Goal: Transaction & Acquisition: Complete application form

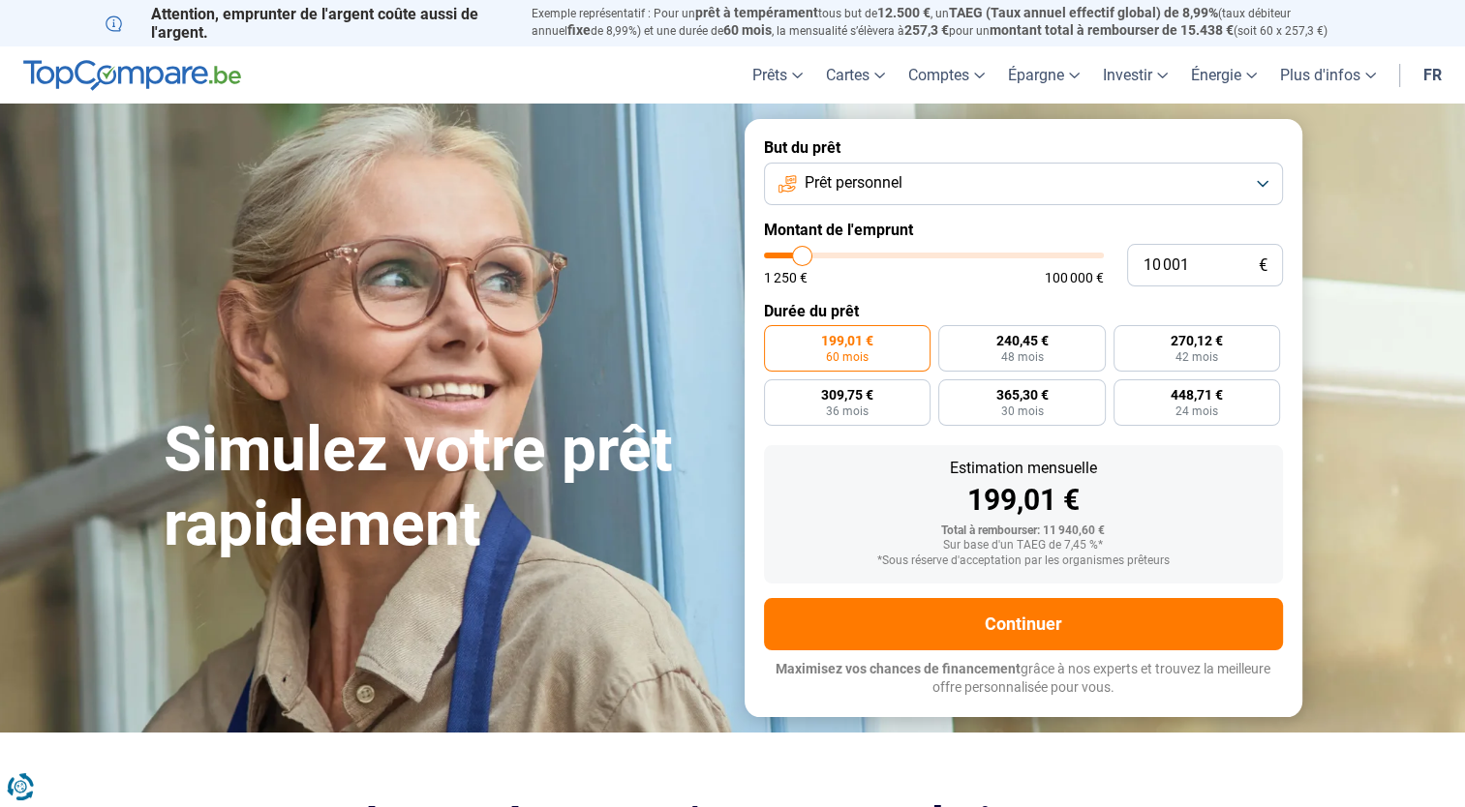
type input "8 250"
type input "8250"
click at [797, 253] on input "range" at bounding box center [934, 256] width 340 height 6
radio input "true"
click at [1228, 261] on input "8 250" at bounding box center [1205, 265] width 156 height 43
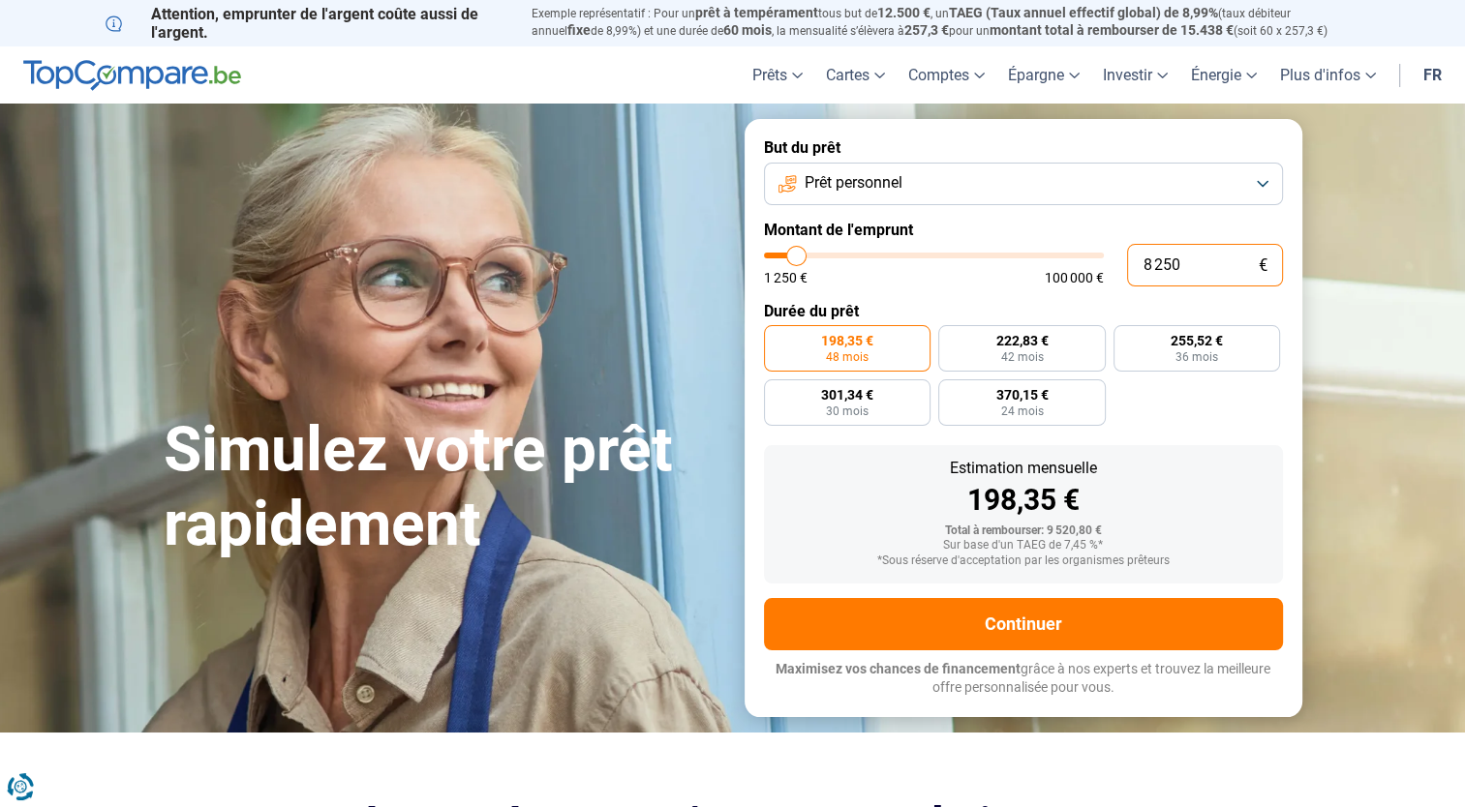
type input "825"
type input "1250"
type input "82"
type input "1250"
type input "8"
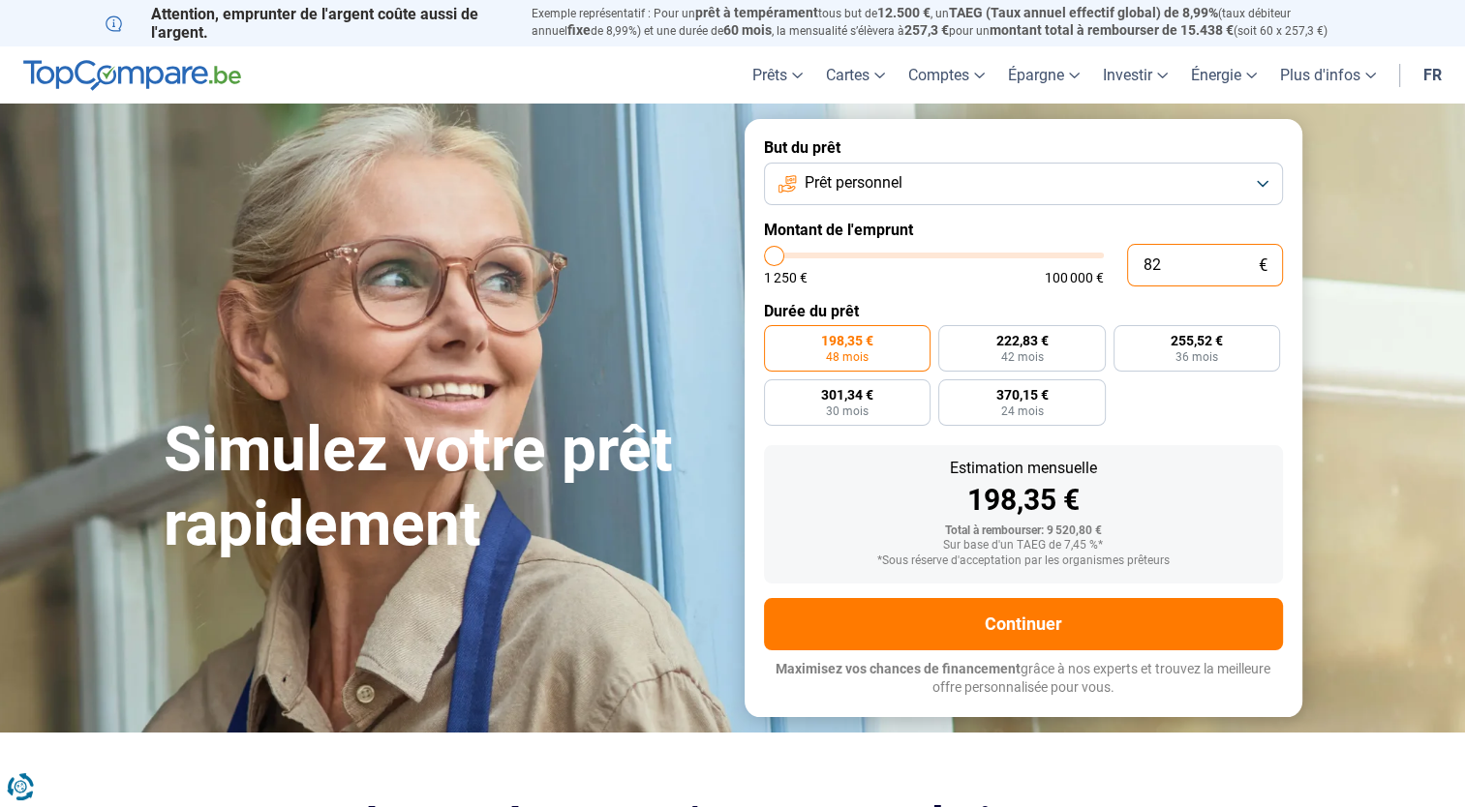
type input "1250"
type input "0"
type input "1250"
type input "1"
type input "1250"
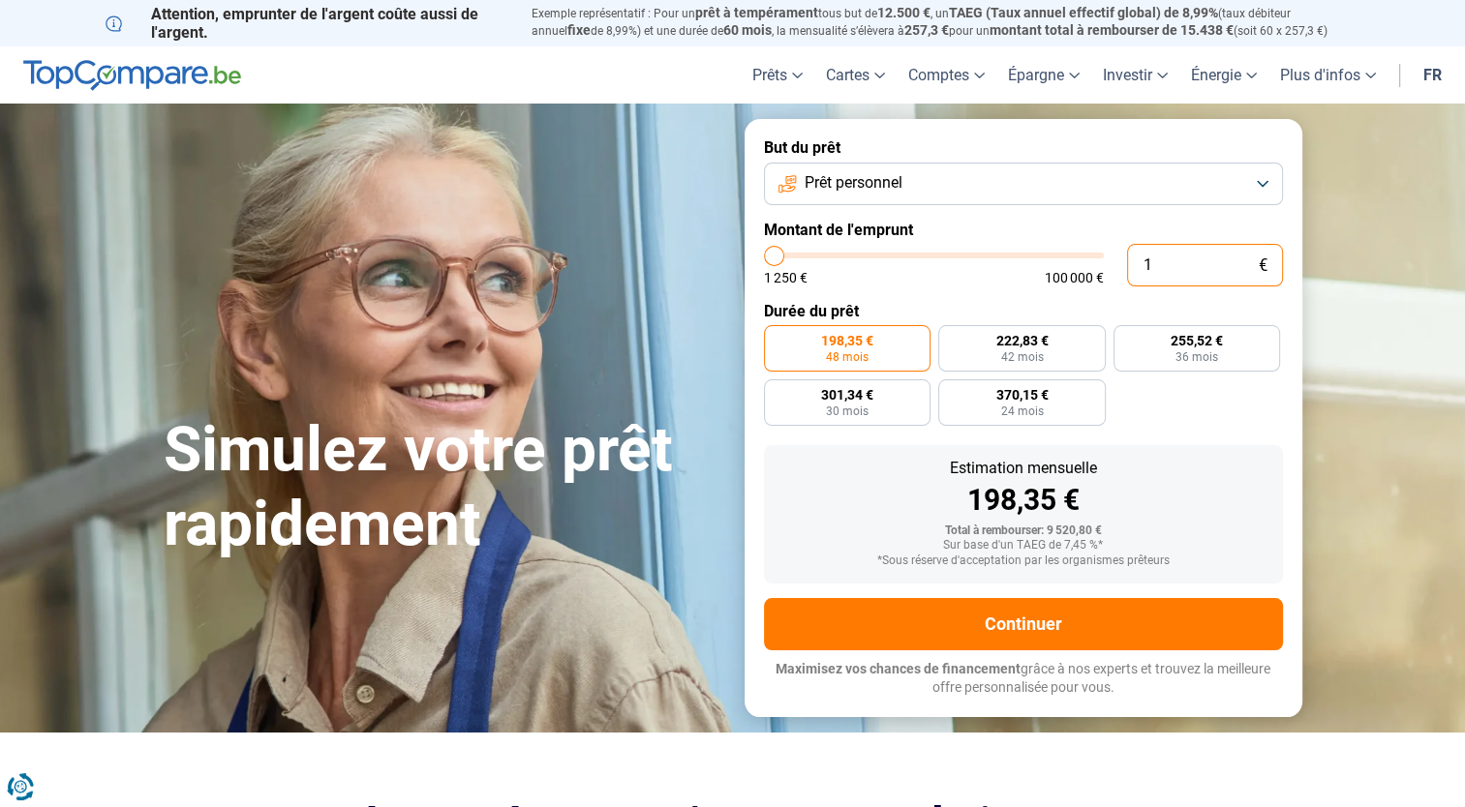
type input "12"
type input "1250"
type input "120"
type input "1250"
type input "1 200"
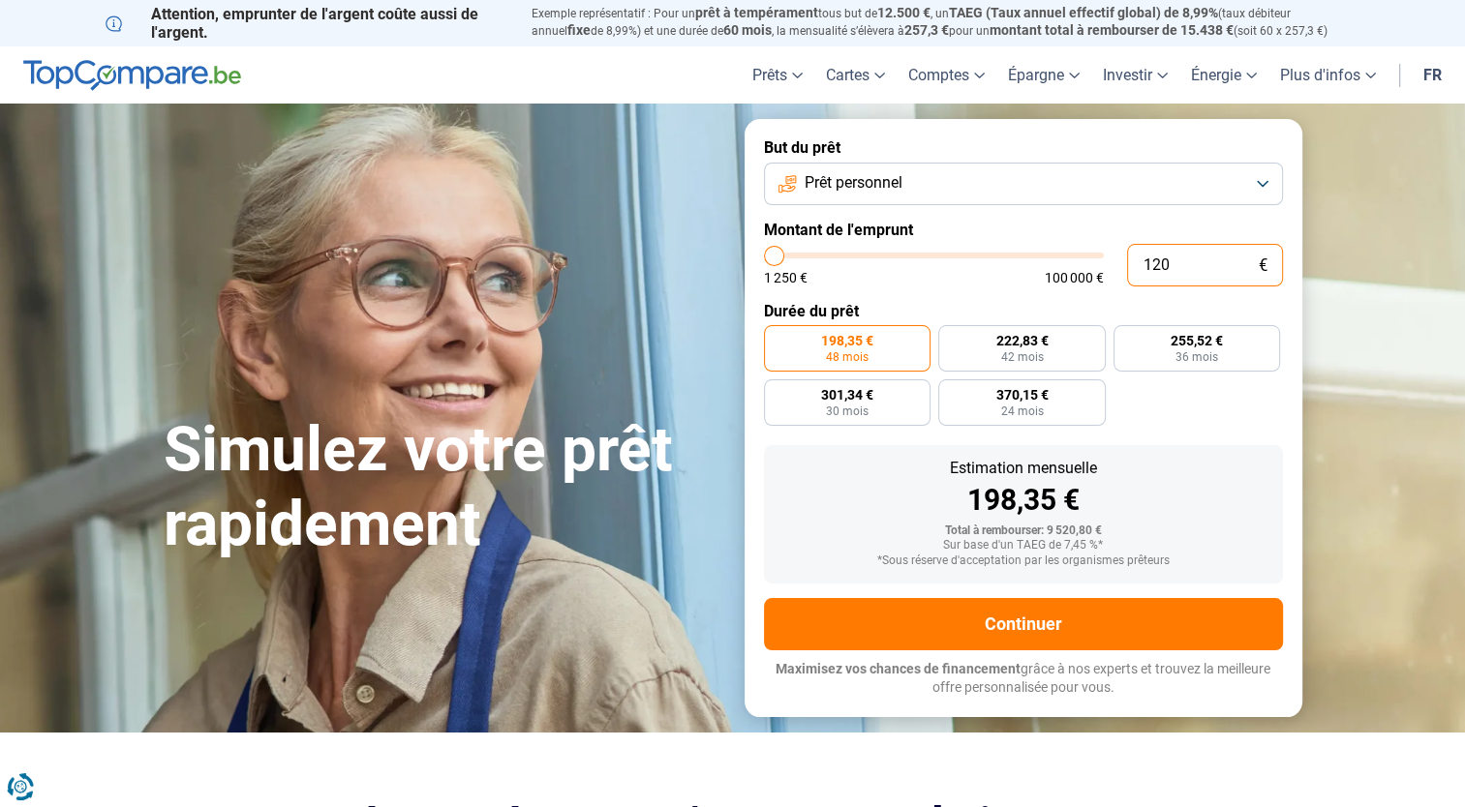
type input "1250"
type input "12 000"
type input "12000"
radio input "false"
type input "12 000"
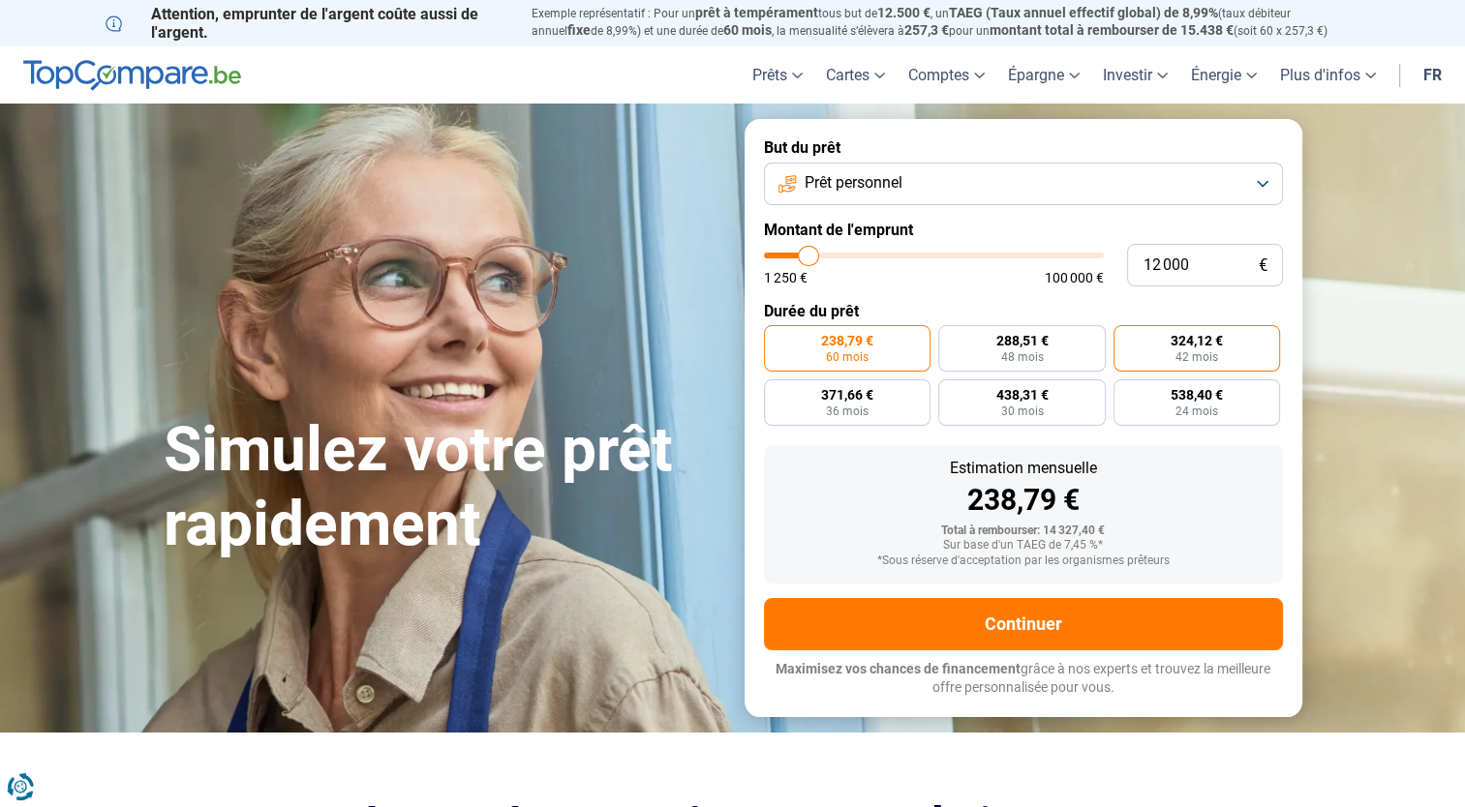
click at [1208, 345] on span "324,12 €" at bounding box center [1196, 341] width 52 height 14
click at [1126, 338] on input "324,12 € 42 mois" at bounding box center [1119, 331] width 13 height 13
radio input "true"
click at [841, 406] on span "36 mois" at bounding box center [847, 412] width 43 height 12
click at [776, 392] on input "371,66 € 36 mois" at bounding box center [770, 385] width 13 height 13
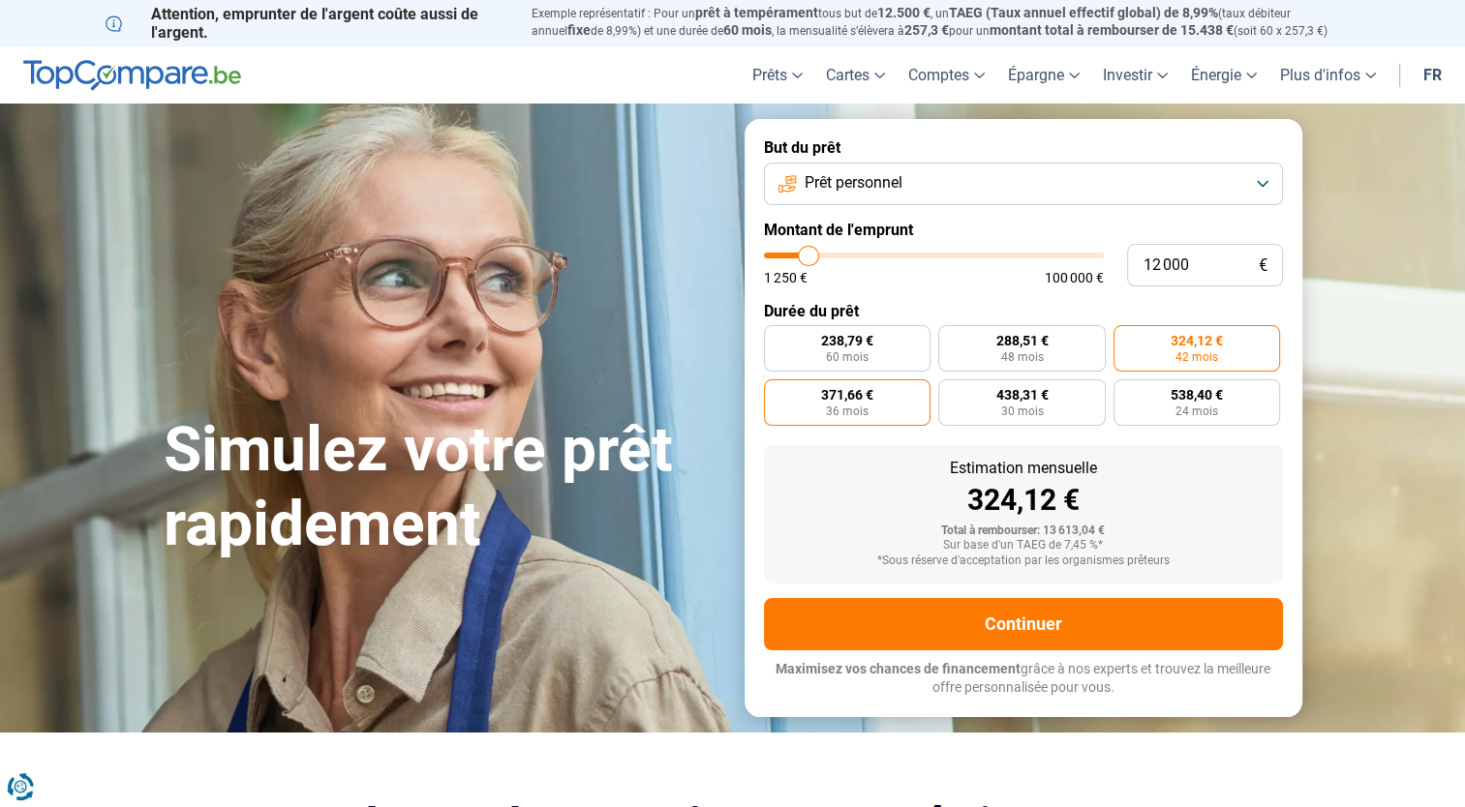
radio input "true"
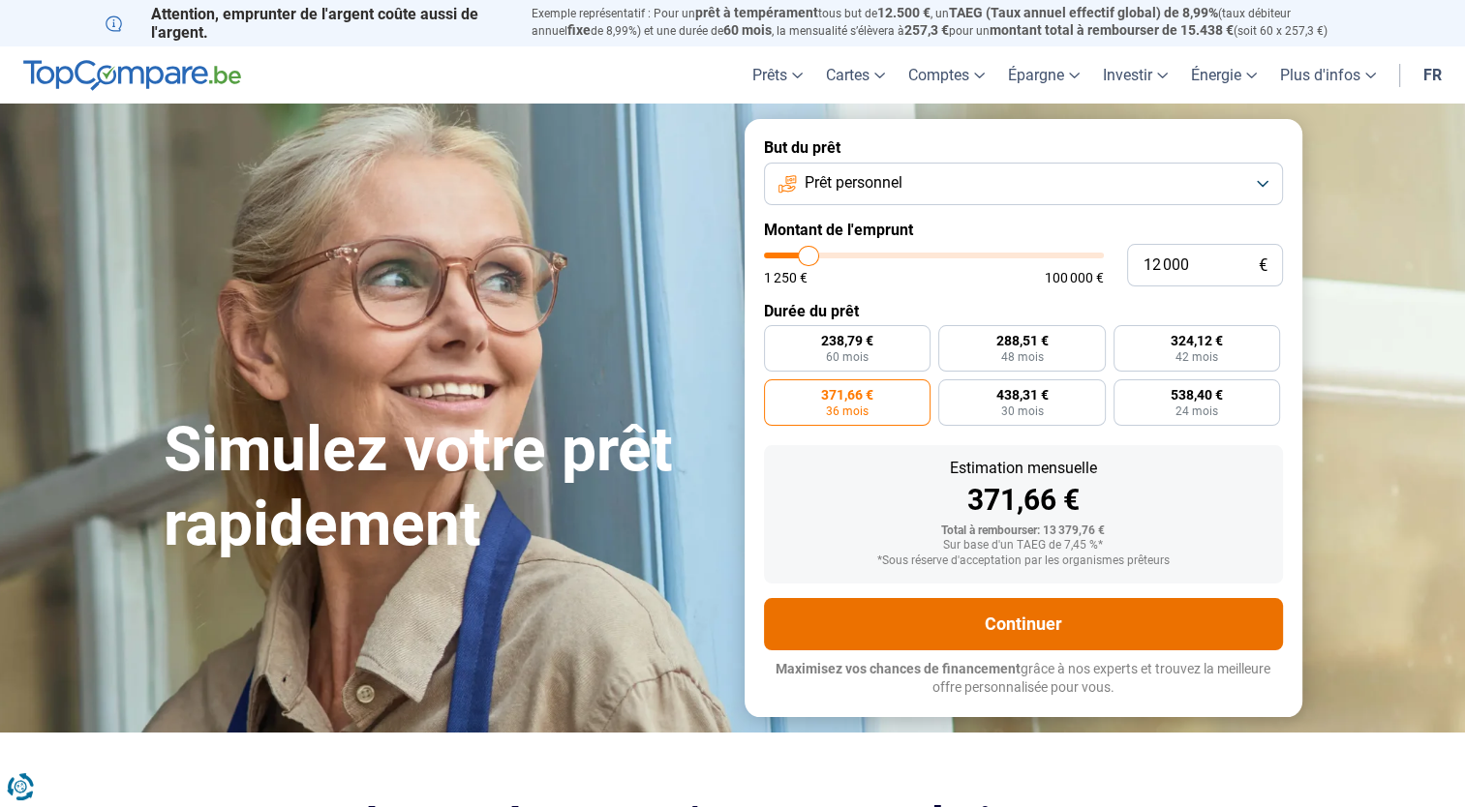
click at [995, 639] on button "Continuer" at bounding box center [1023, 624] width 519 height 52
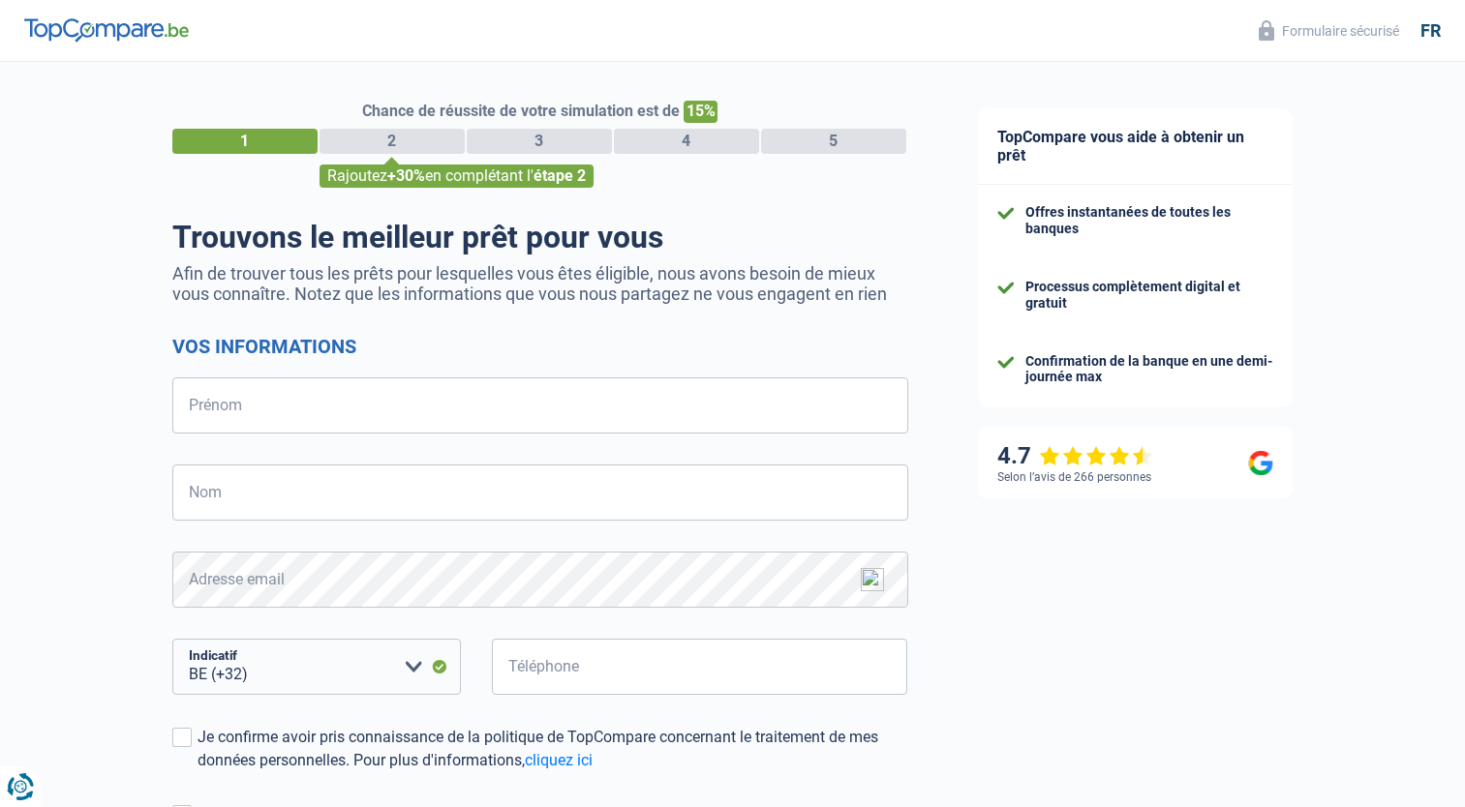
select select "32"
click at [248, 421] on input "Prénom" at bounding box center [540, 406] width 736 height 56
type input "Anne Marie T"
type input "Moreau"
type input "479974507"
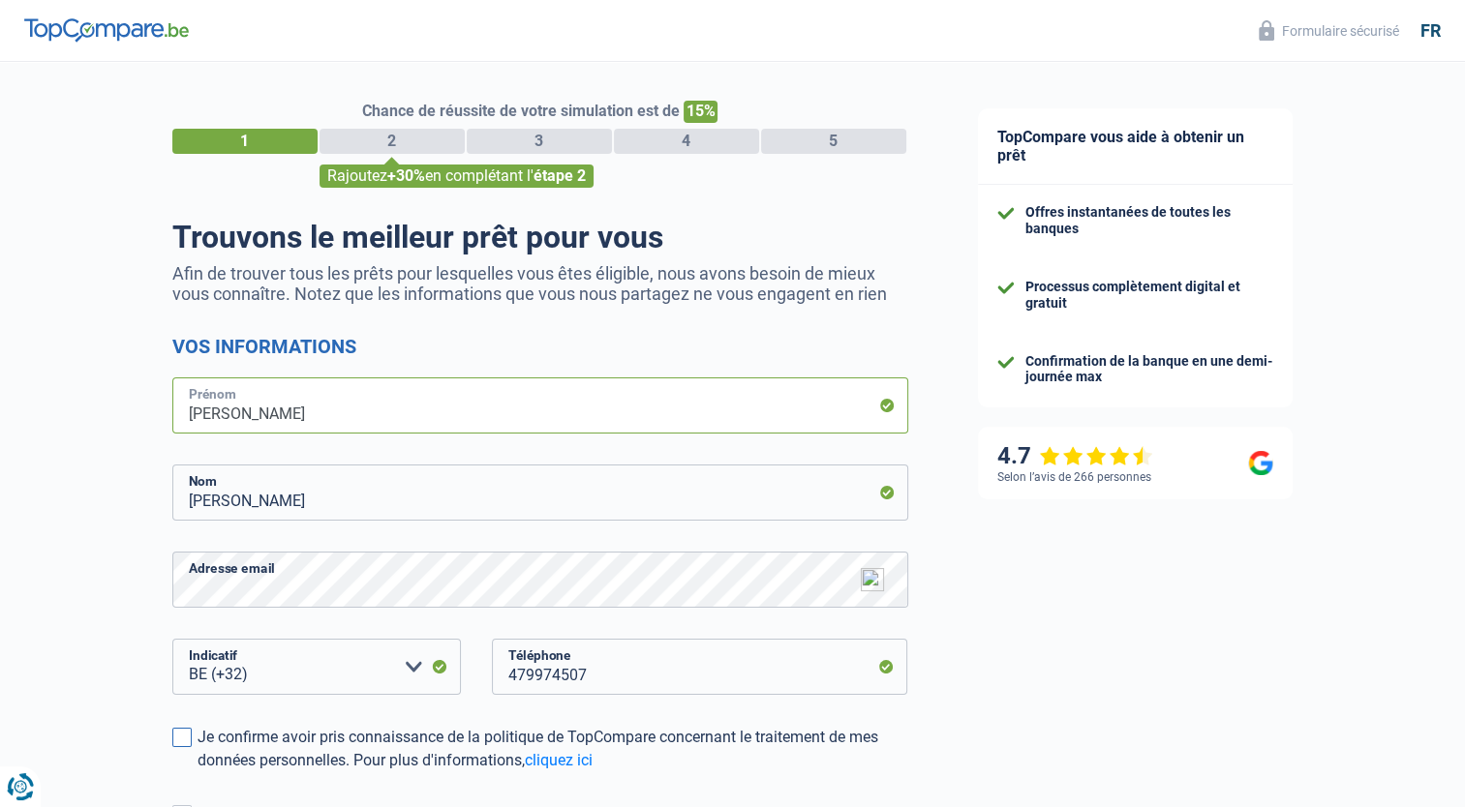
type input "Françoise"
click at [172, 738] on span at bounding box center [181, 737] width 19 height 19
click at [197, 772] on input "Je confirme avoir pris connaissance de la politique de TopCompare concernant le…" at bounding box center [197, 772] width 0 height 0
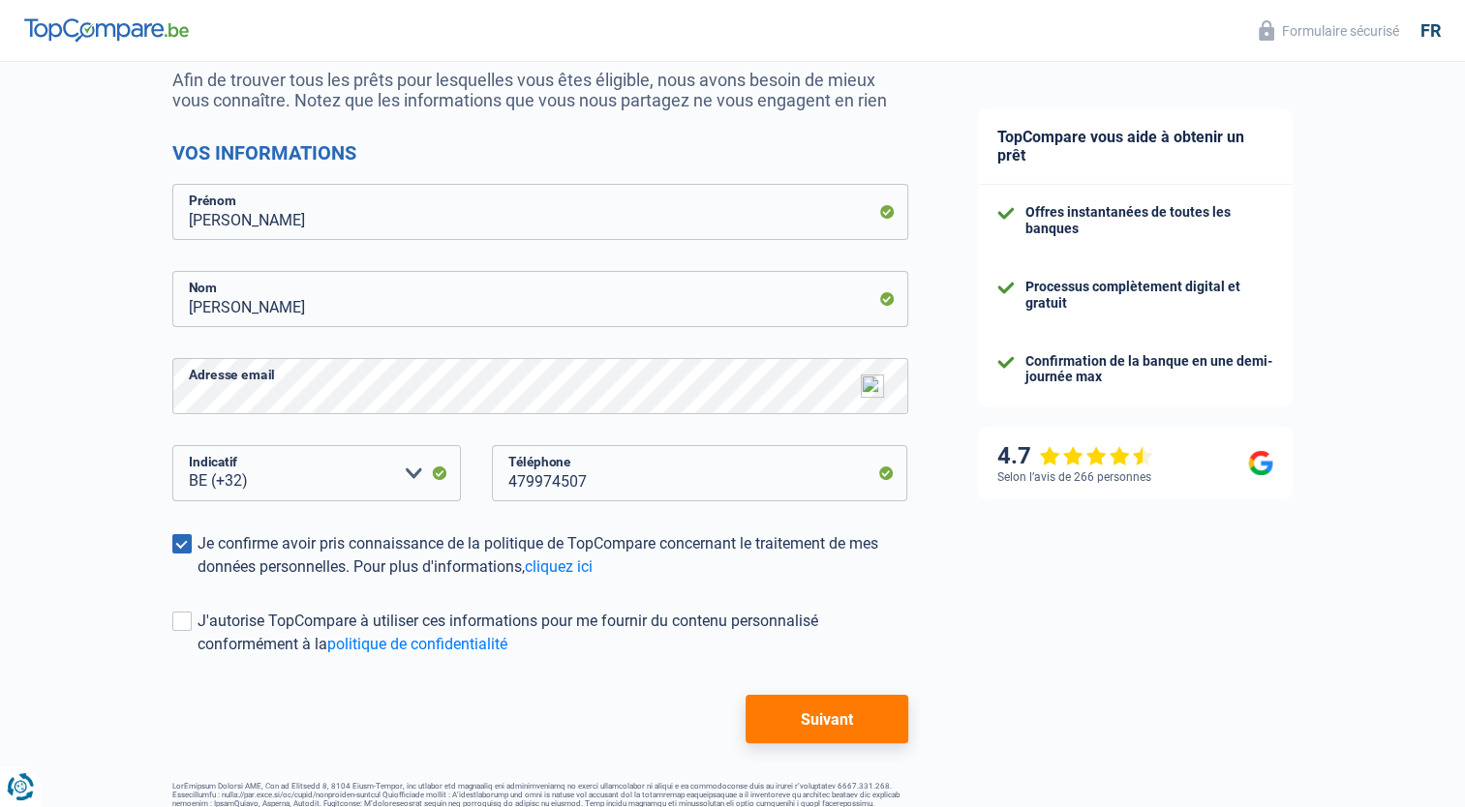
scroll to position [205, 0]
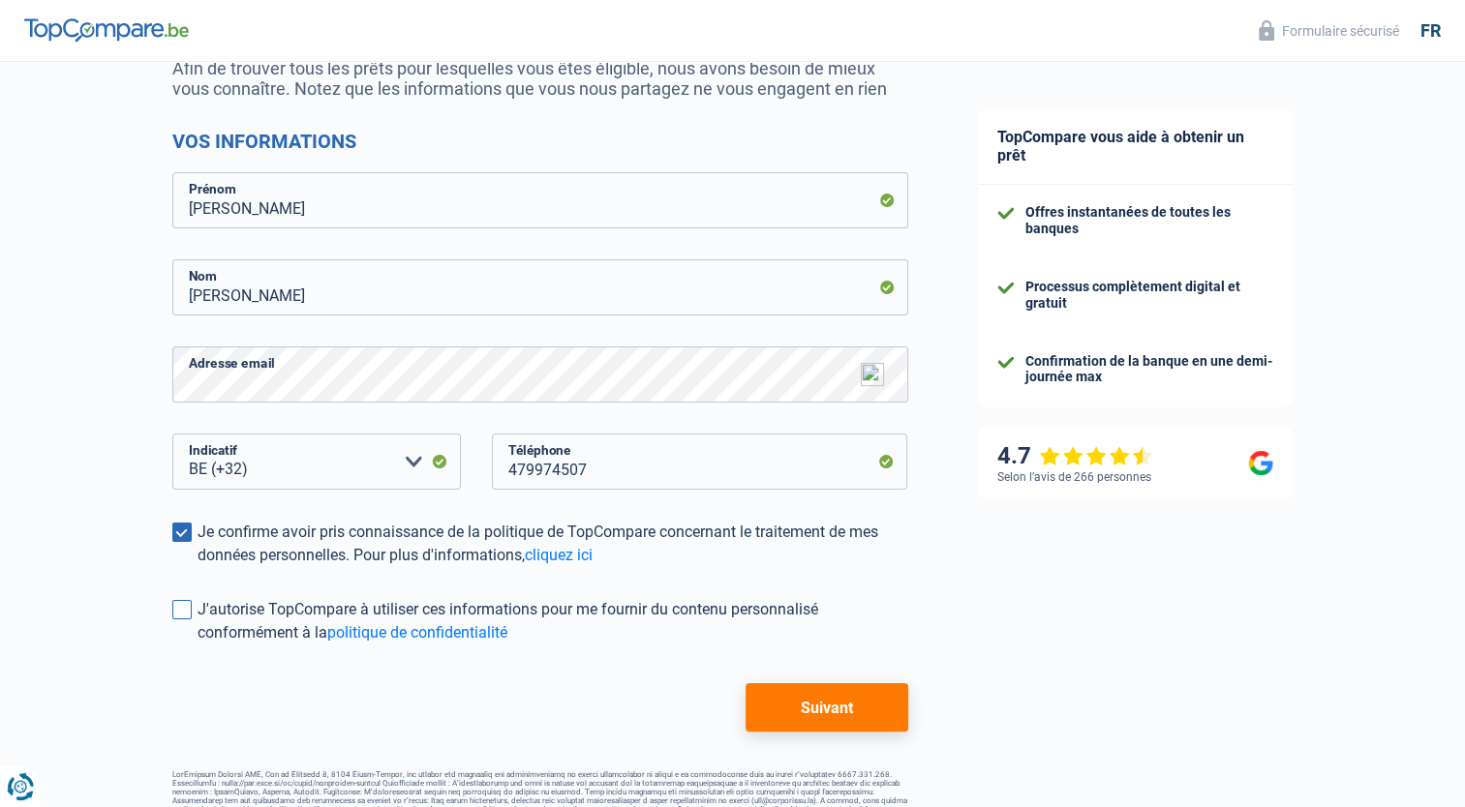
click at [176, 610] on span at bounding box center [181, 609] width 19 height 19
click at [197, 645] on input "J'autorise TopCompare à utiliser ces informations pour me fournir du contenu pe…" at bounding box center [197, 645] width 0 height 0
click at [879, 698] on button "Suivant" at bounding box center [826, 707] width 162 height 48
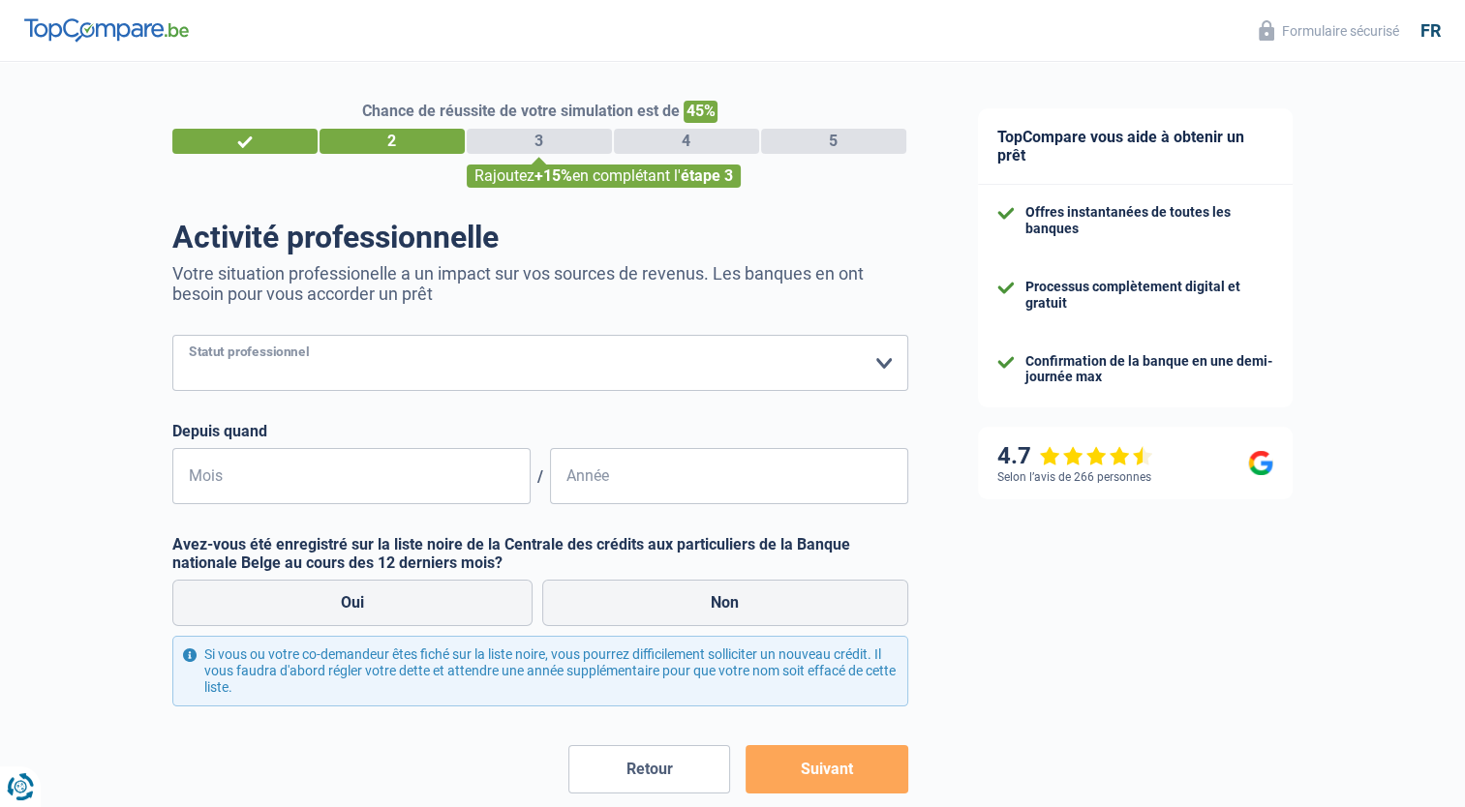
click at [892, 362] on select "Ouvrier Employé privé Employé public Invalide Indépendant Pensionné Chômeur Mut…" at bounding box center [540, 363] width 736 height 56
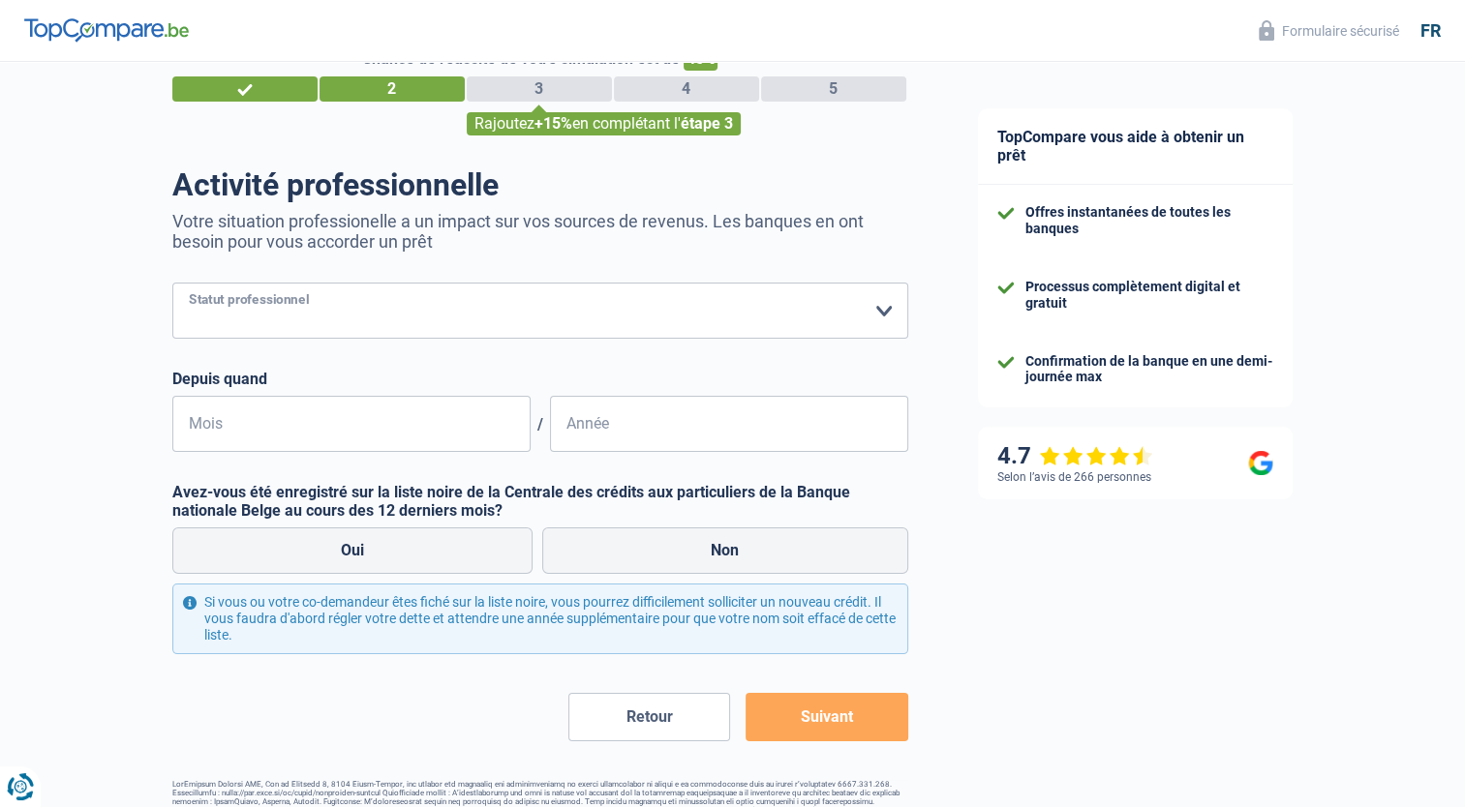
scroll to position [101, 0]
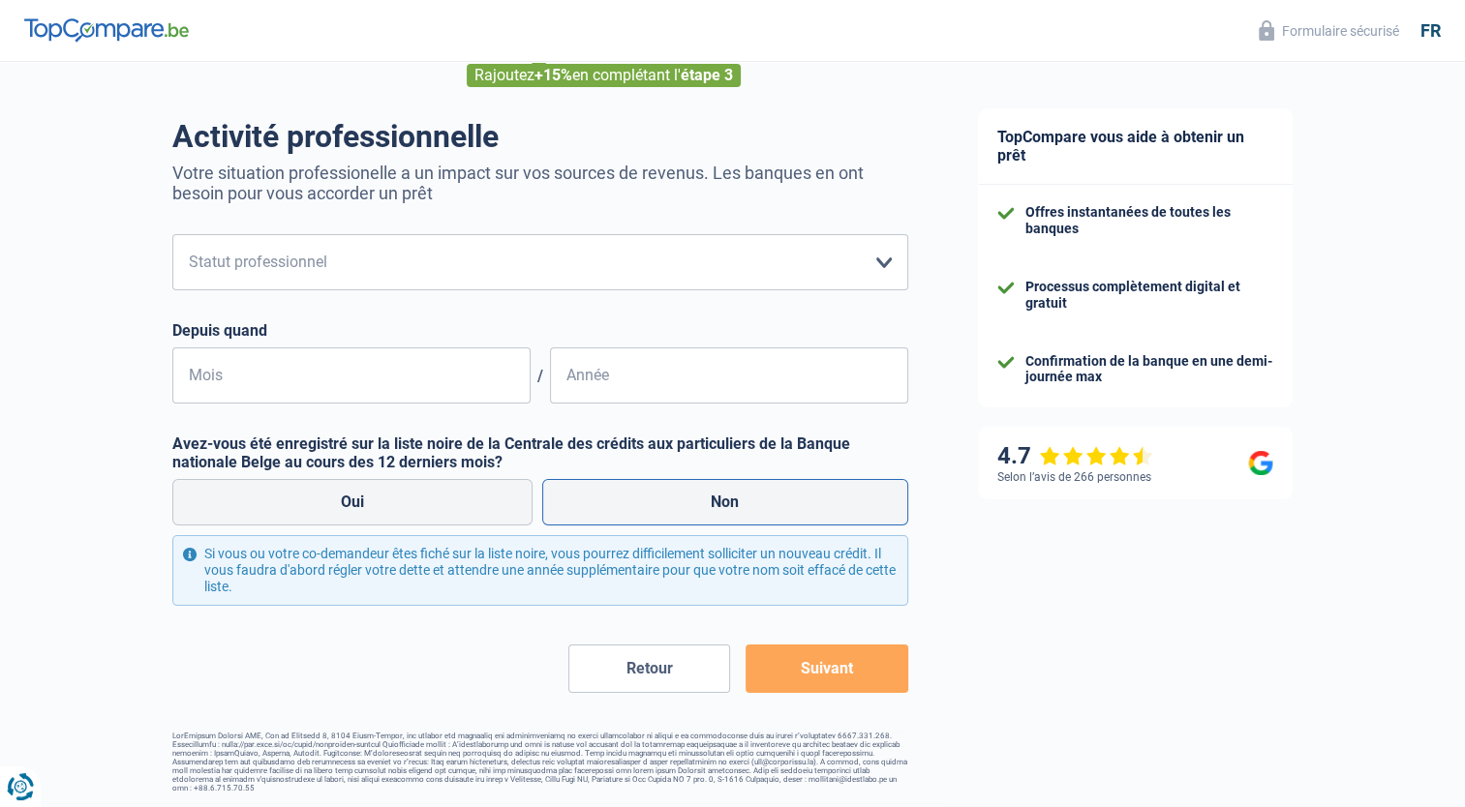
click at [746, 513] on label "Non" at bounding box center [725, 502] width 366 height 46
click at [746, 513] on input "Non" at bounding box center [725, 502] width 366 height 46
radio input "true"
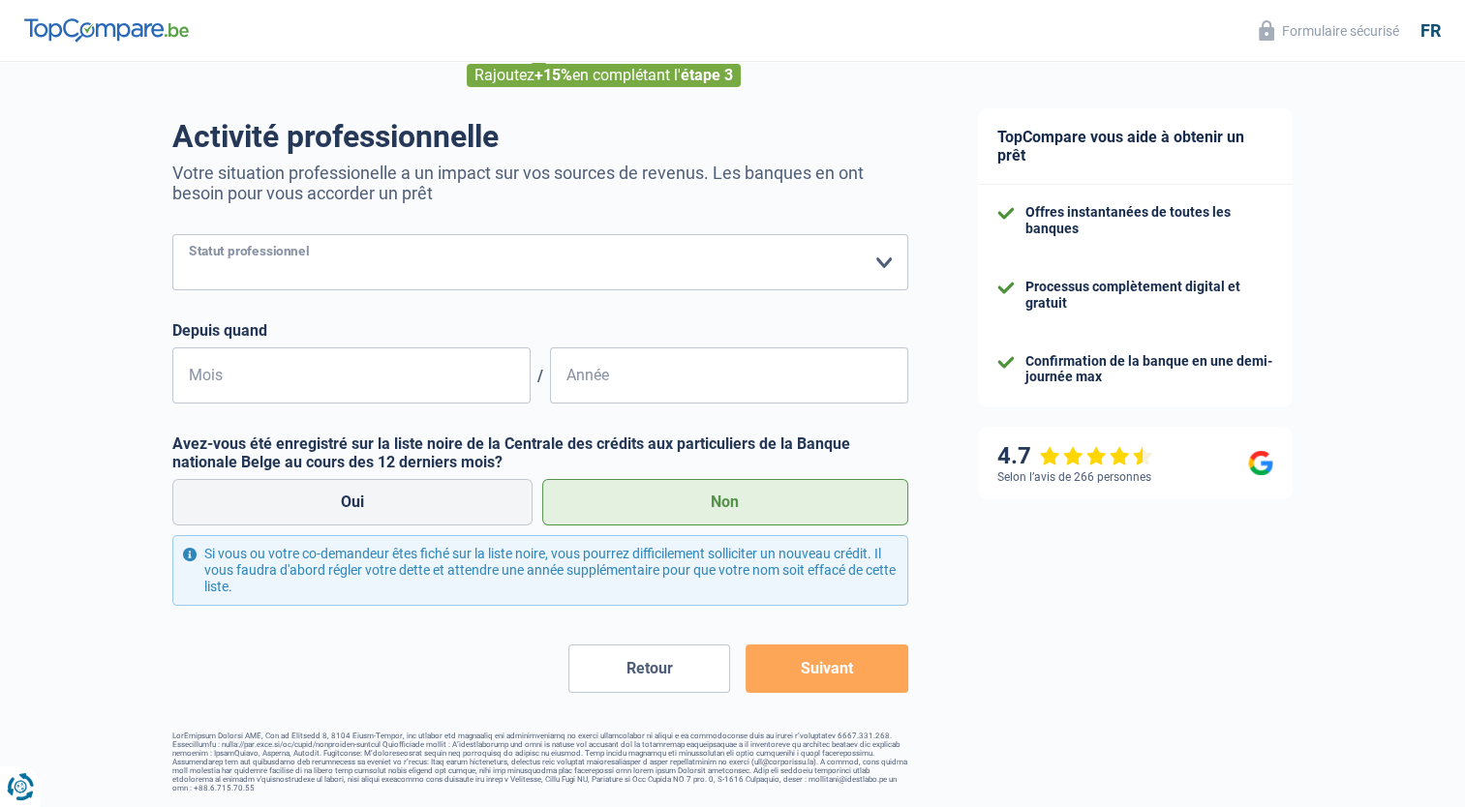
drag, startPoint x: 342, startPoint y: 277, endPoint x: 375, endPoint y: 268, distance: 34.0
click at [342, 277] on select "Ouvrier Employé privé Employé public Invalide Indépendant Pensionné Chômeur Mut…" at bounding box center [540, 262] width 736 height 56
select select "retired"
click at [172, 234] on select "Ouvrier Employé privé Employé public Invalide Indépendant Pensionné Chômeur Mut…" at bounding box center [540, 262] width 736 height 56
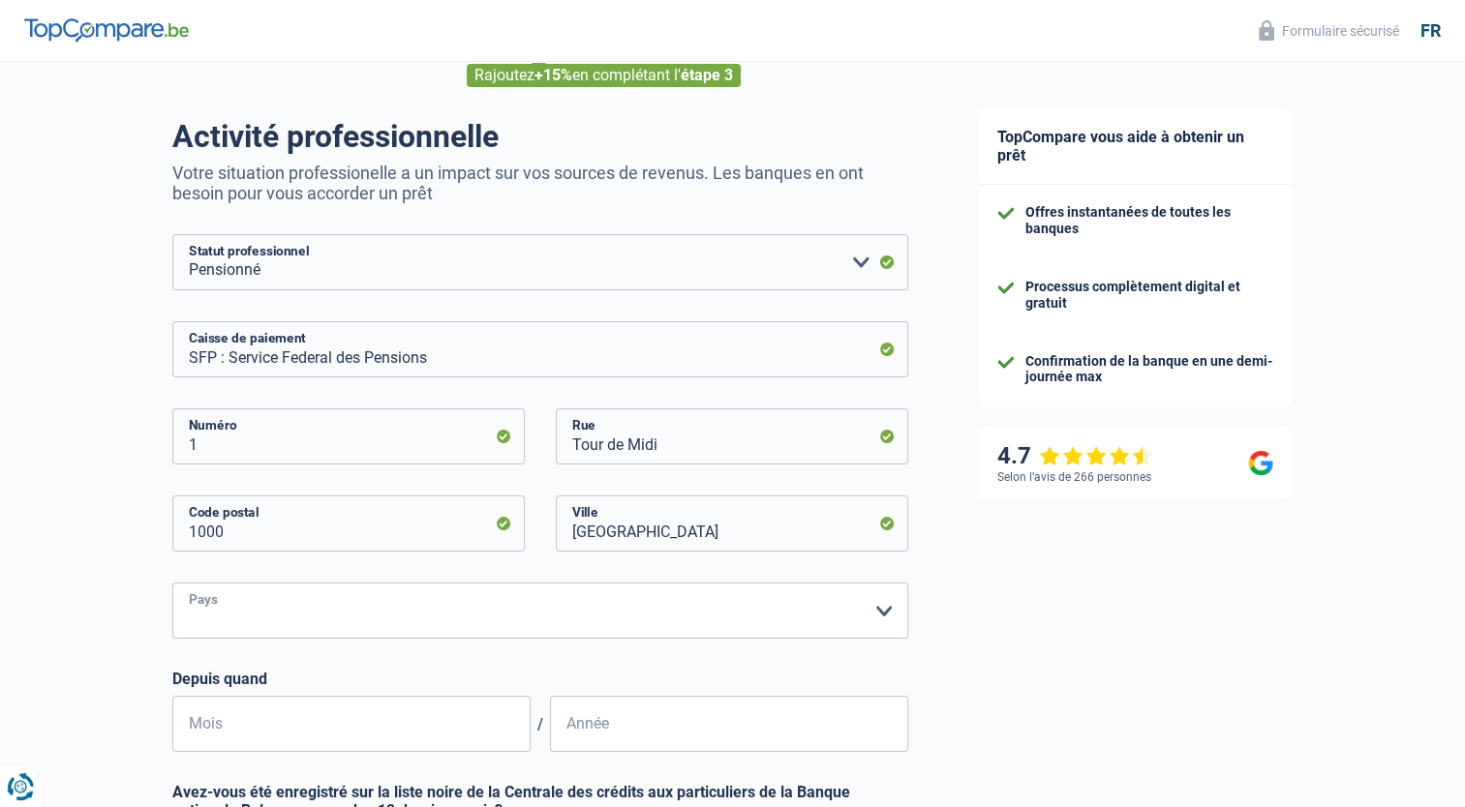
click at [875, 607] on select "Belgique Luxembourg Veuillez sélectionner une option" at bounding box center [540, 611] width 736 height 56
click at [240, 613] on select "Belgique Luxembourg Veuillez sélectionner une option" at bounding box center [540, 611] width 736 height 56
click at [237, 599] on select "Belgique Luxembourg Veuillez sélectionner une option" at bounding box center [540, 611] width 736 height 56
select select "BE"
click at [172, 583] on select "Belgique Luxembourg Veuillez sélectionner une option" at bounding box center [540, 611] width 736 height 56
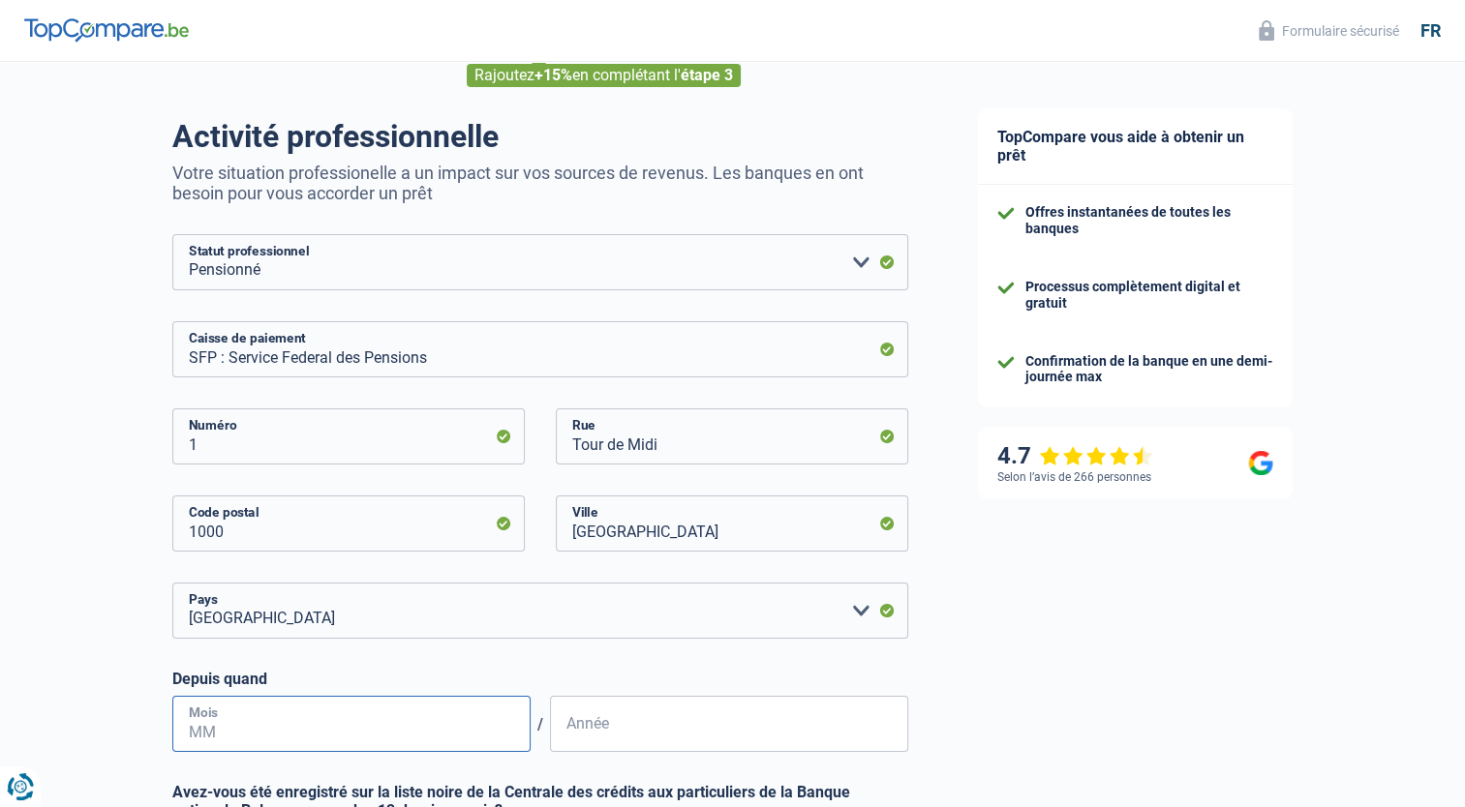
click at [392, 738] on input "Mois" at bounding box center [351, 724] width 358 height 56
type input "12"
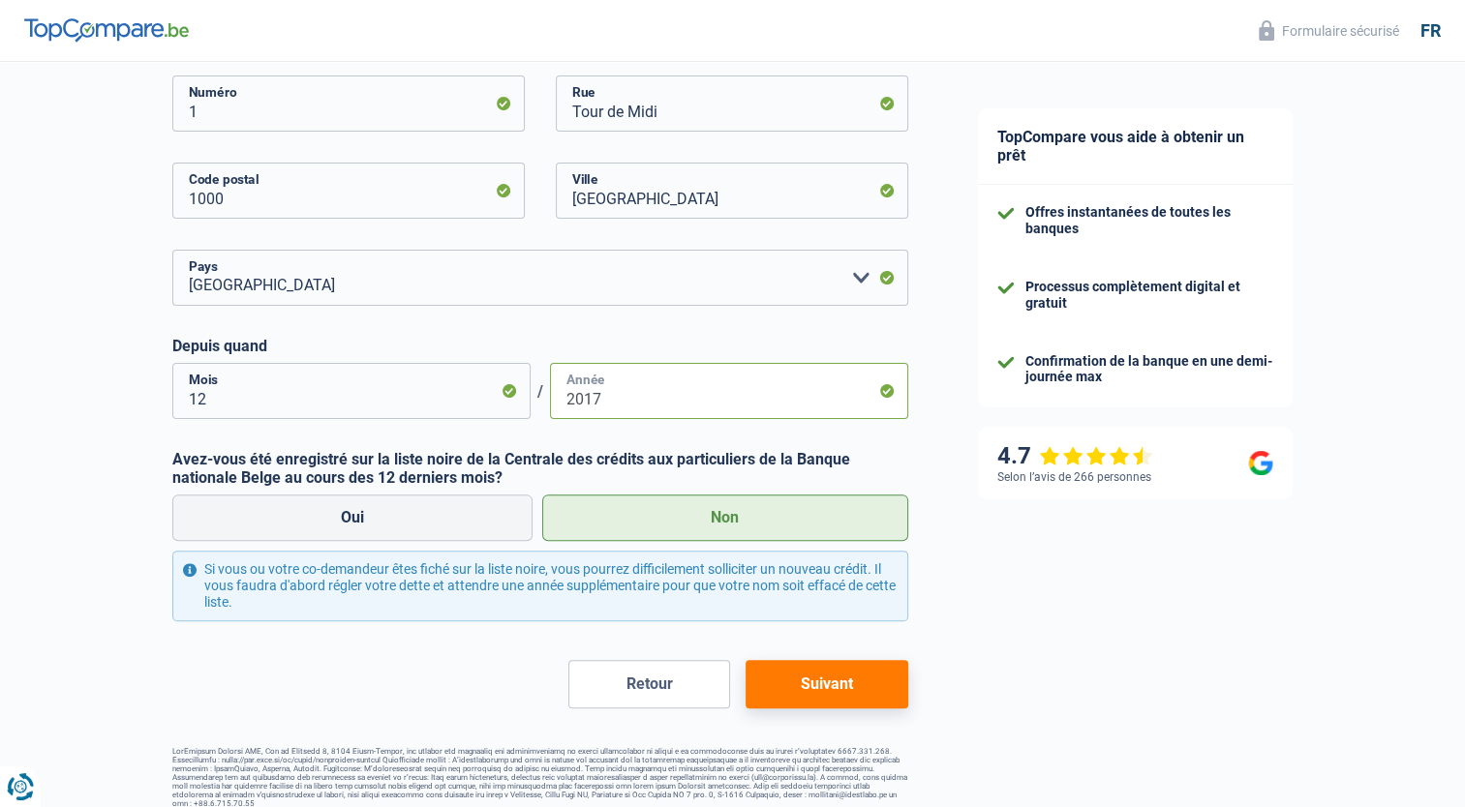
scroll to position [449, 0]
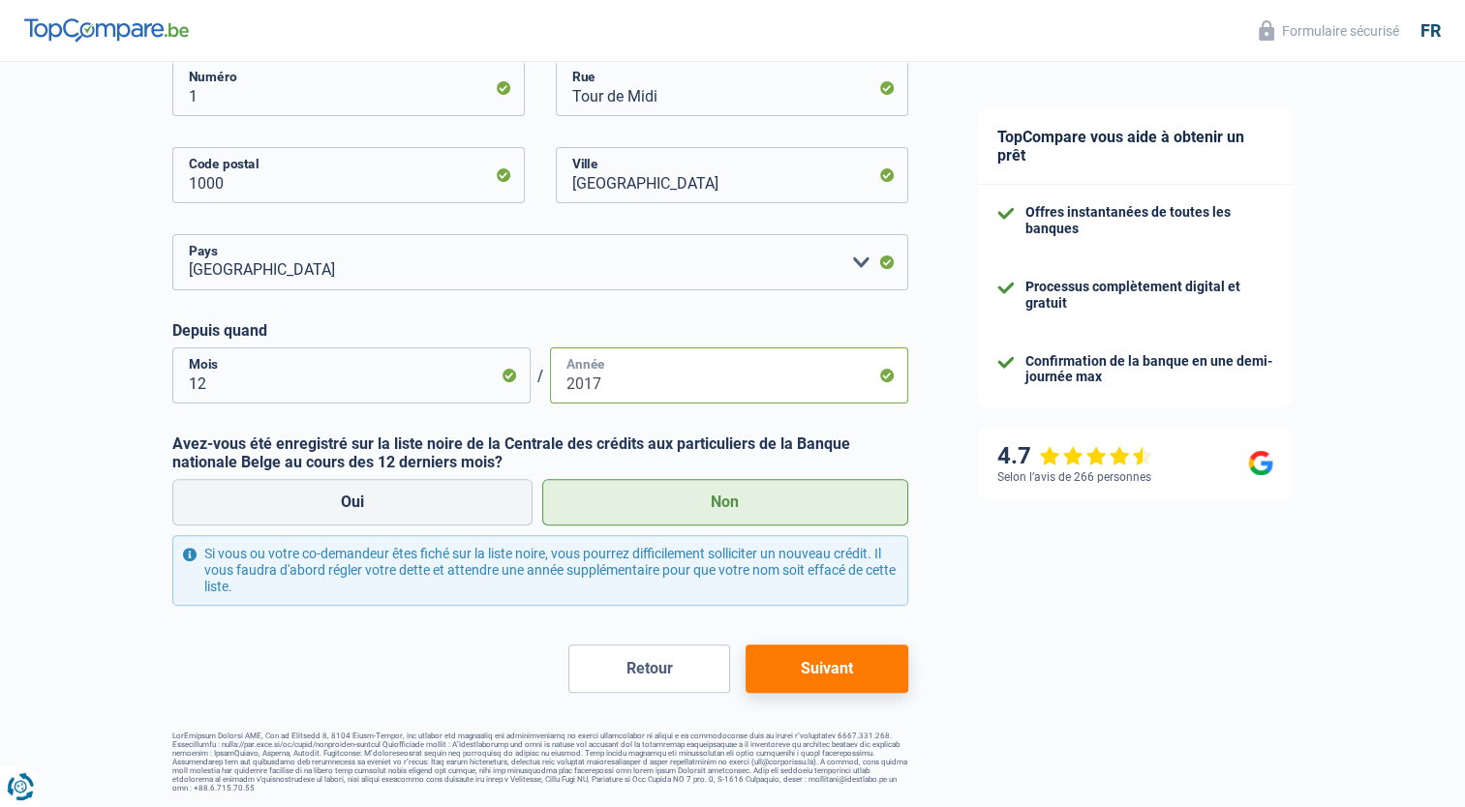
type input "2017"
click at [800, 676] on button "Suivant" at bounding box center [826, 669] width 162 height 48
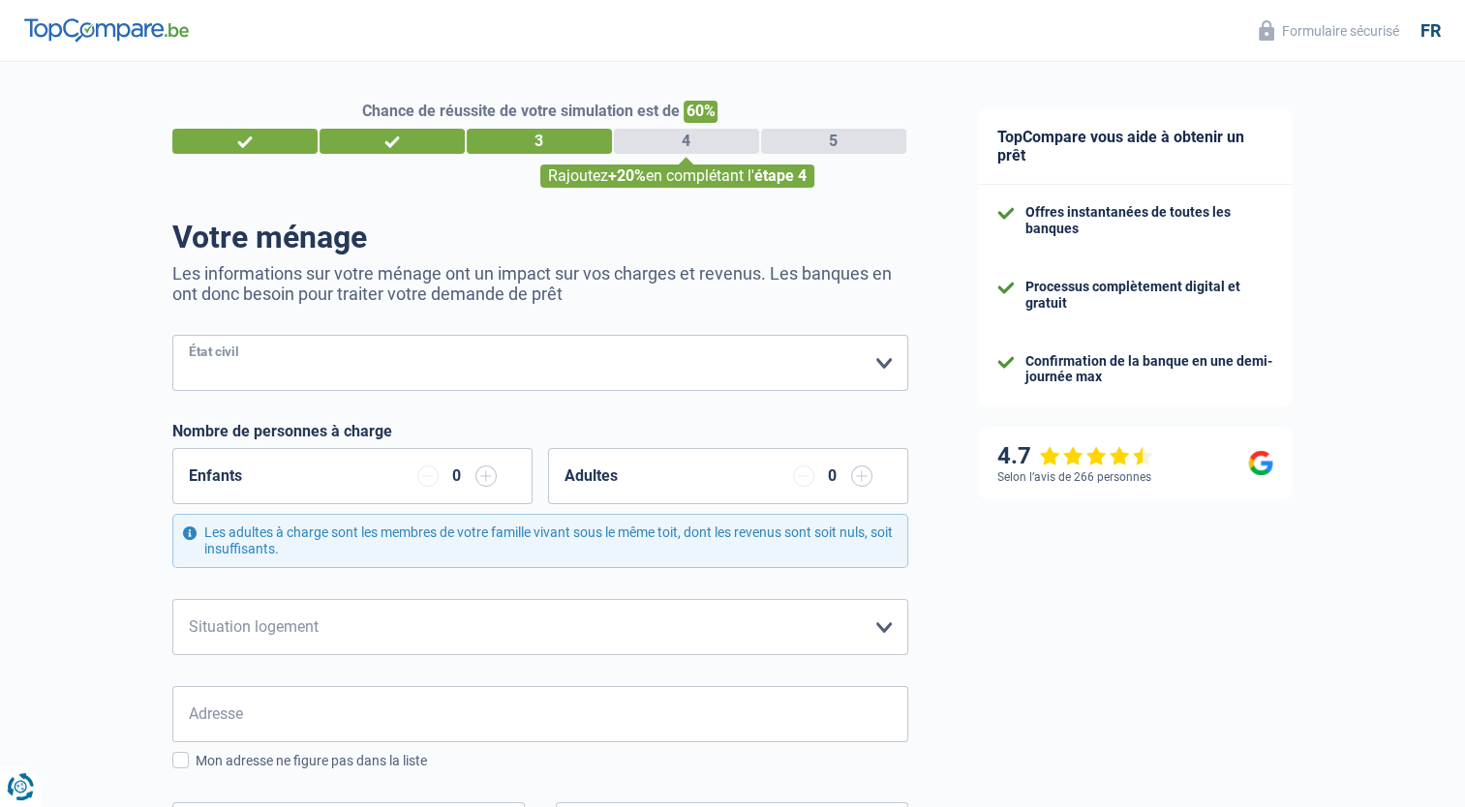
click at [875, 362] on select "Célibataire Marié(e) Cohabitant(e) légal(e) Divorcé(e) Veuf(ve) Séparé (de fait…" at bounding box center [540, 363] width 736 height 56
select select "single"
click at [172, 336] on select "Célibataire Marié(e) Cohabitant(e) légal(e) Divorcé(e) Veuf(ve) Séparé (de fait…" at bounding box center [540, 363] width 736 height 56
click at [882, 626] on select "Locataire Propriétaire avec prêt hypothécaire Propriétaire sans prêt hypothécai…" at bounding box center [540, 627] width 736 height 56
select select "ownerWithoutMortgage"
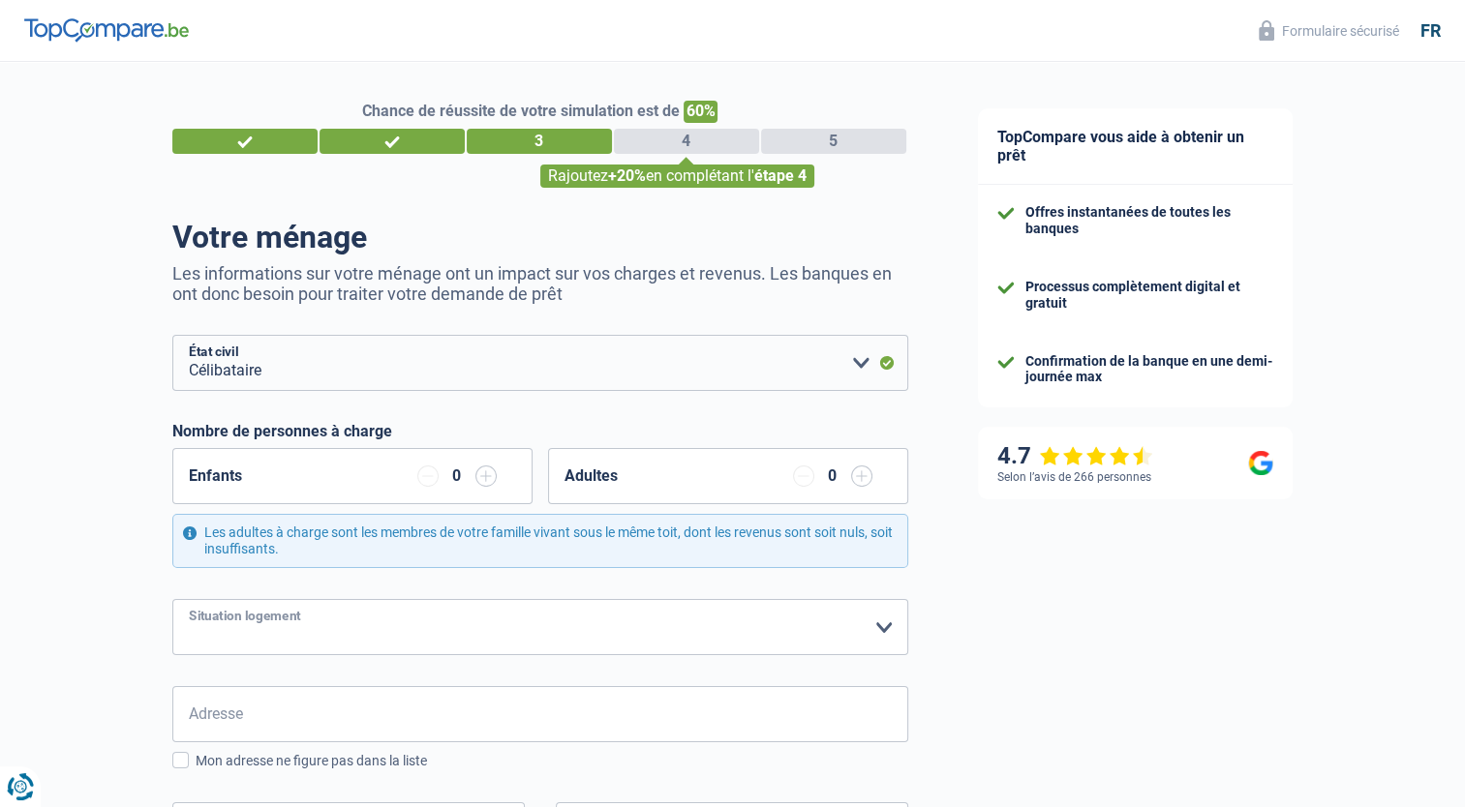
click at [172, 599] on select "Locataire Propriétaire avec prêt hypothécaire Propriétaire sans prêt hypothécai…" at bounding box center [540, 627] width 736 height 56
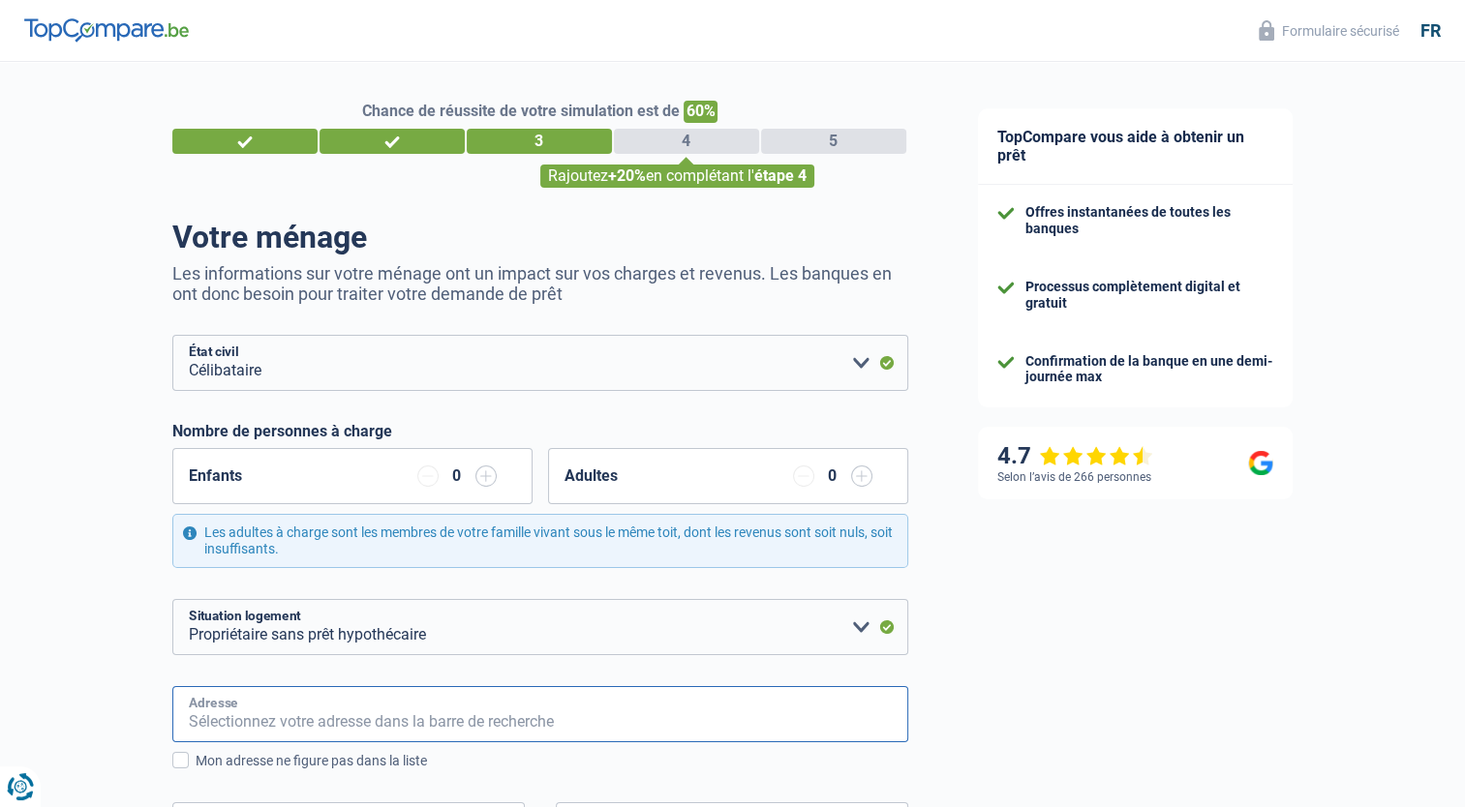
click at [376, 711] on input "Adresse" at bounding box center [540, 714] width 736 height 56
type input "rue Vigneron, 192"
type input "Belgique"
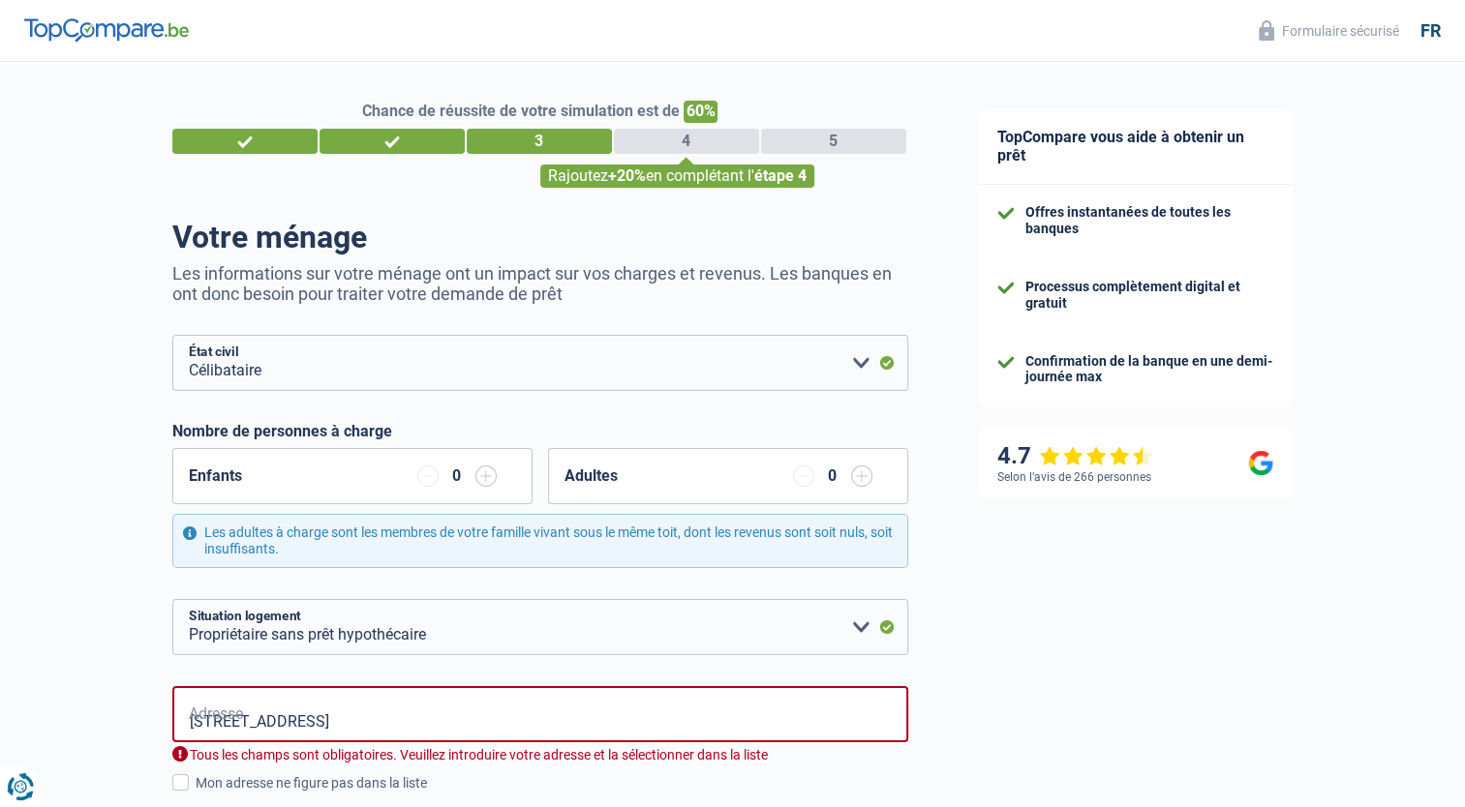
type input "Belgique"
click at [363, 729] on input "rue Vigneron, 192" at bounding box center [540, 714] width 736 height 56
type input "Rue du Vigneron, 6043, Charleroi, BE"
type input "192"
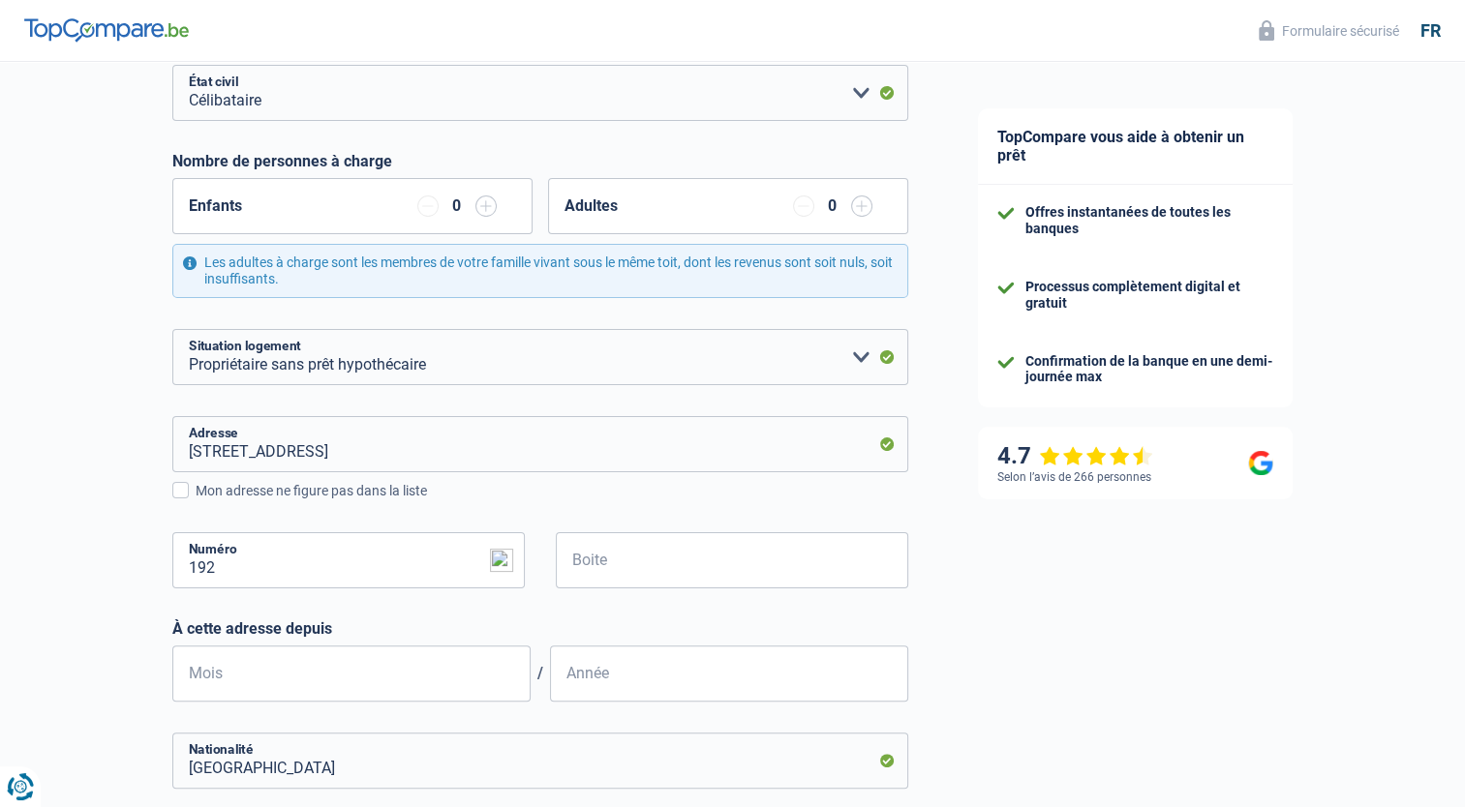
scroll to position [333, 0]
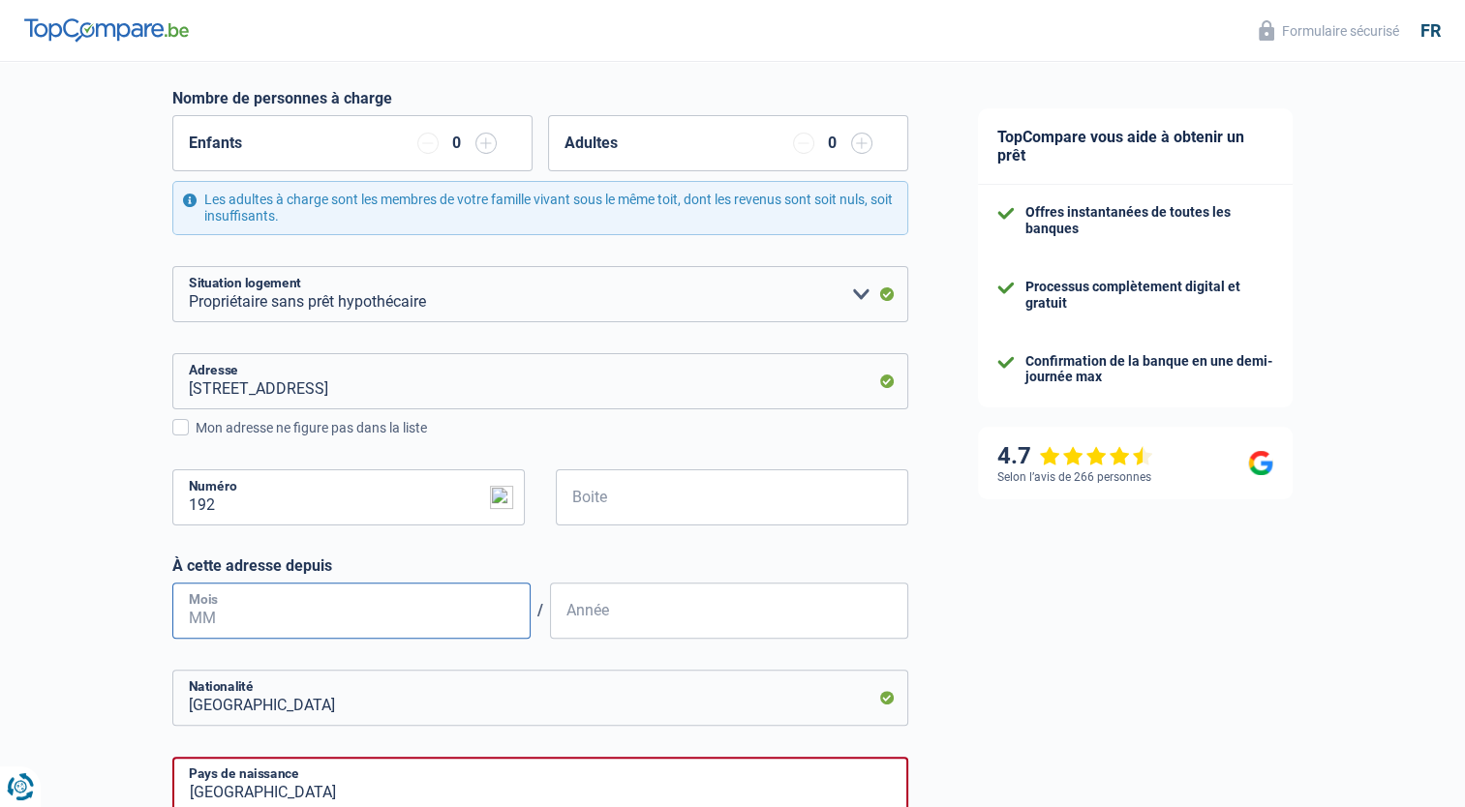
click at [263, 609] on input "Mois" at bounding box center [351, 611] width 358 height 56
type input "09"
click at [612, 627] on input "Année" at bounding box center [729, 611] width 358 height 56
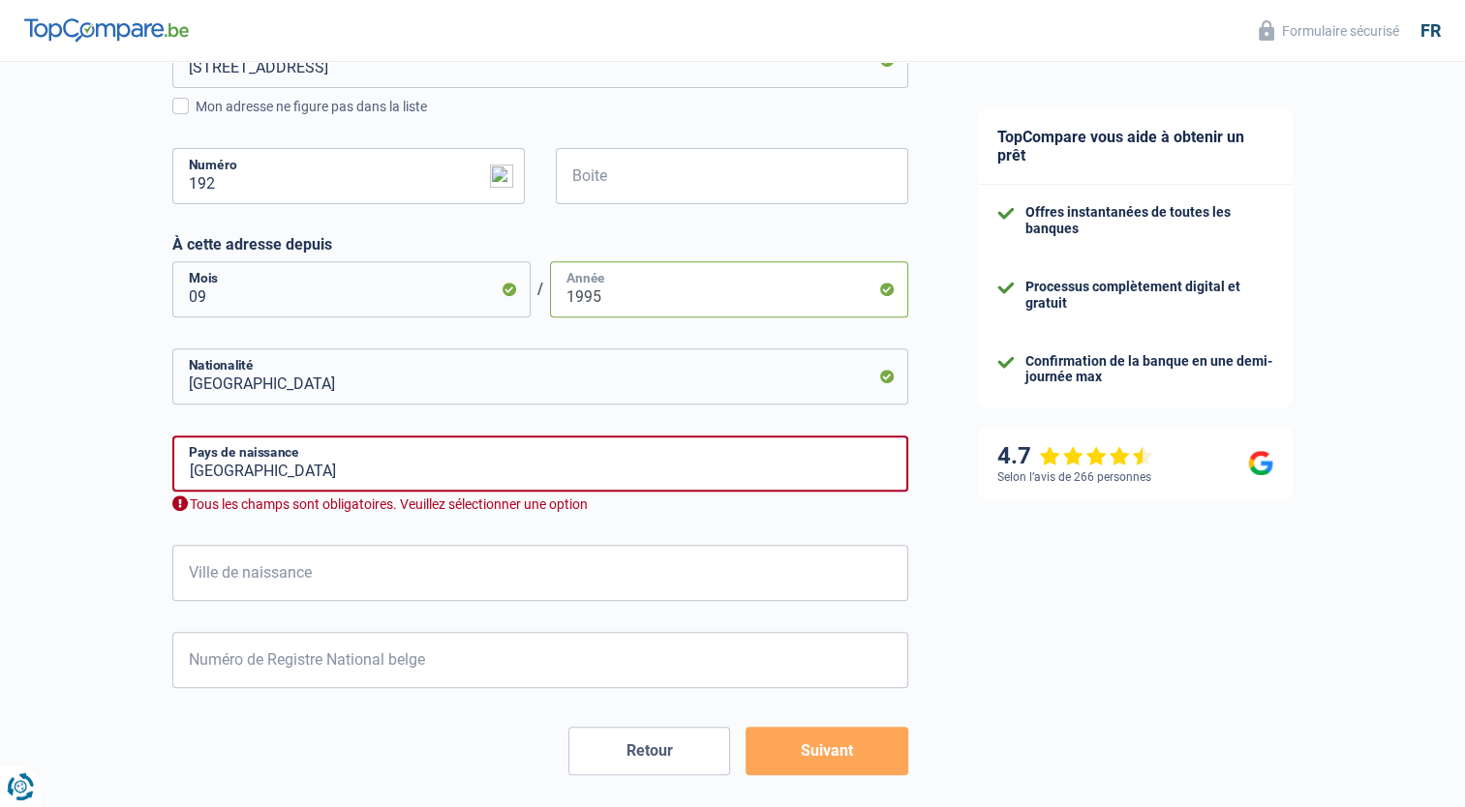
scroll to position [702, 0]
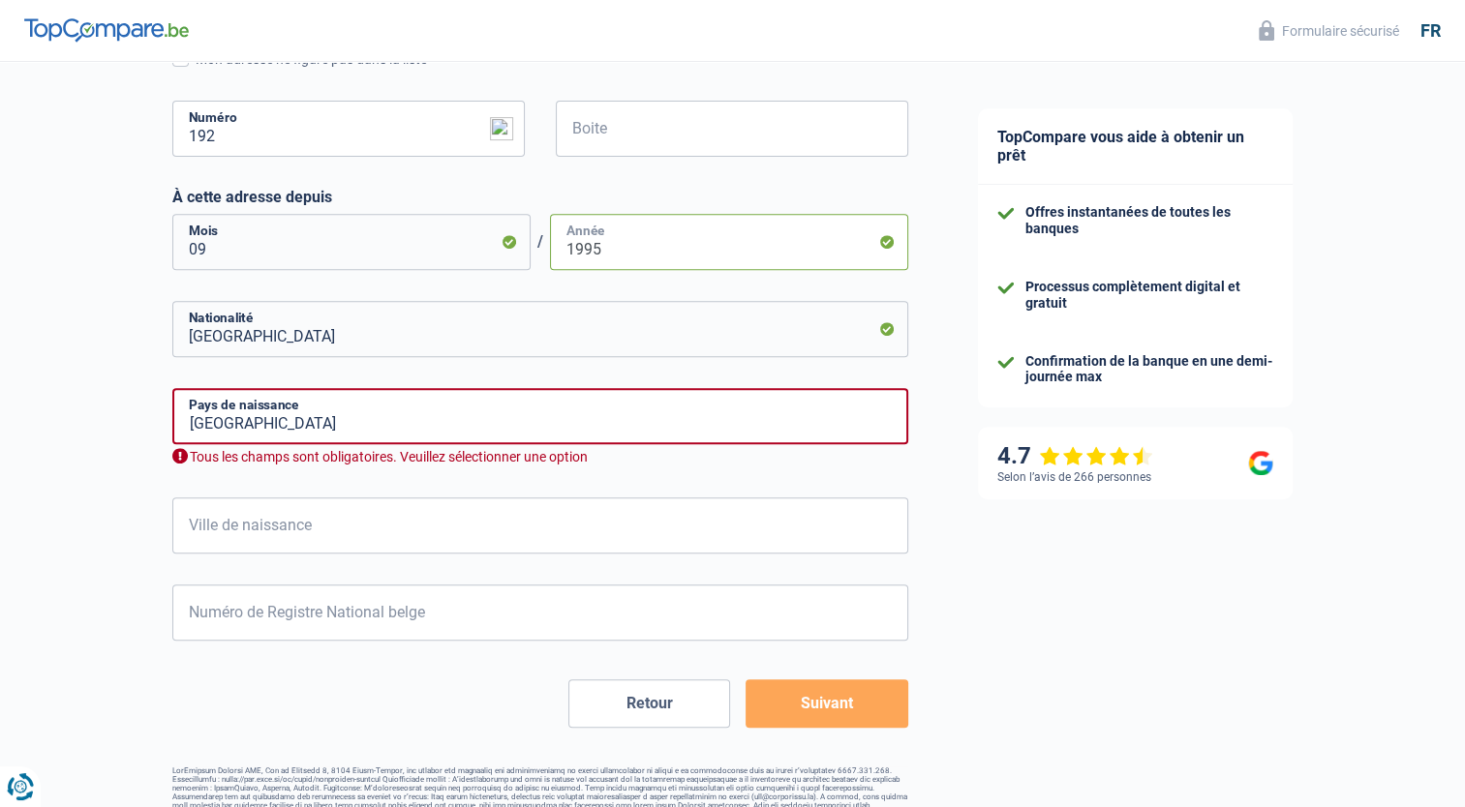
type input "1995"
click at [216, 529] on input "Ville de naissance" at bounding box center [540, 526] width 736 height 56
type input "Enghien"
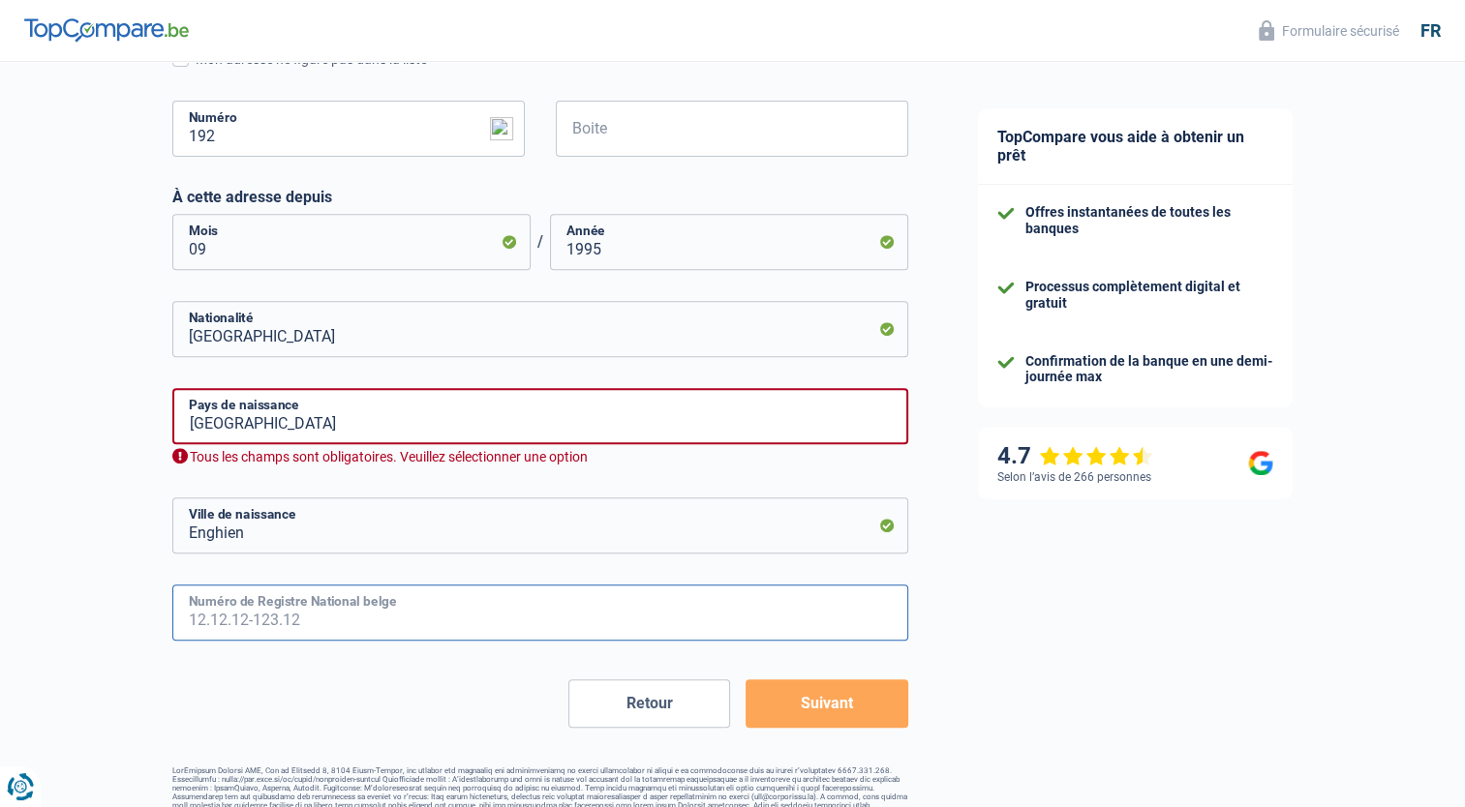
click at [210, 599] on input "Numéro de Registre National belge" at bounding box center [540, 613] width 736 height 56
type input "54.07.31-044.15"
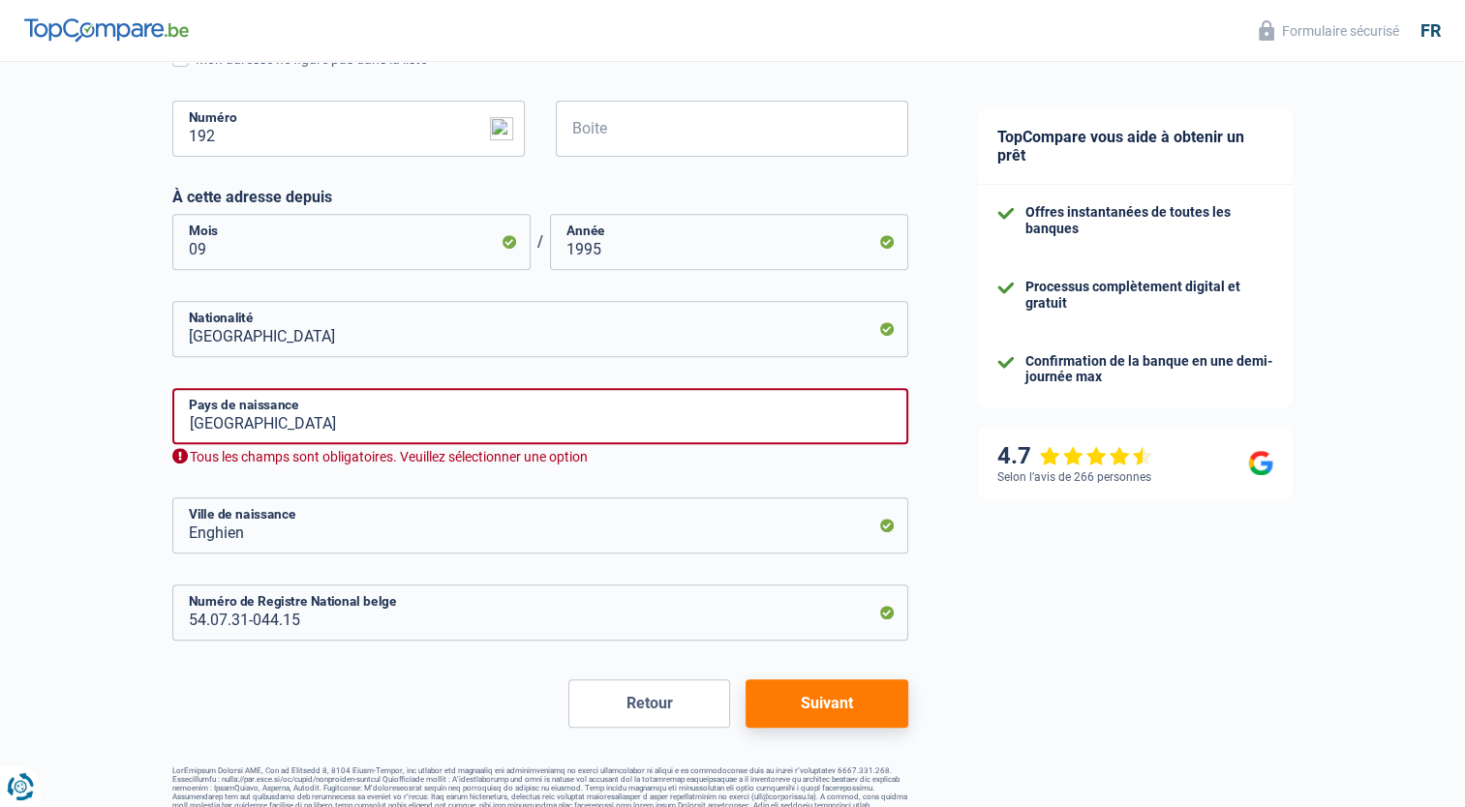
click at [774, 707] on button "Suivant" at bounding box center [826, 704] width 162 height 48
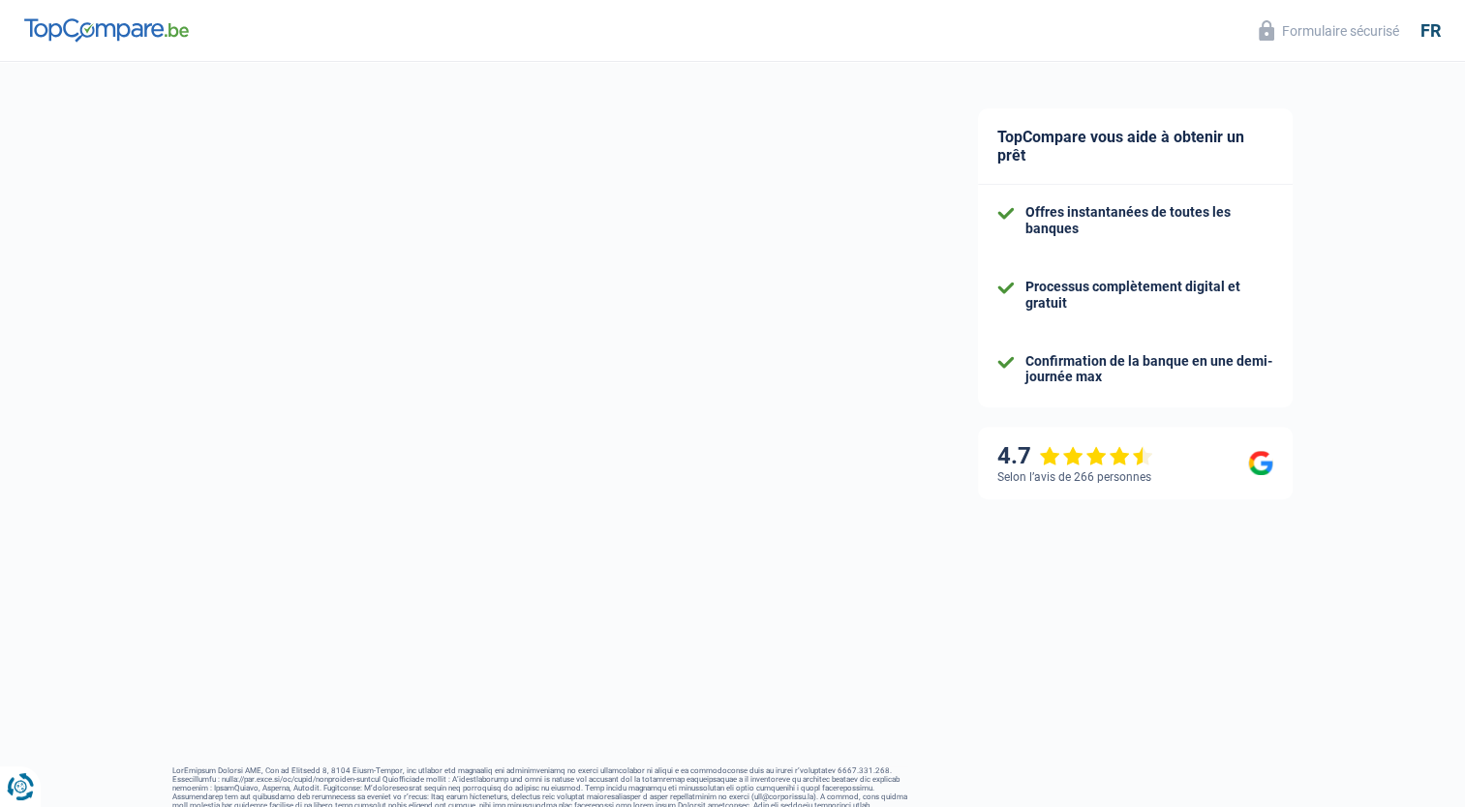
select select "pension"
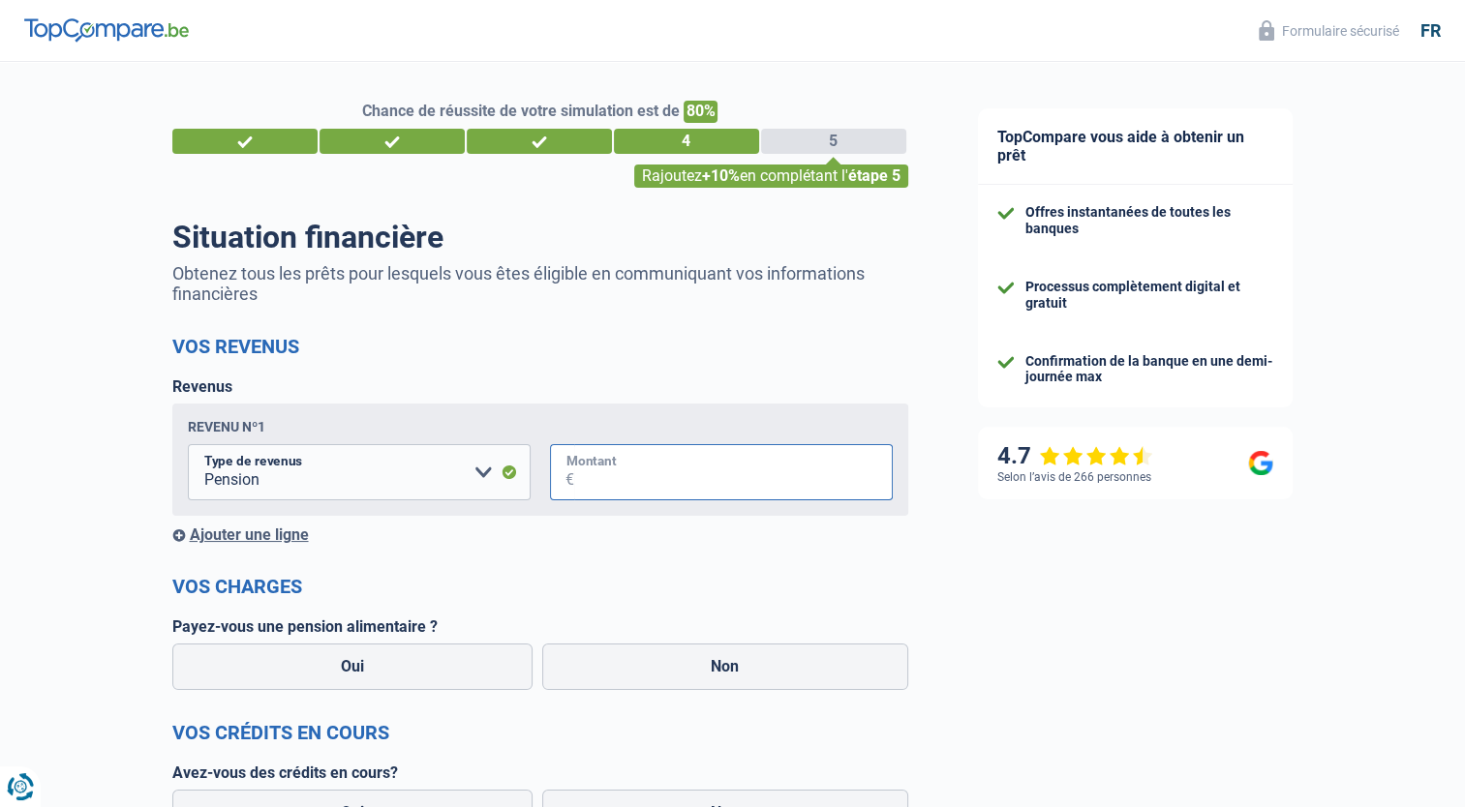
click at [677, 485] on input "Montant" at bounding box center [733, 472] width 318 height 56
type input "2"
click at [606, 468] on input "2" at bounding box center [733, 472] width 318 height 56
type input "2.429"
click at [643, 666] on label "Non" at bounding box center [725, 667] width 366 height 46
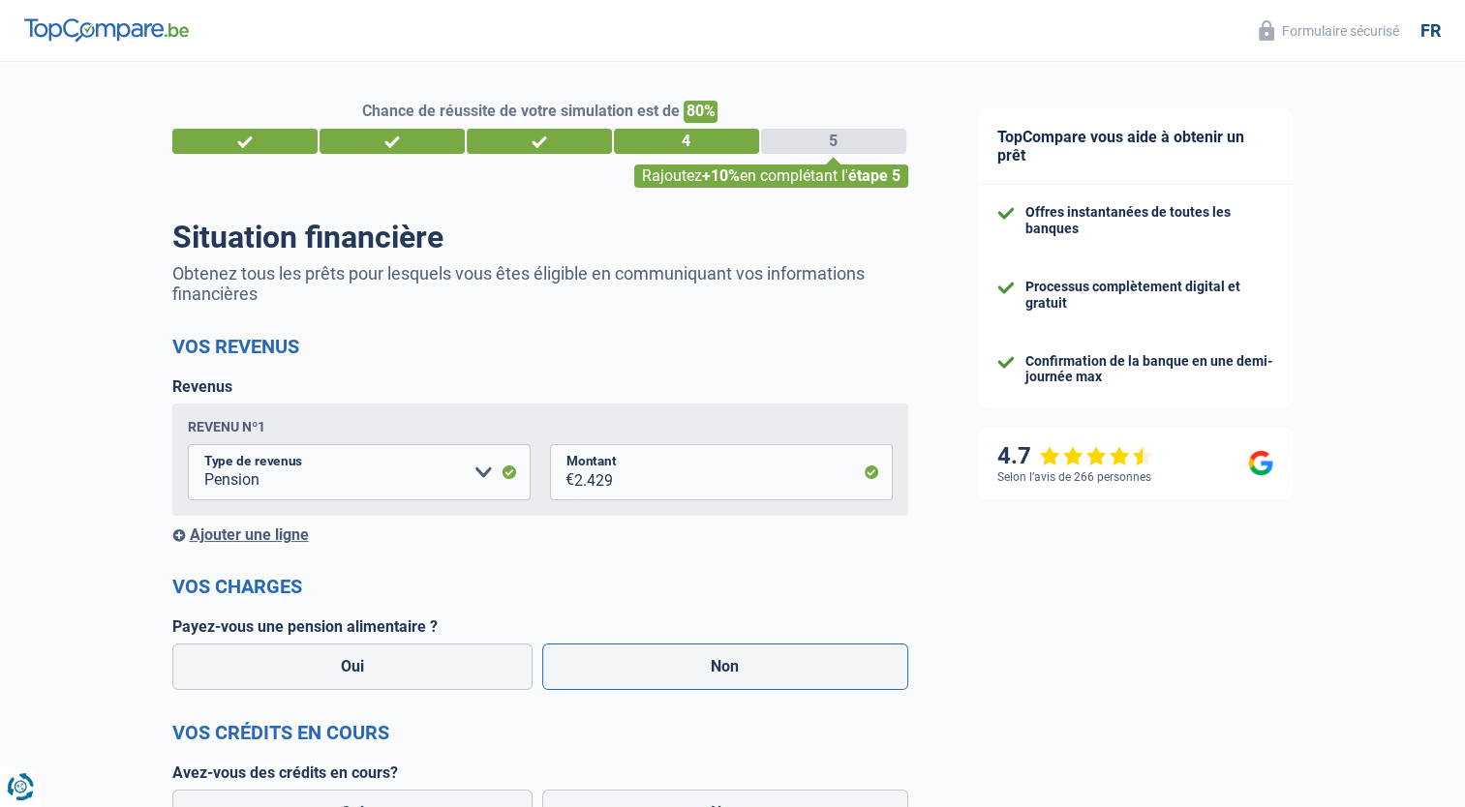
click at [643, 666] on input "Non" at bounding box center [725, 667] width 366 height 46
radio input "true"
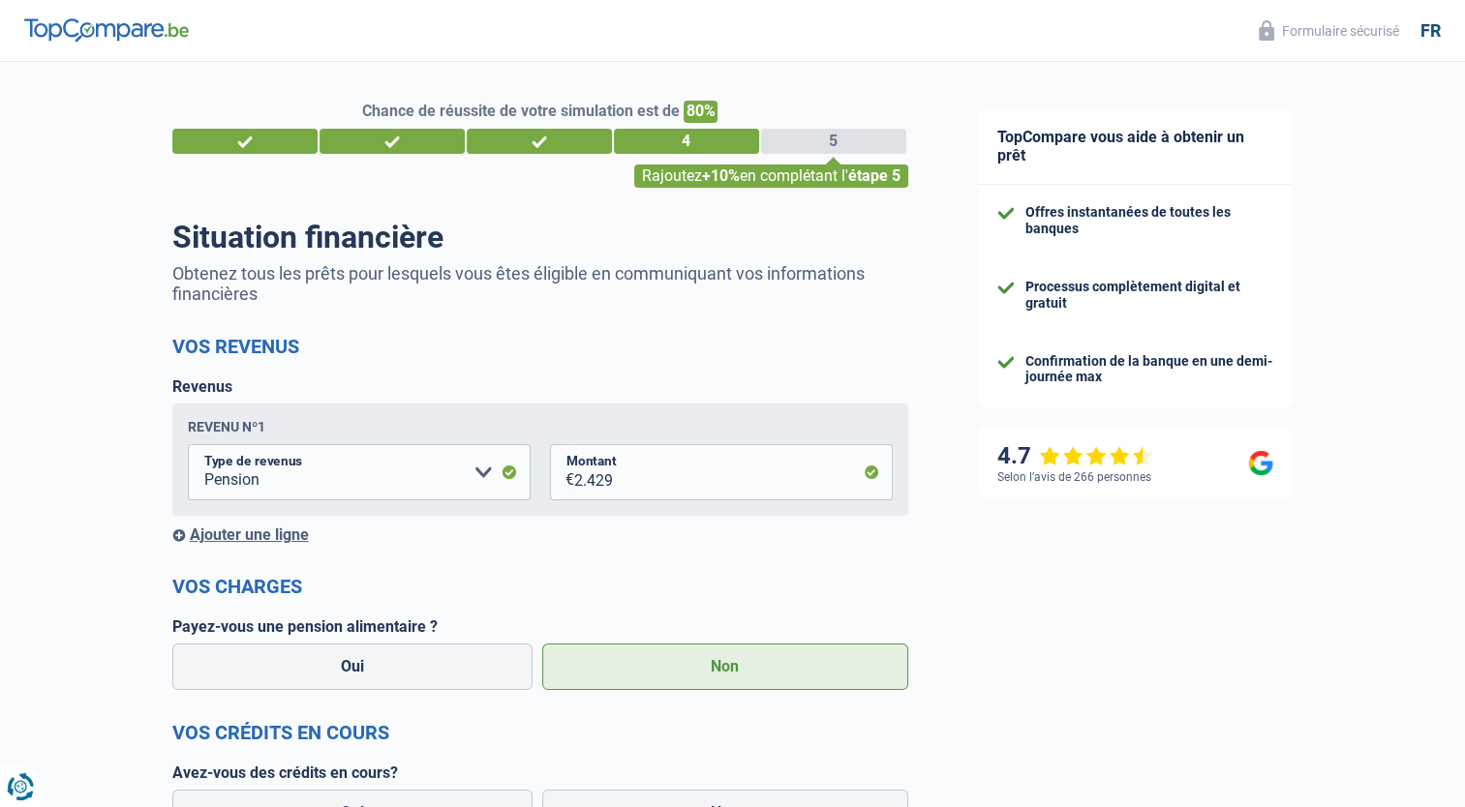
click at [283, 542] on div "Ajouter une ligne" at bounding box center [540, 535] width 736 height 18
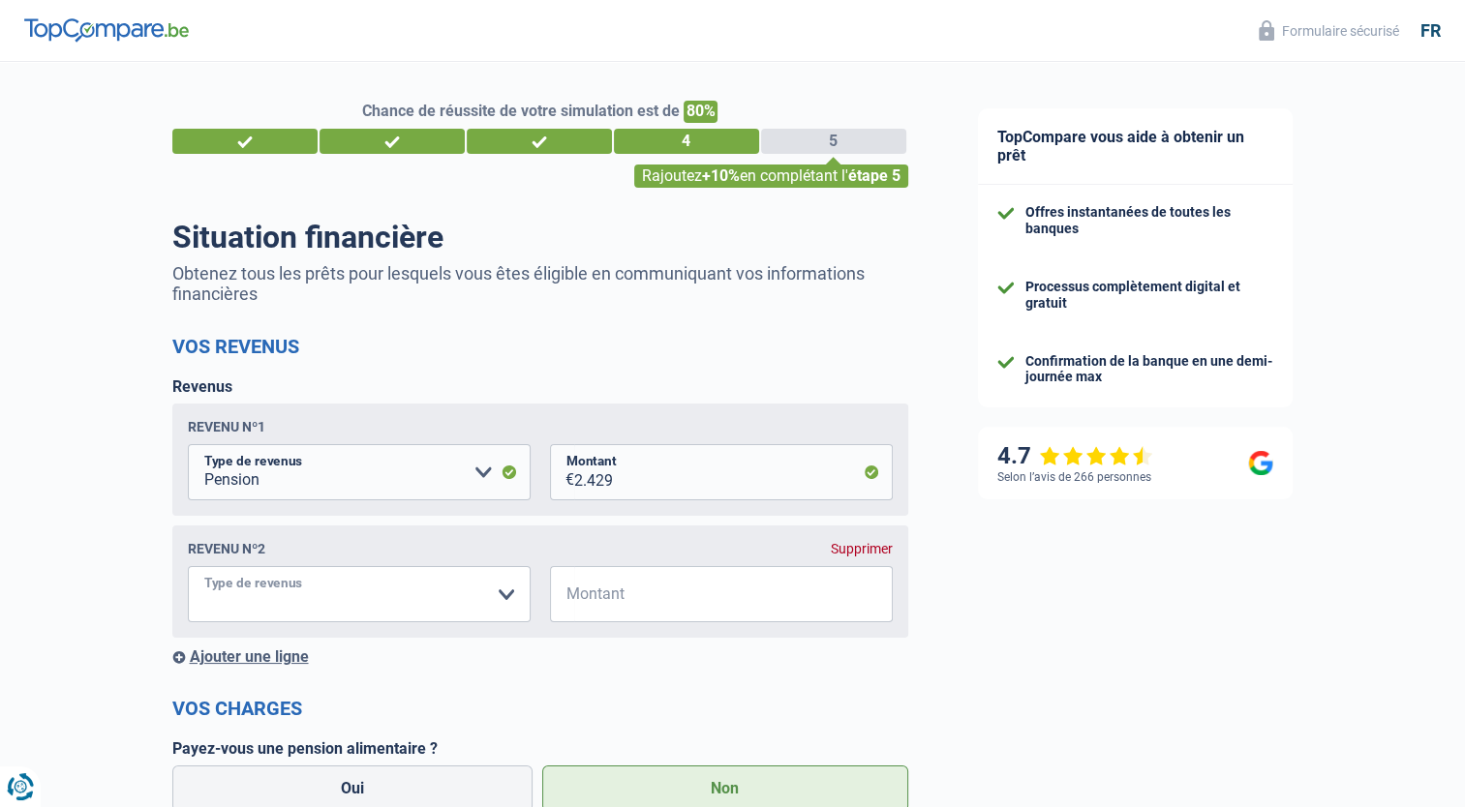
click at [515, 592] on select "Allocation d'handicap Allocations chômage Allocations familiales Chèques repas …" at bounding box center [359, 594] width 343 height 56
select select "other"
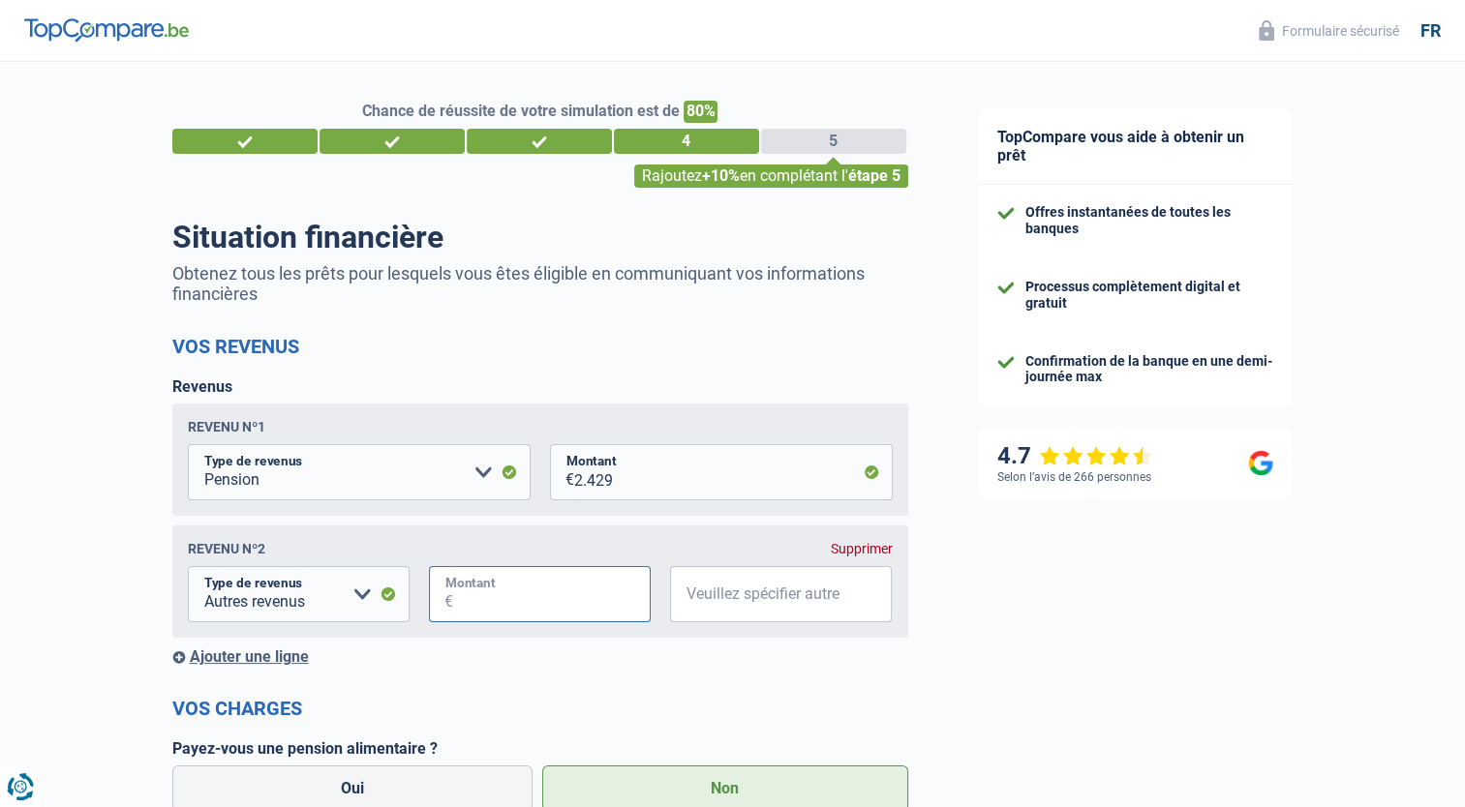
click at [515, 600] on input "Montant" at bounding box center [551, 594] width 197 height 56
type input "-"
type input "1"
type input "121"
click at [719, 601] on input "Veuillez spécifier autre" at bounding box center [781, 594] width 222 height 56
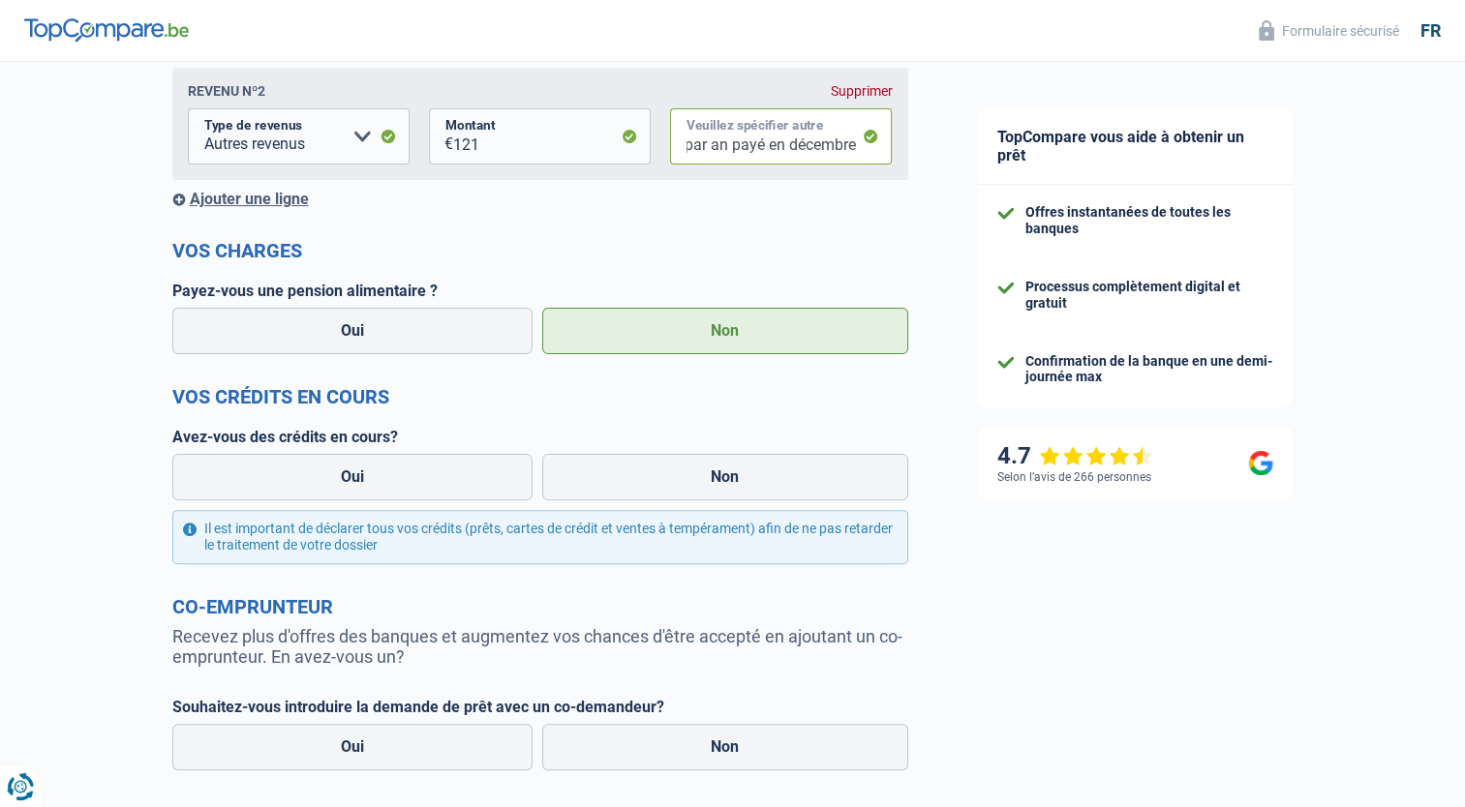
scroll to position [539, 0]
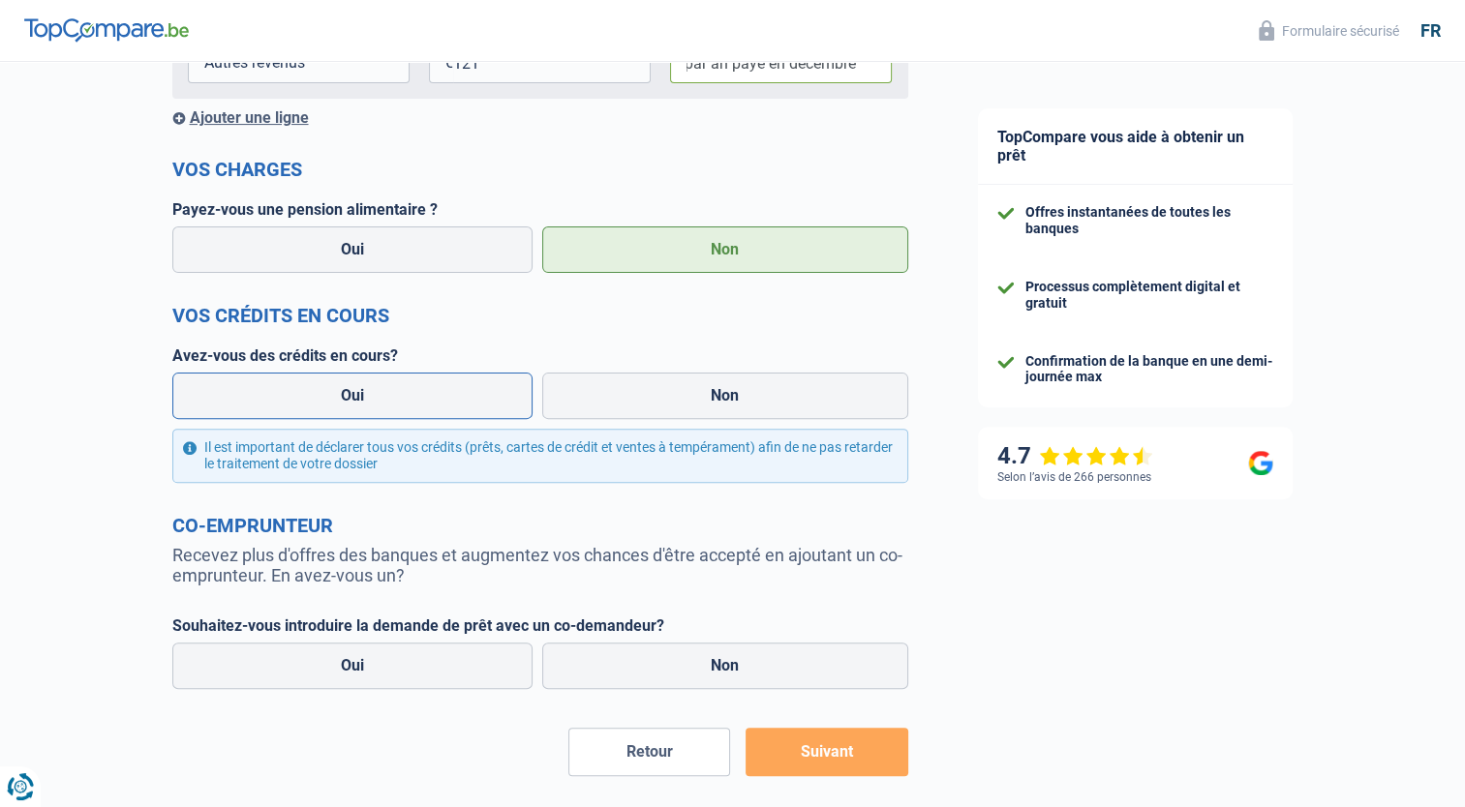
type input "rente accident travail 1459,93 par an payé en décembre"
click at [400, 405] on label "Oui" at bounding box center [352, 396] width 361 height 46
click at [400, 405] on input "Oui" at bounding box center [352, 396] width 361 height 46
radio input "true"
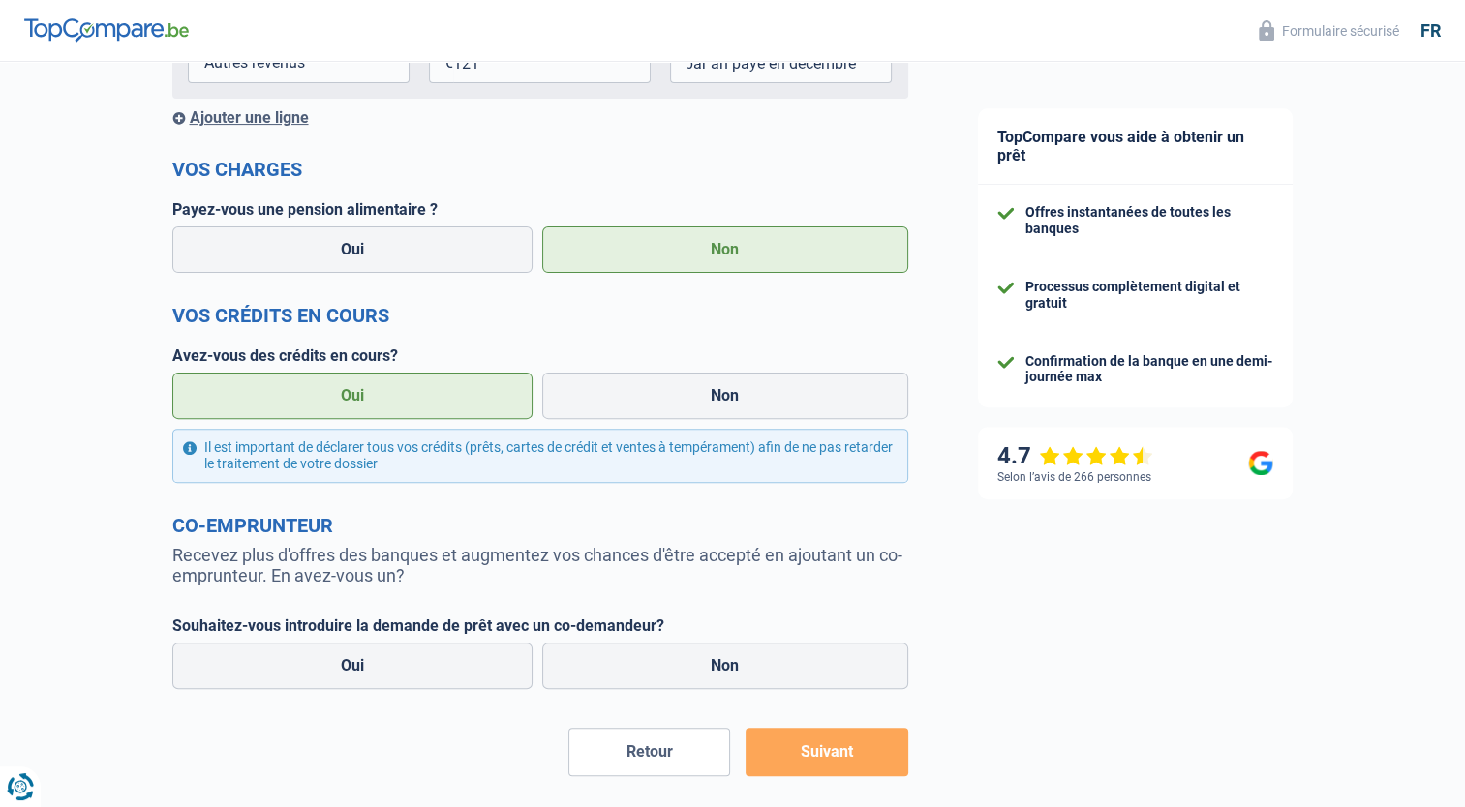
scroll to position [0, 0]
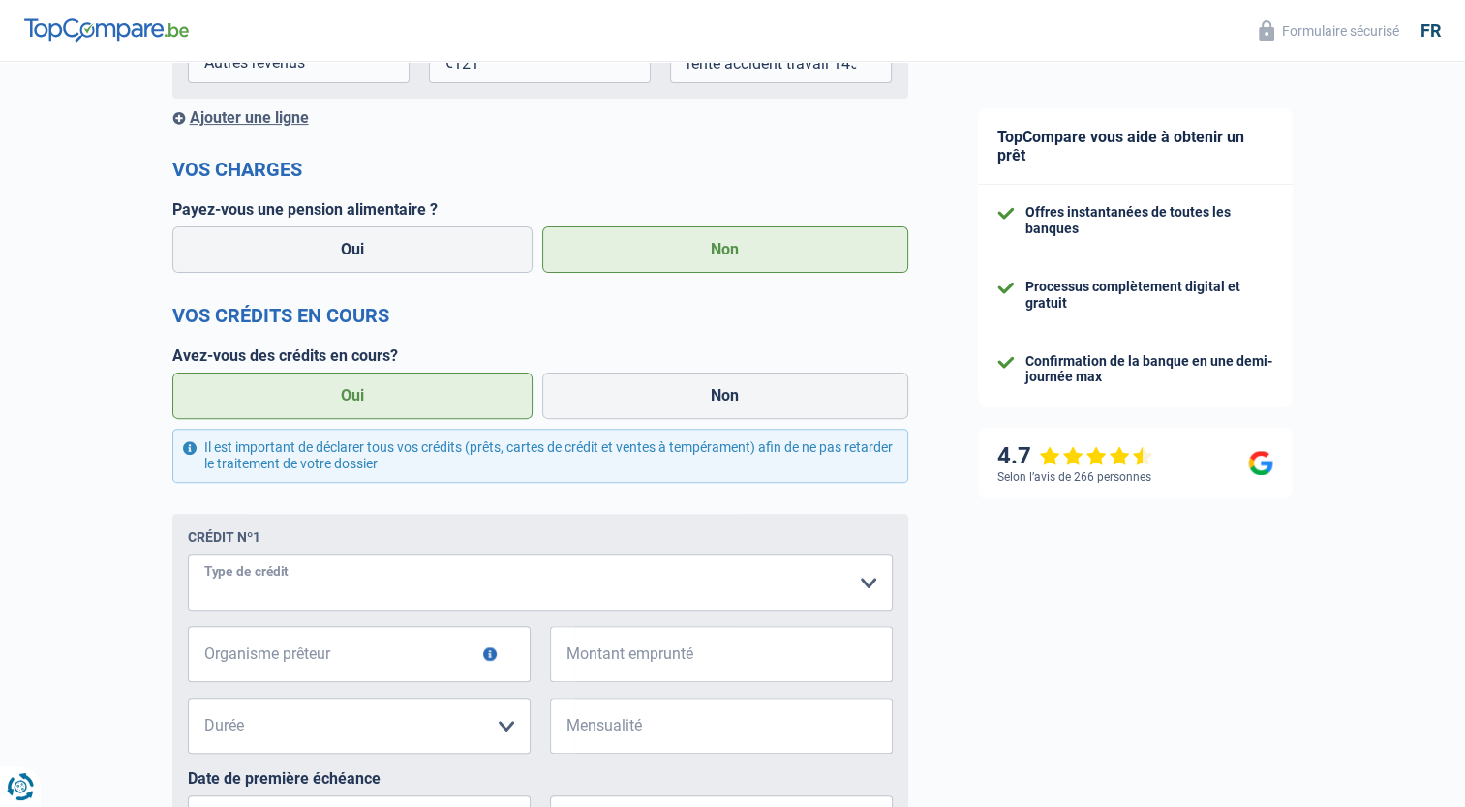
click at [377, 577] on select "Carte ou ouverture de crédit Prêt hypothécaire Vente à tempérament Prêt à tempé…" at bounding box center [540, 583] width 705 height 56
select select "cardOrCredit"
click at [241, 662] on input "Organisme prêteur" at bounding box center [359, 654] width 343 height 56
click at [287, 666] on input "Organisme prêteur" at bounding box center [359, 654] width 343 height 56
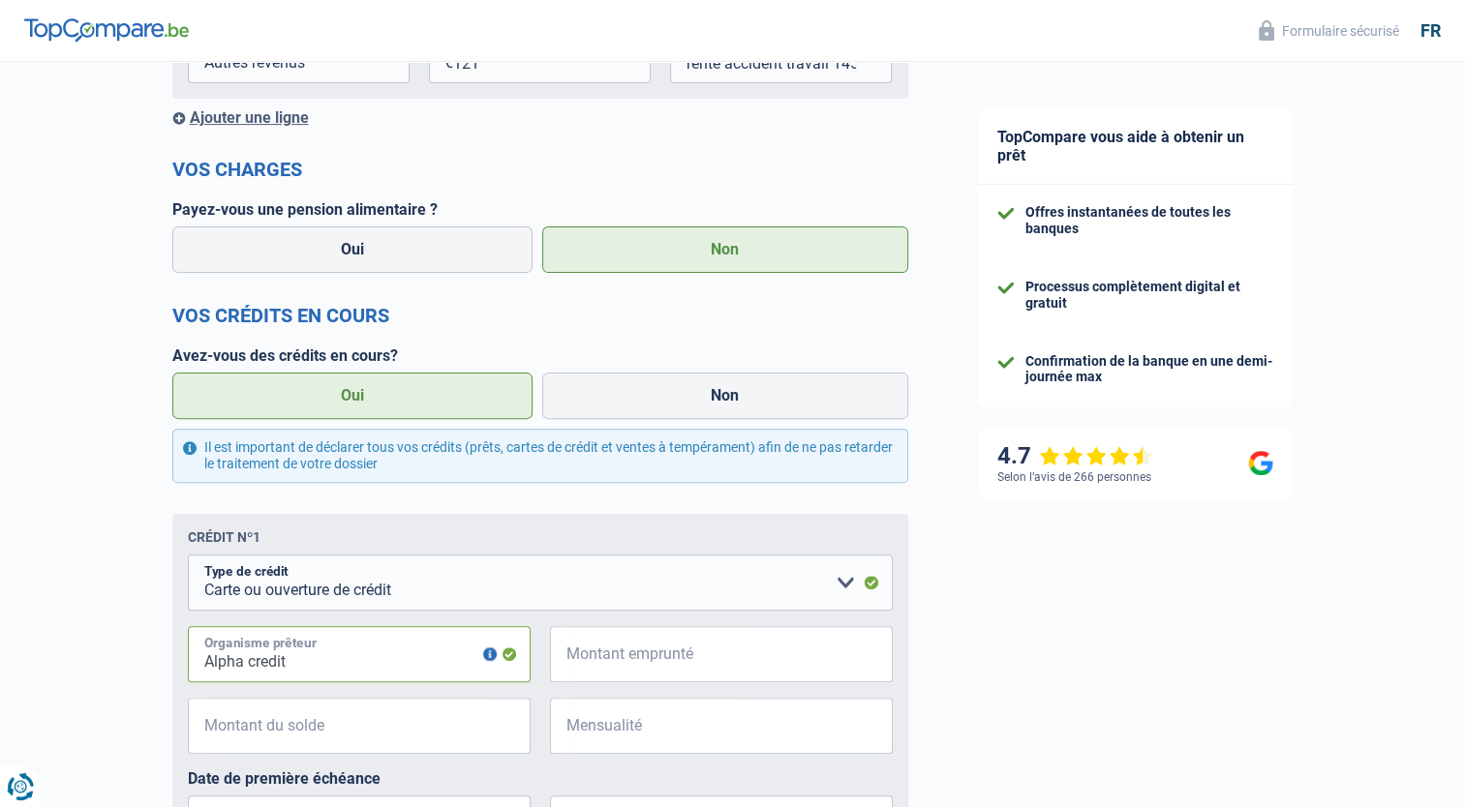
type input "Alpha credit"
click at [705, 663] on input "Montant emprunté" at bounding box center [733, 654] width 318 height 56
type input "13.034"
click at [338, 745] on input "Montant du solde" at bounding box center [371, 726] width 318 height 56
type input "6.853"
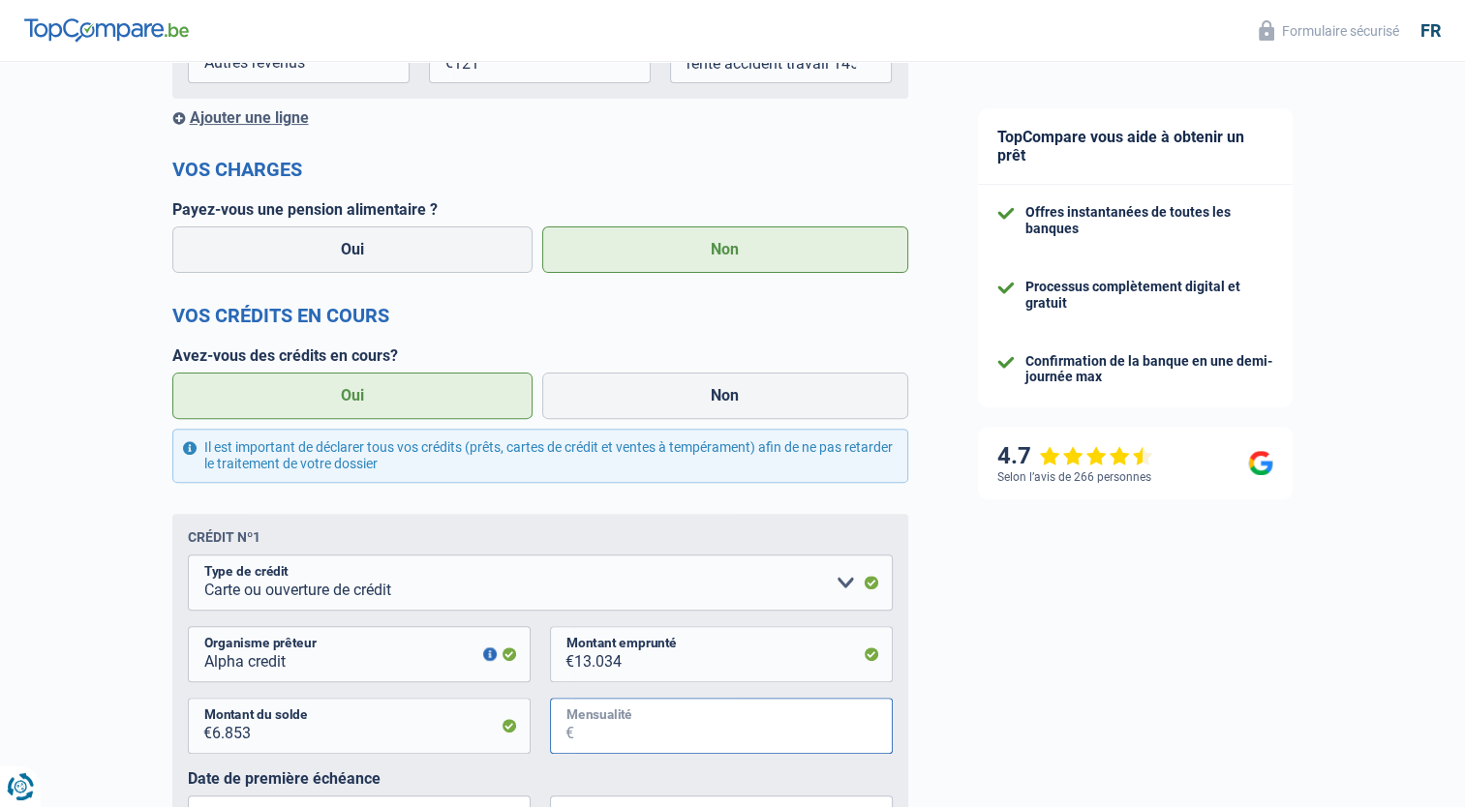
click at [773, 746] on input "Mensualité" at bounding box center [733, 726] width 318 height 56
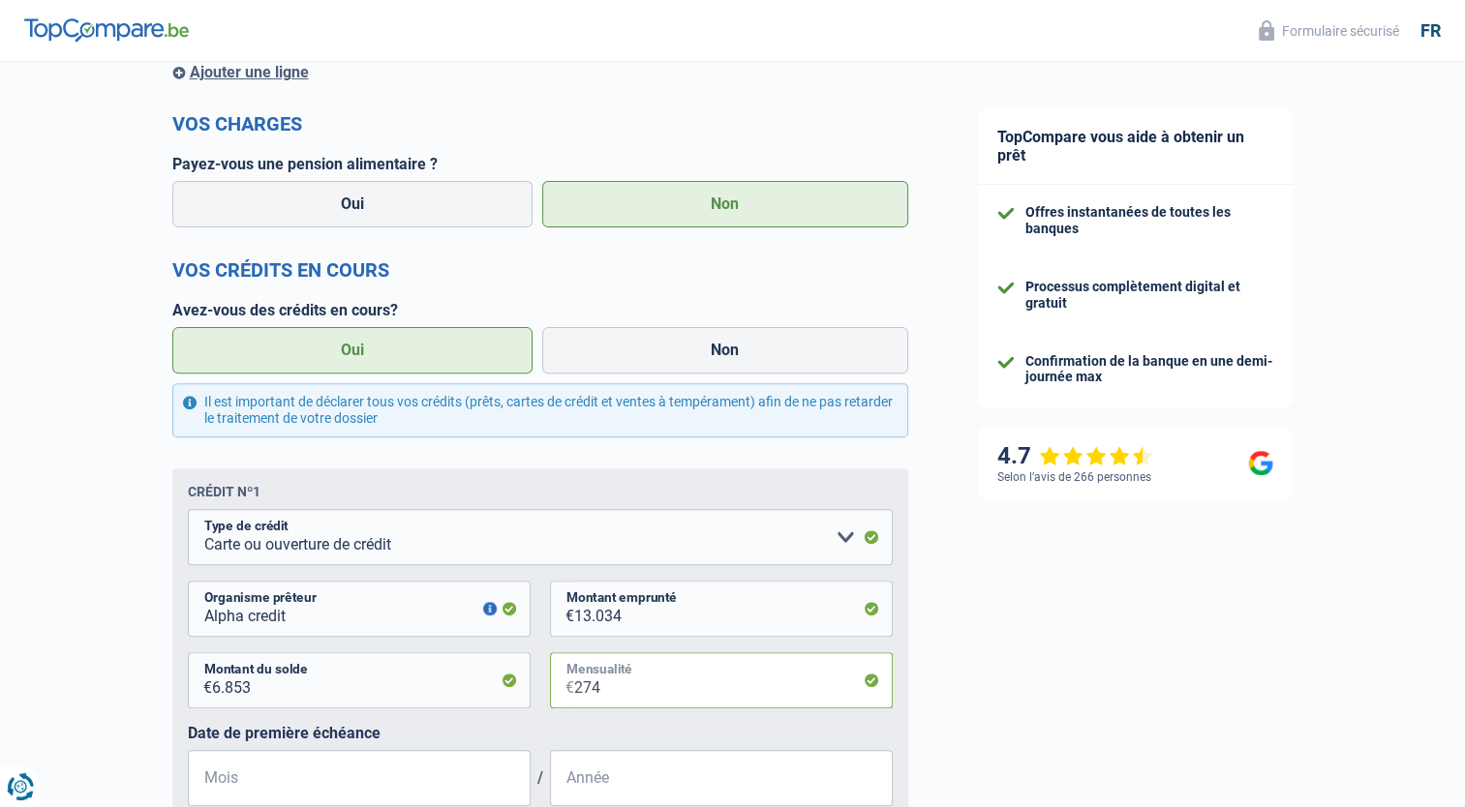
scroll to position [606, 0]
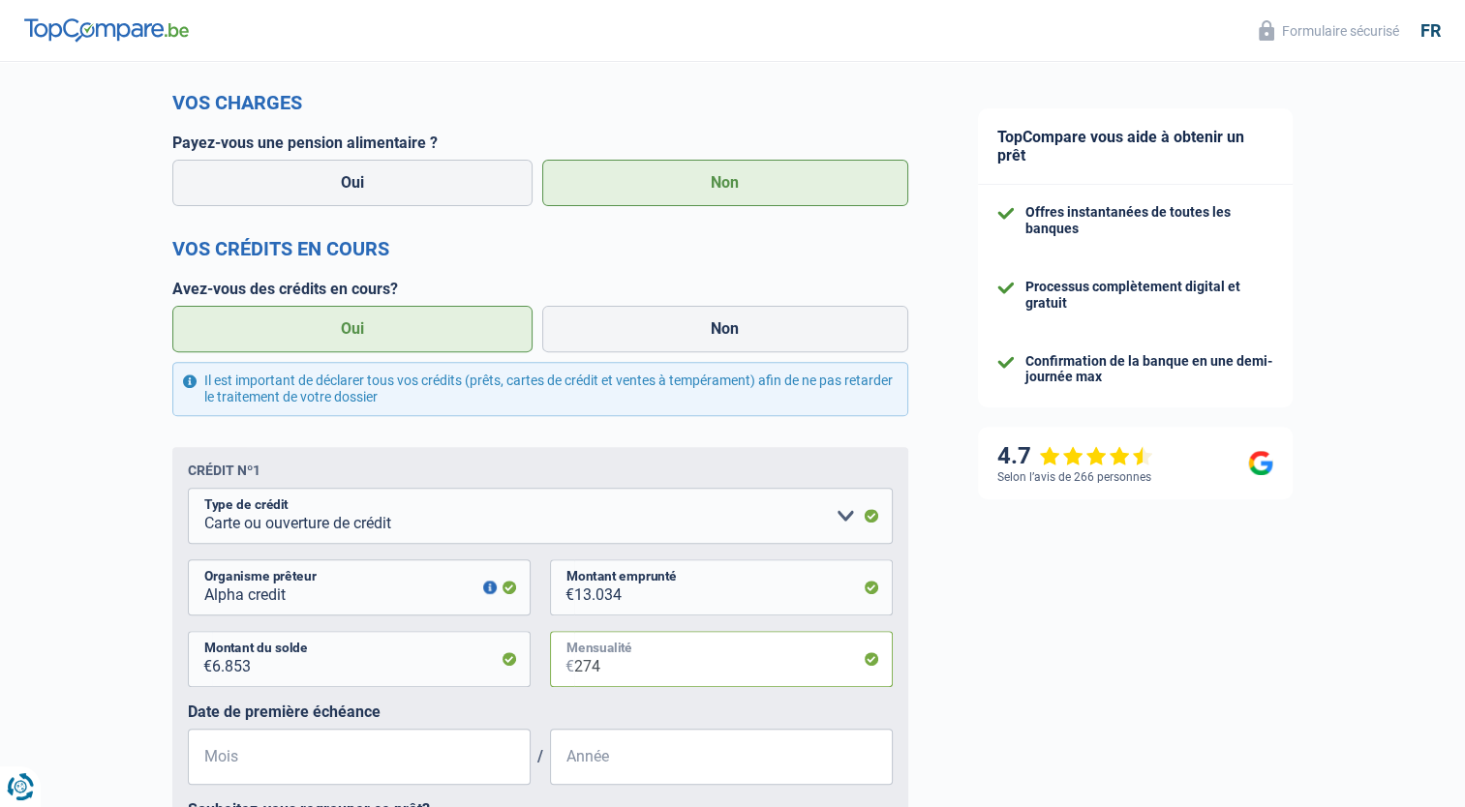
type input "274"
click at [290, 765] on input "Mois" at bounding box center [359, 757] width 343 height 56
type input "10"
click at [569, 771] on input "Année" at bounding box center [721, 757] width 343 height 56
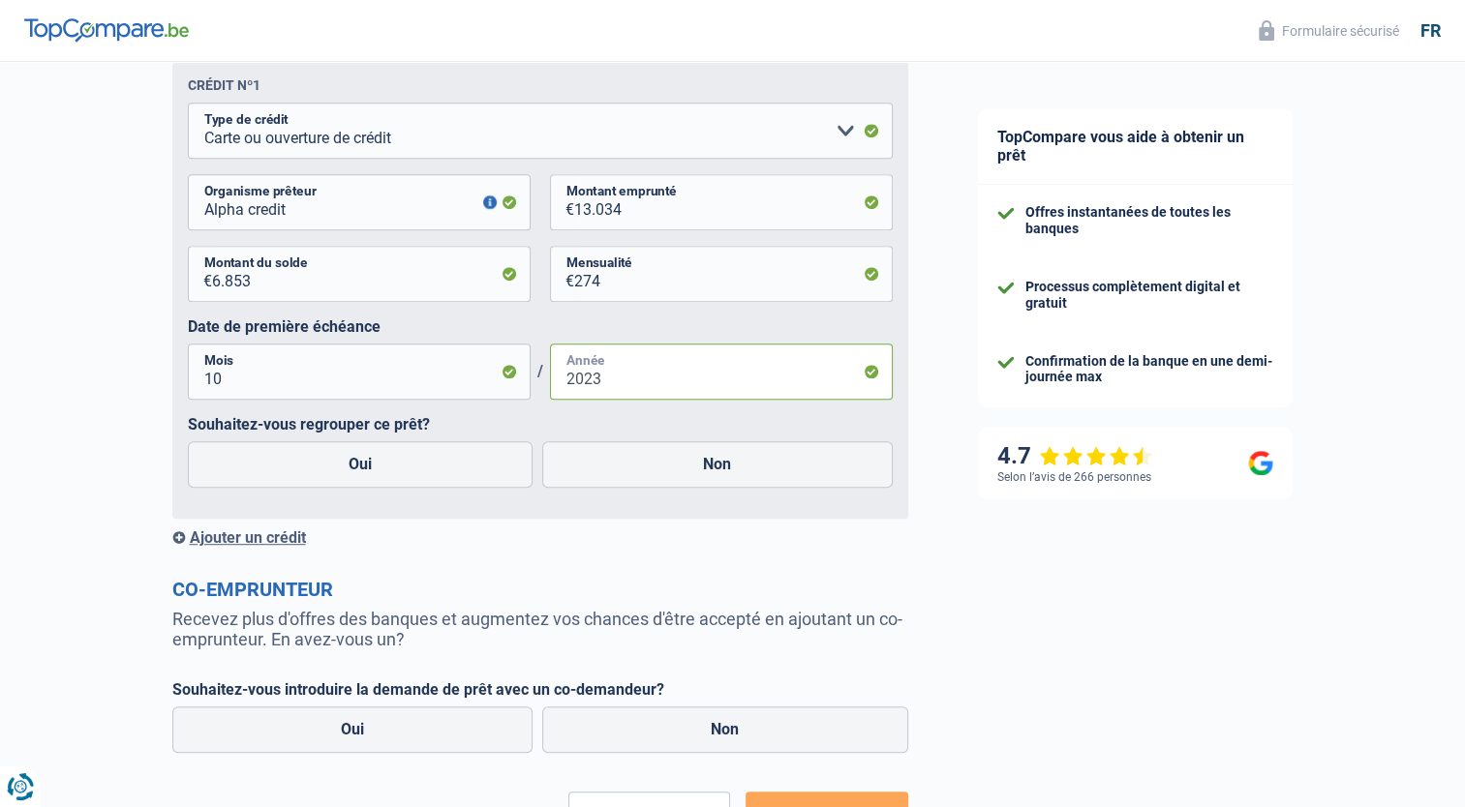
scroll to position [1043, 0]
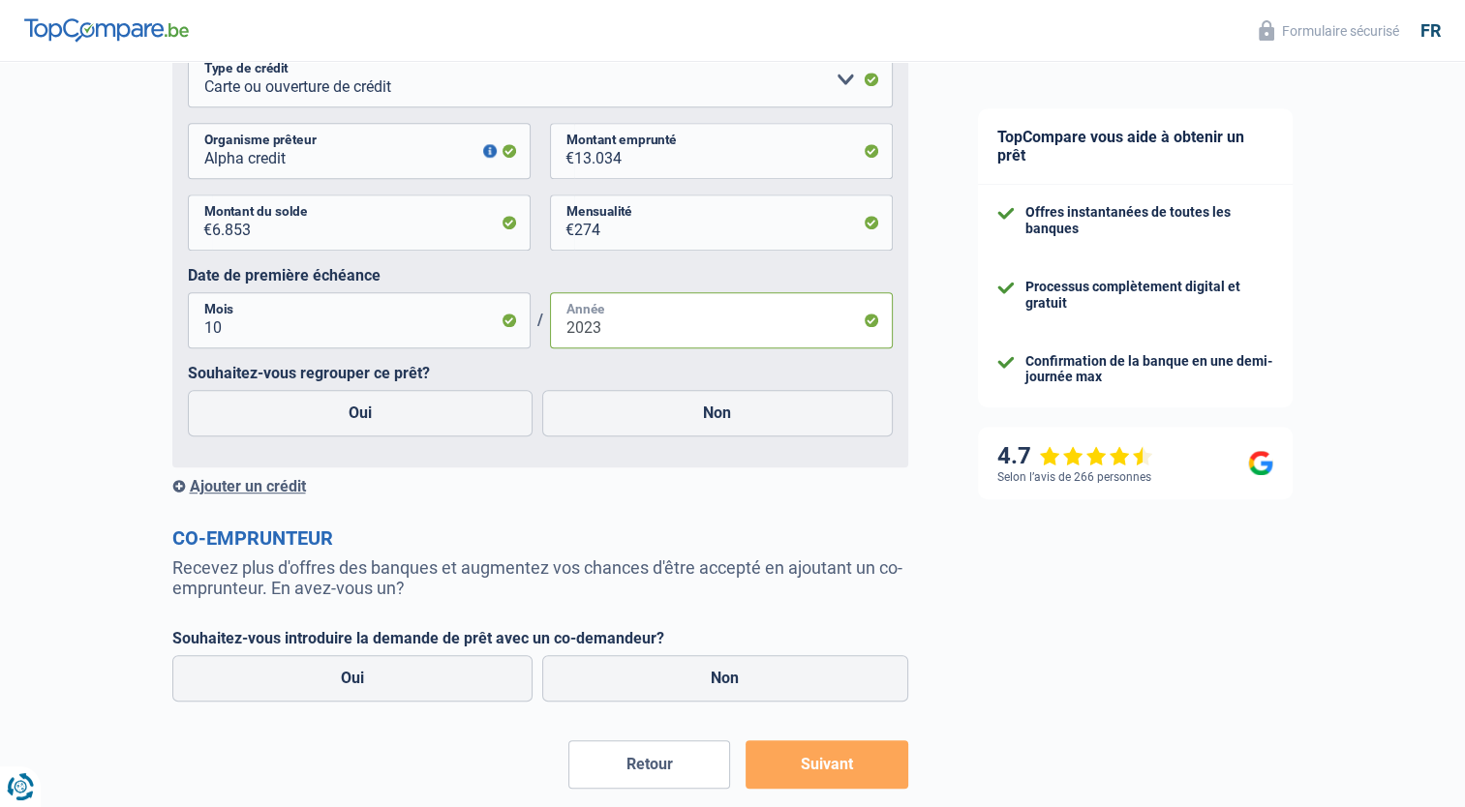
type input "2023"
click at [240, 487] on div "Ajouter un crédit" at bounding box center [540, 486] width 736 height 18
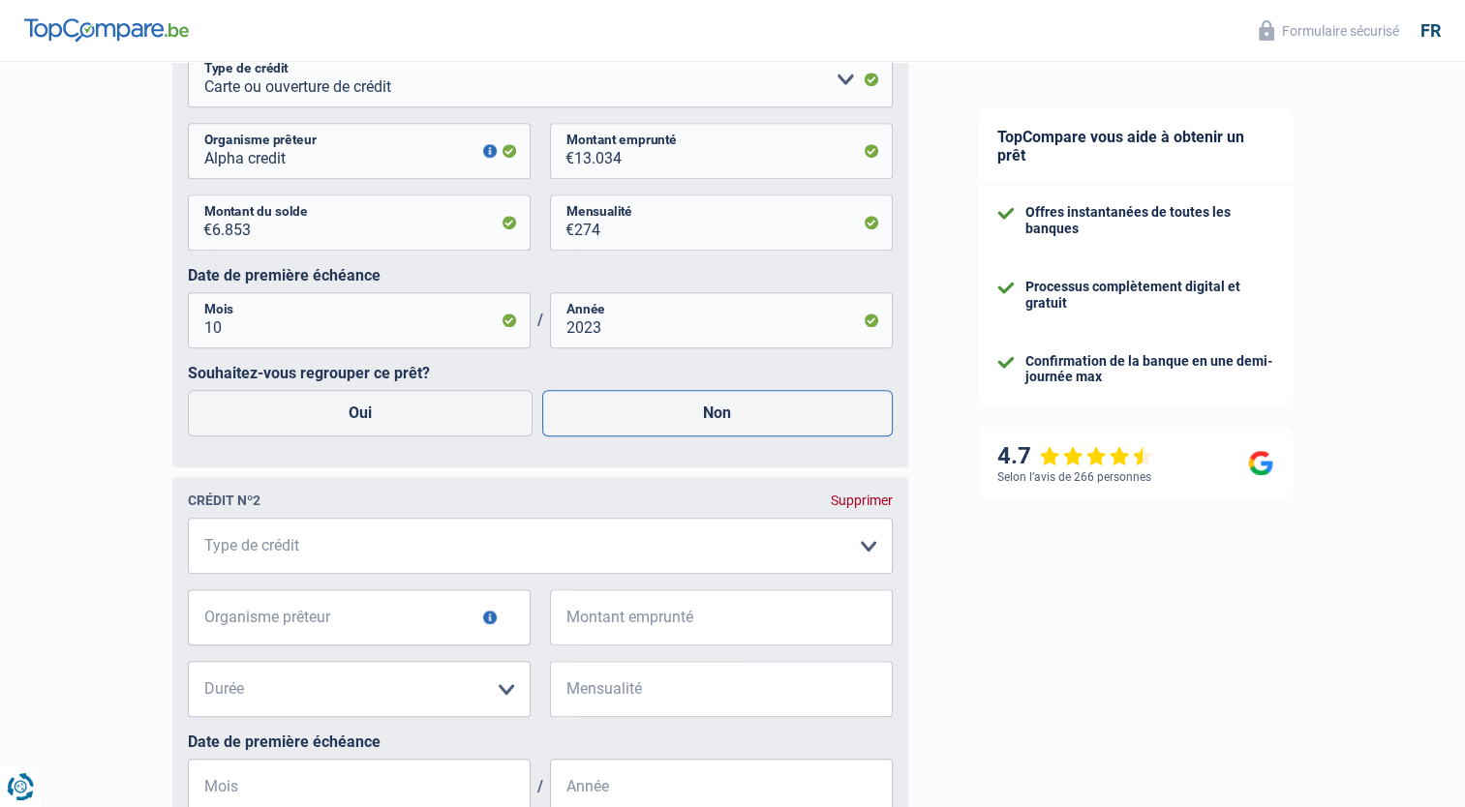
click at [684, 416] on label "Non" at bounding box center [717, 413] width 350 height 46
click at [684, 416] on input "Non" at bounding box center [717, 413] width 350 height 46
radio input "true"
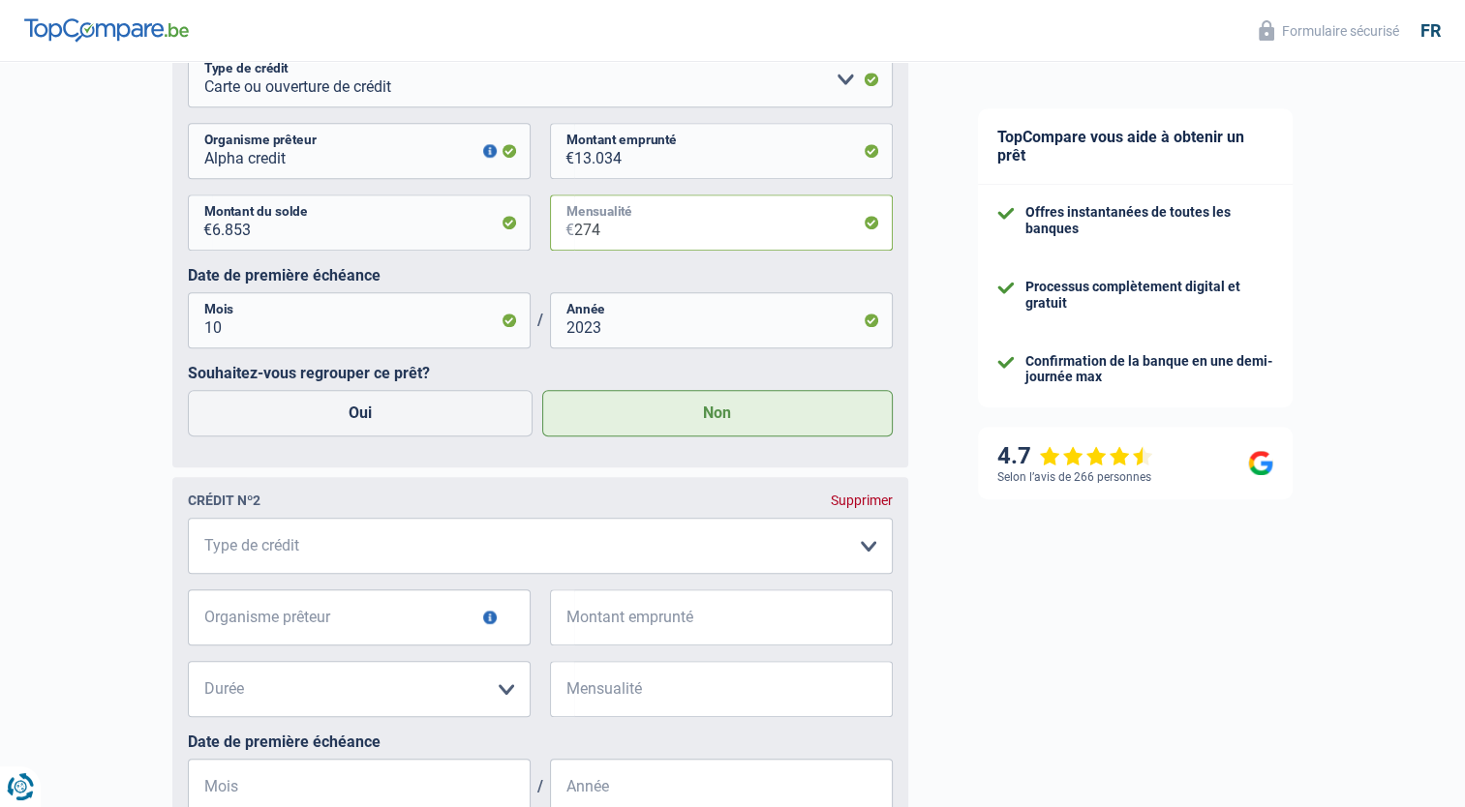
click at [618, 227] on input "274" at bounding box center [733, 223] width 318 height 56
click at [249, 230] on input "6.853" at bounding box center [371, 223] width 318 height 56
type input "6"
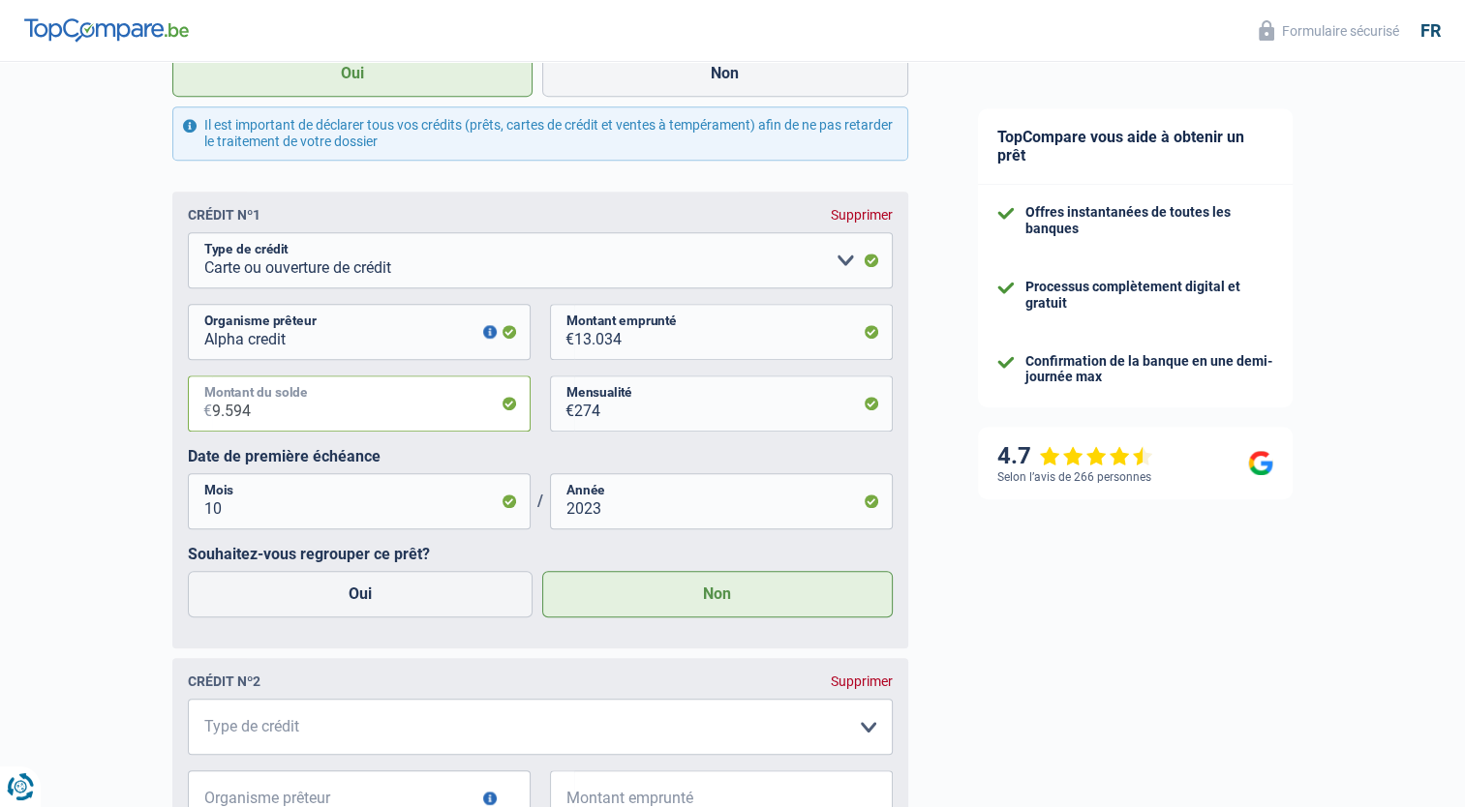
scroll to position [1202, 0]
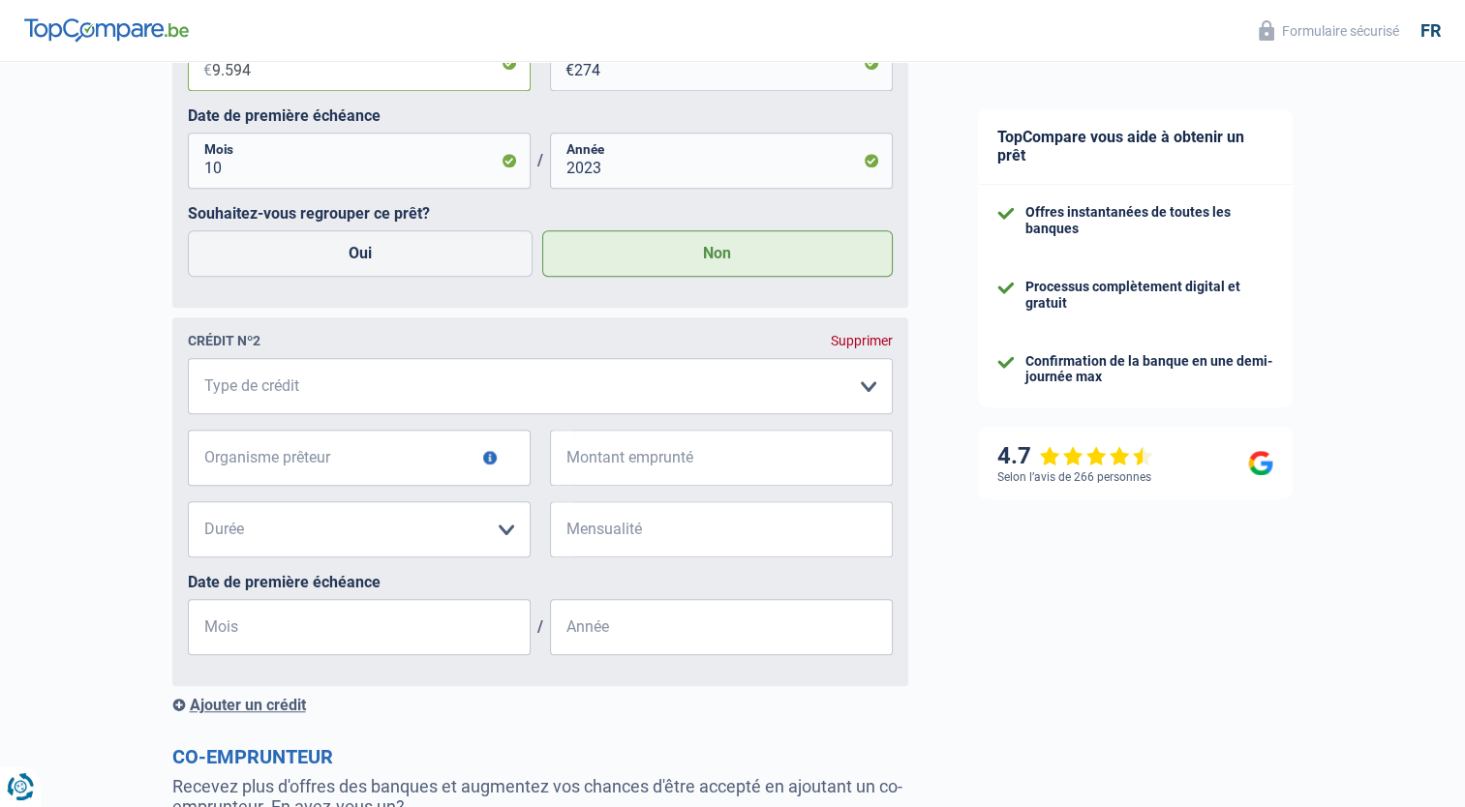
type input "9.594"
click at [224, 389] on select "Carte ou ouverture de crédit Prêt hypothécaire Vente à tempérament Prêt à tempé…" at bounding box center [540, 386] width 705 height 56
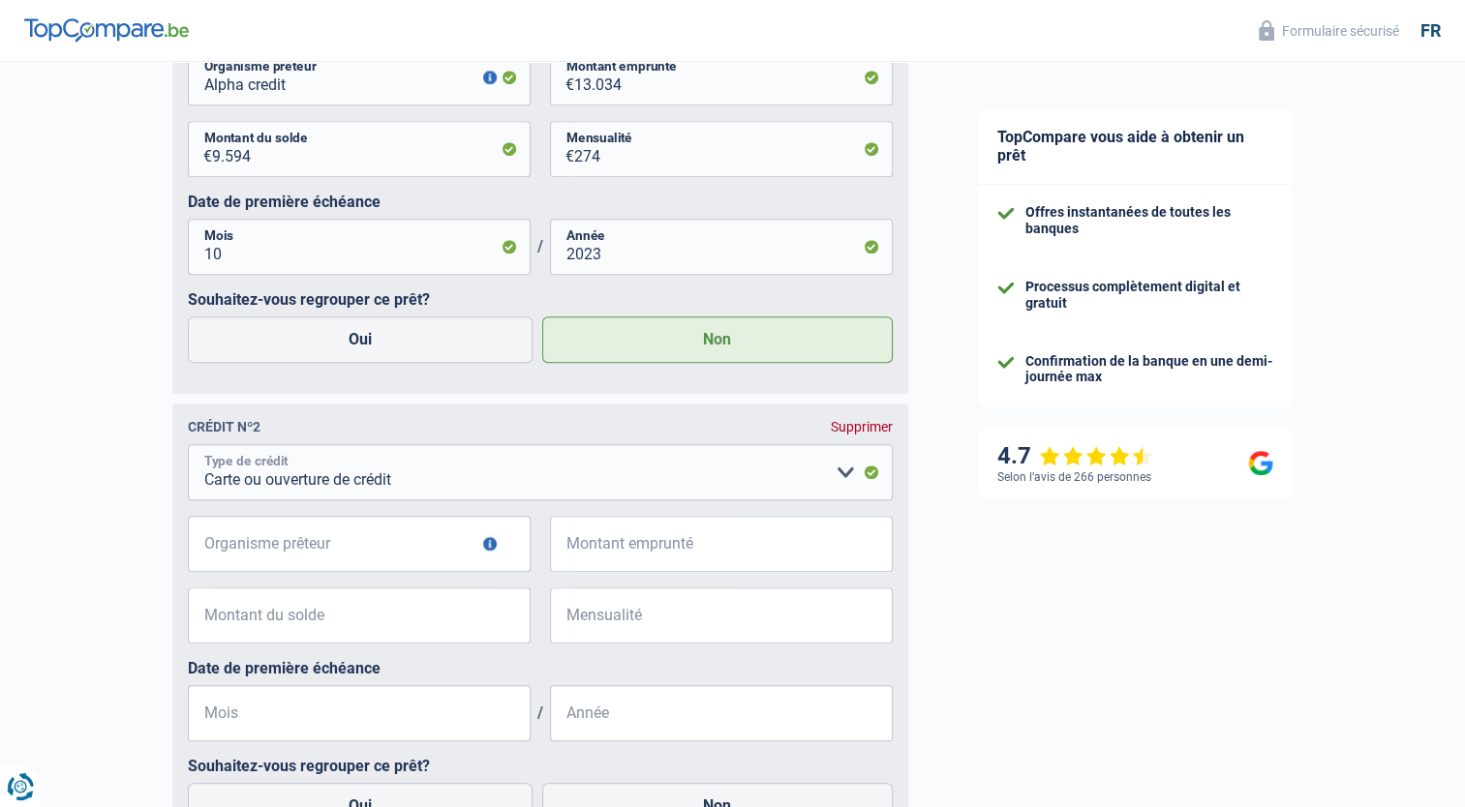
click at [209, 482] on select "Carte ou ouverture de crédit Prêt hypothécaire Vente à tempérament Prêt à tempé…" at bounding box center [540, 472] width 705 height 56
select select "personalLoan"
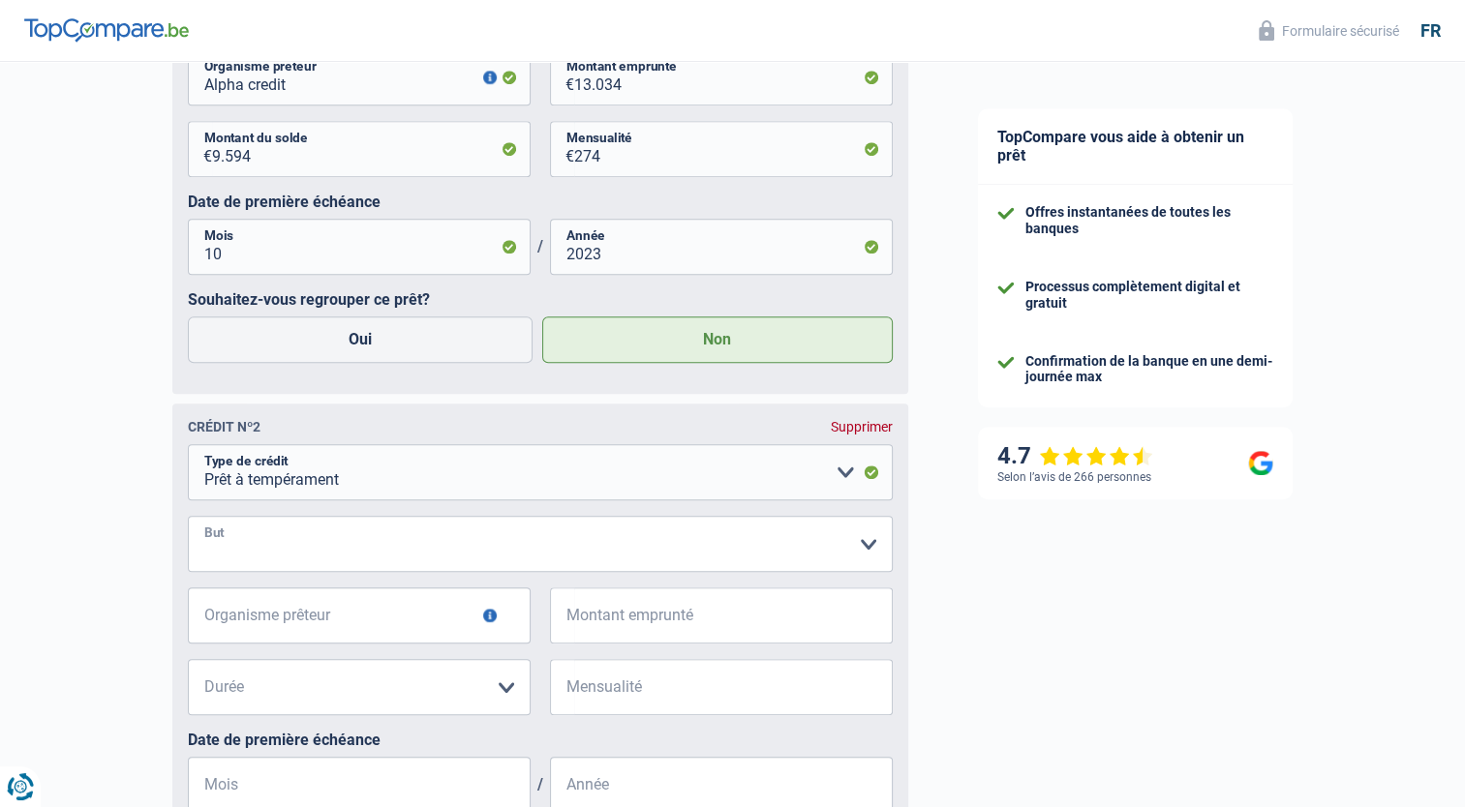
click at [287, 559] on select "Confort maison: meubles, textile, peinture, électroménager, outillage non-profe…" at bounding box center [540, 544] width 705 height 56
click at [870, 544] on select "Confort maison: meubles, textile, peinture, électroménager, outillage non-profe…" at bounding box center [540, 544] width 705 height 56
click at [862, 556] on select "Confort maison: meubles, textile, peinture, électroménager, outillage non-profe…" at bounding box center [540, 544] width 705 height 56
click at [188, 520] on select "Confort maison: meubles, textile, peinture, électroménager, outillage non-profe…" at bounding box center [540, 544] width 705 height 56
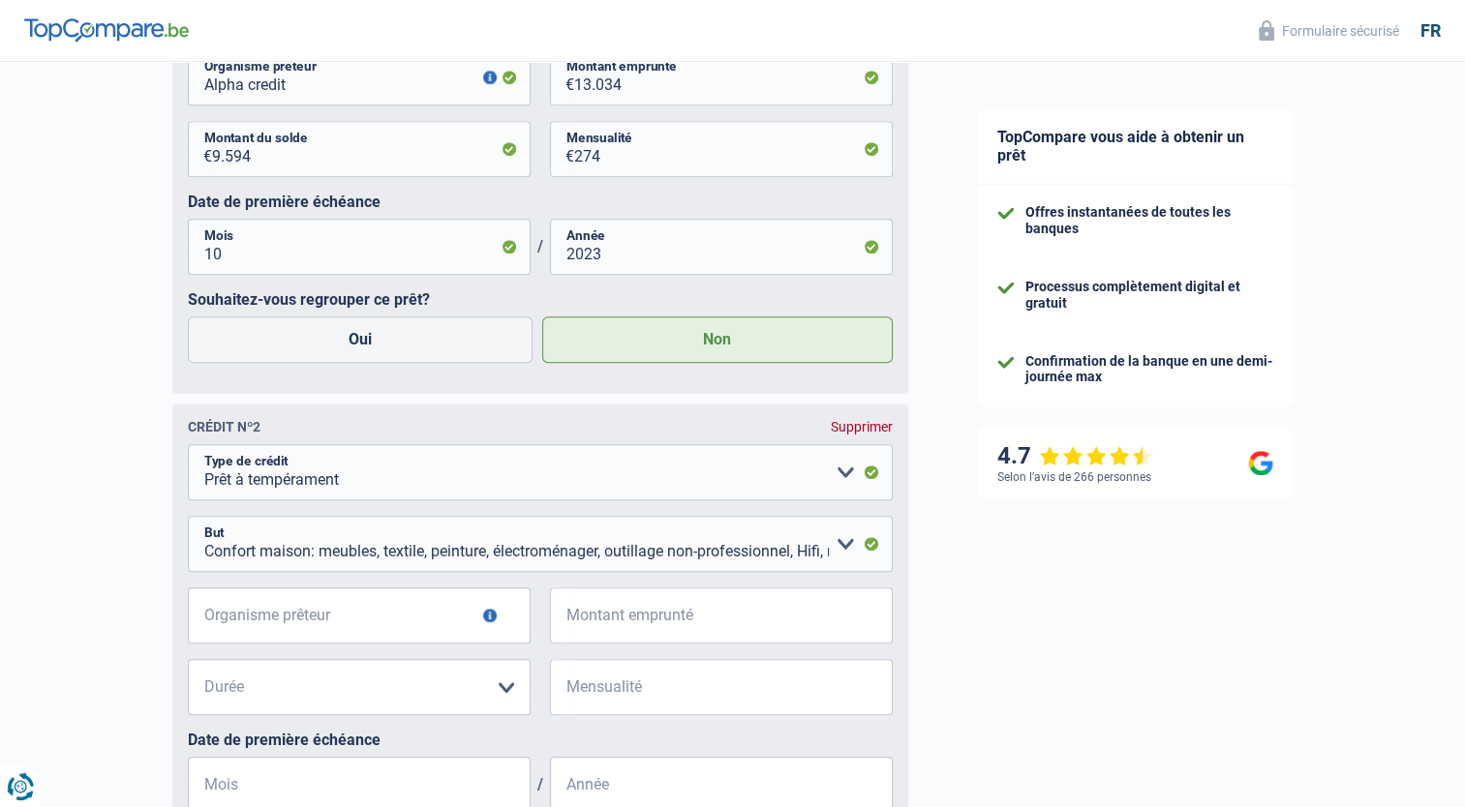
click at [489, 622] on button "button" at bounding box center [490, 616] width 14 height 14
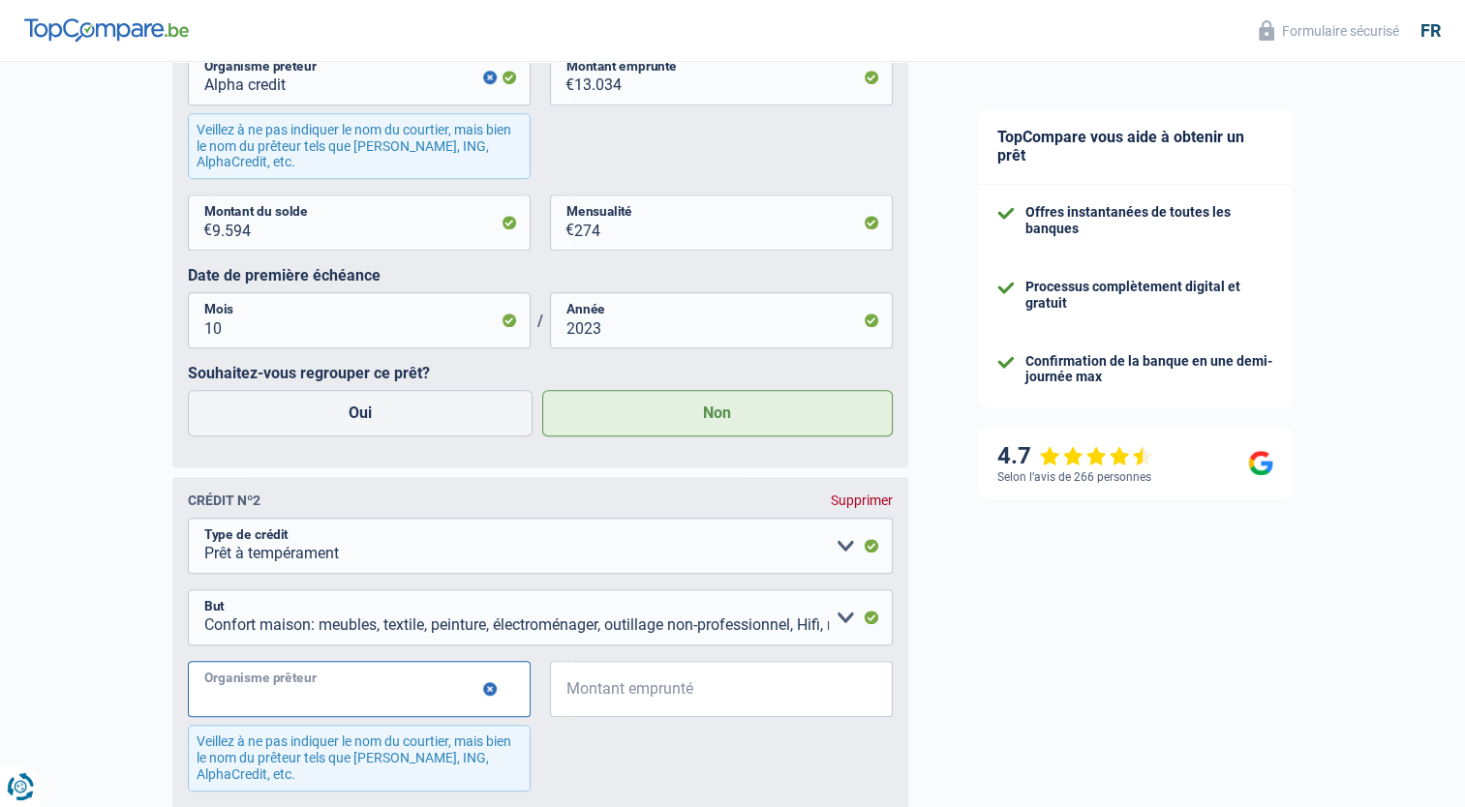
click at [362, 684] on input "Organisme prêteur" at bounding box center [359, 689] width 343 height 56
click at [842, 622] on select "Confort maison: meubles, textile, peinture, électroménager, outillage non-profe…" at bounding box center [540, 617] width 705 height 56
select select "other"
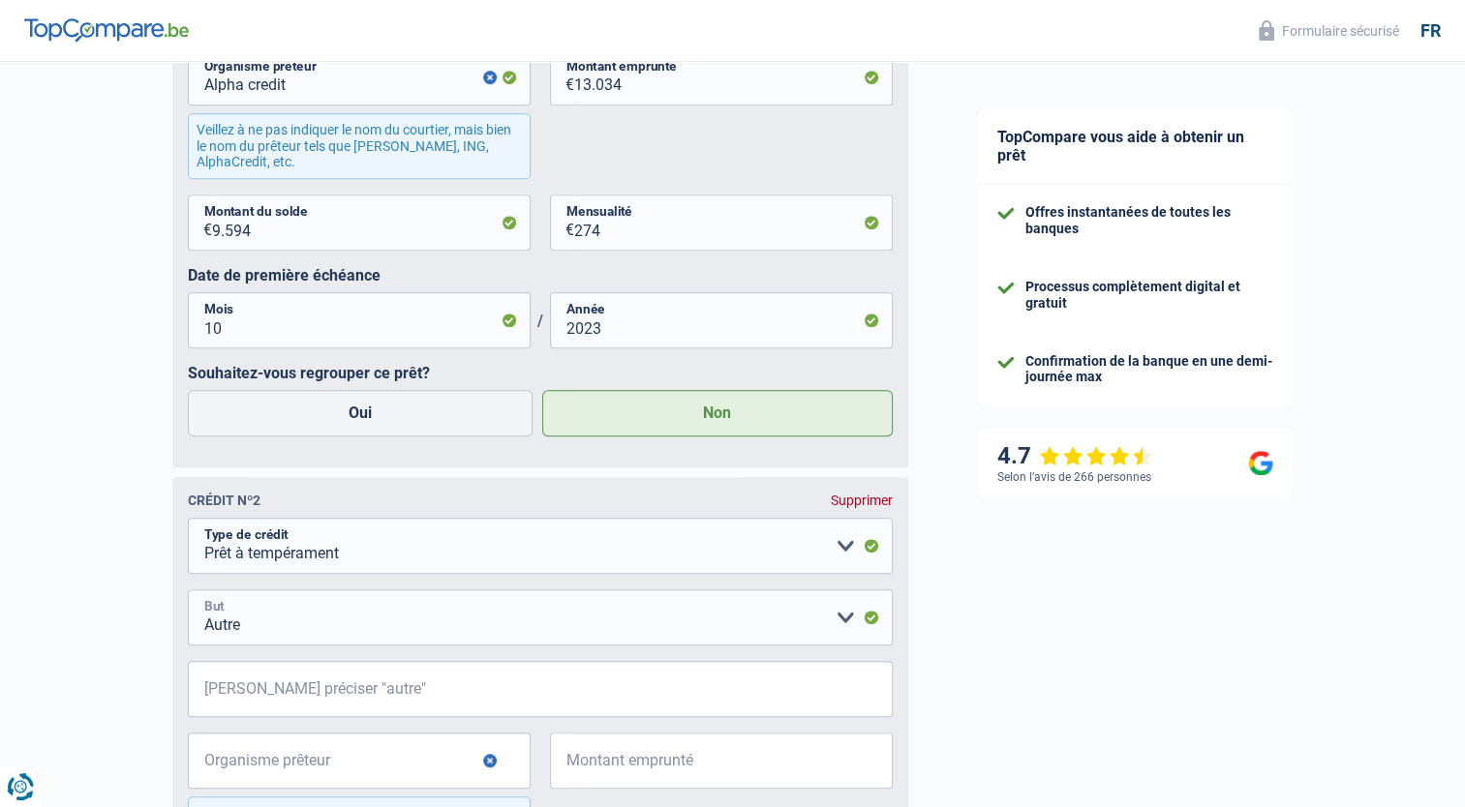
click at [310, 633] on select "Confort maison: meubles, textile, peinture, électroménager, outillage non-profe…" at bounding box center [540, 617] width 705 height 56
click at [327, 690] on input "Veuillez préciser "autre"" at bounding box center [540, 689] width 705 height 56
type input "r"
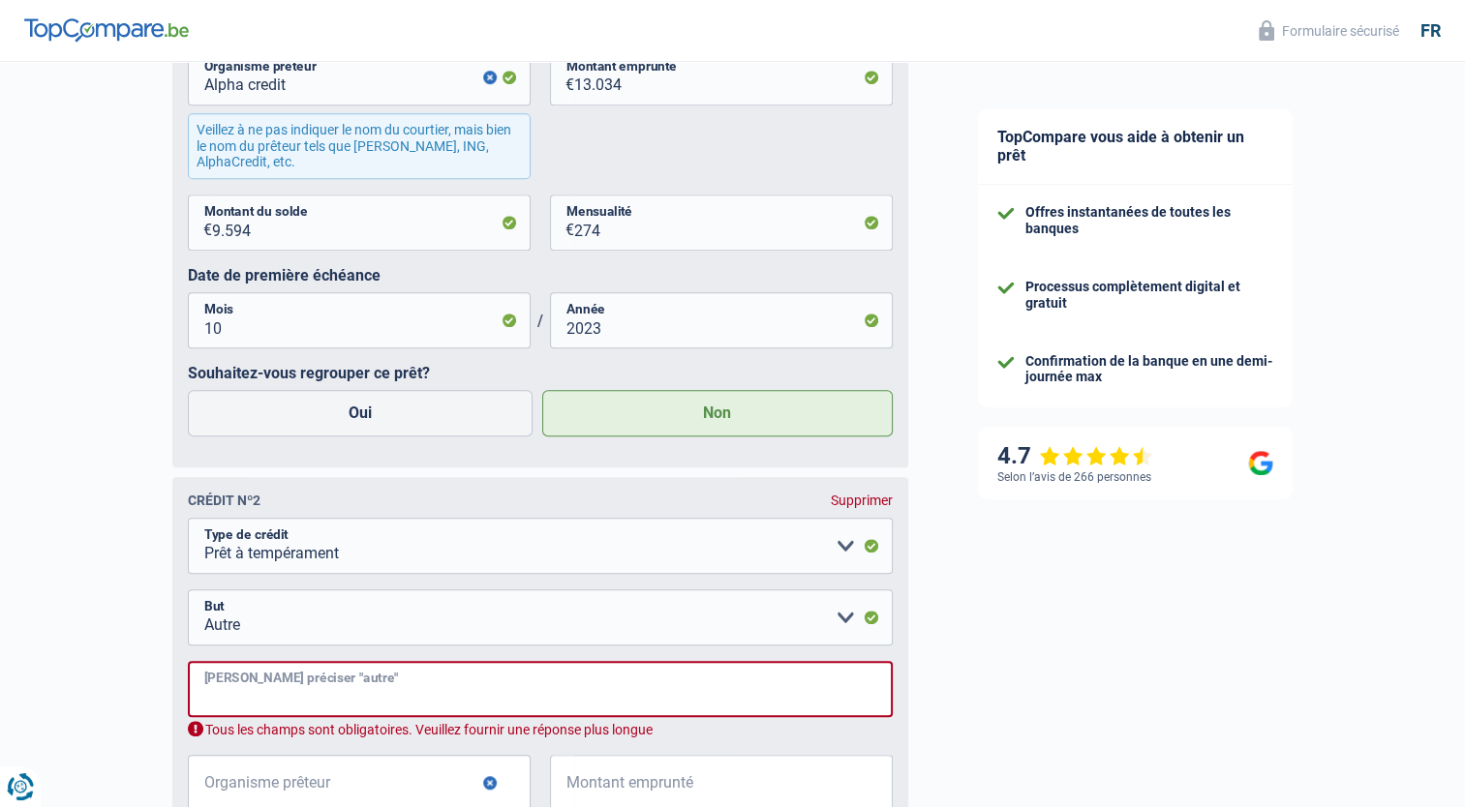
type input "r"
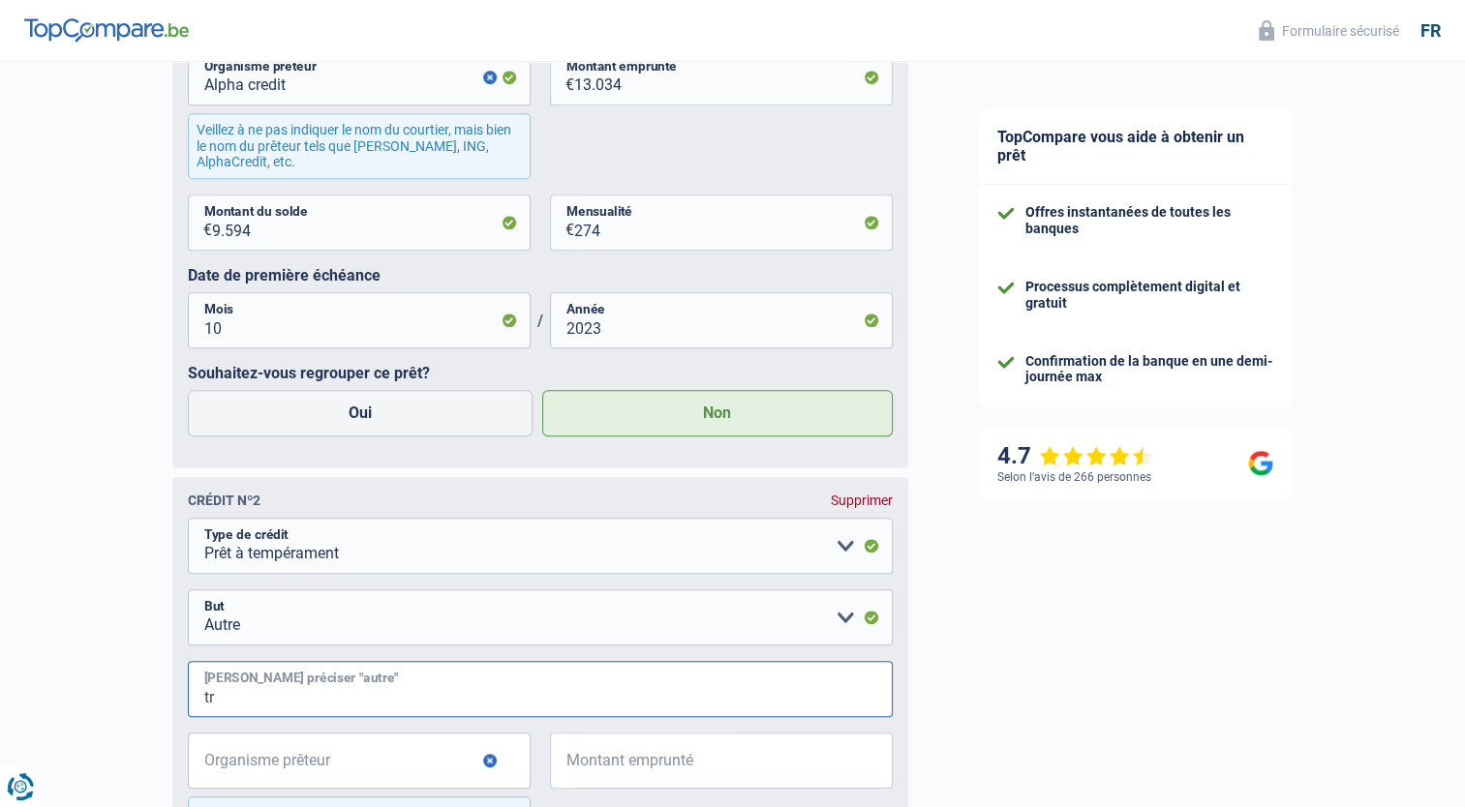
type input "t"
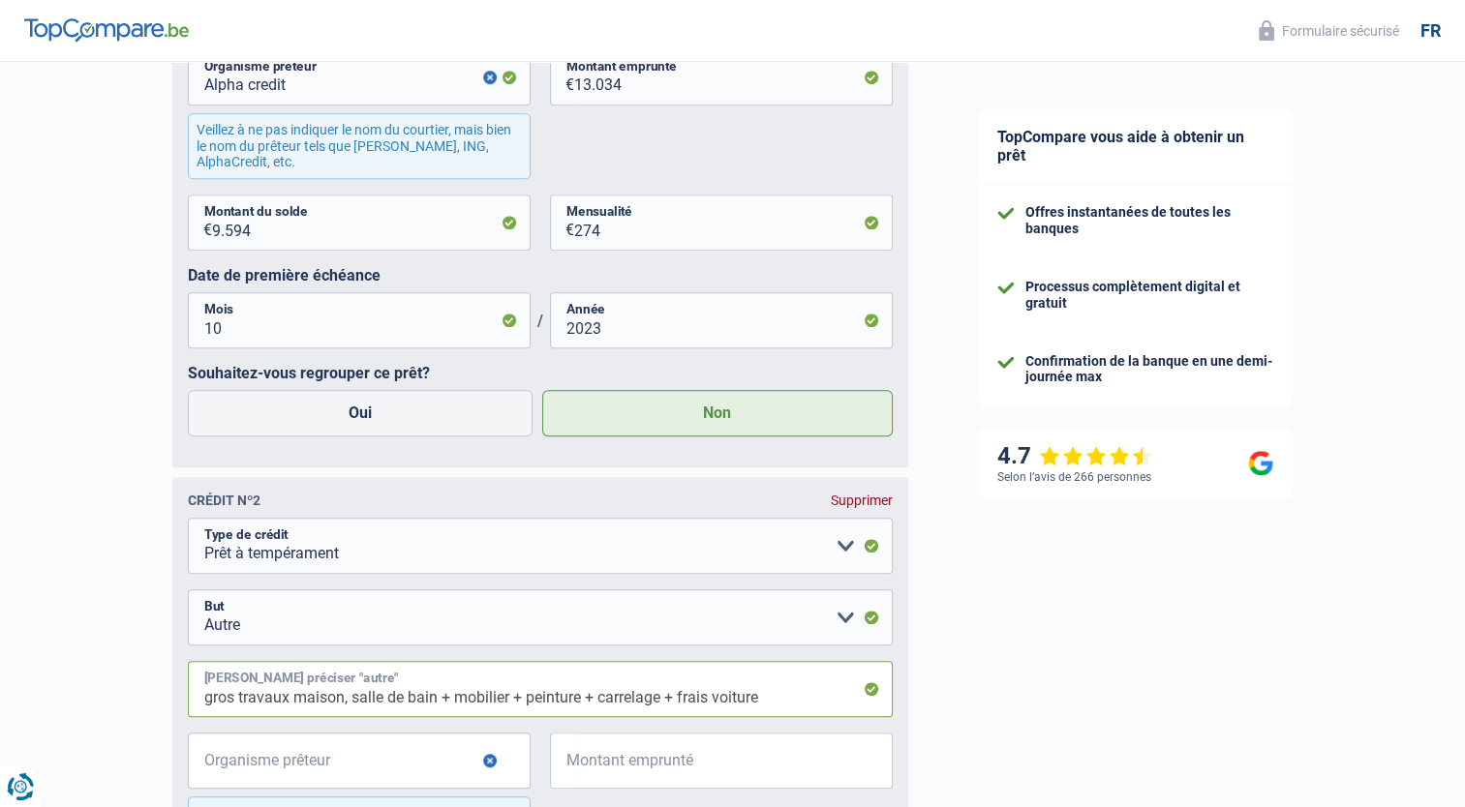
click at [526, 703] on input "gros travaux maison, salle de bain + mobilier + peinture + carrelage + frais vo…" at bounding box center [540, 689] width 705 height 56
click at [348, 707] on input "gros travaux maison, salle de bain + mobilier + travaux peinture + carrelage + …" at bounding box center [540, 689] width 705 height 56
type input "gros travaux maison, nouvelle salle de bain + mobilier + travaux peinture + car…"
click at [430, 787] on input "Organisme prêteur" at bounding box center [359, 761] width 343 height 56
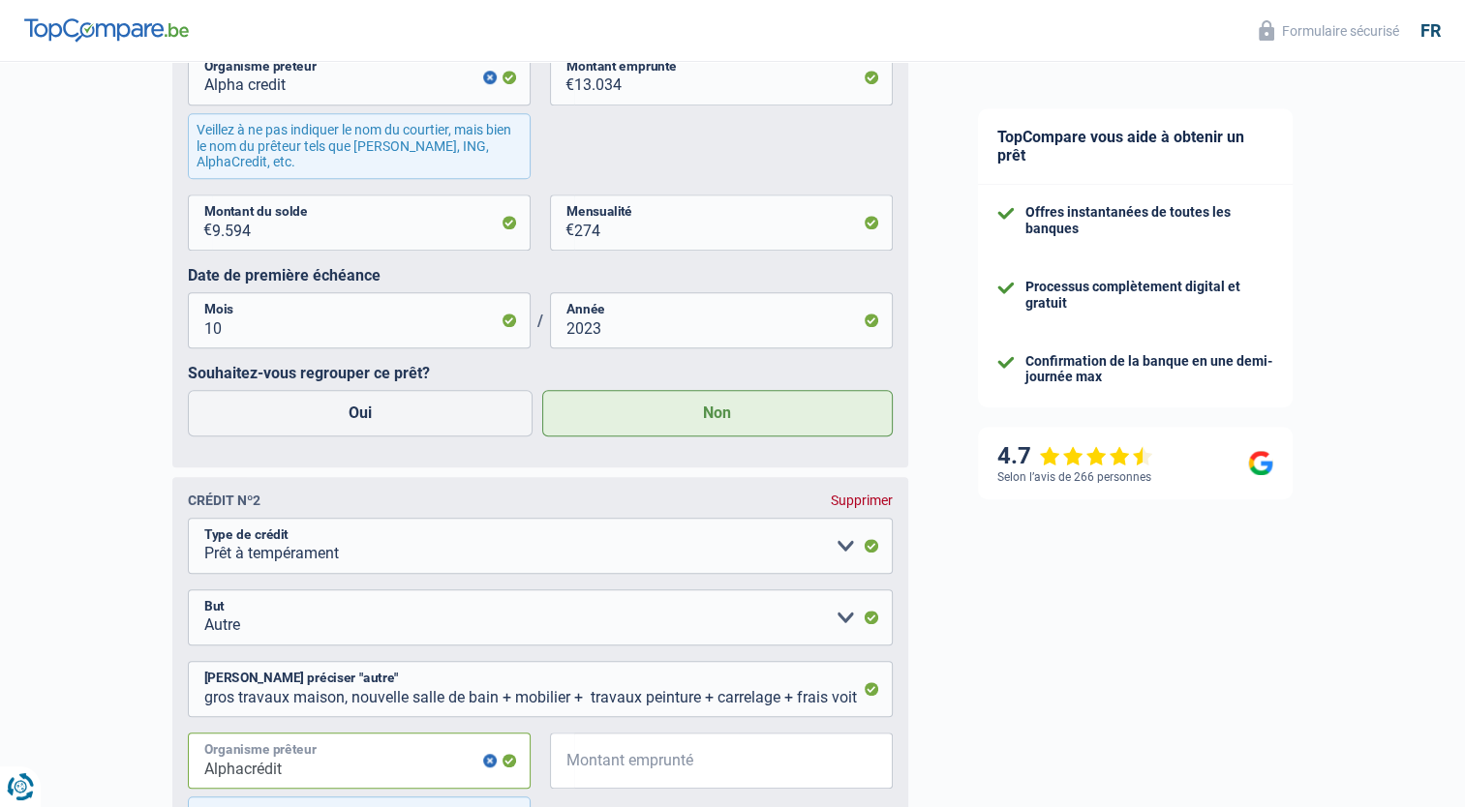
click at [251, 765] on input "Alphacrédit" at bounding box center [359, 761] width 343 height 56
click at [558, 789] on span "€" at bounding box center [562, 761] width 24 height 56
click at [569, 768] on span "€" at bounding box center [562, 761] width 24 height 56
click at [506, 768] on input "AlphaCrédit" at bounding box center [359, 761] width 343 height 56
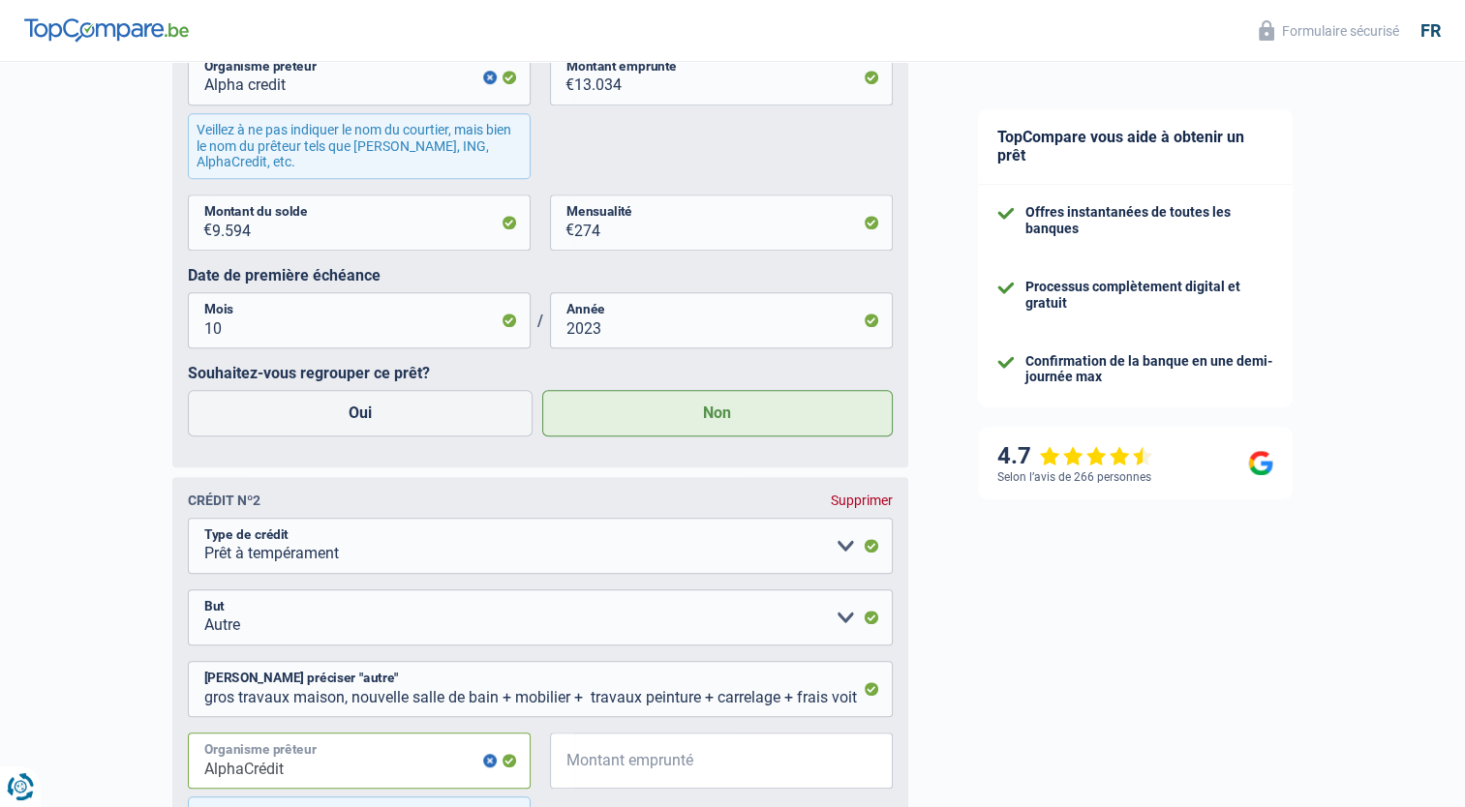
click at [298, 774] on input "AlphaCrédit" at bounding box center [359, 761] width 343 height 56
type input "AlphaCrédit"
click at [627, 757] on input "Montant emprunté" at bounding box center [733, 761] width 318 height 56
click at [588, 774] on input "Montant emprunté" at bounding box center [733, 761] width 318 height 56
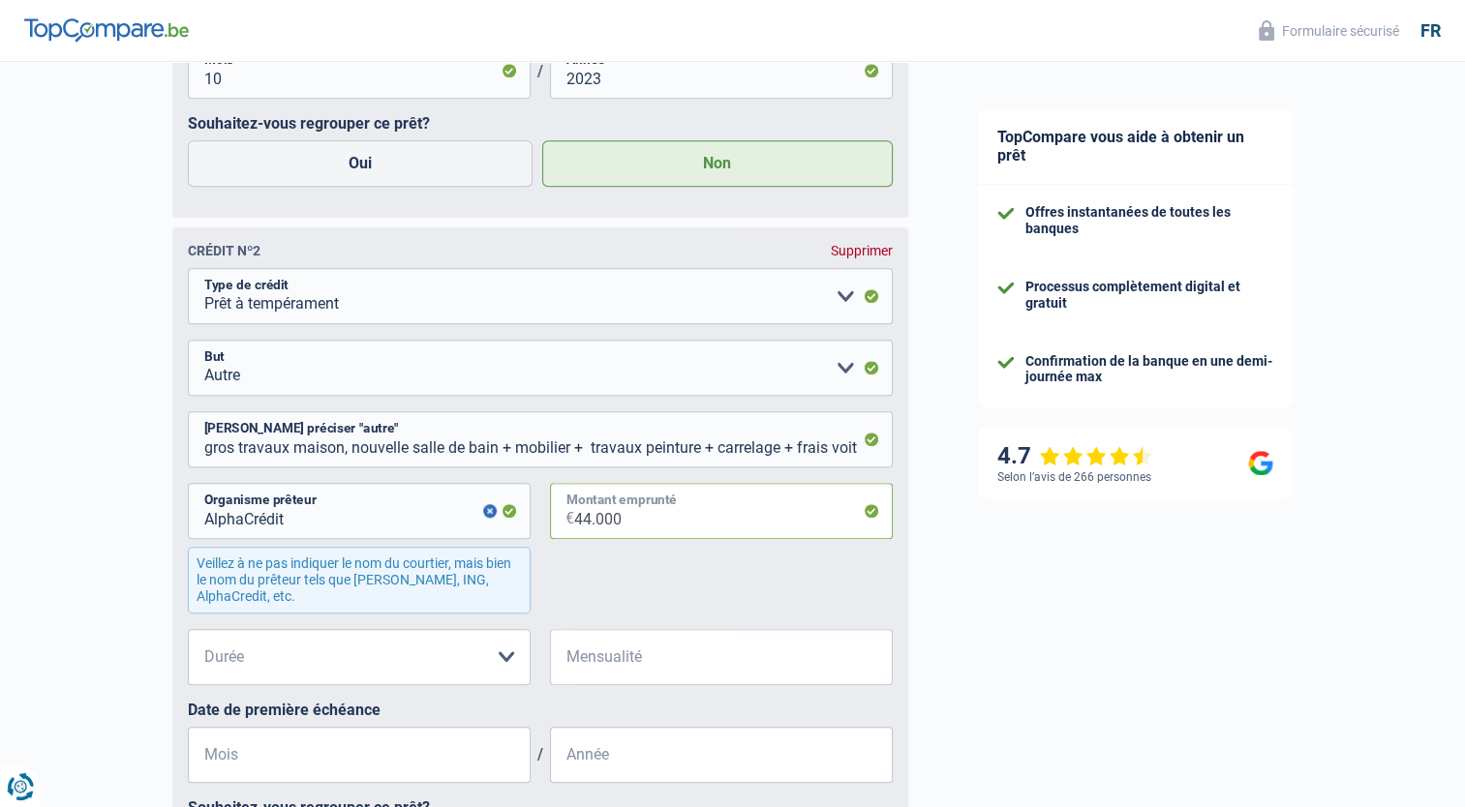
scroll to position [1387, 0]
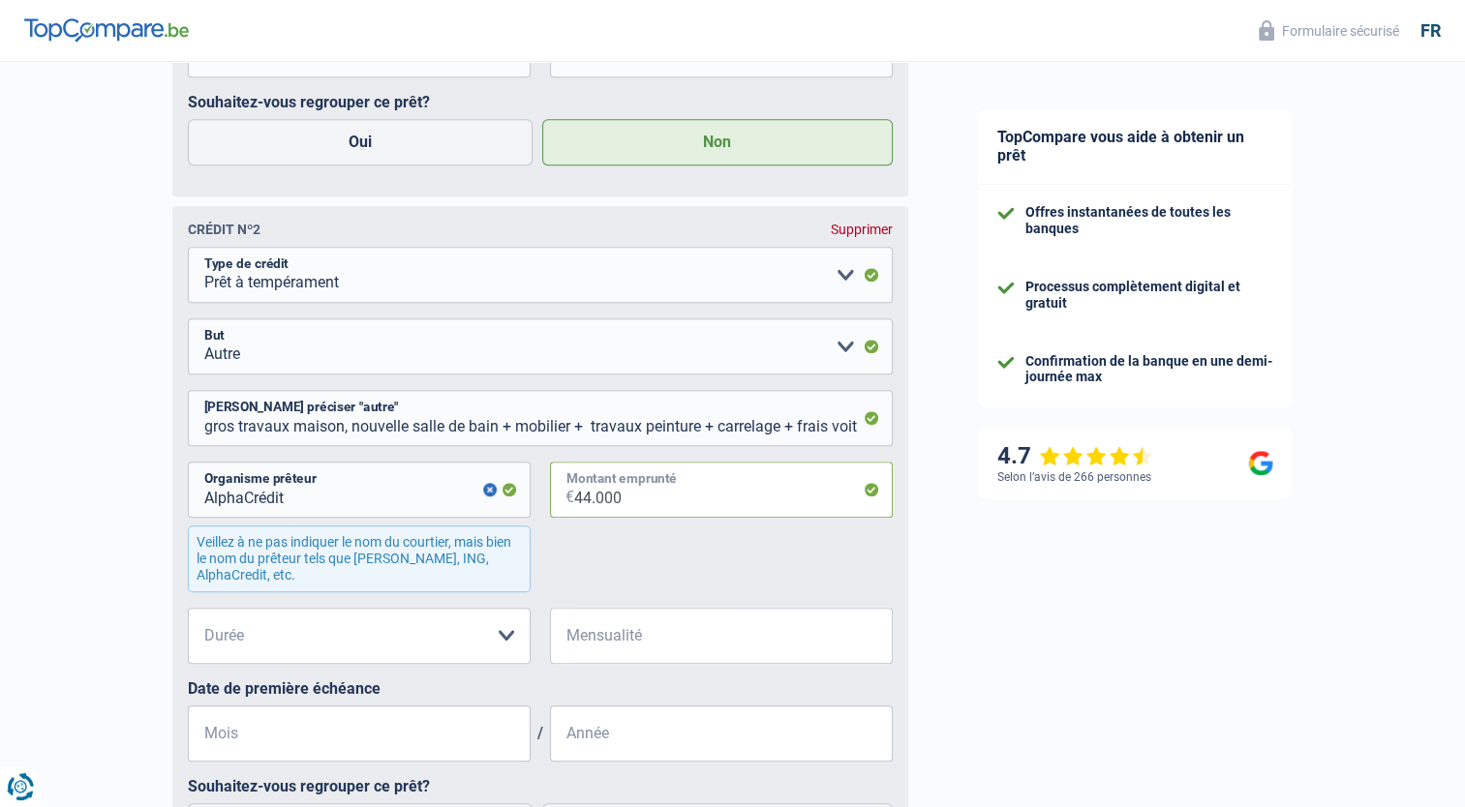
type input "44.000"
click at [508, 634] on select "12 mois 18 mois 24 mois 30 mois 36 mois 42 mois 48 mois 60 mois 72 mois 84 mois…" at bounding box center [359, 636] width 343 height 56
select select "120"
click at [188, 611] on select "12 mois 18 mois 24 mois 30 mois 36 mois 42 mois 48 mois 60 mois 72 mois 84 mois…" at bounding box center [359, 636] width 343 height 56
click at [602, 650] on input "Mensualité" at bounding box center [733, 636] width 318 height 56
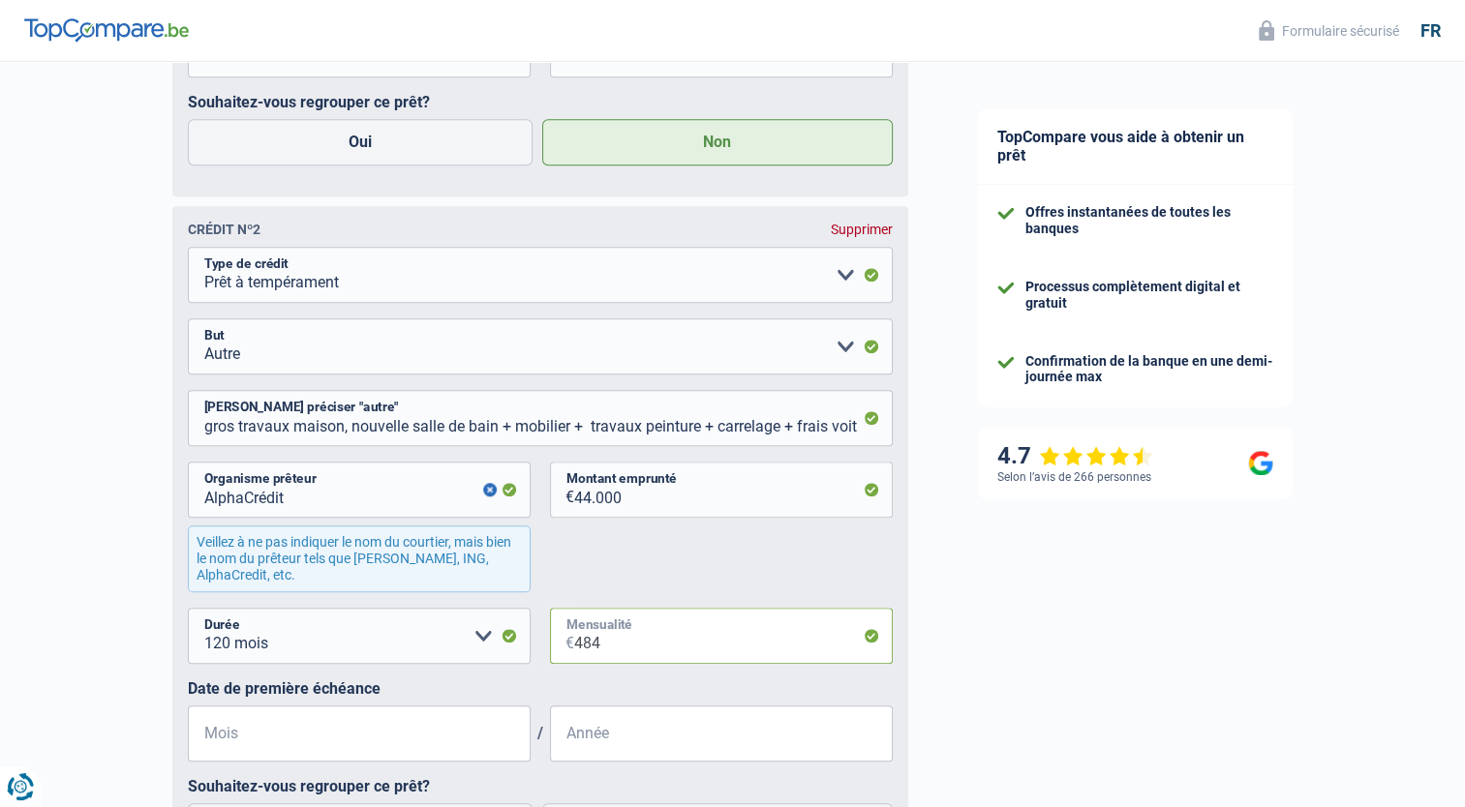
type input "484"
click at [339, 741] on input "Mois" at bounding box center [359, 734] width 343 height 56
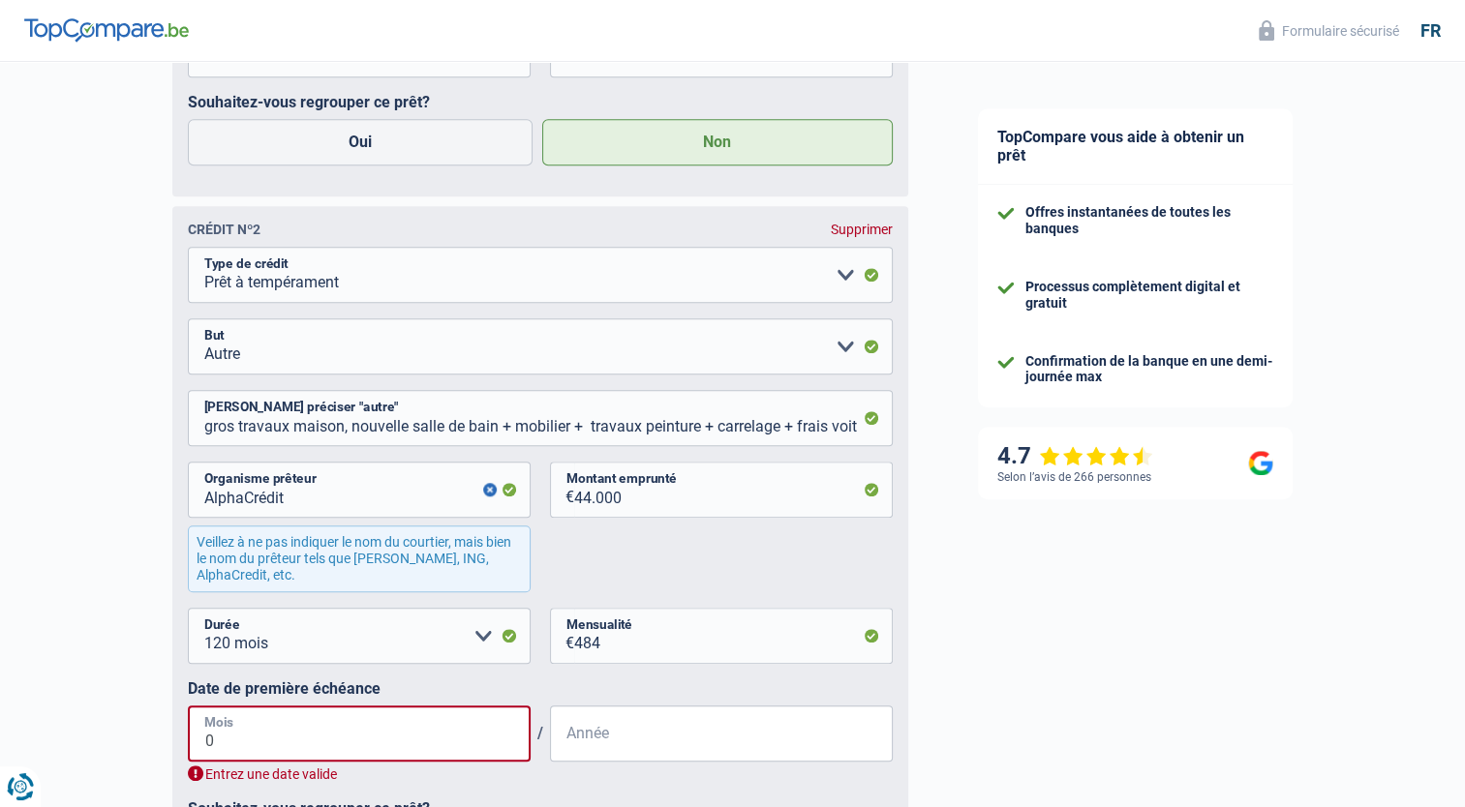
type input "06"
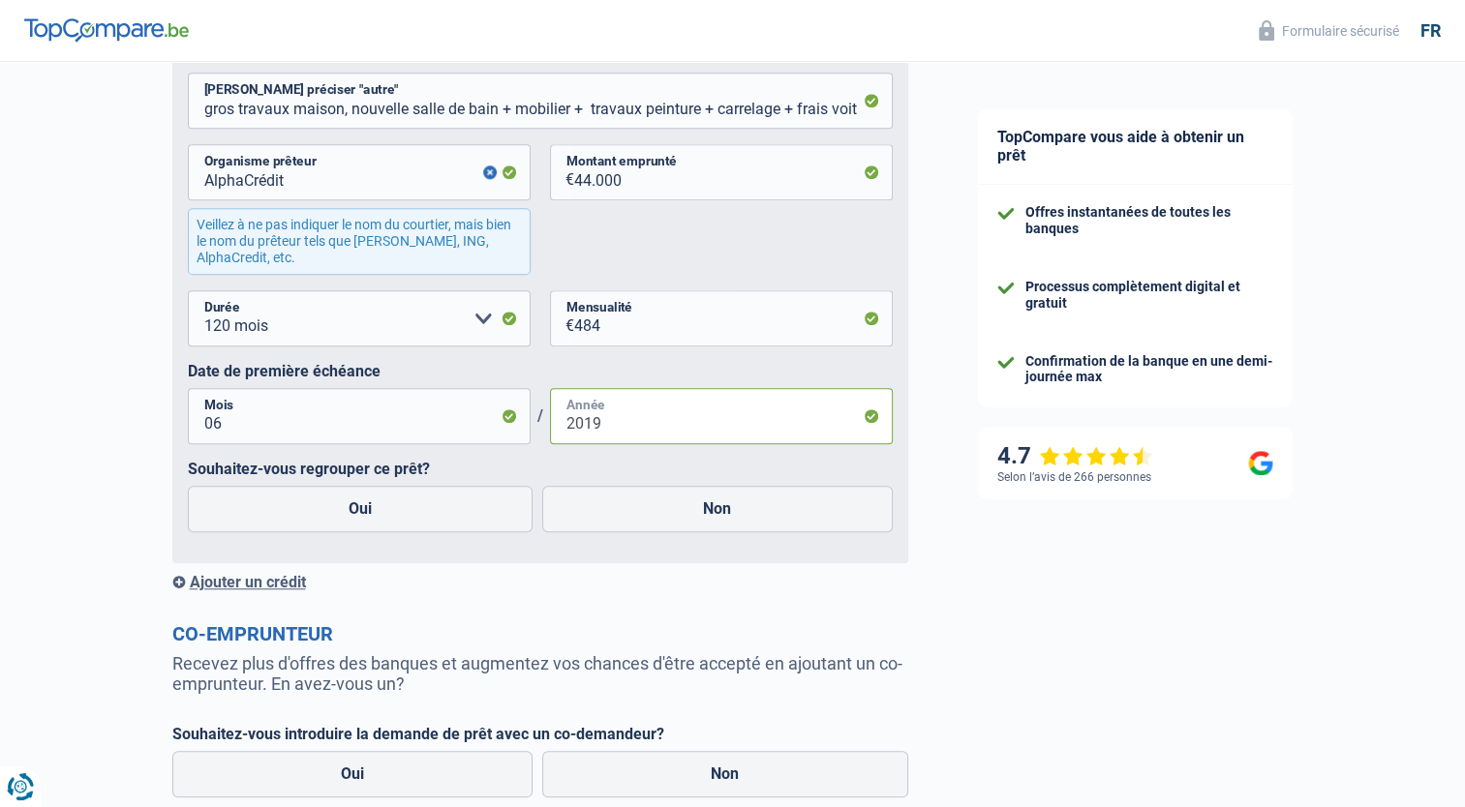
scroll to position [1738, 0]
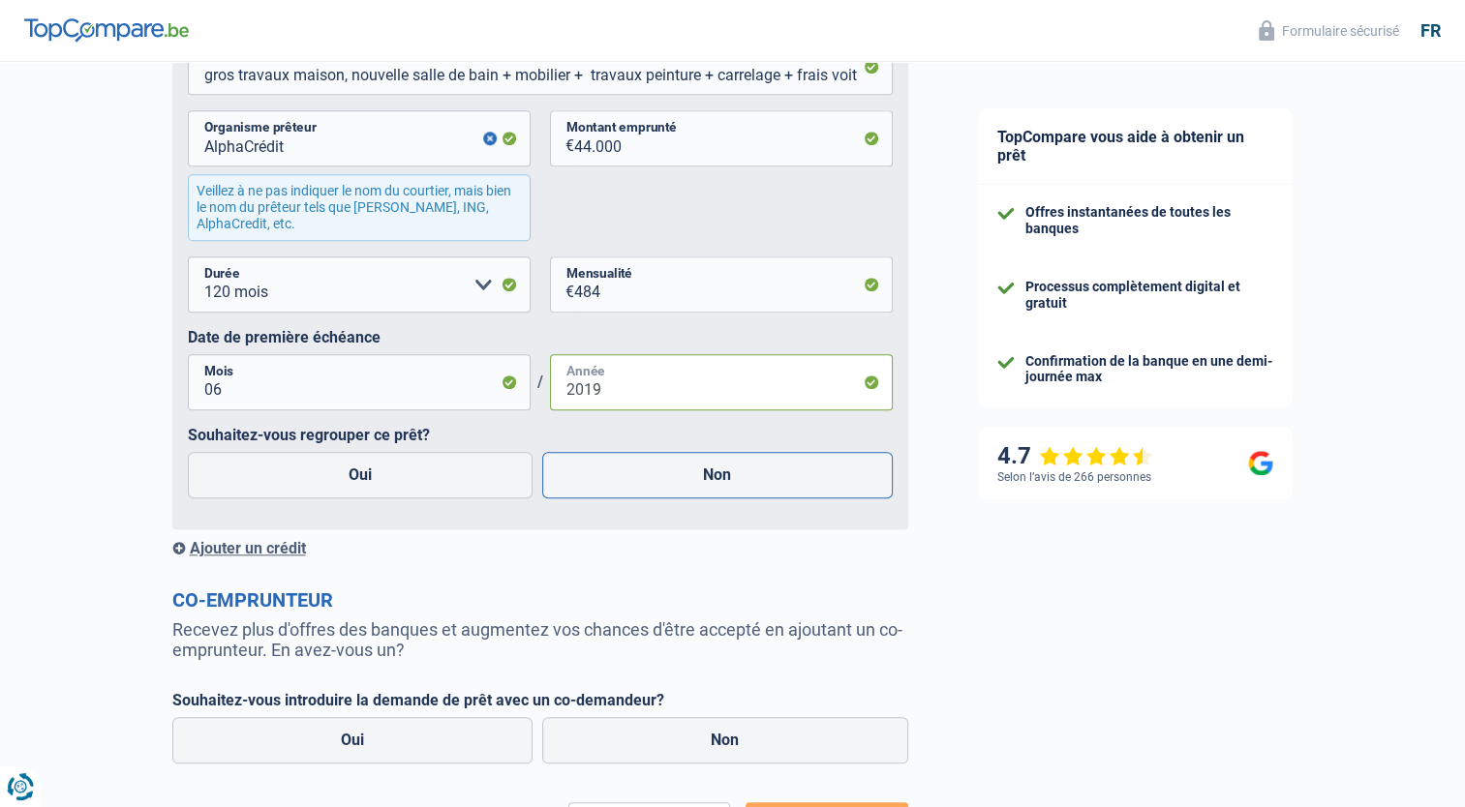
type input "2019"
click at [748, 478] on label "Non" at bounding box center [717, 475] width 350 height 46
click at [748, 478] on input "Non" at bounding box center [717, 475] width 350 height 46
radio input "true"
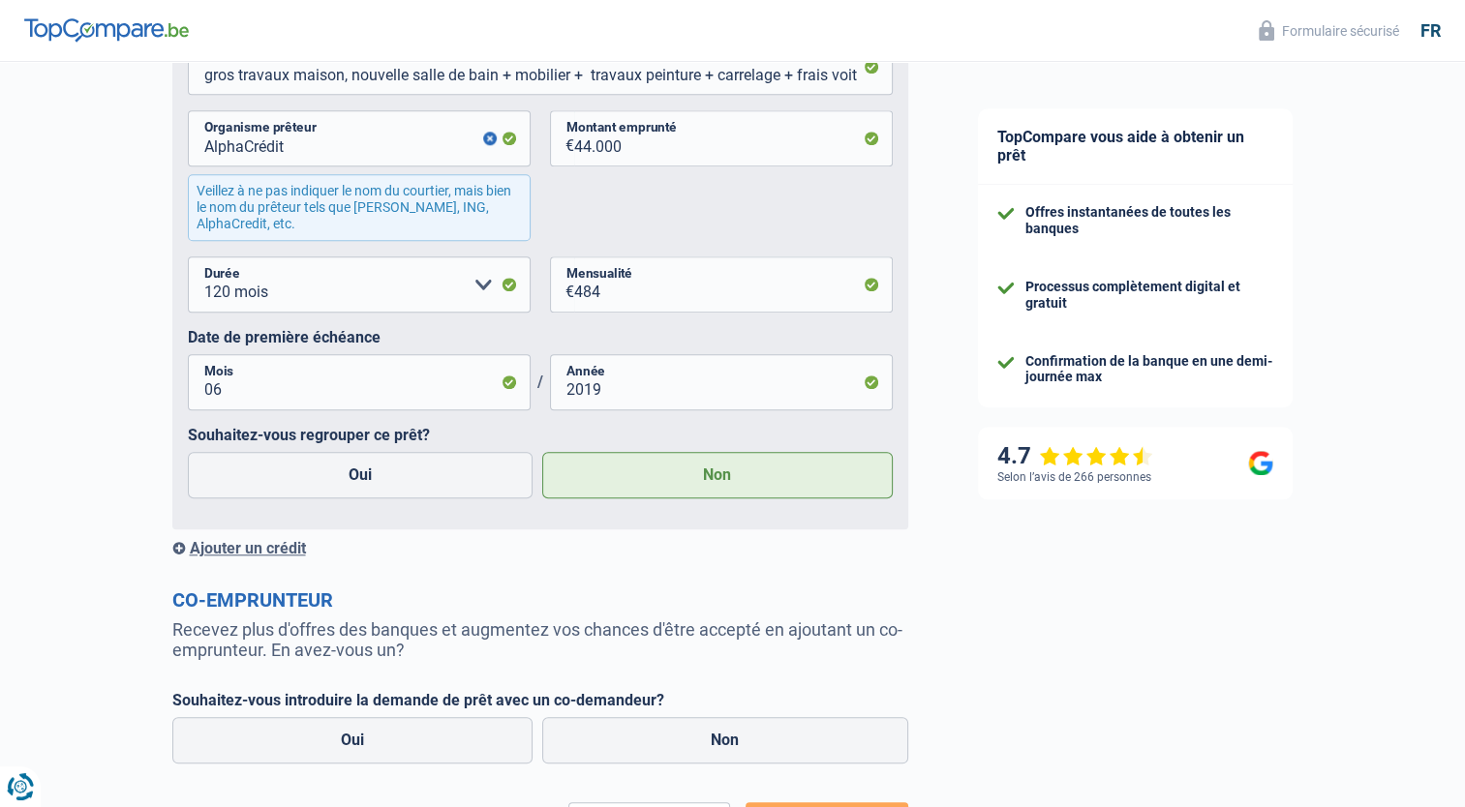
click at [280, 557] on div "Ajouter un crédit" at bounding box center [540, 548] width 736 height 18
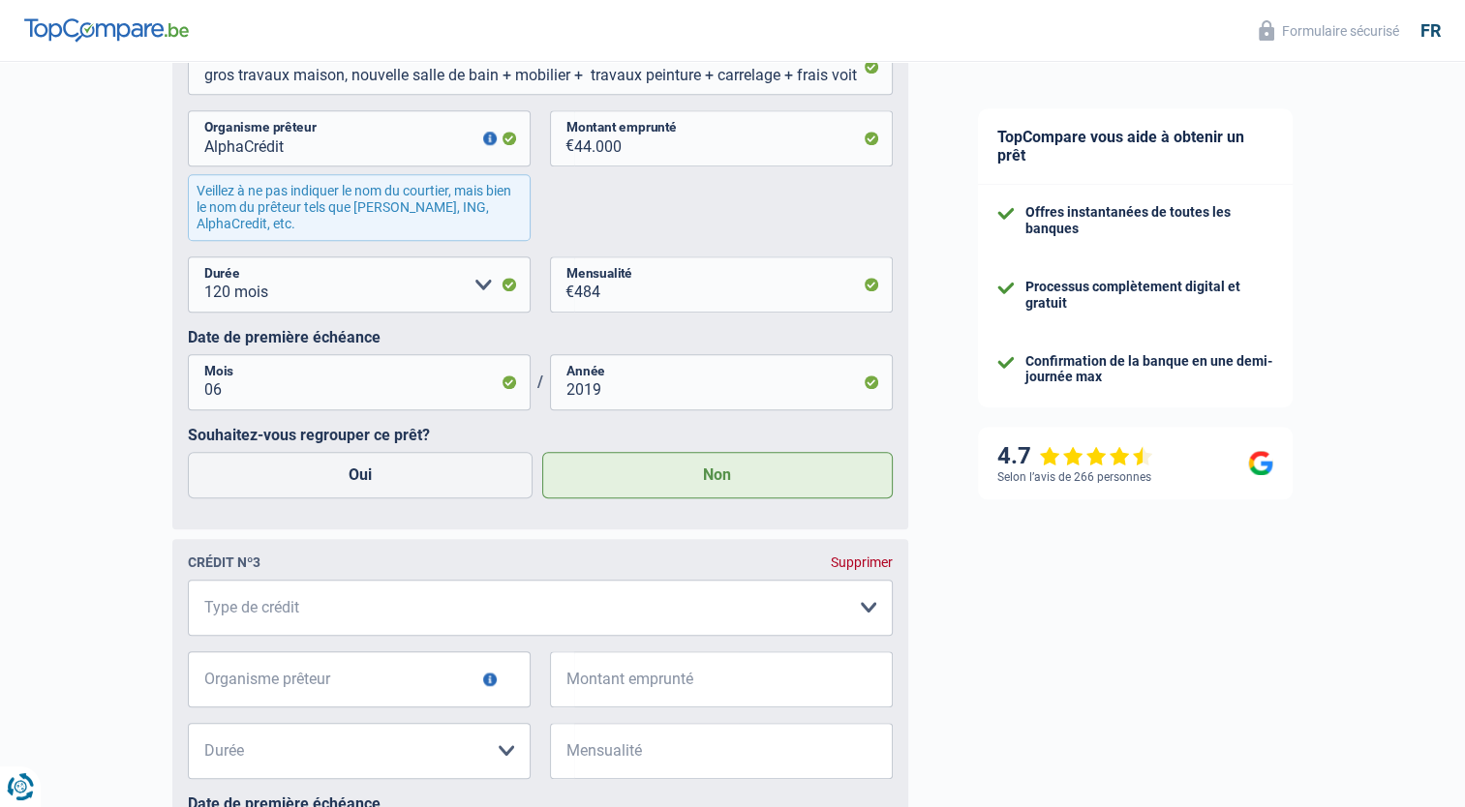
scroll to position [1738, 0]
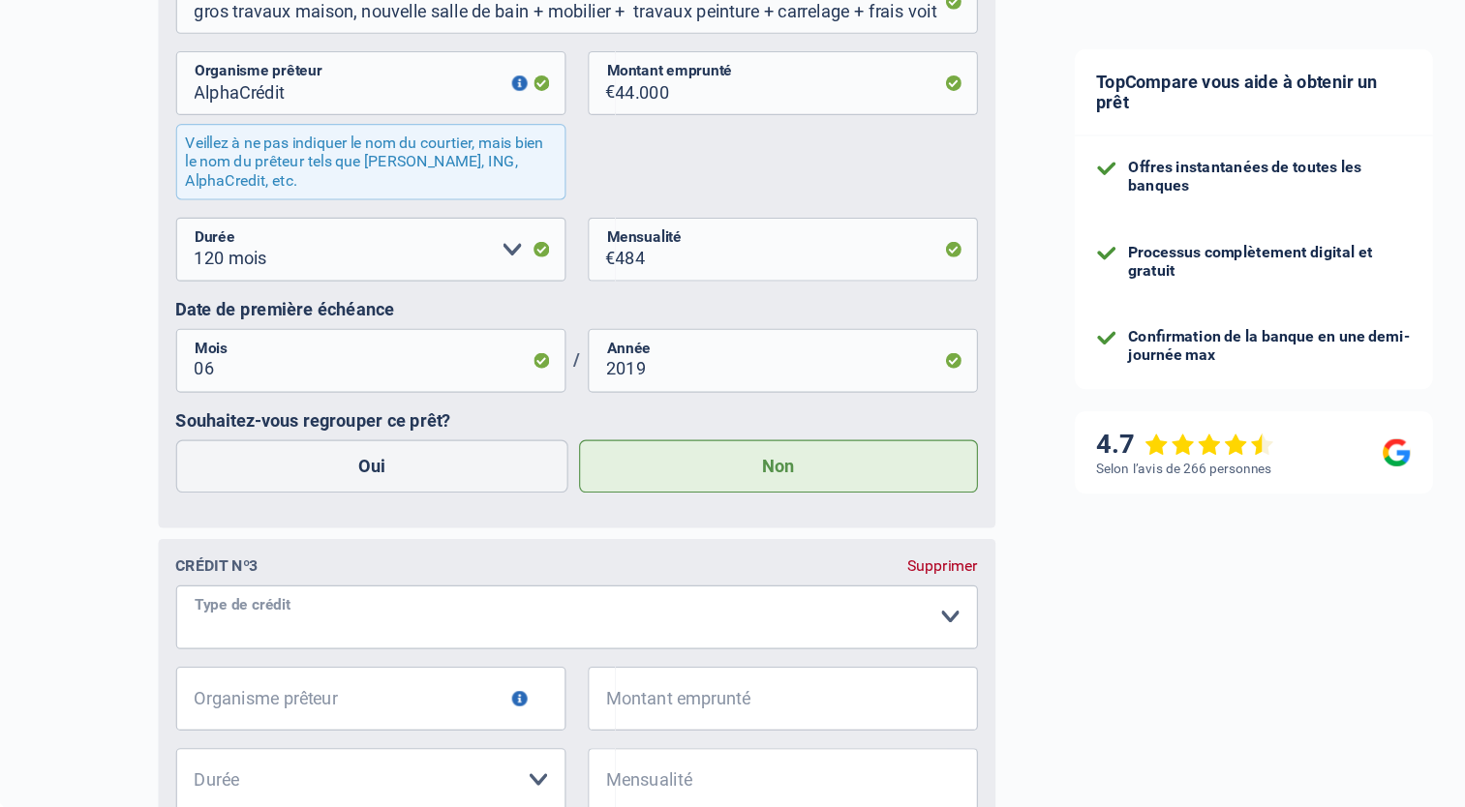
click at [242, 613] on select "Carte ou ouverture de crédit Prêt hypothécaire Vente à tempérament Prêt à tempé…" at bounding box center [540, 608] width 705 height 56
select select "renovationLoan"
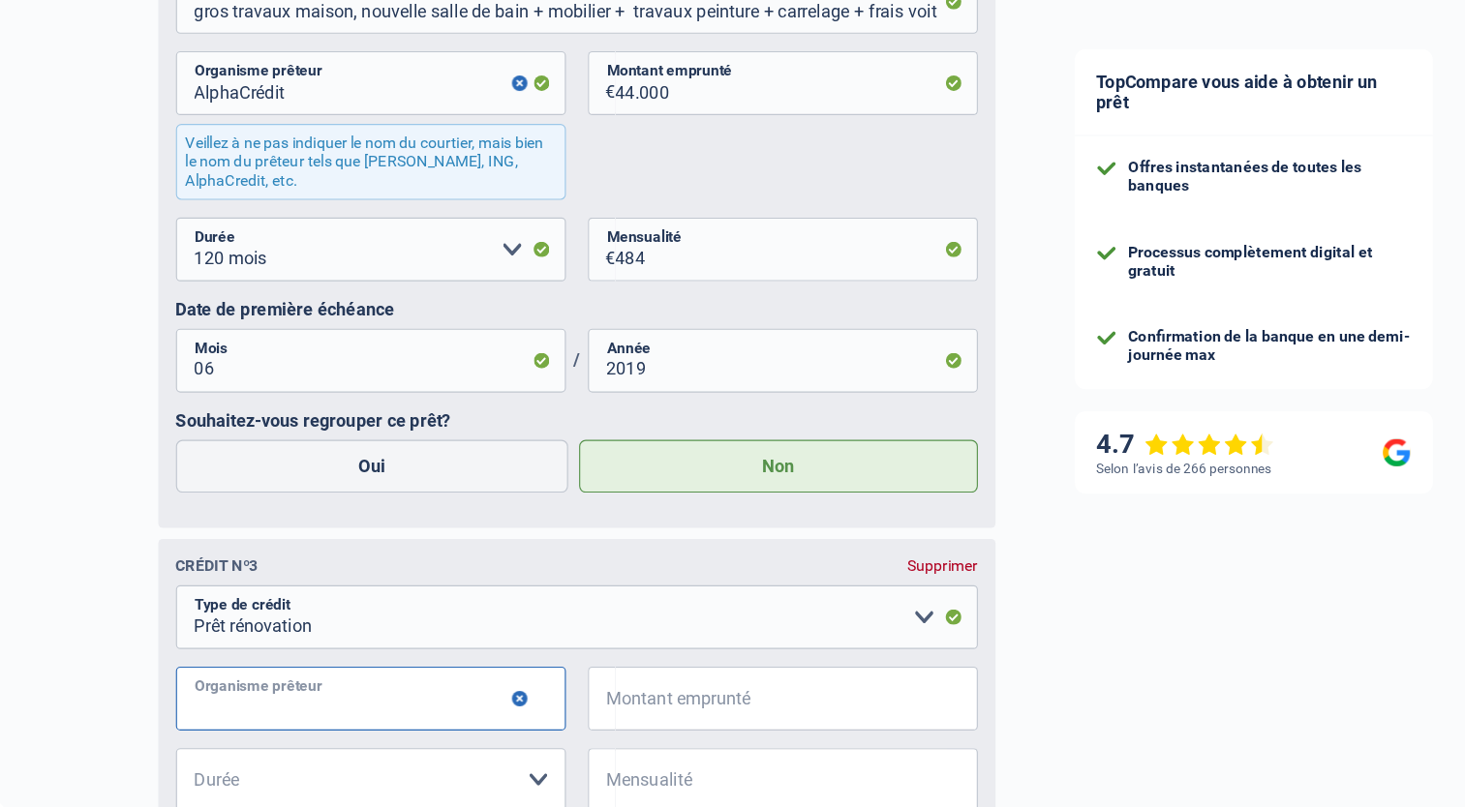
click at [319, 691] on input "Organisme prêteur" at bounding box center [359, 679] width 343 height 56
click at [846, 614] on select "Carte ou ouverture de crédit Prêt hypothécaire Vente à tempérament Prêt à tempé…" at bounding box center [540, 608] width 705 height 56
click at [844, 604] on select "Carte ou ouverture de crédit Prêt hypothécaire Vente à tempérament Prêt à tempé…" at bounding box center [540, 608] width 705 height 56
click at [843, 617] on select "Carte ou ouverture de crédit Prêt hypothécaire Vente à tempérament Prêt à tempé…" at bounding box center [540, 608] width 705 height 56
click at [288, 693] on input "Organisme prêteur" at bounding box center [359, 679] width 343 height 56
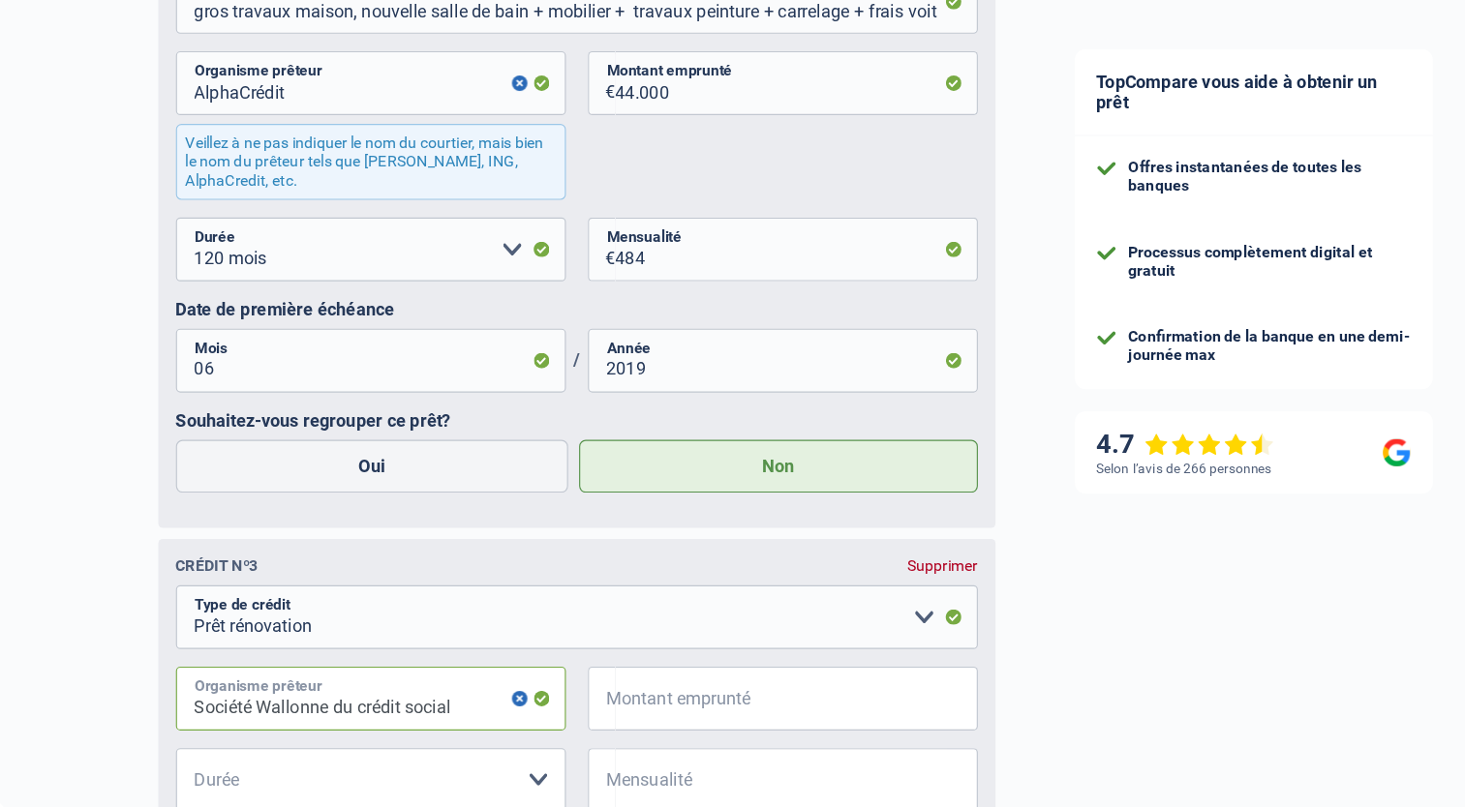
type input "Société Wallonne du crédit social"
click at [710, 678] on input "Montant emprunté" at bounding box center [733, 679] width 318 height 56
click at [842, 603] on select "Carte ou ouverture de crédit Prêt hypothécaire Vente à tempérament Prêt à tempé…" at bounding box center [540, 608] width 705 height 56
select select "personalLoan"
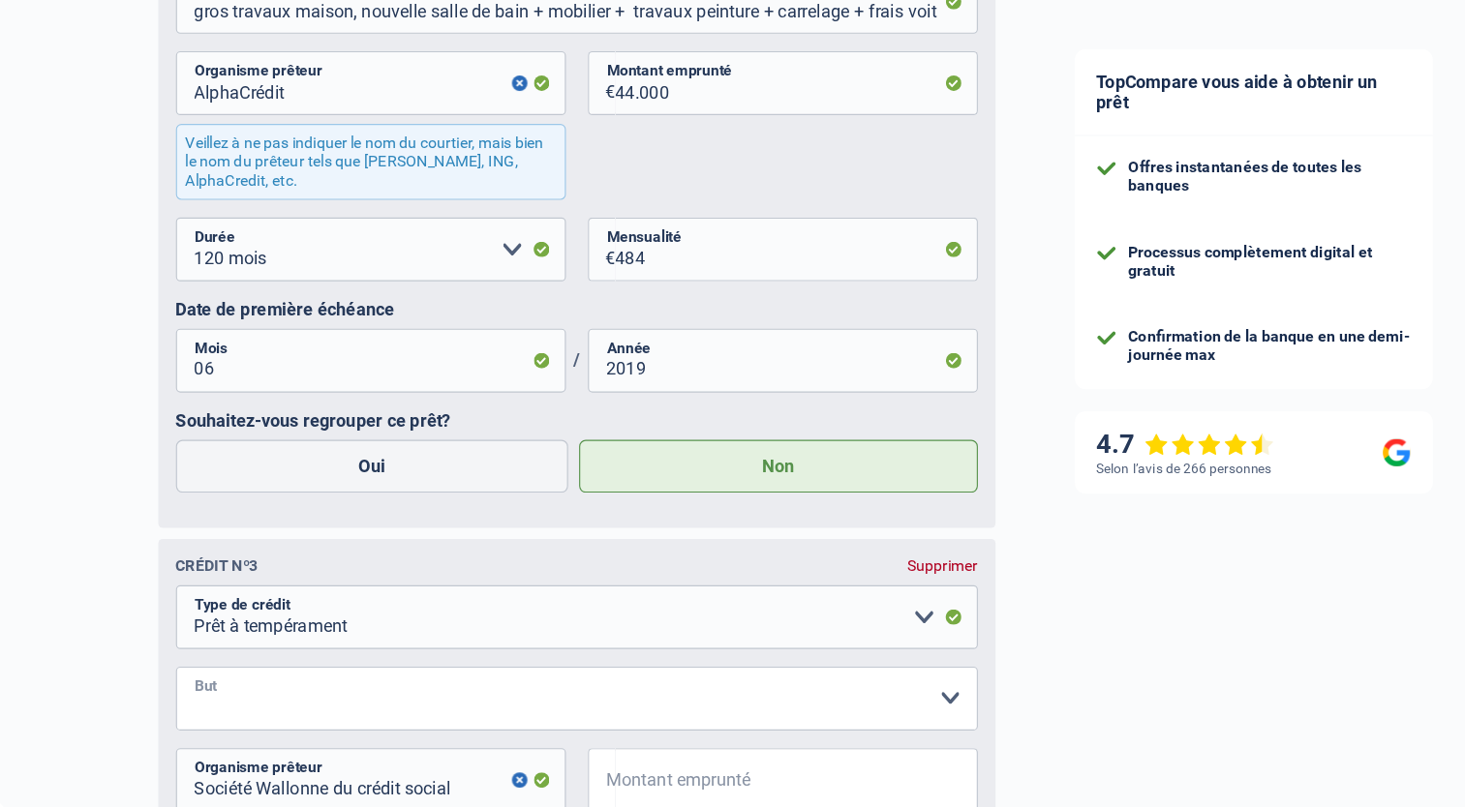
click at [282, 680] on select "Confort maison: meubles, textile, peinture, électroménager, outillage non-profe…" at bounding box center [540, 679] width 705 height 56
select select "other"
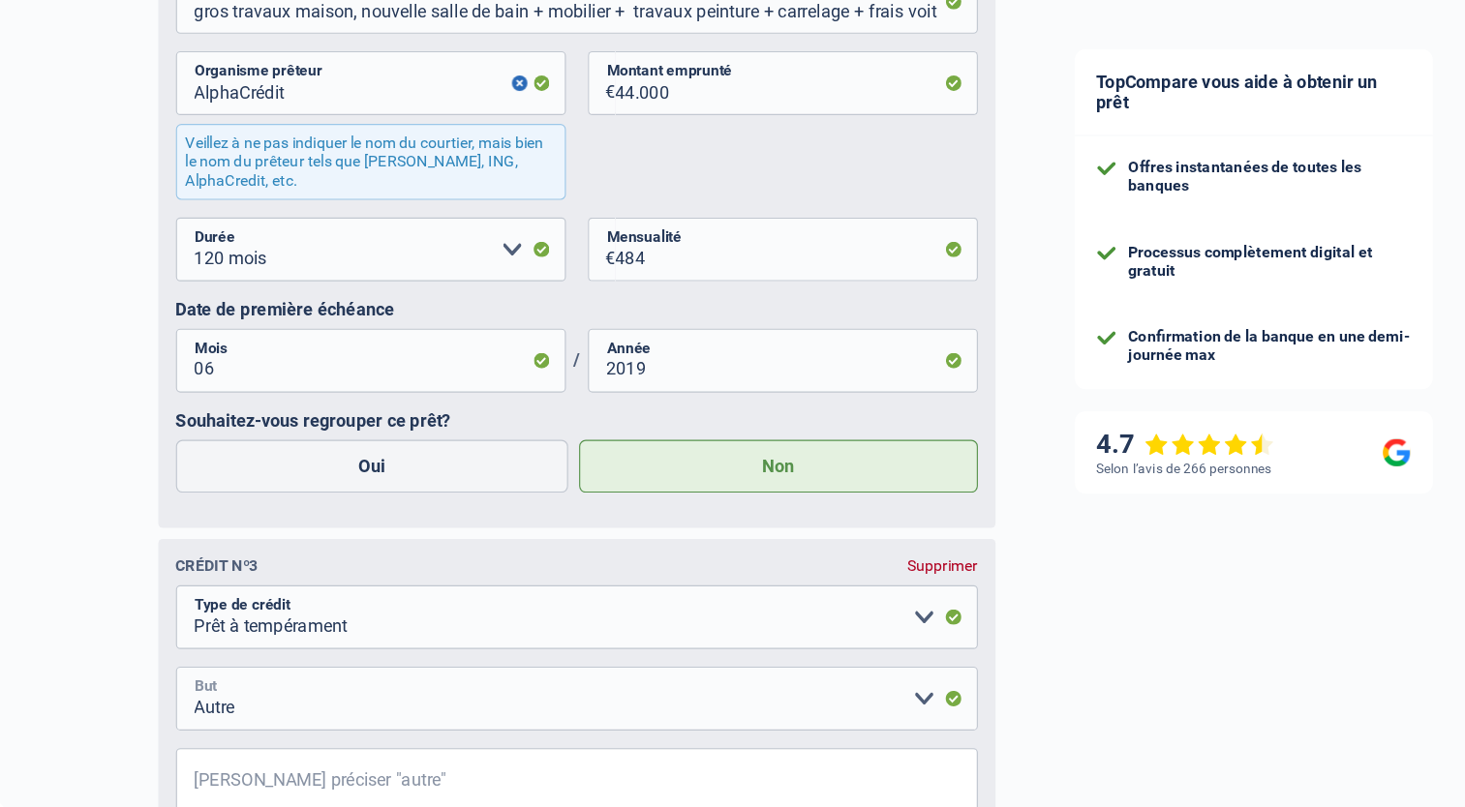
click at [225, 688] on select "Confort maison: meubles, textile, peinture, électroménager, outillage non-profe…" at bounding box center [540, 679] width 705 height 56
click at [261, 678] on select "Confort maison: meubles, textile, peinture, électroménager, outillage non-profe…" at bounding box center [540, 679] width 705 height 56
click at [274, 752] on input "Veuillez préciser "autre"" at bounding box center [540, 751] width 705 height 56
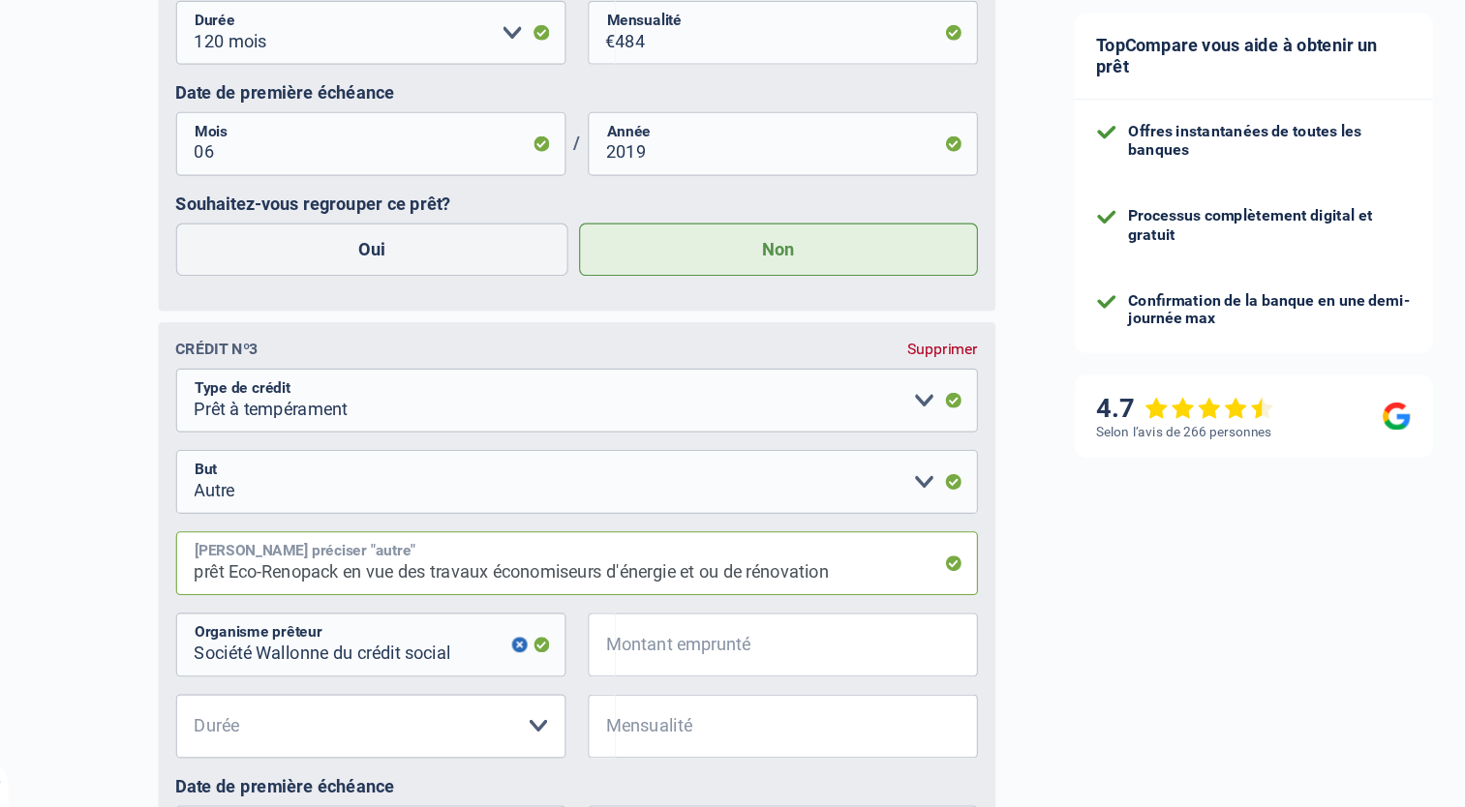
scroll to position [2038, 0]
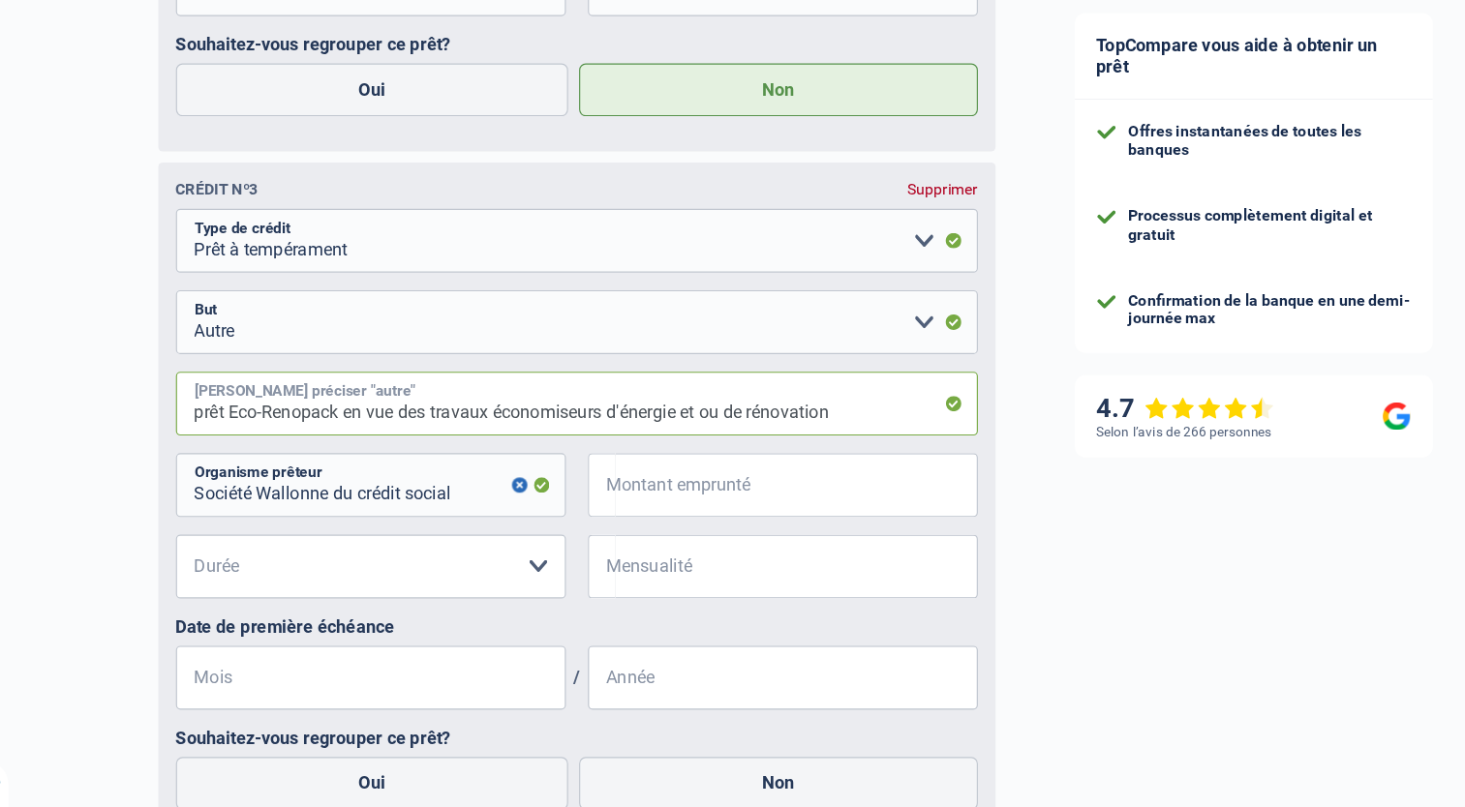
type input "prêt Eco-Renopack en vue des travaux économiseurs d'énergie et ou de rénovation"
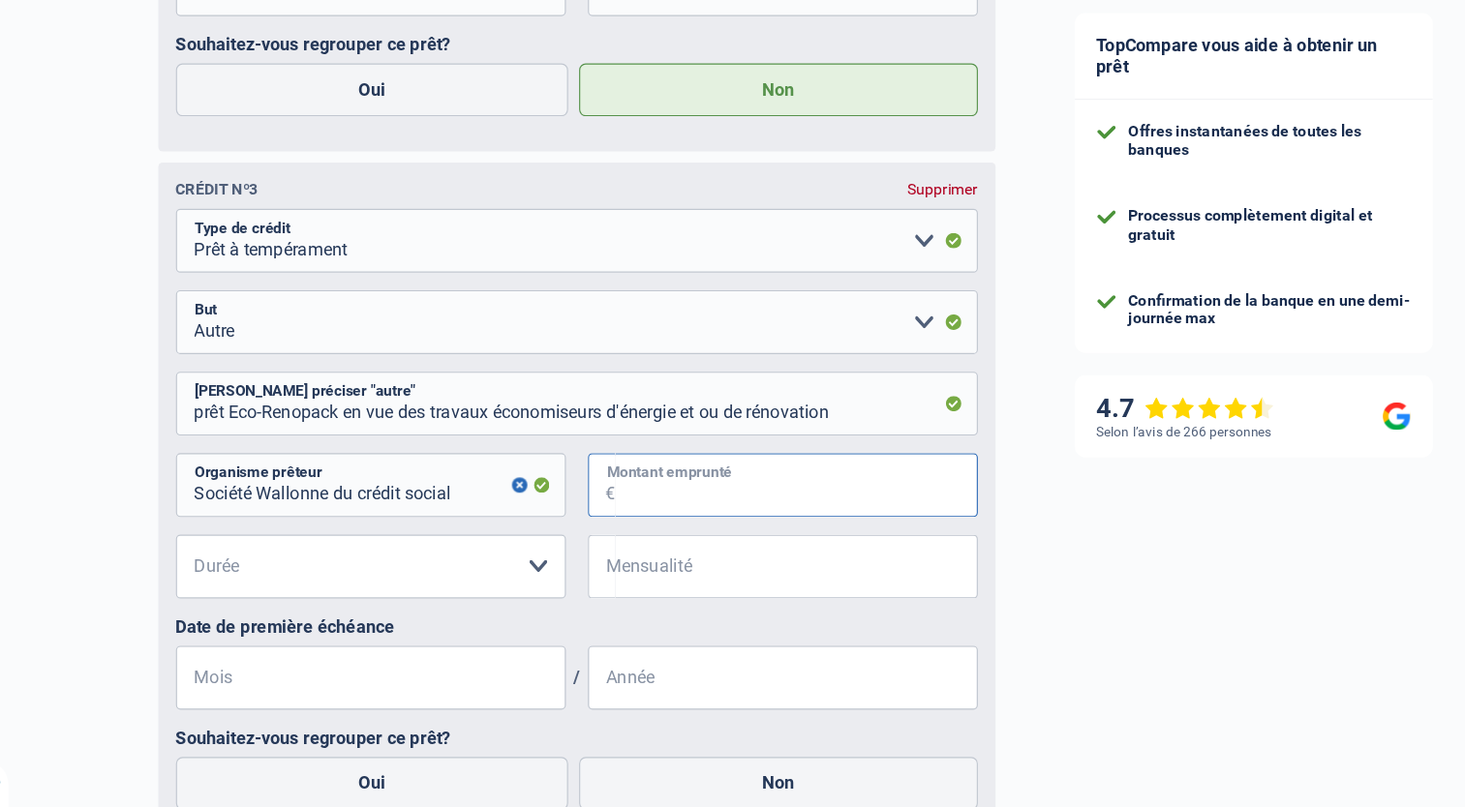
click at [650, 531] on input "Montant emprunté" at bounding box center [733, 524] width 318 height 56
type input "27.577"
click at [243, 595] on select "12 mois 18 mois 24 mois 30 mois 36 mois 42 mois 48 mois 60 mois 72 mois 84 mois…" at bounding box center [359, 595] width 343 height 56
select select "120"
click at [188, 572] on select "12 mois 18 mois 24 mois 30 mois 36 mois 42 mois 48 mois 60 mois 72 mois 84 mois…" at bounding box center [359, 595] width 343 height 56
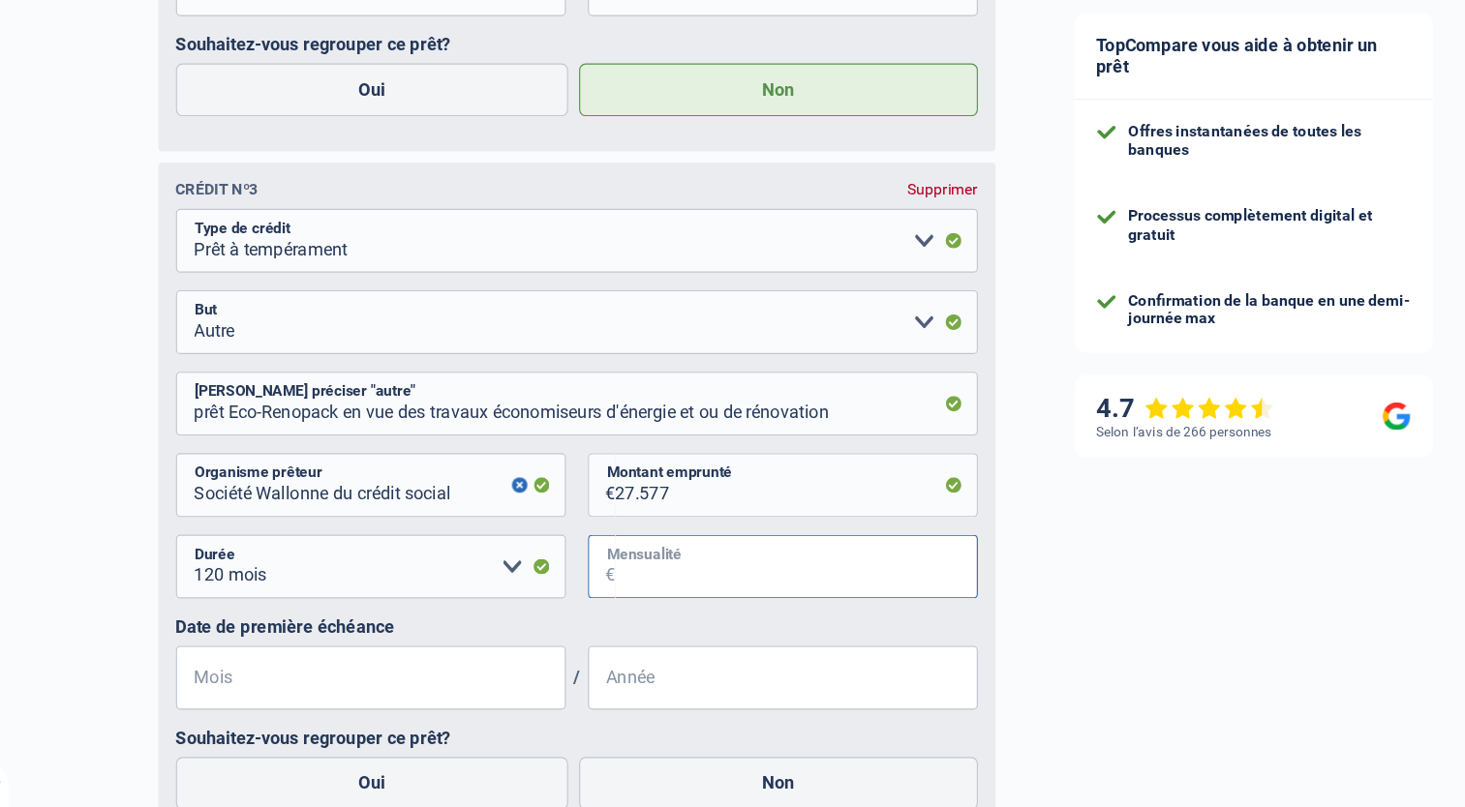
click at [708, 612] on input "Mensualité" at bounding box center [733, 595] width 318 height 56
type input "209"
click at [211, 708] on input "Mois" at bounding box center [359, 693] width 343 height 56
click at [666, 535] on input "27.577" at bounding box center [733, 524] width 318 height 56
type input "2.757"
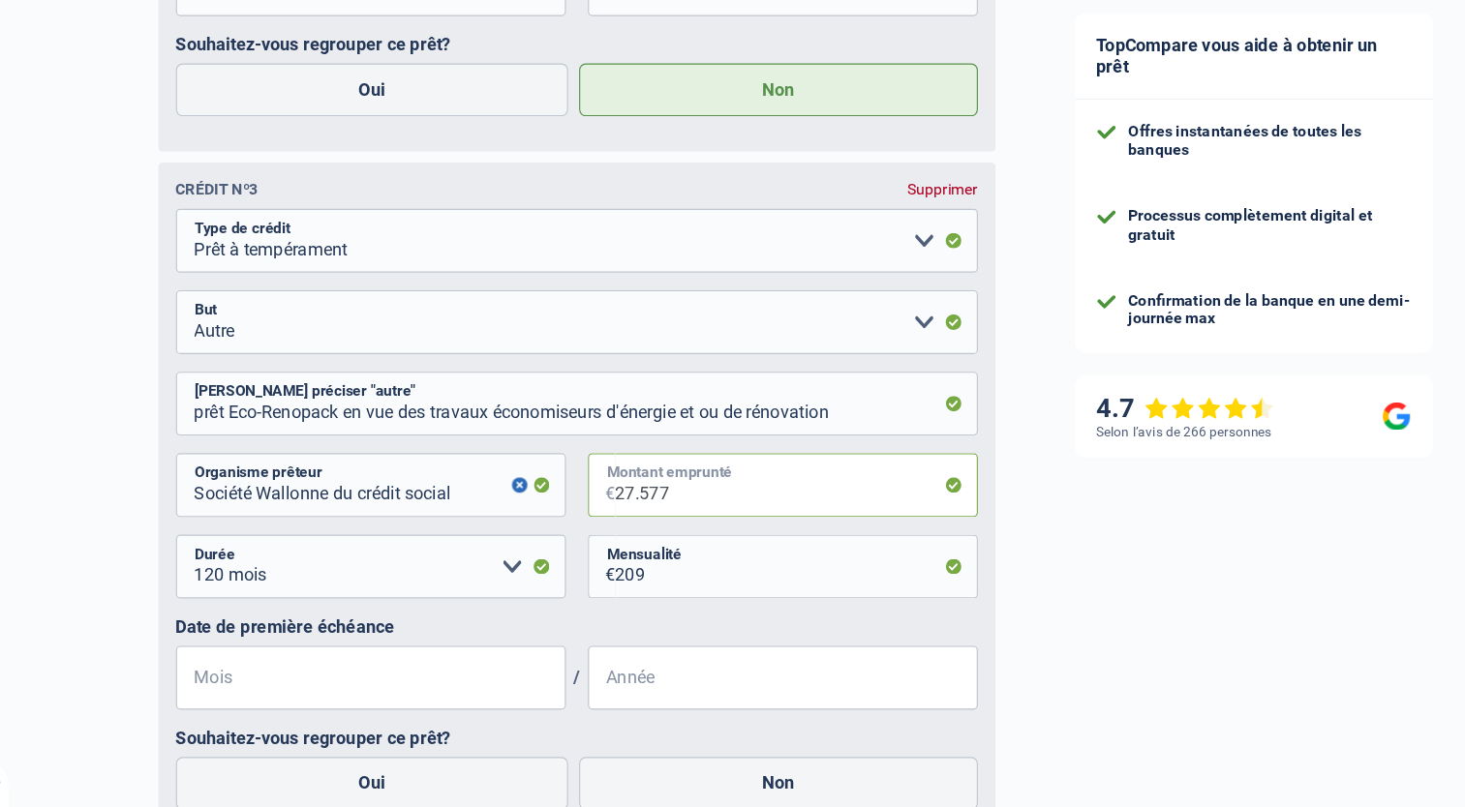
select select
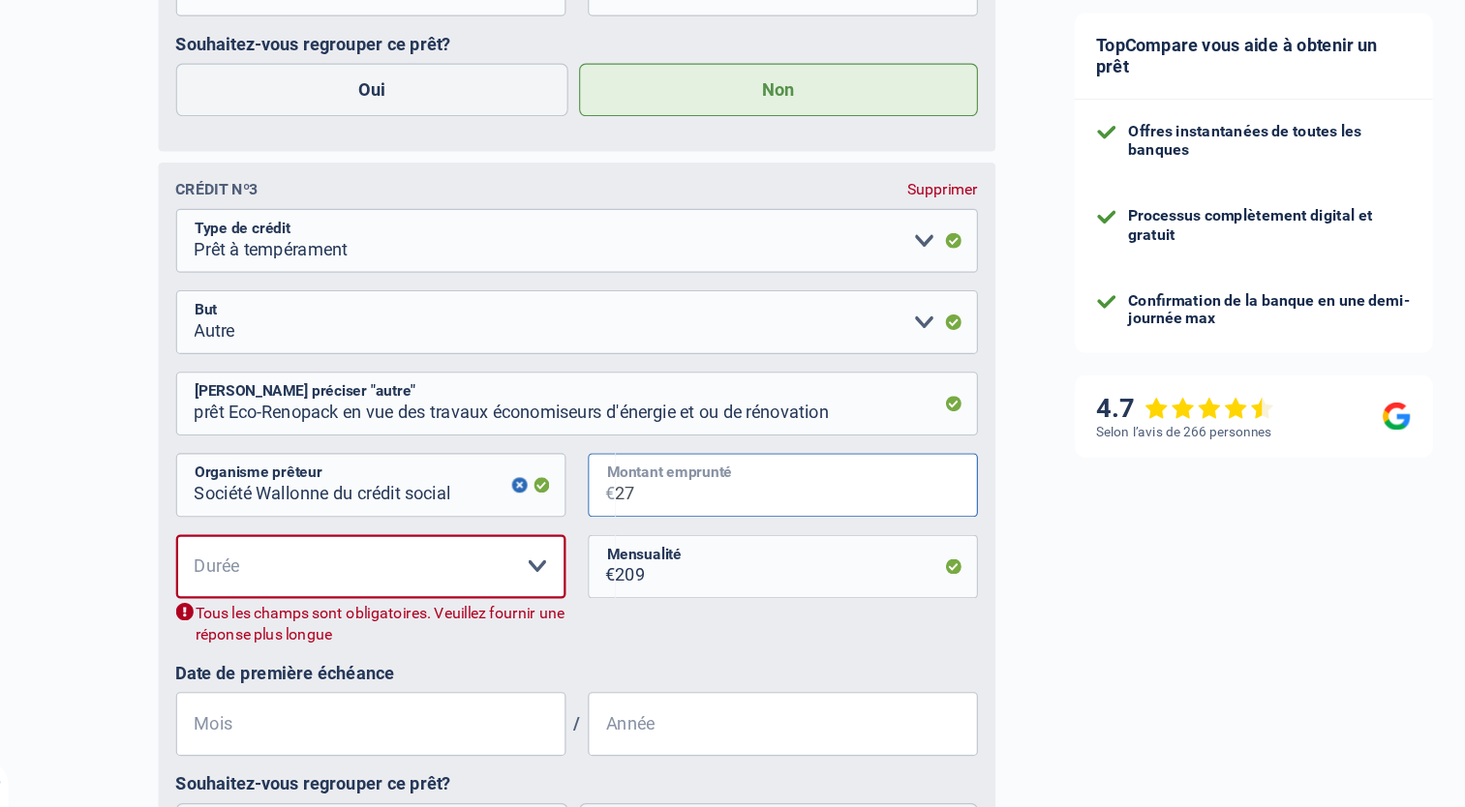
type input "2"
type input "23.867"
click at [504, 605] on select "12 mois 18 mois 24 mois 30 mois 36 mois 42 mois 48 mois 60 mois 72 mois 84 mois…" at bounding box center [359, 595] width 343 height 56
select select "120"
click at [188, 572] on select "12 mois 18 mois 24 mois 30 mois 36 mois 42 mois 48 mois 60 mois 72 mois 84 mois…" at bounding box center [359, 595] width 343 height 56
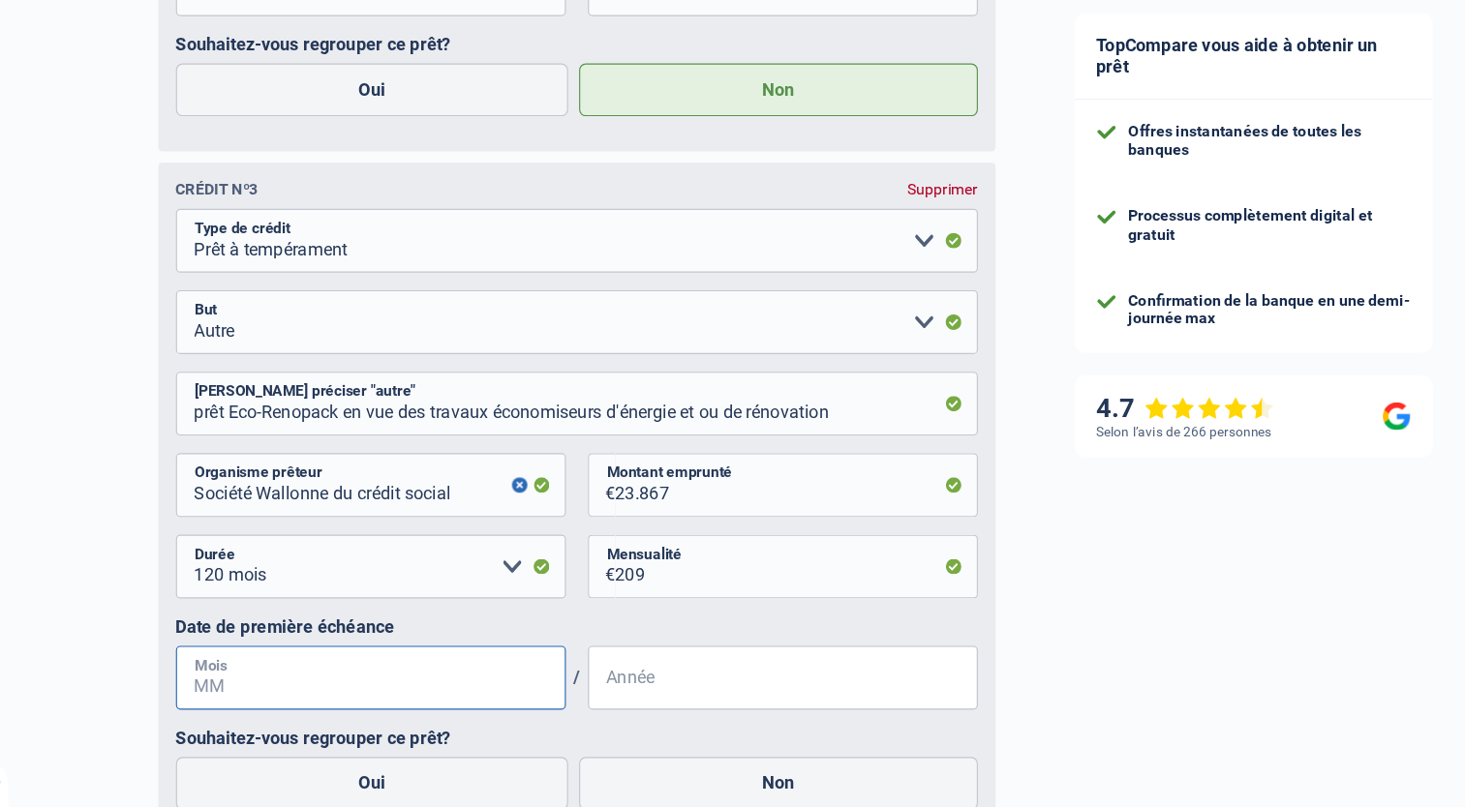
click at [201, 704] on input "Mois" at bounding box center [359, 693] width 343 height 56
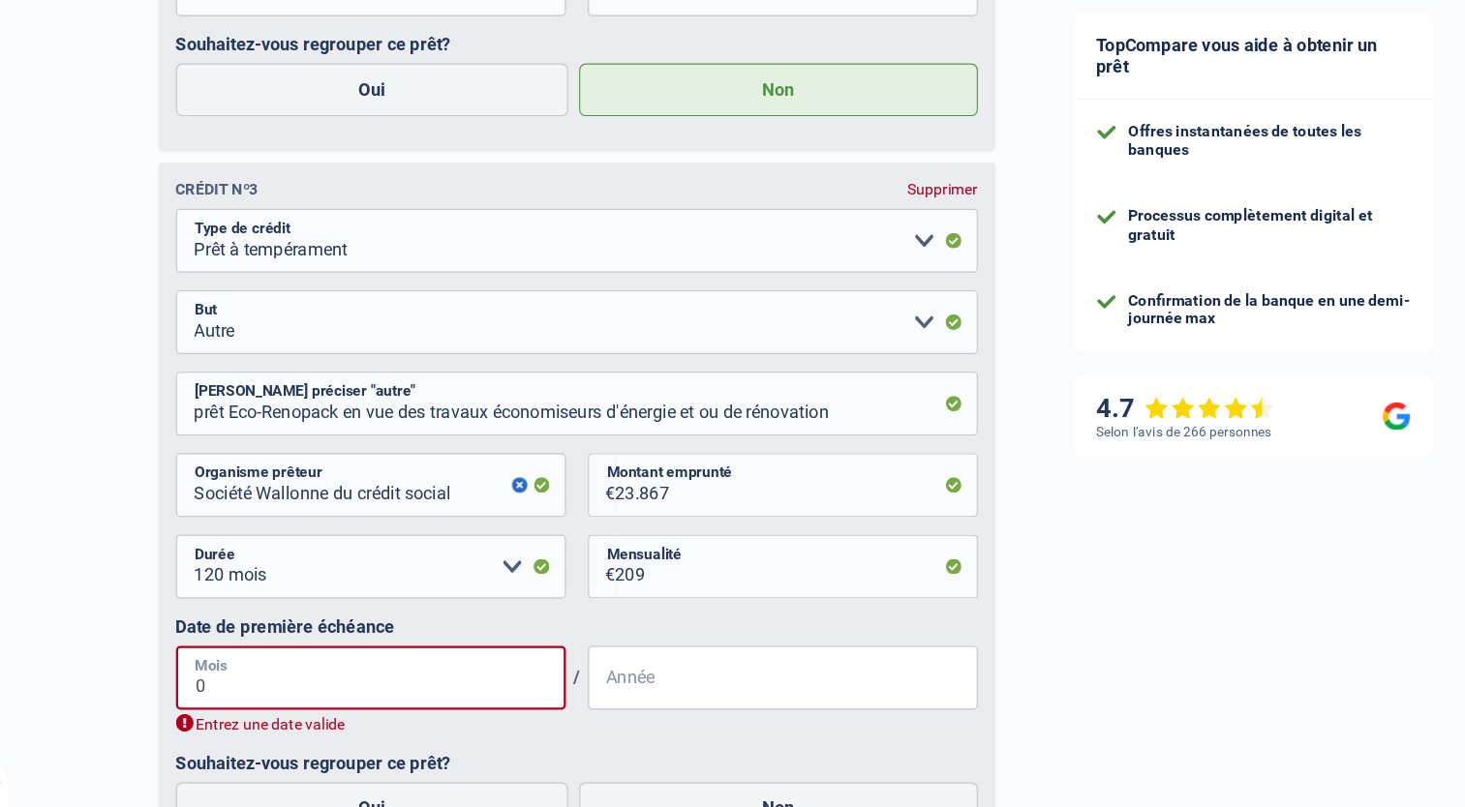
type input "05"
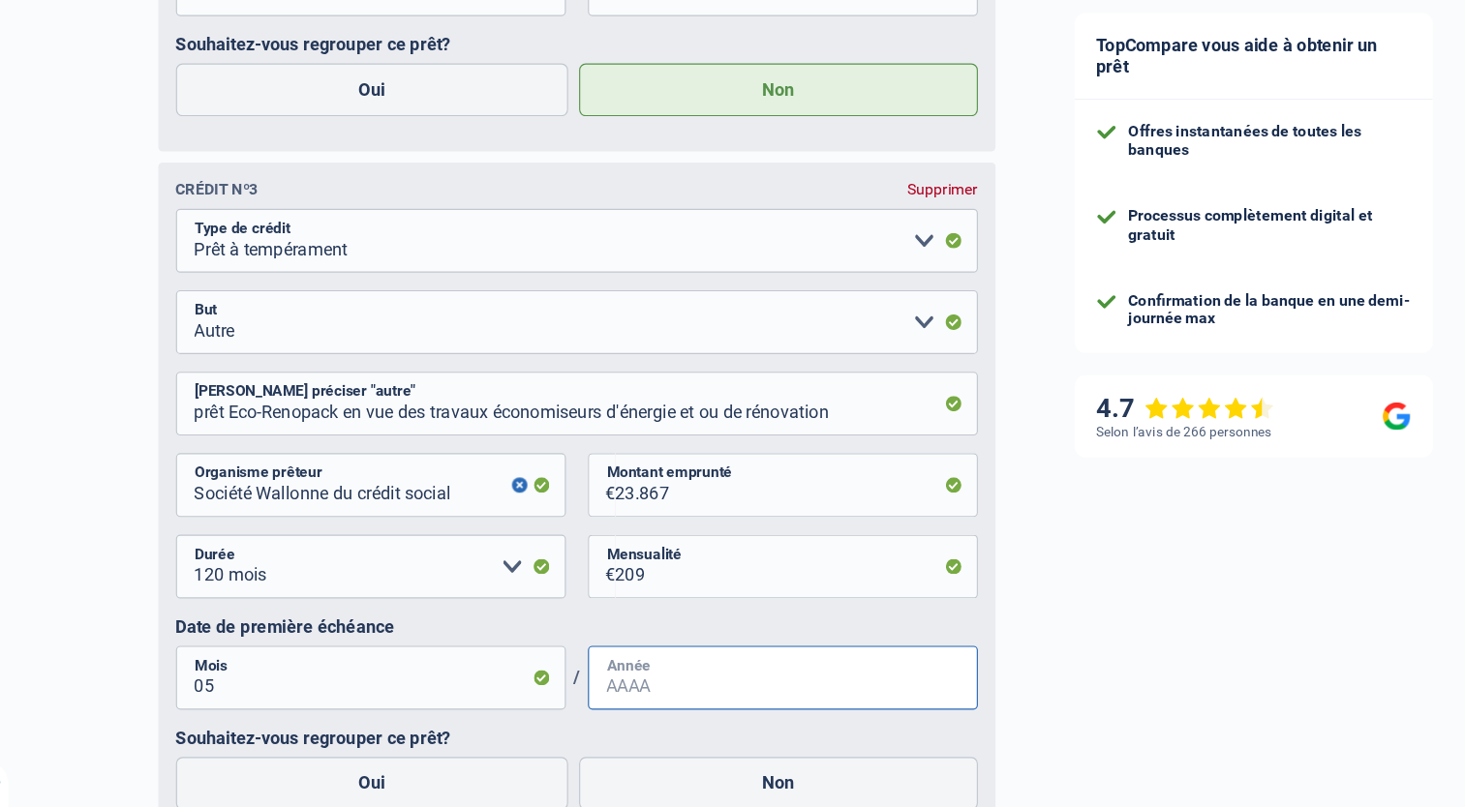
click at [564, 703] on input "Année" at bounding box center [721, 693] width 343 height 56
type input "2019"
drag, startPoint x: 506, startPoint y: 594, endPoint x: 483, endPoint y: 602, distance: 24.5
click at [483, 602] on select "12 mois 18 mois 24 mois 30 mois 36 mois 42 mois 48 mois 60 mois 72 mois 84 mois…" at bounding box center [359, 595] width 343 height 56
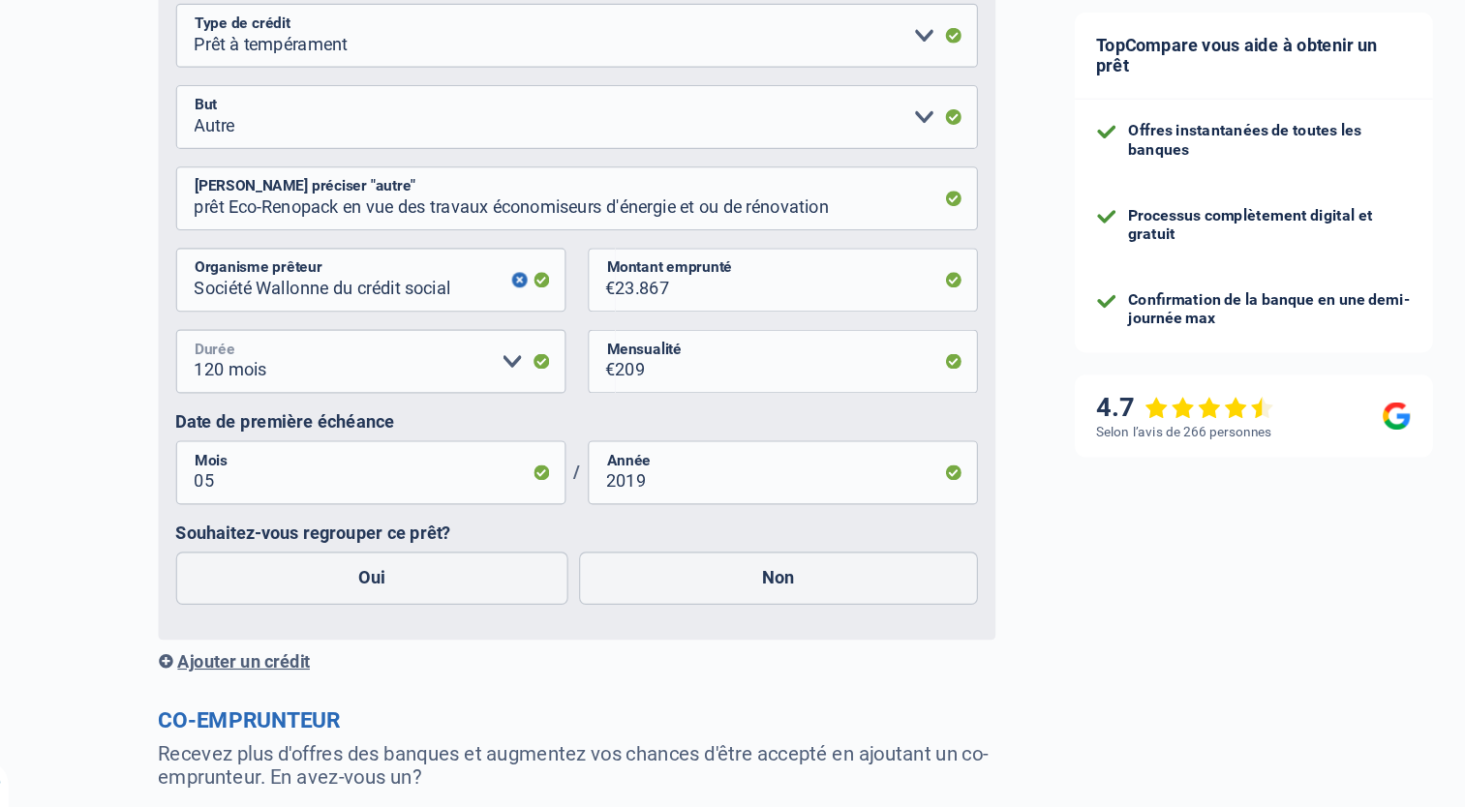
scroll to position [2369, 0]
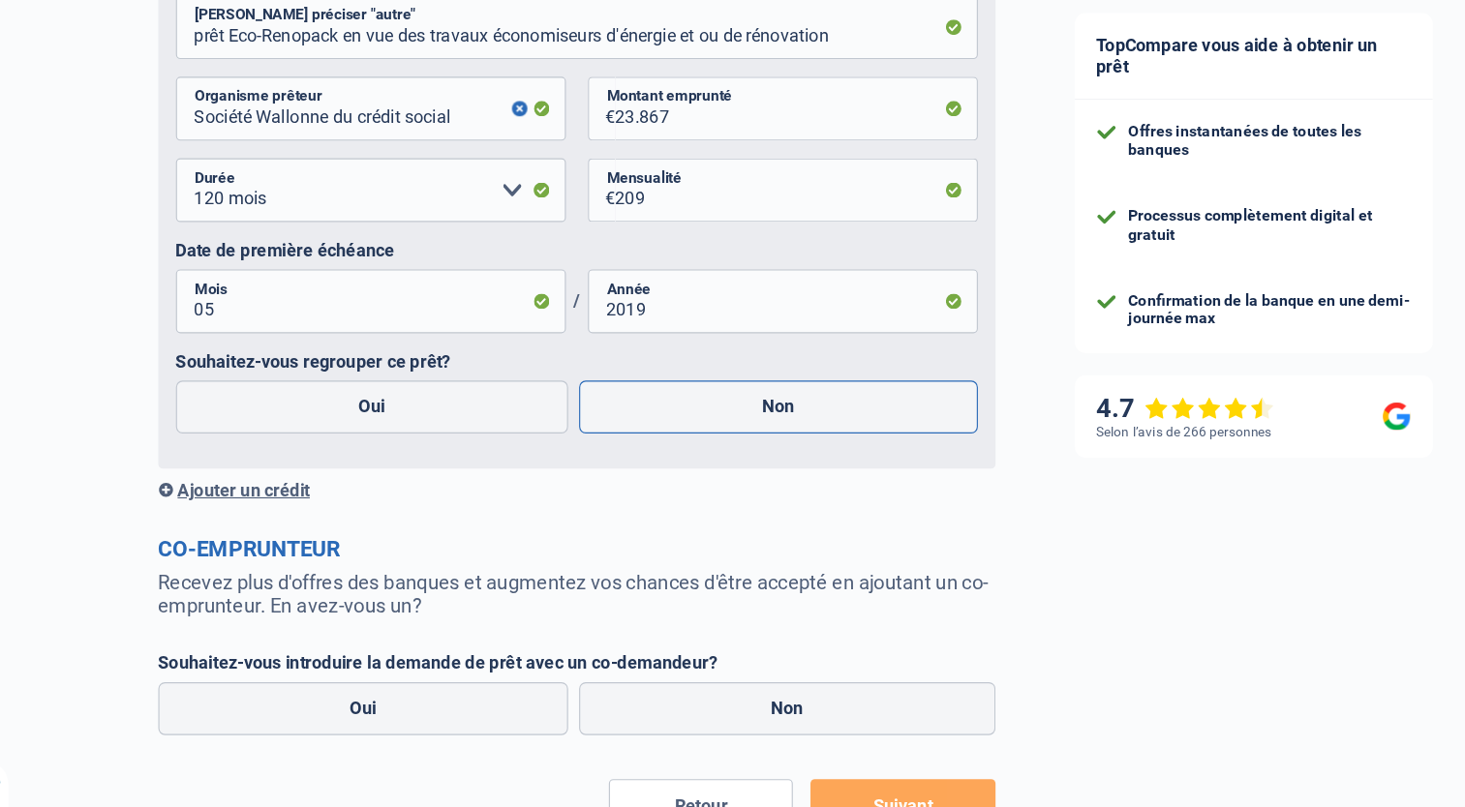
click at [735, 450] on label "Non" at bounding box center [717, 455] width 350 height 46
click at [735, 450] on input "Non" at bounding box center [717, 455] width 350 height 46
radio input "true"
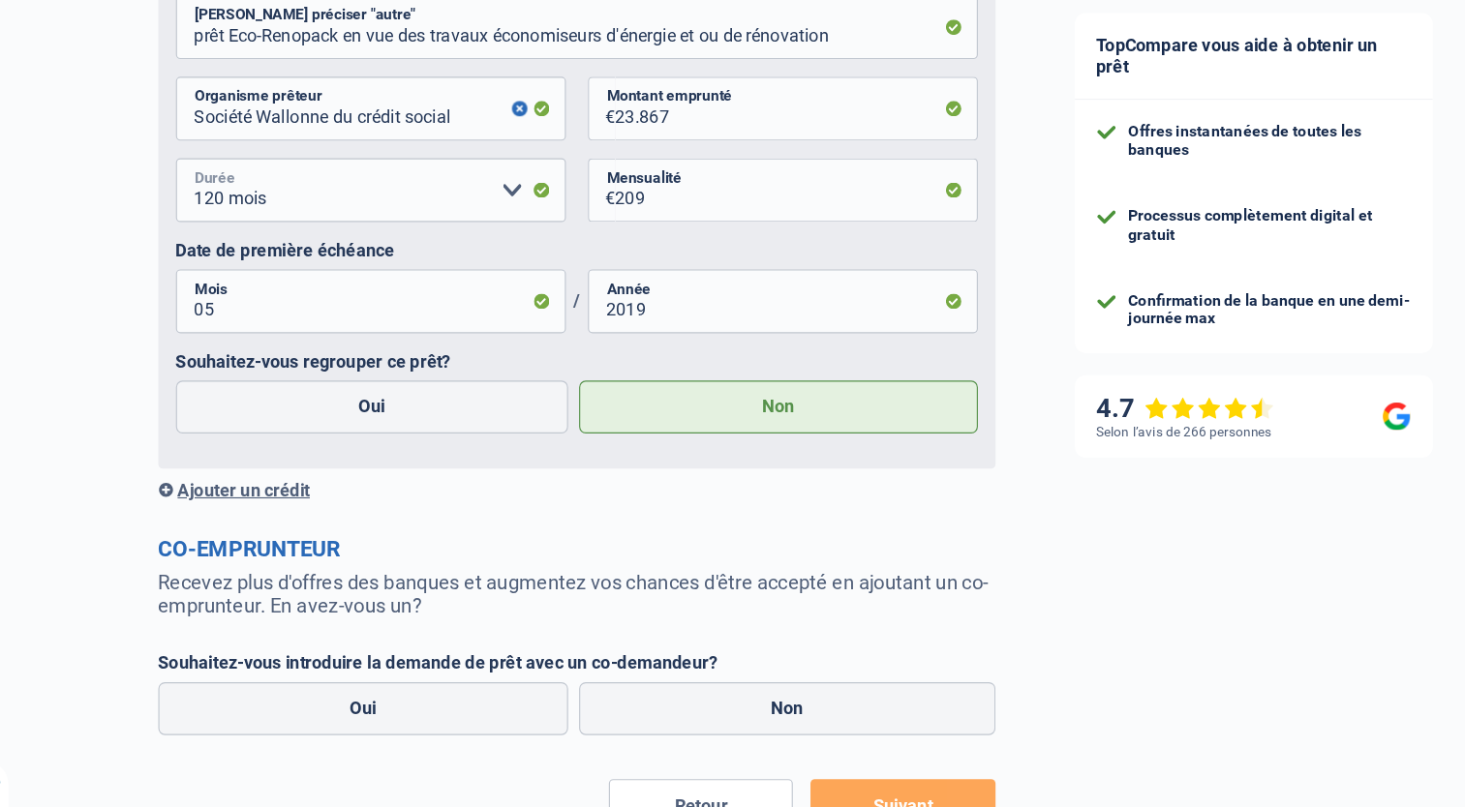
click at [478, 269] on select "12 mois 18 mois 24 mois 30 mois 36 mois 42 mois 48 mois 60 mois 72 mois 84 mois…" at bounding box center [359, 264] width 343 height 56
click at [696, 726] on label "Non" at bounding box center [725, 720] width 366 height 46
click at [696, 726] on input "Non" at bounding box center [725, 720] width 366 height 46
radio input "true"
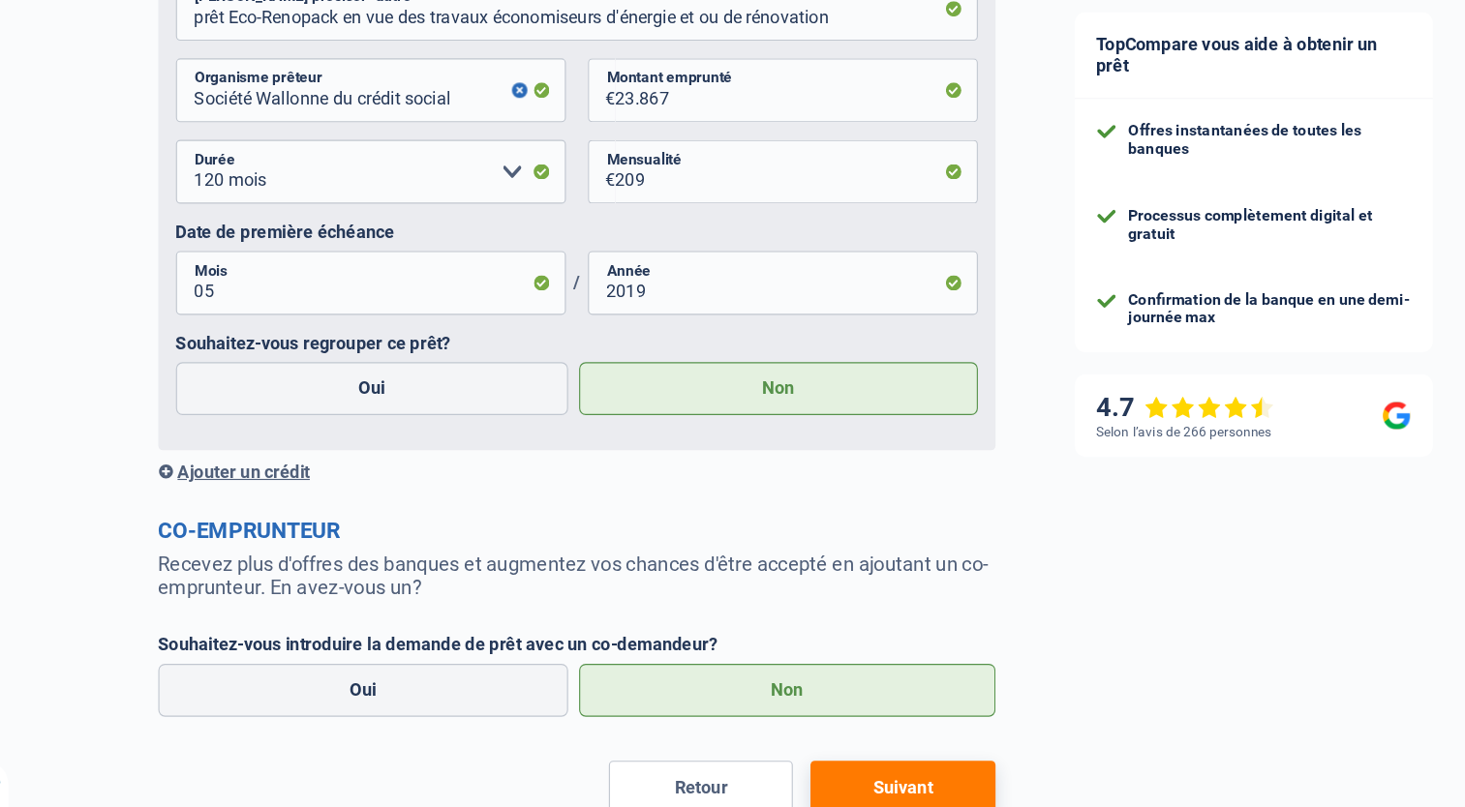
scroll to position [2513, 0]
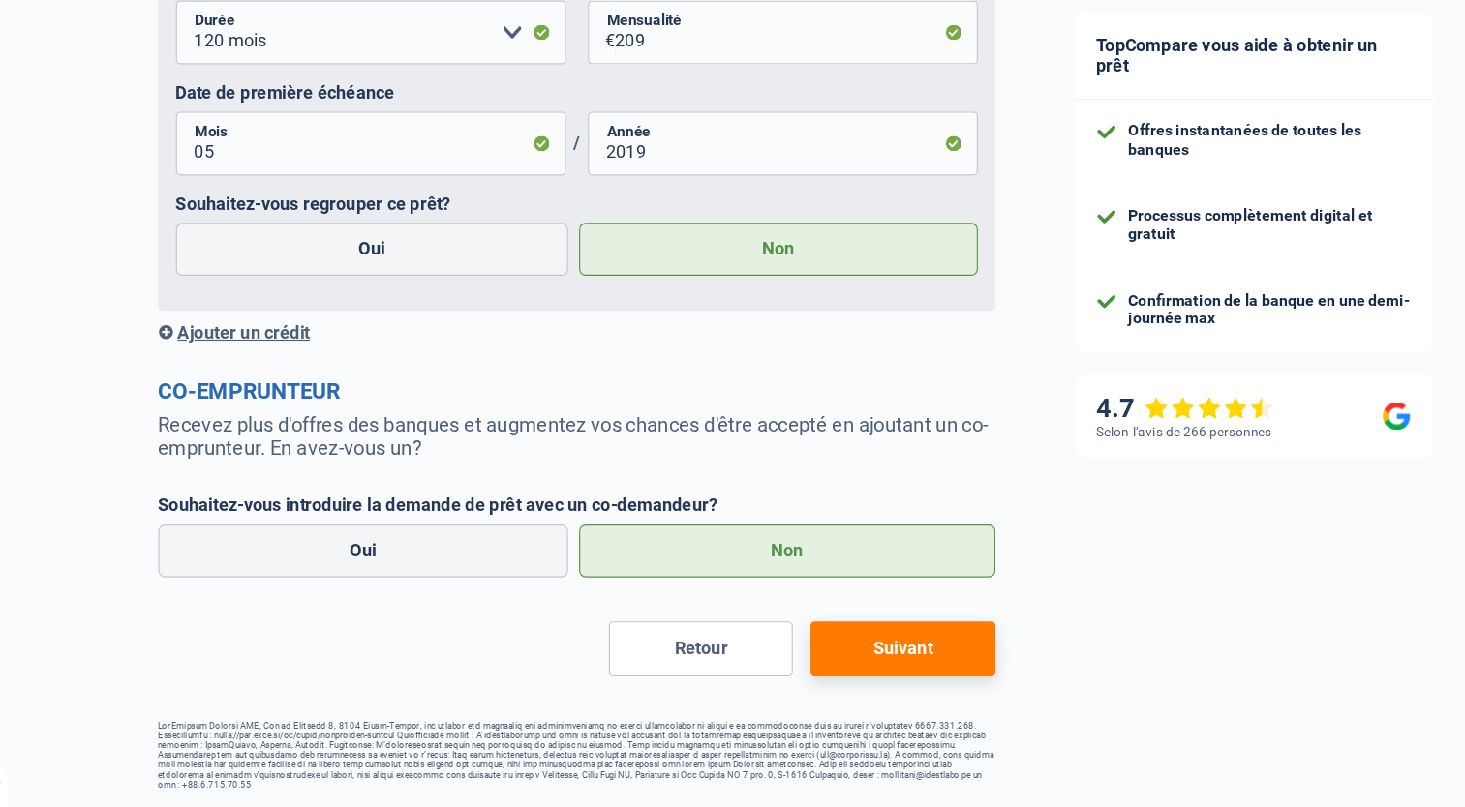
click at [844, 665] on button "Suivant" at bounding box center [826, 668] width 162 height 48
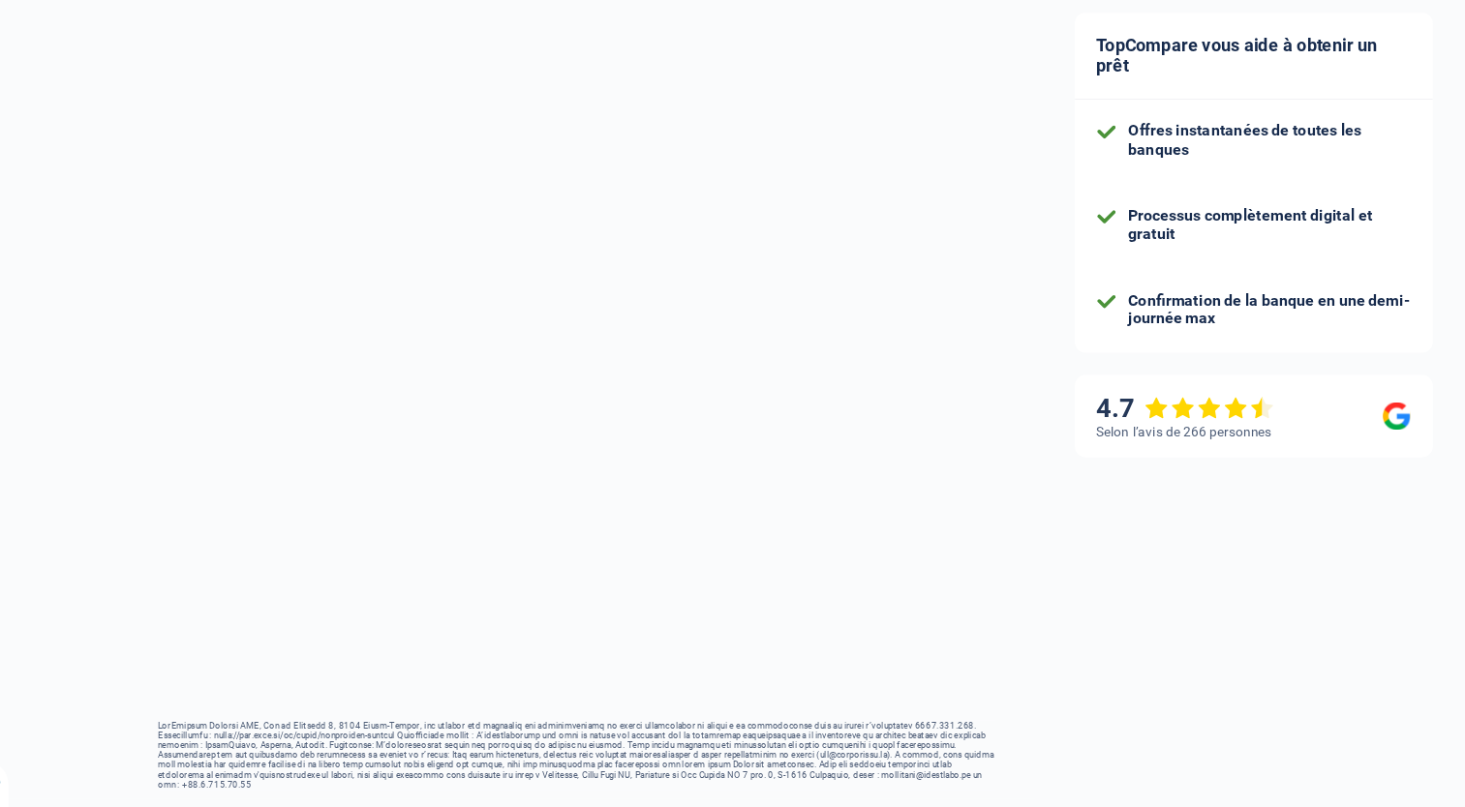
select select "60"
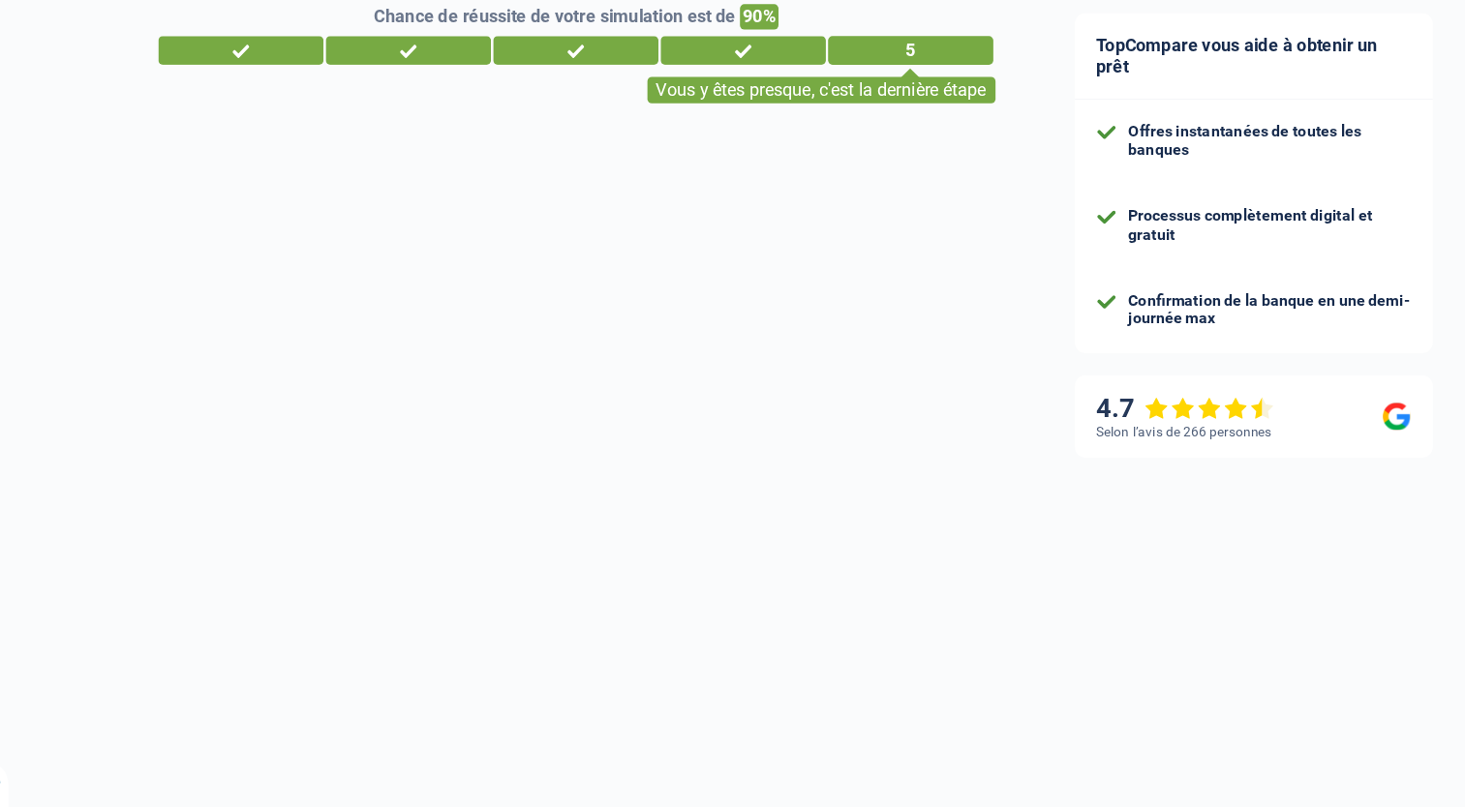
select select "pension"
select select "other"
select select "cardOrCredit"
select select "personalLoan"
select select "other"
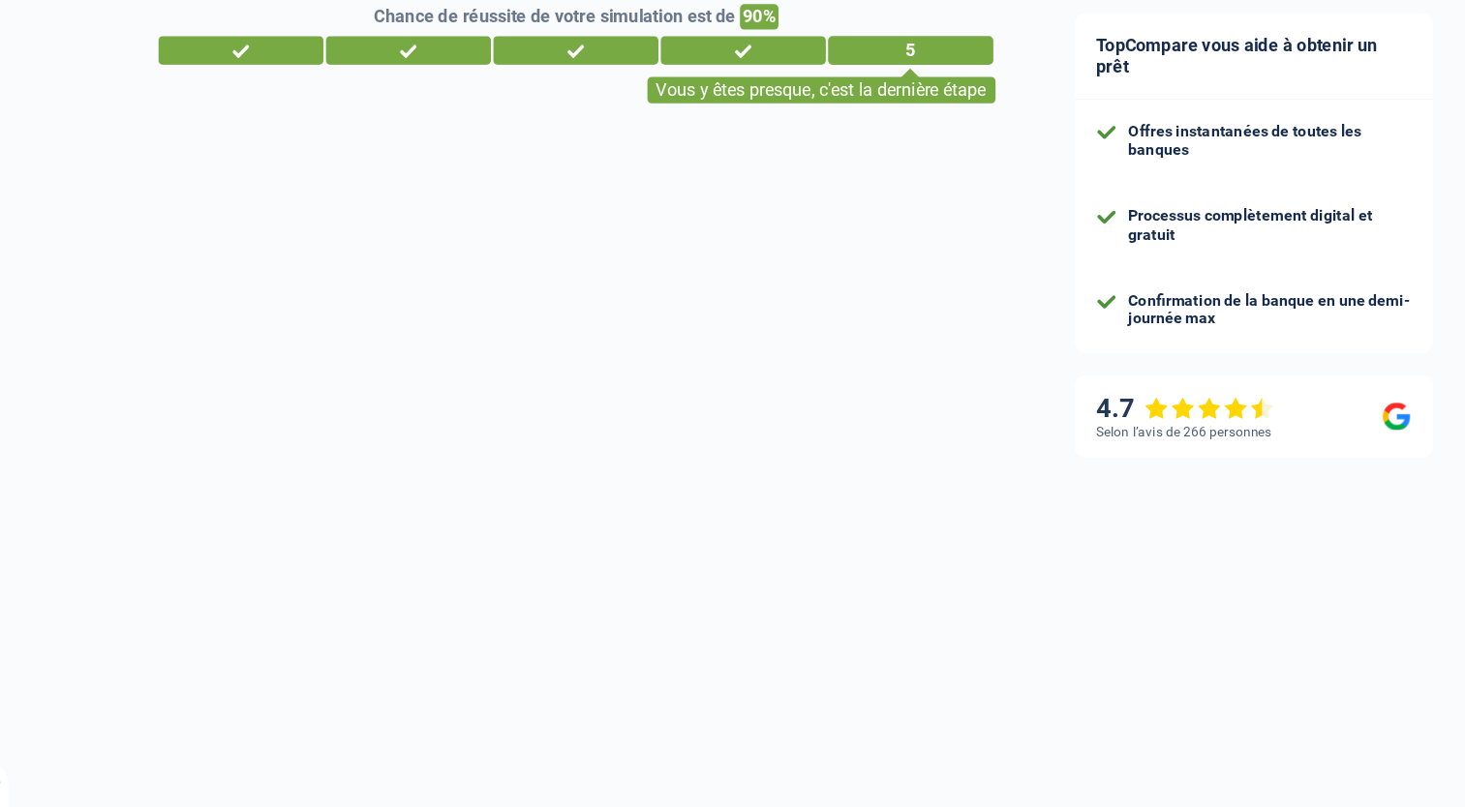
select select "120"
select select "personalLoan"
select select "other"
select select "120"
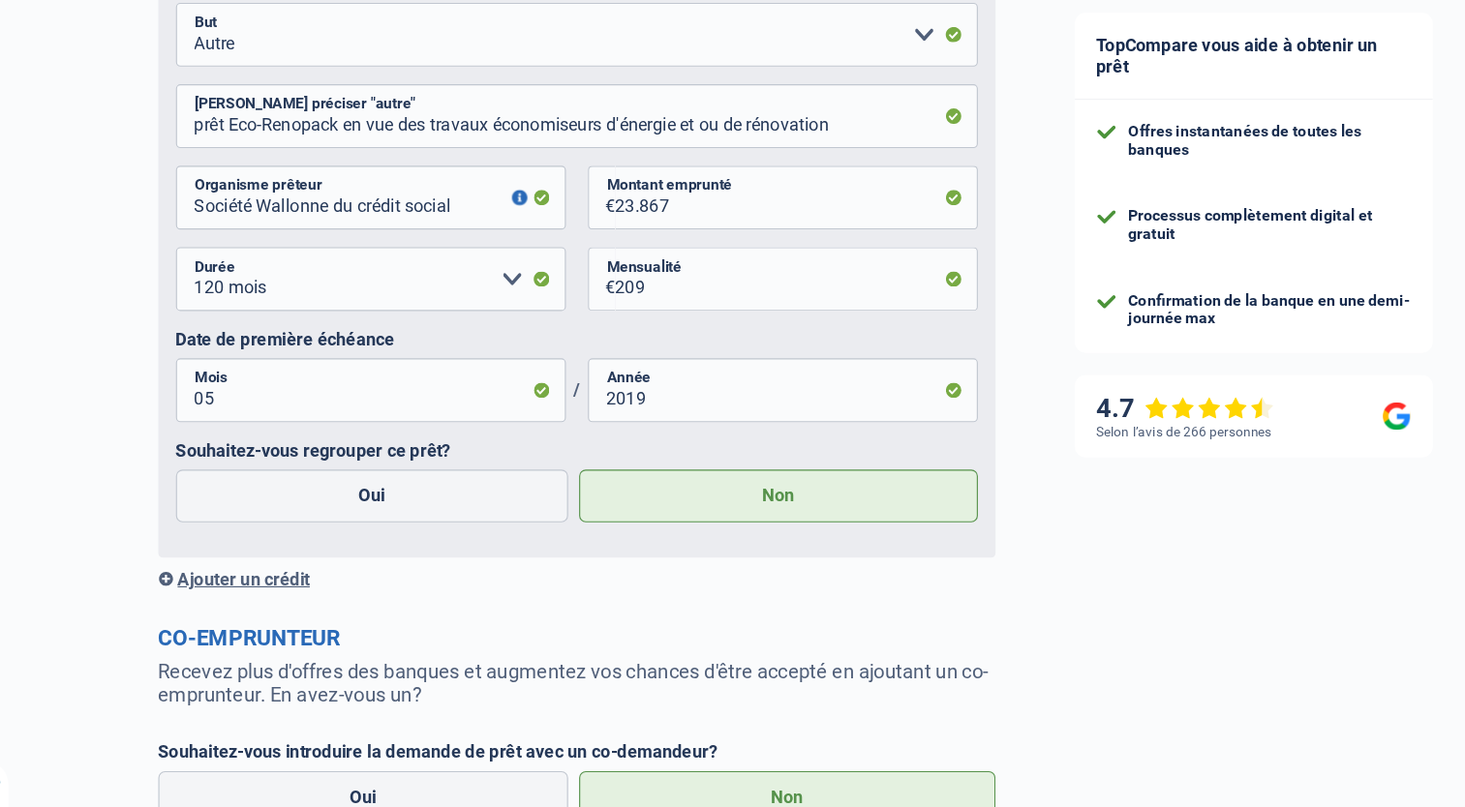
scroll to position [2173, 0]
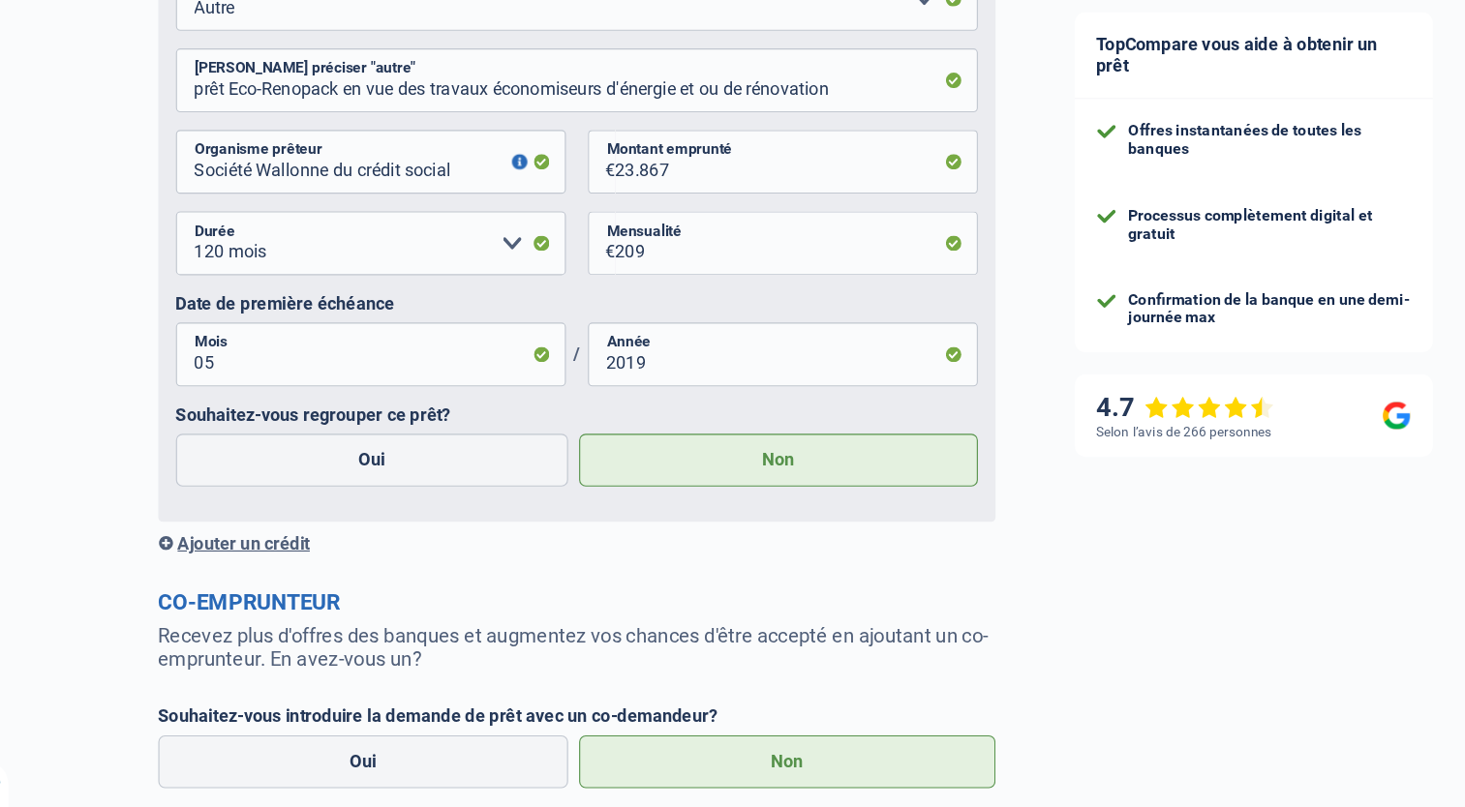
click at [218, 585] on div "Ajouter un crédit" at bounding box center [540, 575] width 736 height 18
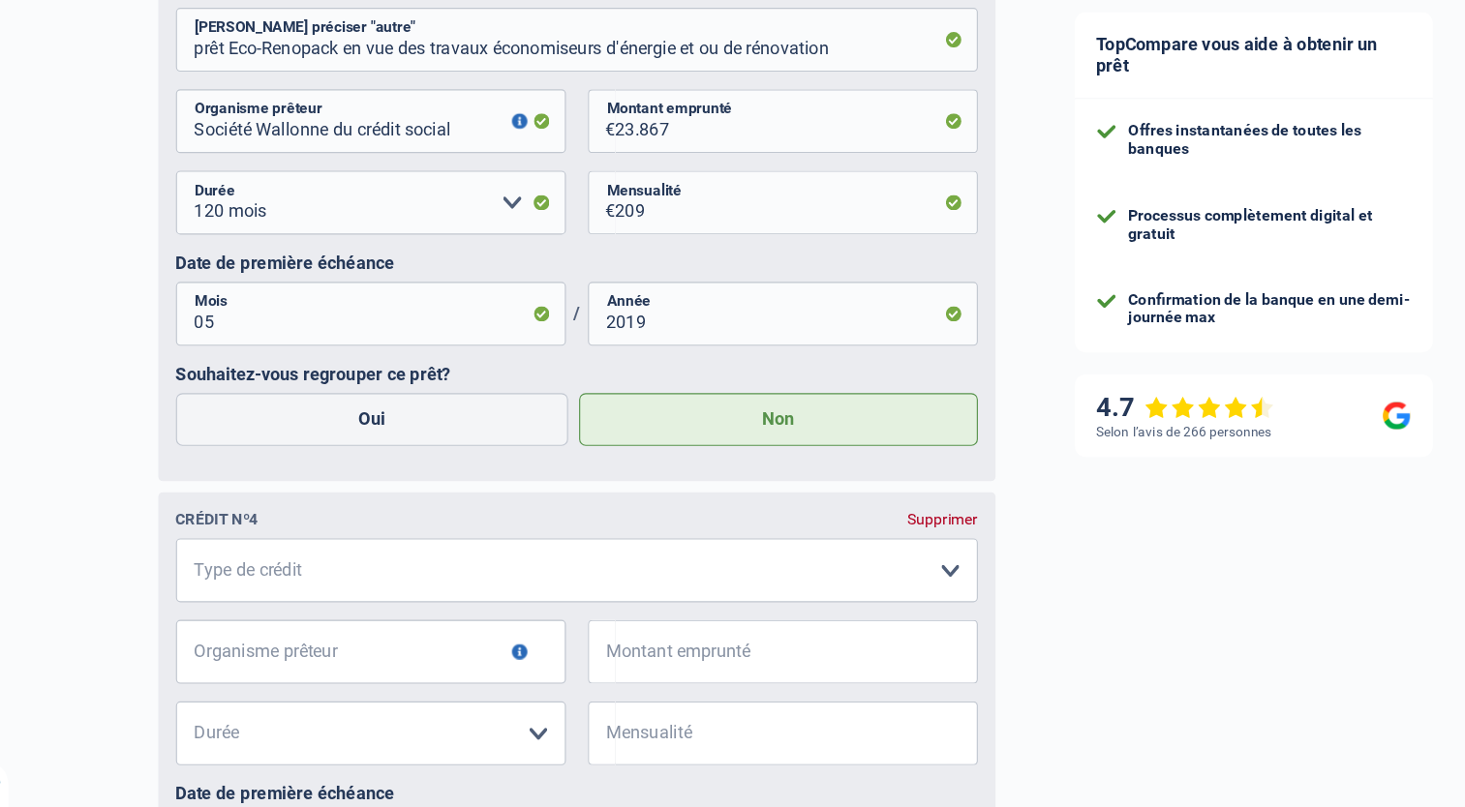
scroll to position [2212, 0]
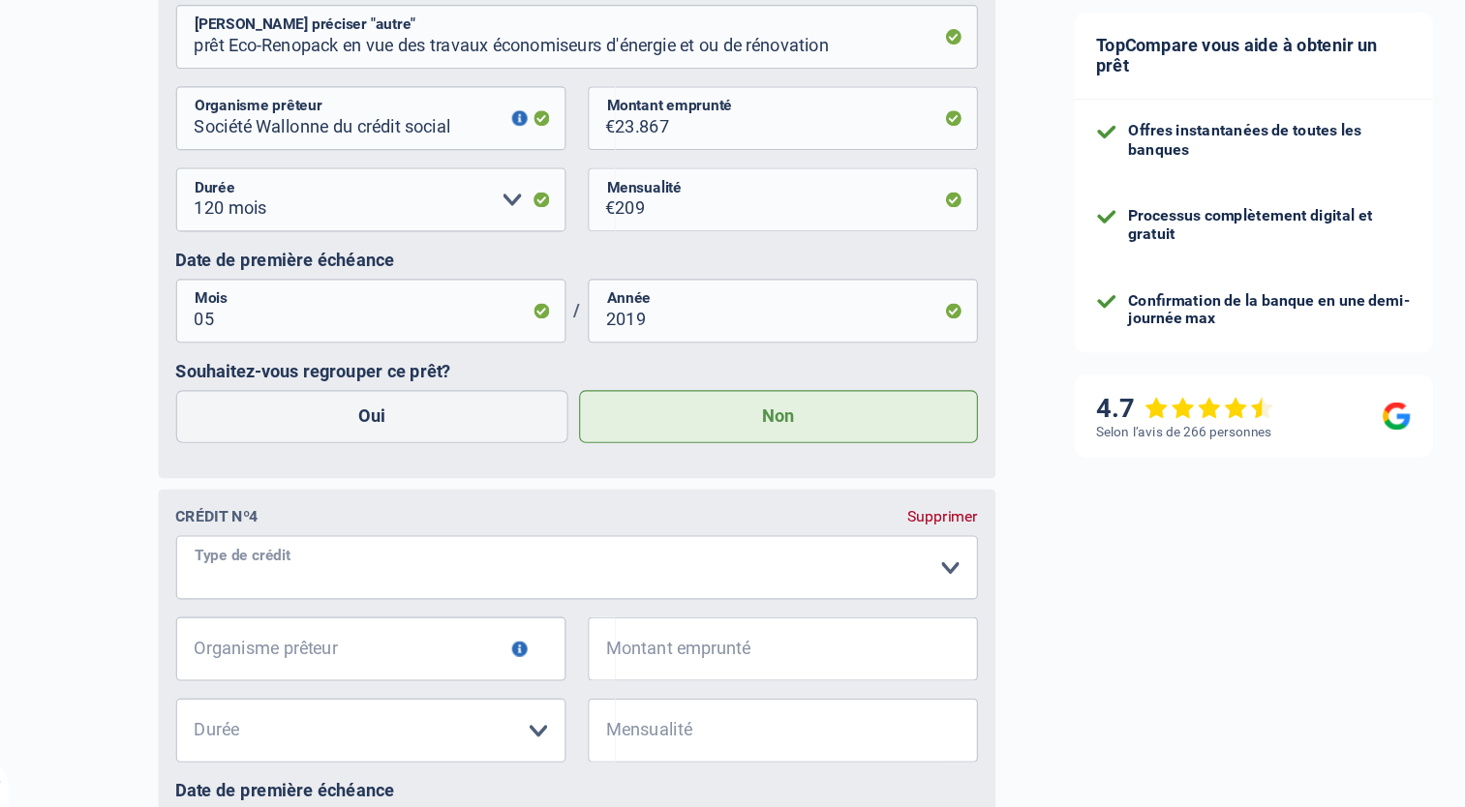
click at [871, 597] on select "Carte ou ouverture de crédit Prêt hypothécaire Vente à tempérament Prêt à tempé…" at bounding box center [540, 596] width 705 height 56
select select "cardOrCredit"
click at [488, 675] on button "button" at bounding box center [490, 668] width 14 height 14
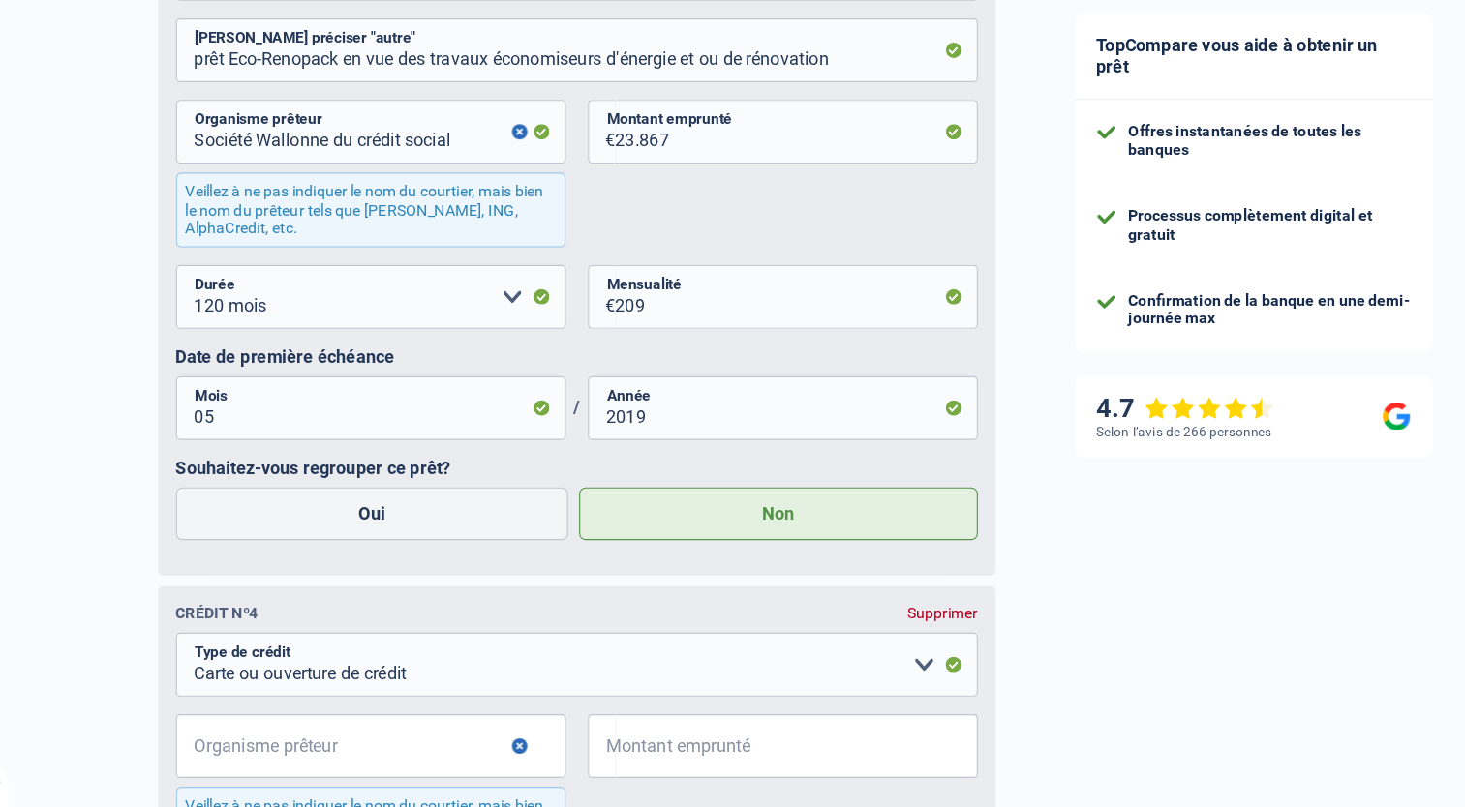
scroll to position [2359, 0]
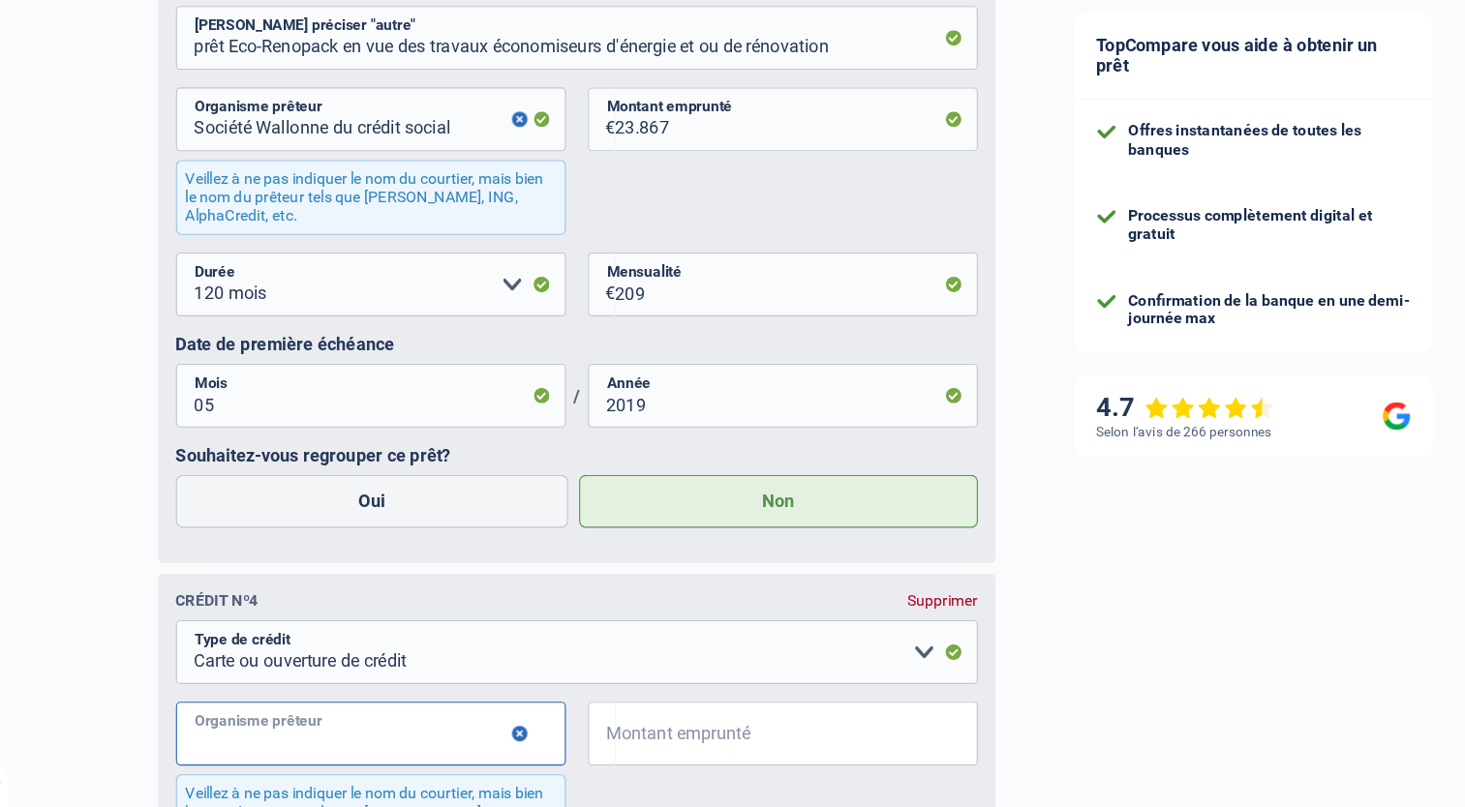
click at [378, 746] on input "Organisme prêteur" at bounding box center [359, 742] width 343 height 56
type input "Optiline"
click at [647, 754] on input "Montant emprunté" at bounding box center [733, 742] width 318 height 56
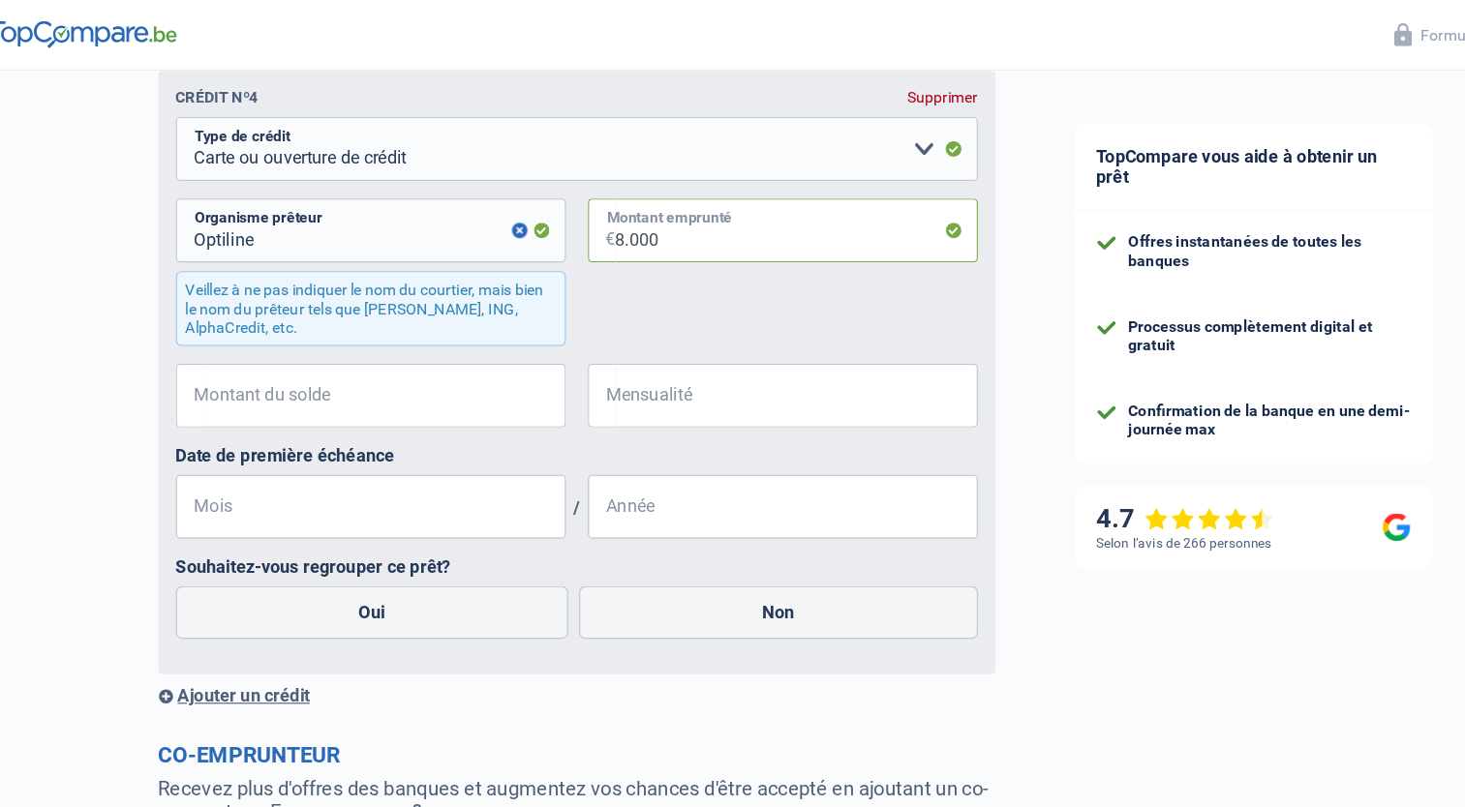
scroll to position [2894, 0]
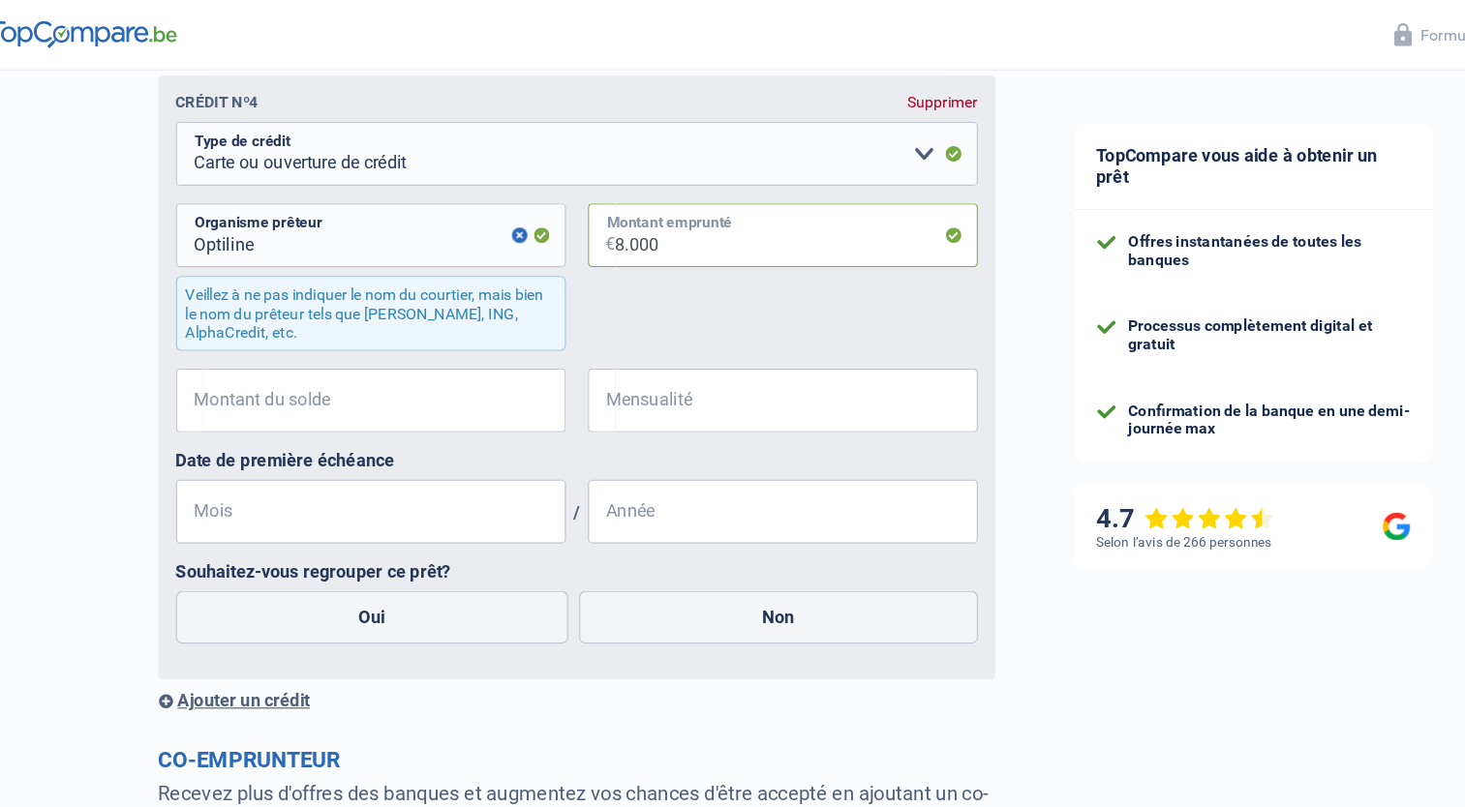
type input "8.000"
click at [346, 345] on input "Montant du solde" at bounding box center [371, 352] width 318 height 56
type input "7.042"
click at [633, 361] on input "Mensualité" at bounding box center [733, 352] width 318 height 56
type input "394"
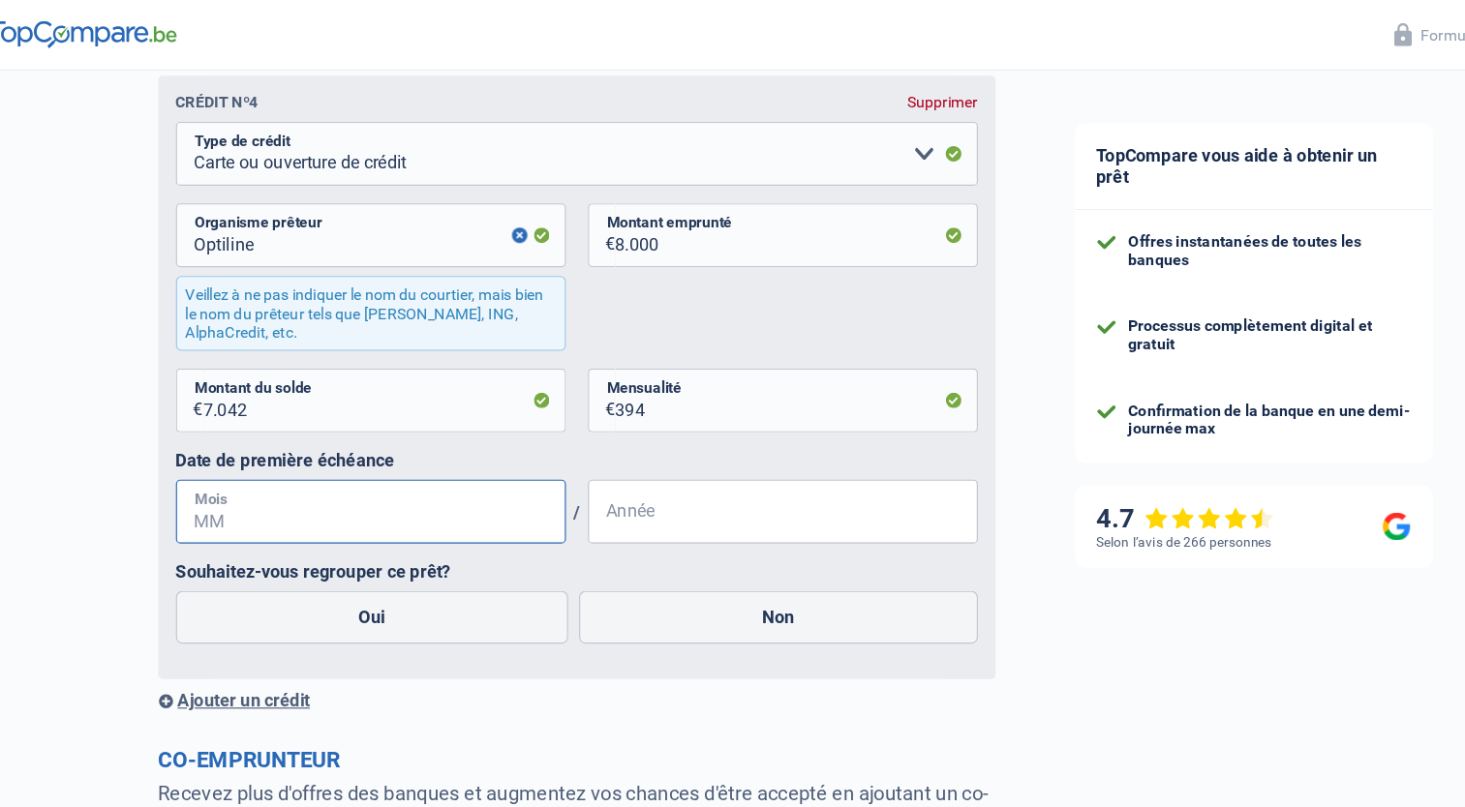
click at [241, 471] on input "Mois" at bounding box center [359, 450] width 343 height 56
click at [604, 454] on input "Année" at bounding box center [721, 450] width 343 height 56
click at [254, 453] on input "Mois" at bounding box center [359, 450] width 343 height 56
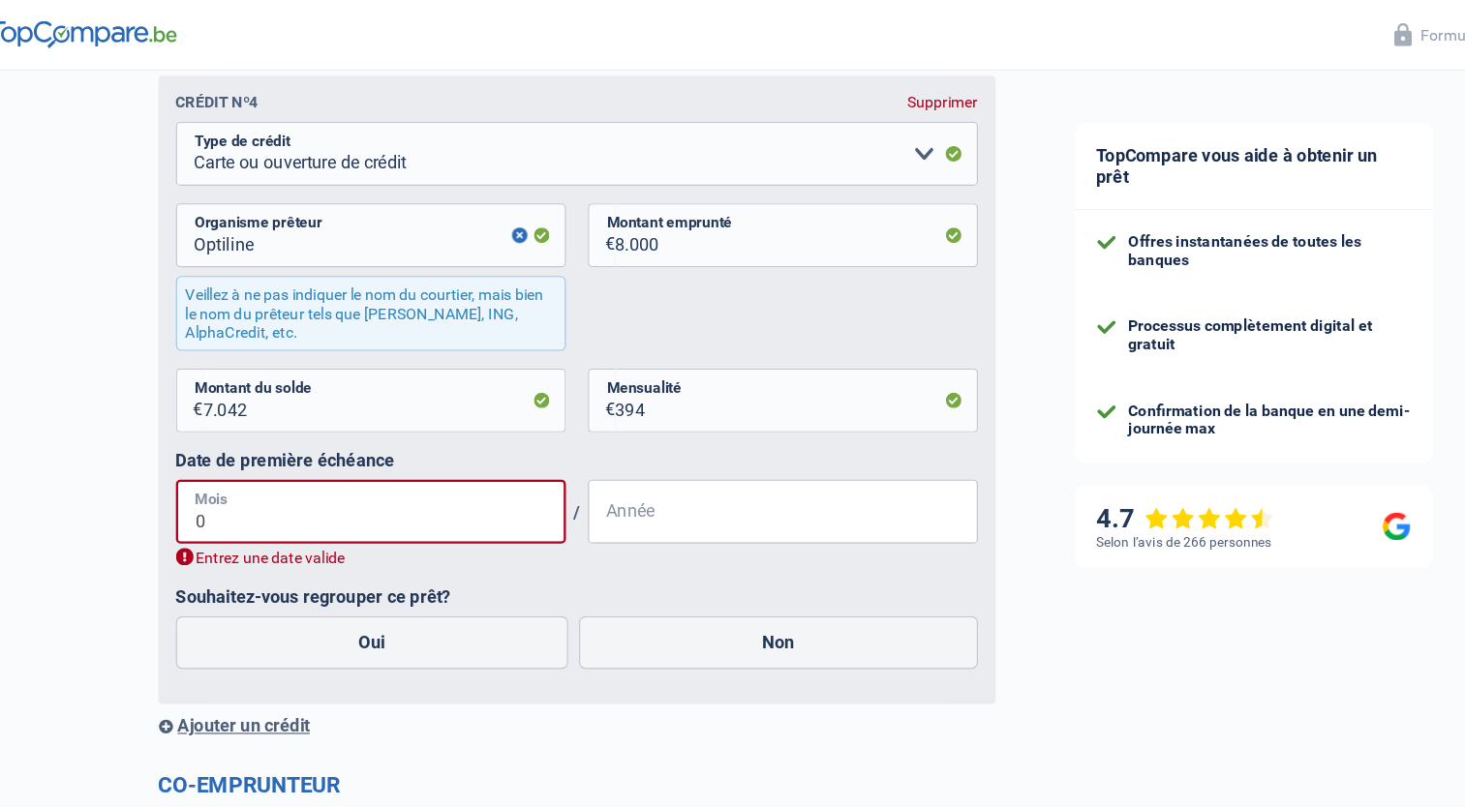
type input "01"
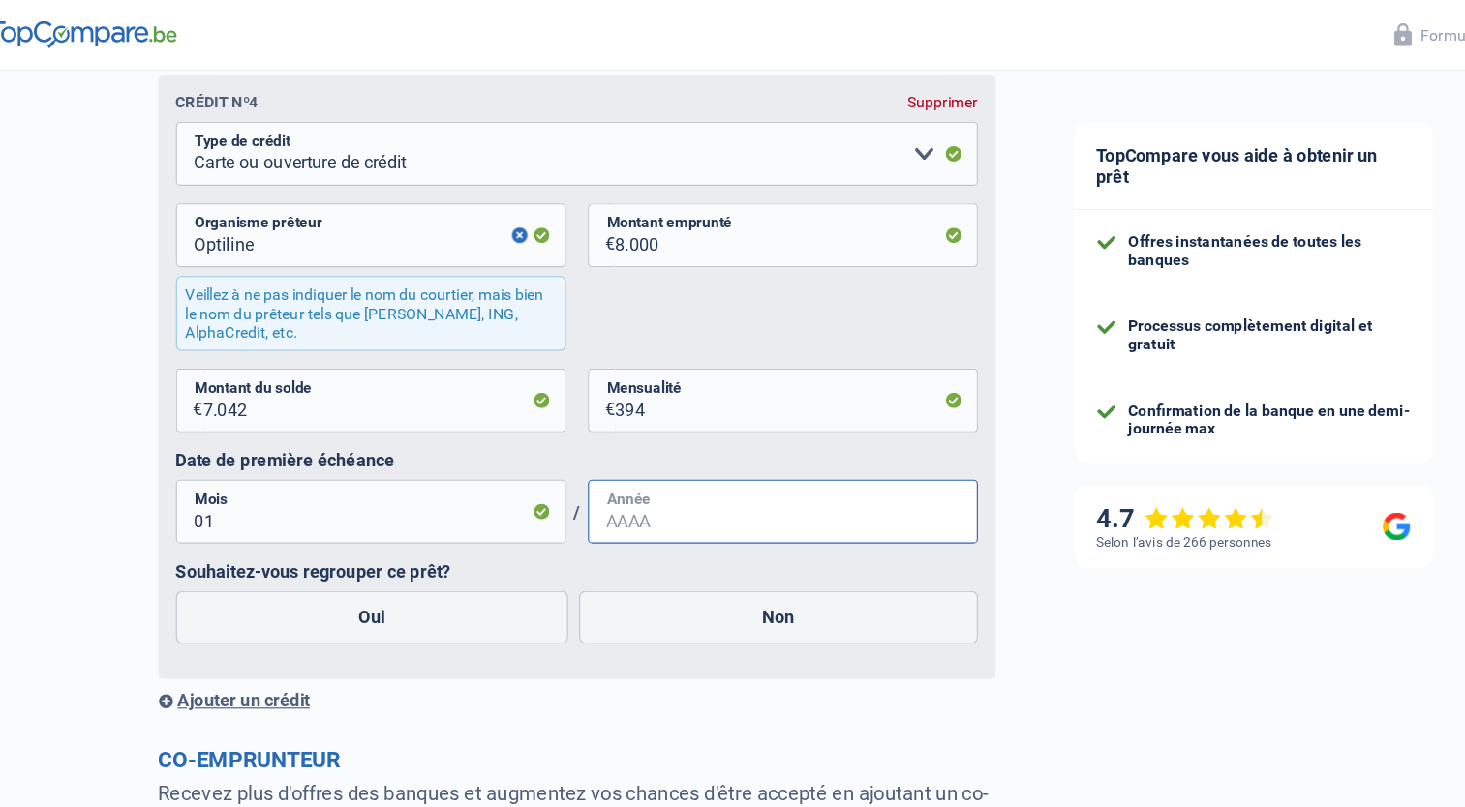
click at [592, 461] on input "Année" at bounding box center [721, 450] width 343 height 56
type input "2019"
click at [437, 536] on label "Oui" at bounding box center [361, 543] width 346 height 46
click at [437, 536] on input "Oui" at bounding box center [361, 543] width 346 height 46
radio input "true"
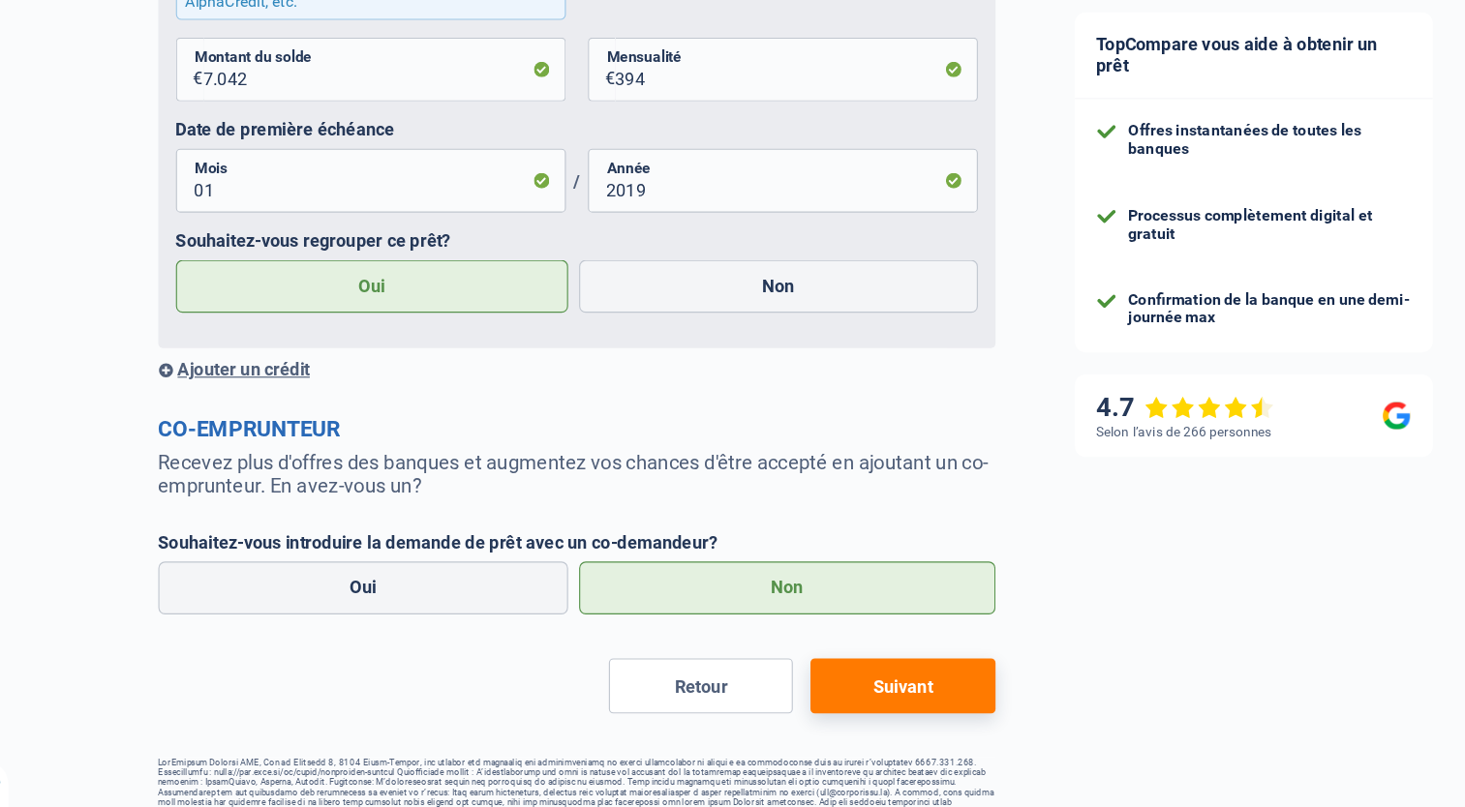
scroll to position [3128, 0]
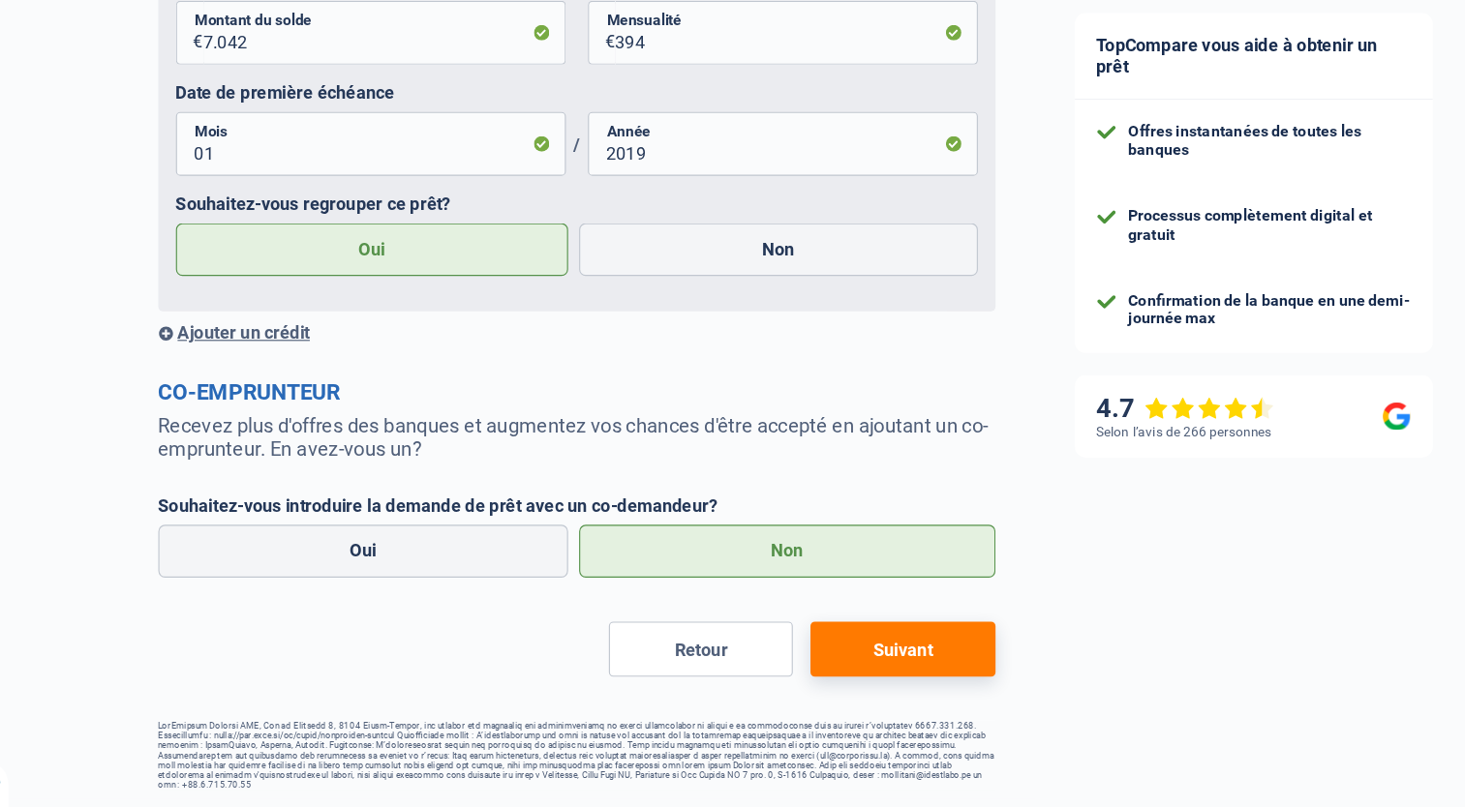
click at [247, 390] on div "Ajouter un crédit" at bounding box center [540, 389] width 736 height 18
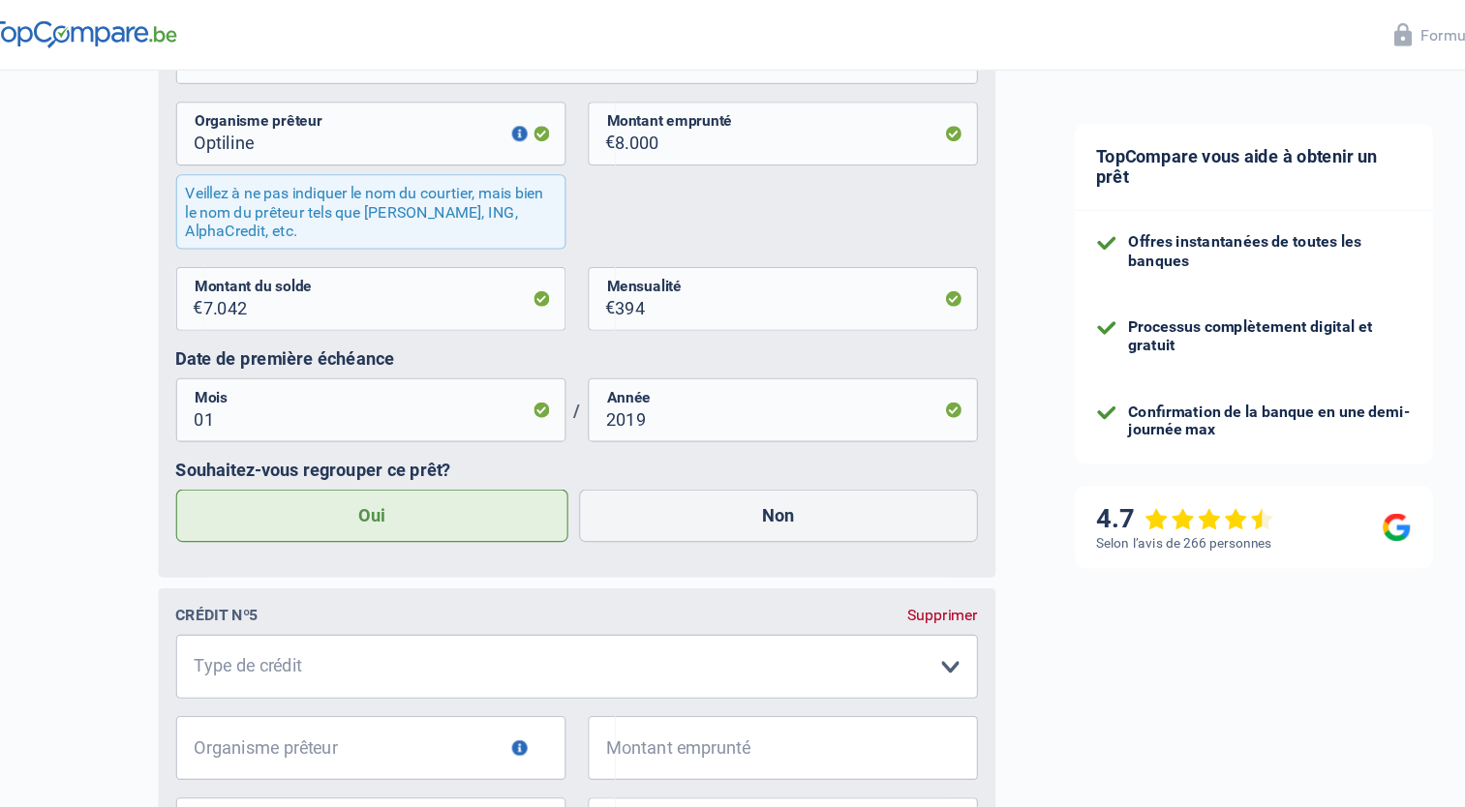
scroll to position [2970, 0]
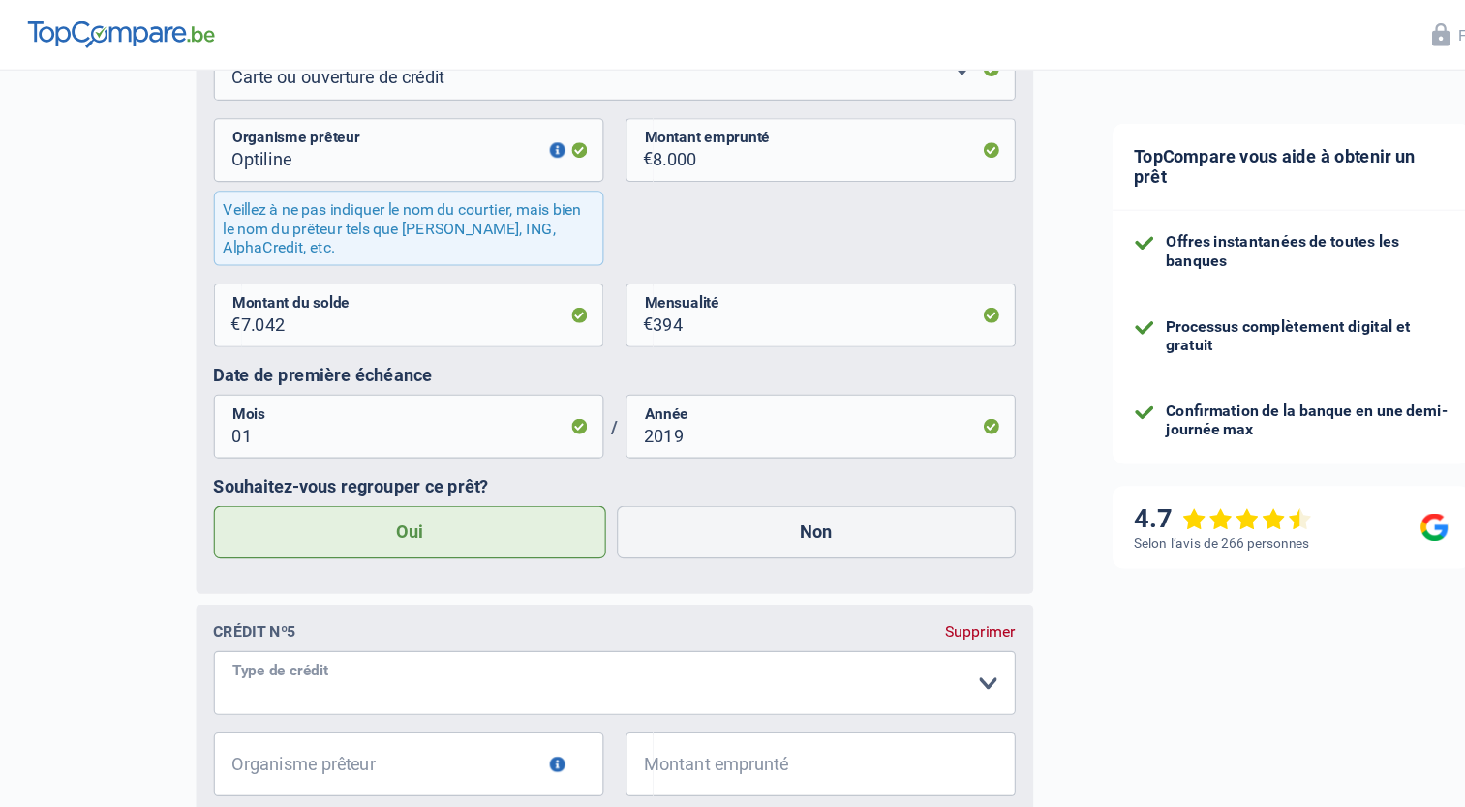
click at [276, 599] on select "Carte ou ouverture de crédit Prêt hypothécaire Vente à tempérament Prêt à tempé…" at bounding box center [540, 600] width 705 height 56
select select "cardOrCredit"
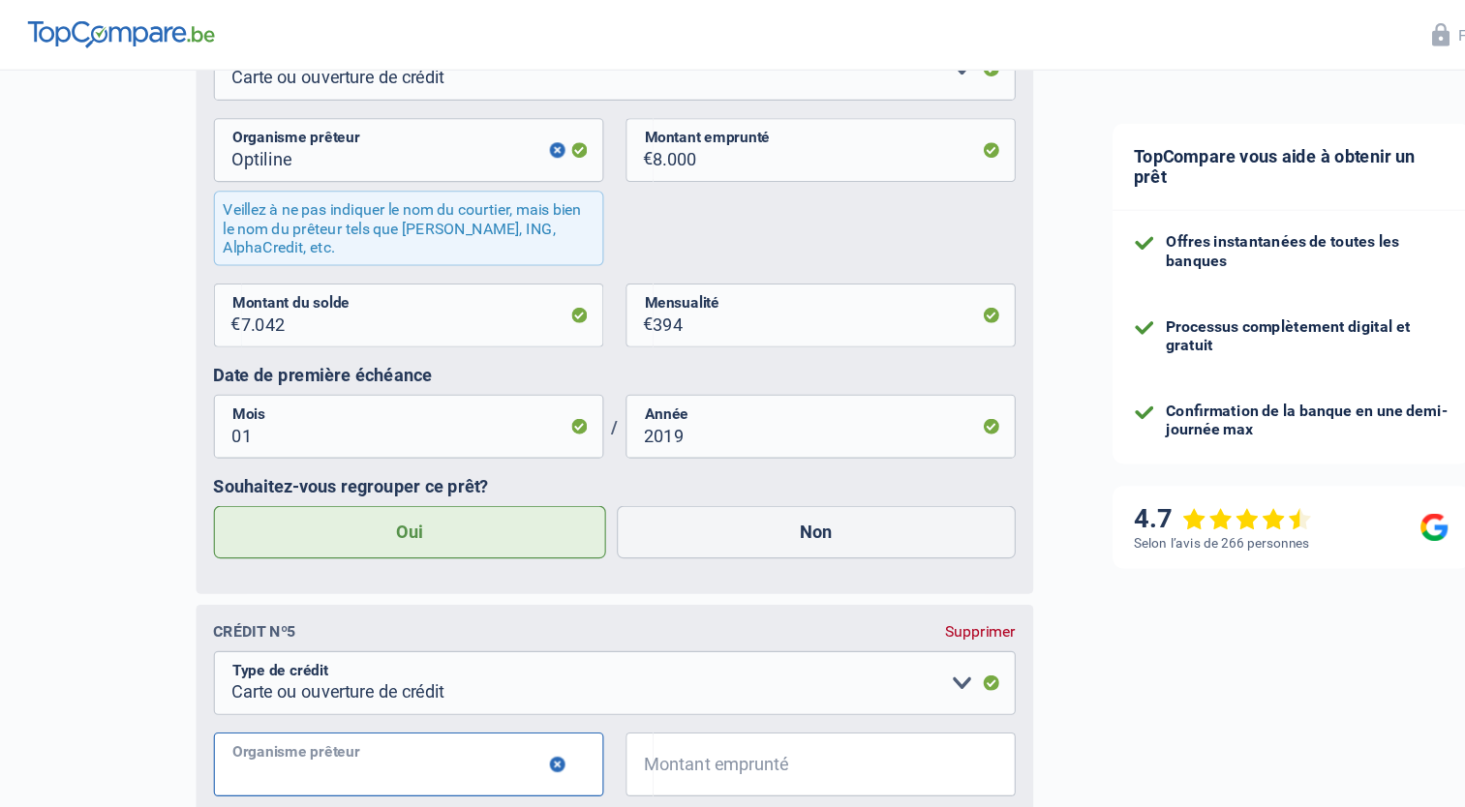
click at [342, 686] on input "Organisme prêteur" at bounding box center [359, 672] width 343 height 56
type input "Visa Carrefour"
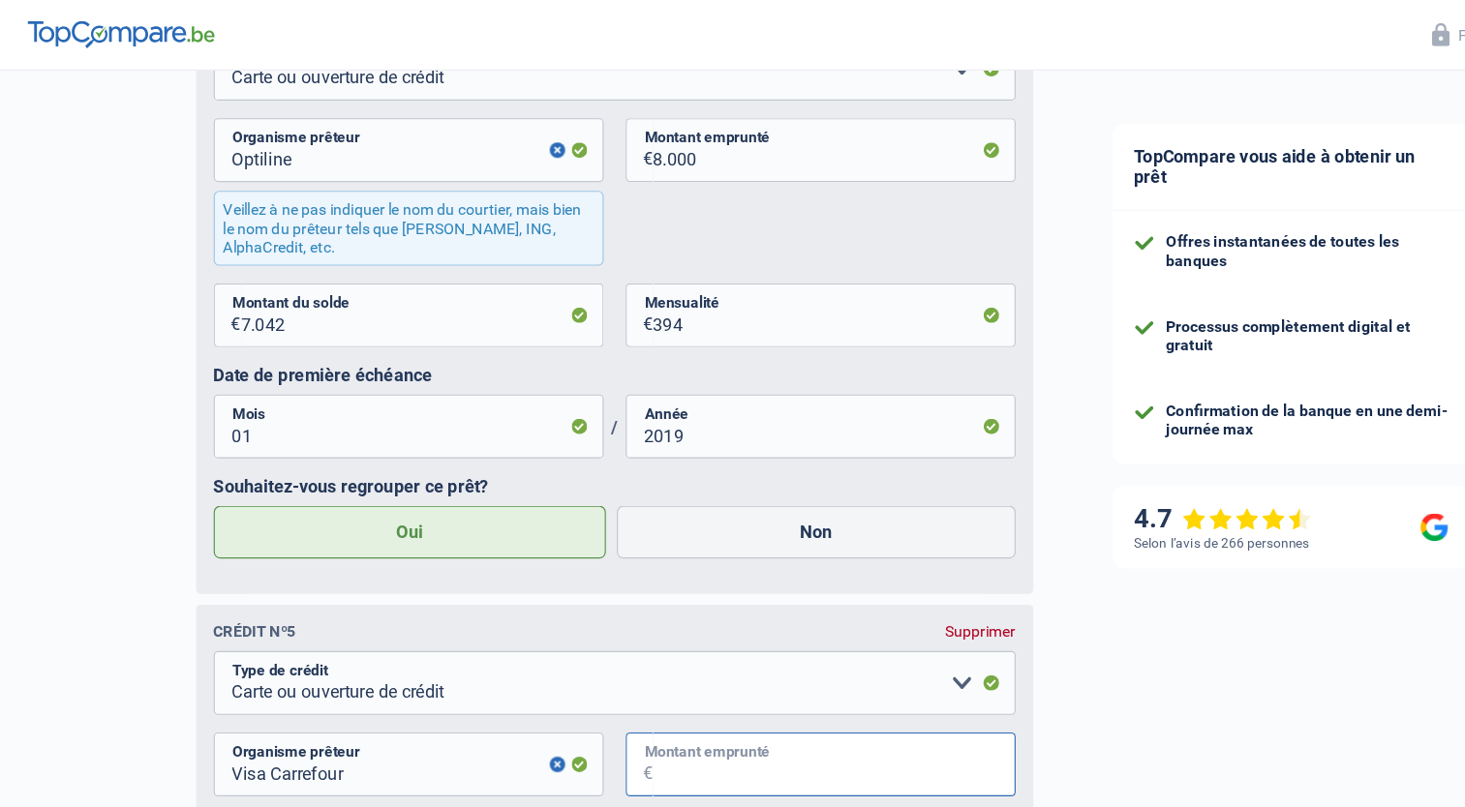
click at [664, 679] on input "Montant emprunté" at bounding box center [733, 672] width 318 height 56
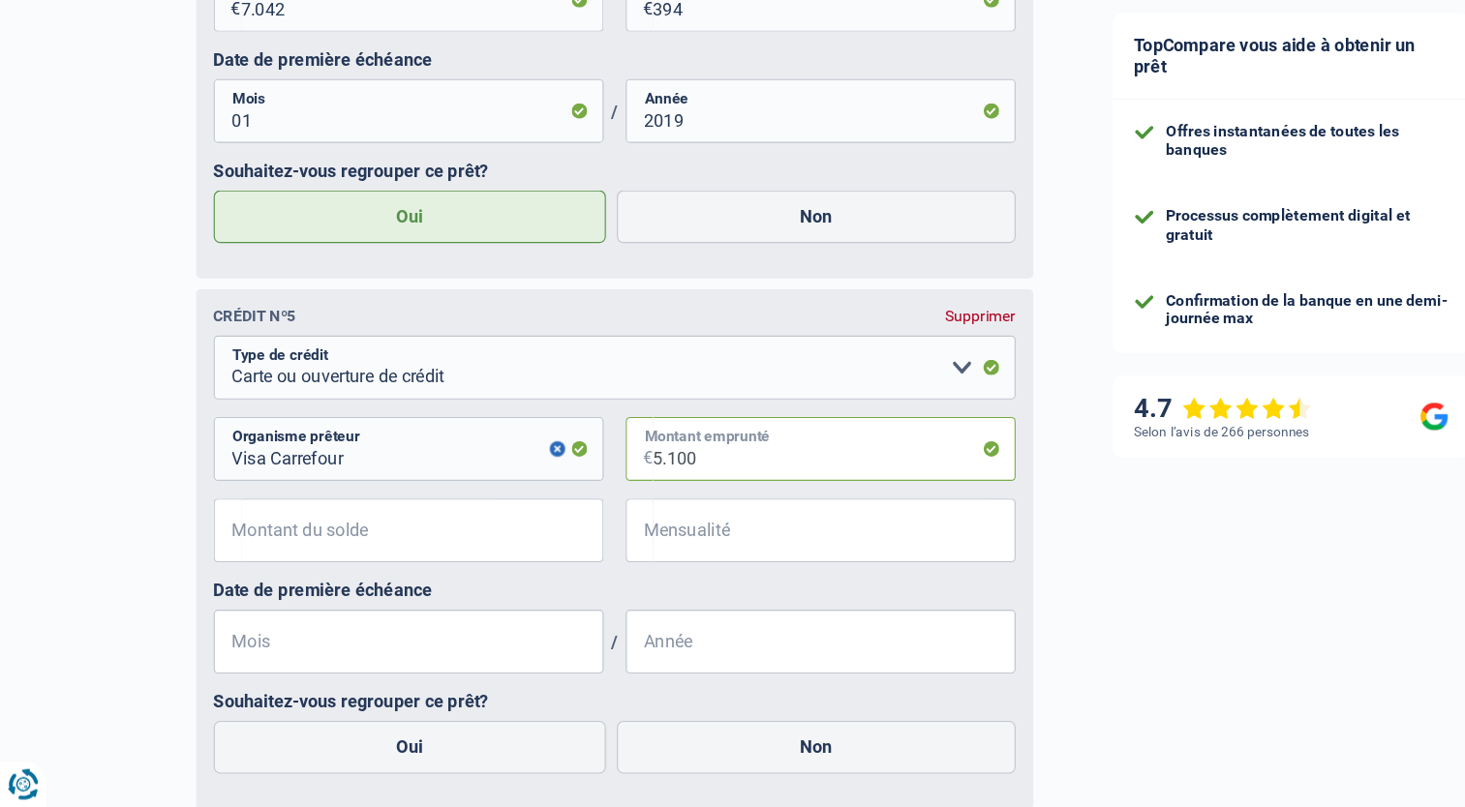
scroll to position [3219, 0]
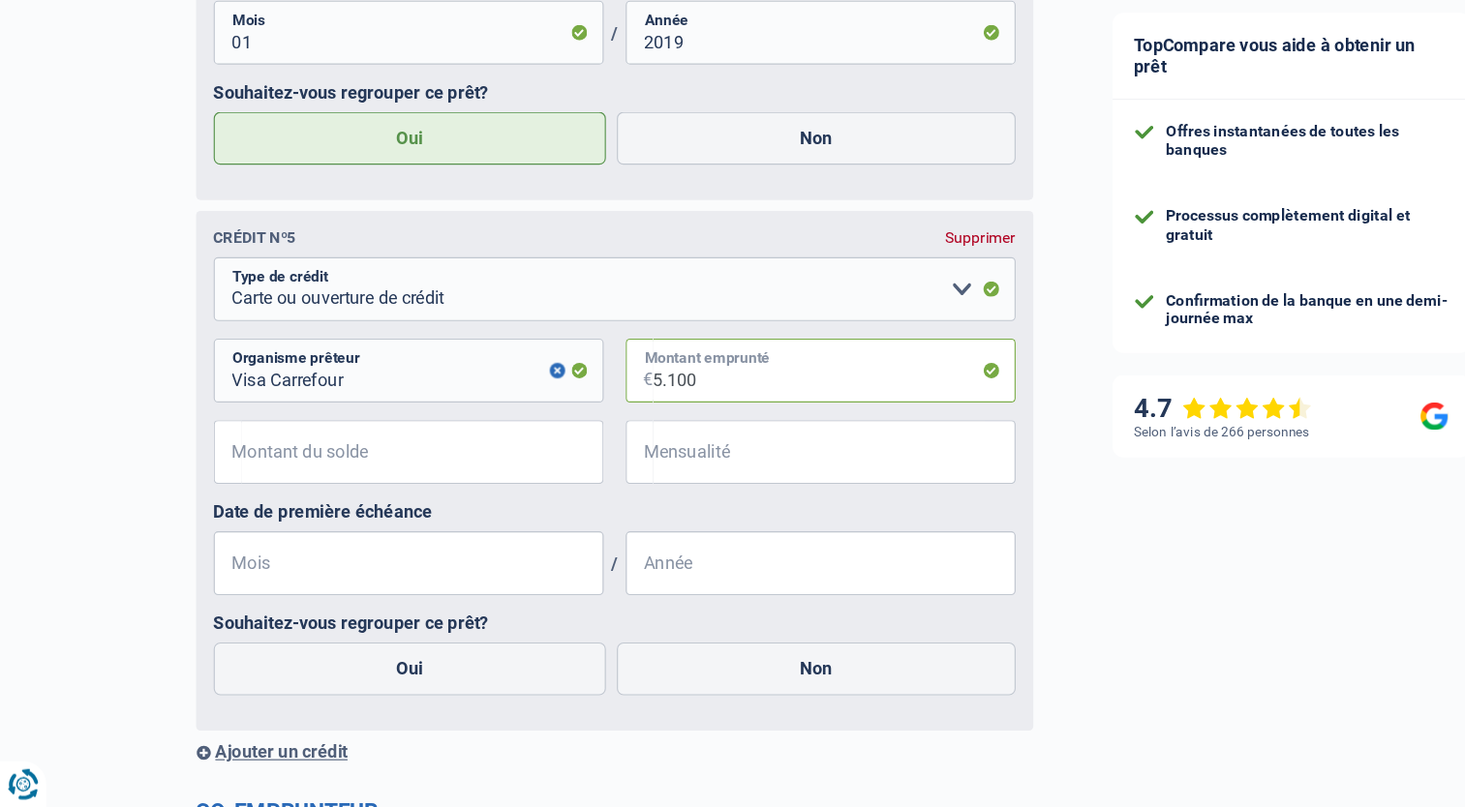
type input "5.100"
drag, startPoint x: 284, startPoint y: 485, endPoint x: 273, endPoint y: 497, distance: 15.8
click at [275, 491] on input "Montant du solde" at bounding box center [371, 495] width 318 height 56
type input "4.556"
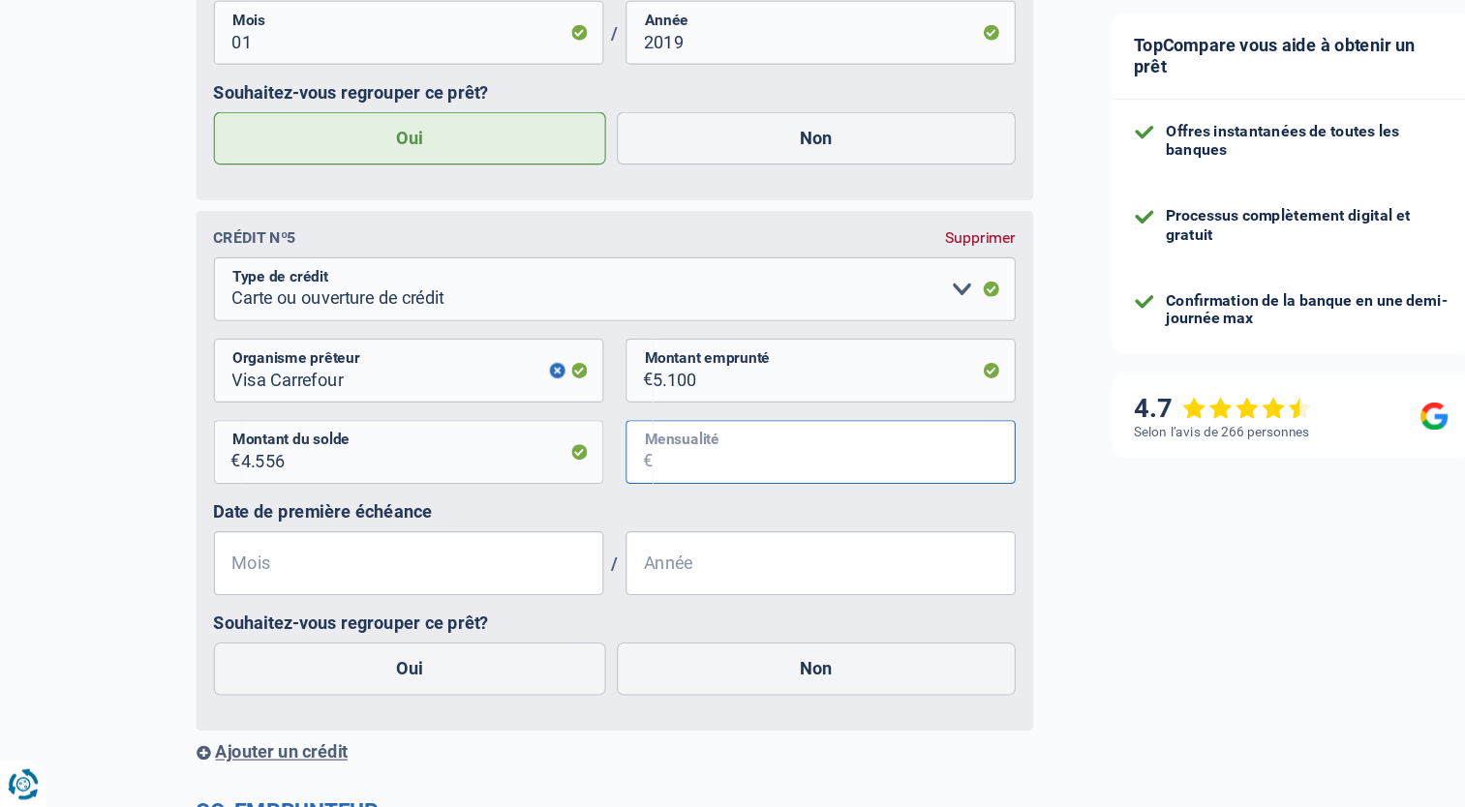
click at [587, 497] on input "Mensualité" at bounding box center [733, 495] width 318 height 56
type input "209"
click at [248, 587] on input "Mois" at bounding box center [359, 592] width 343 height 56
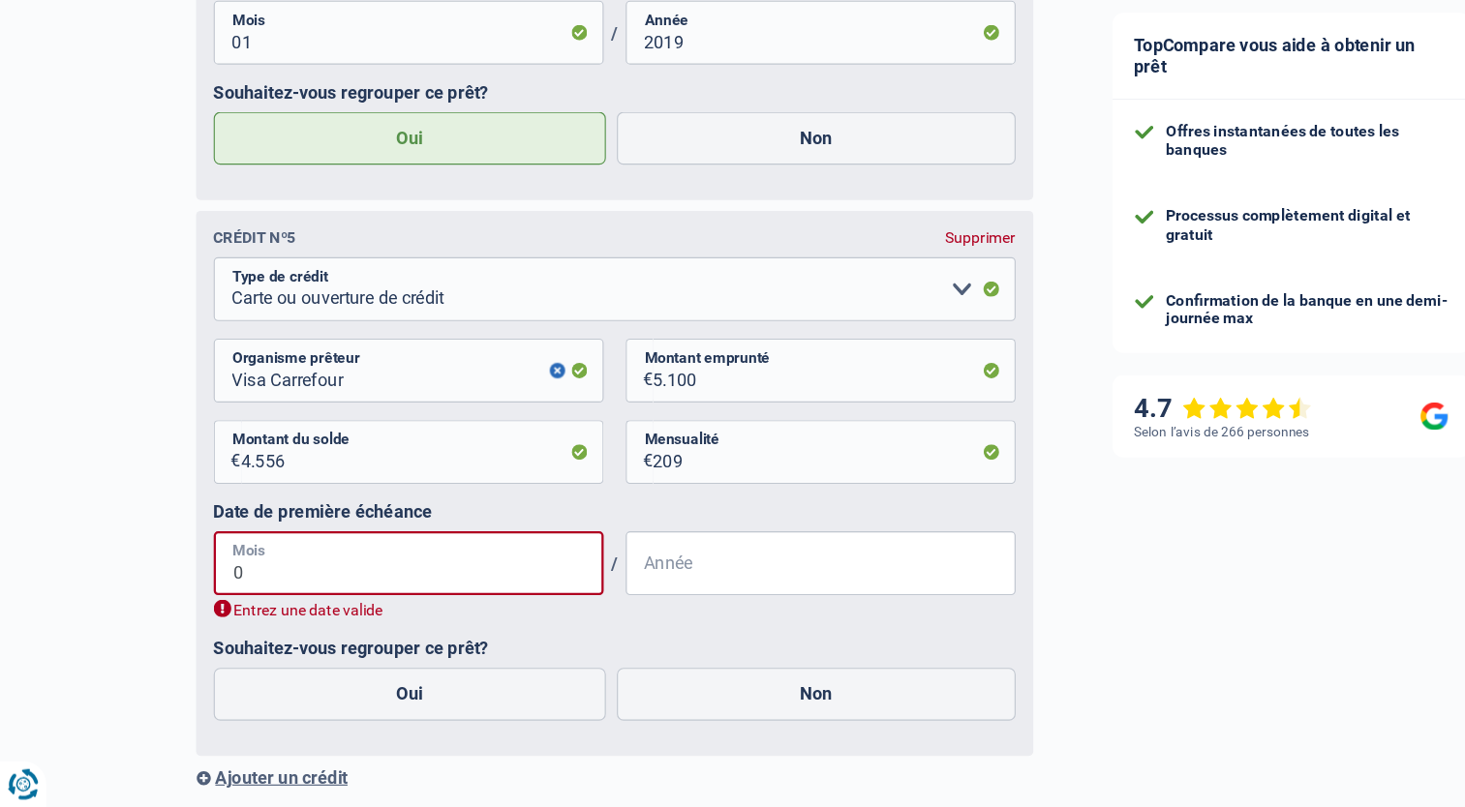
type input "04"
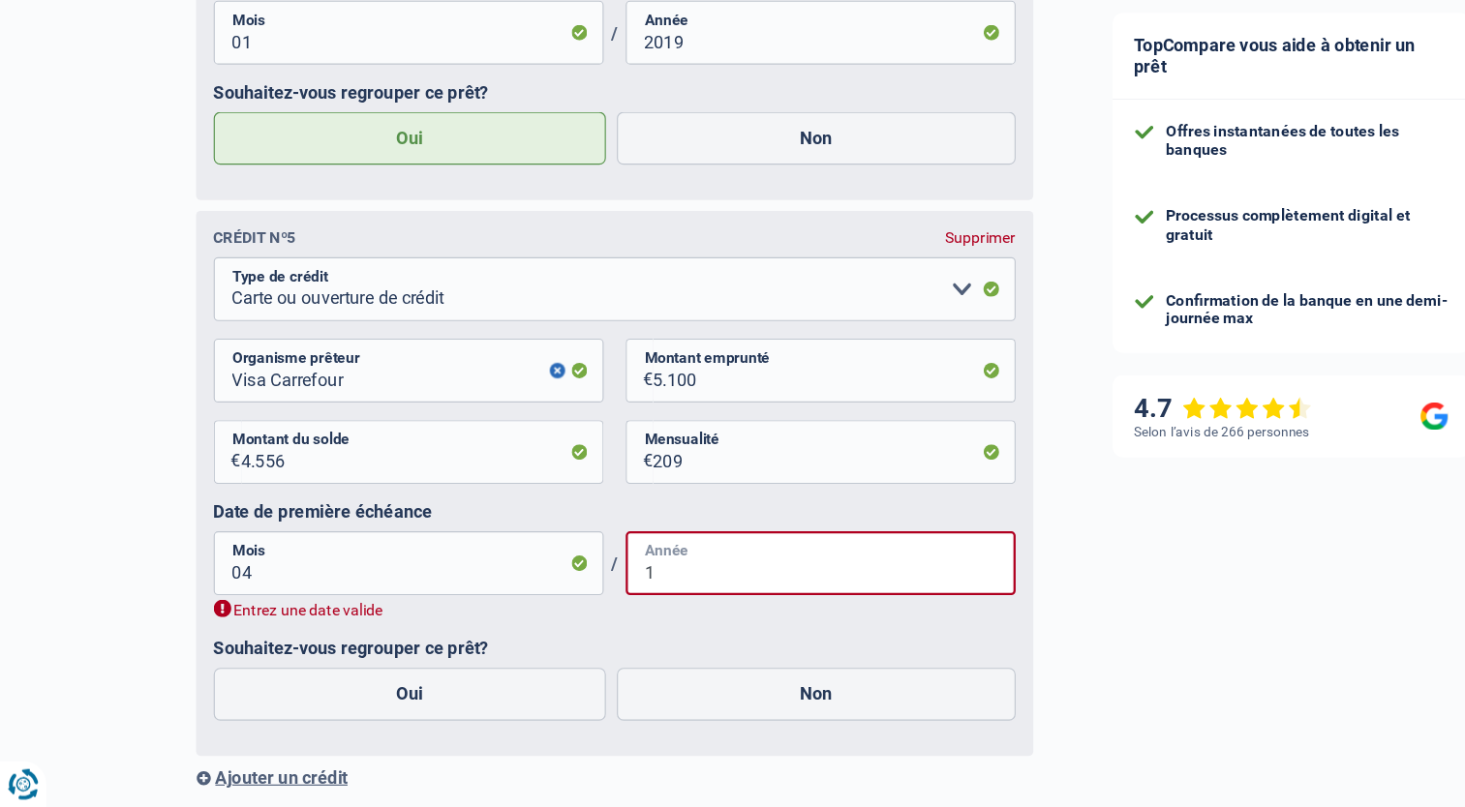
type input "1"
click at [252, 619] on input "04" at bounding box center [359, 592] width 343 height 56
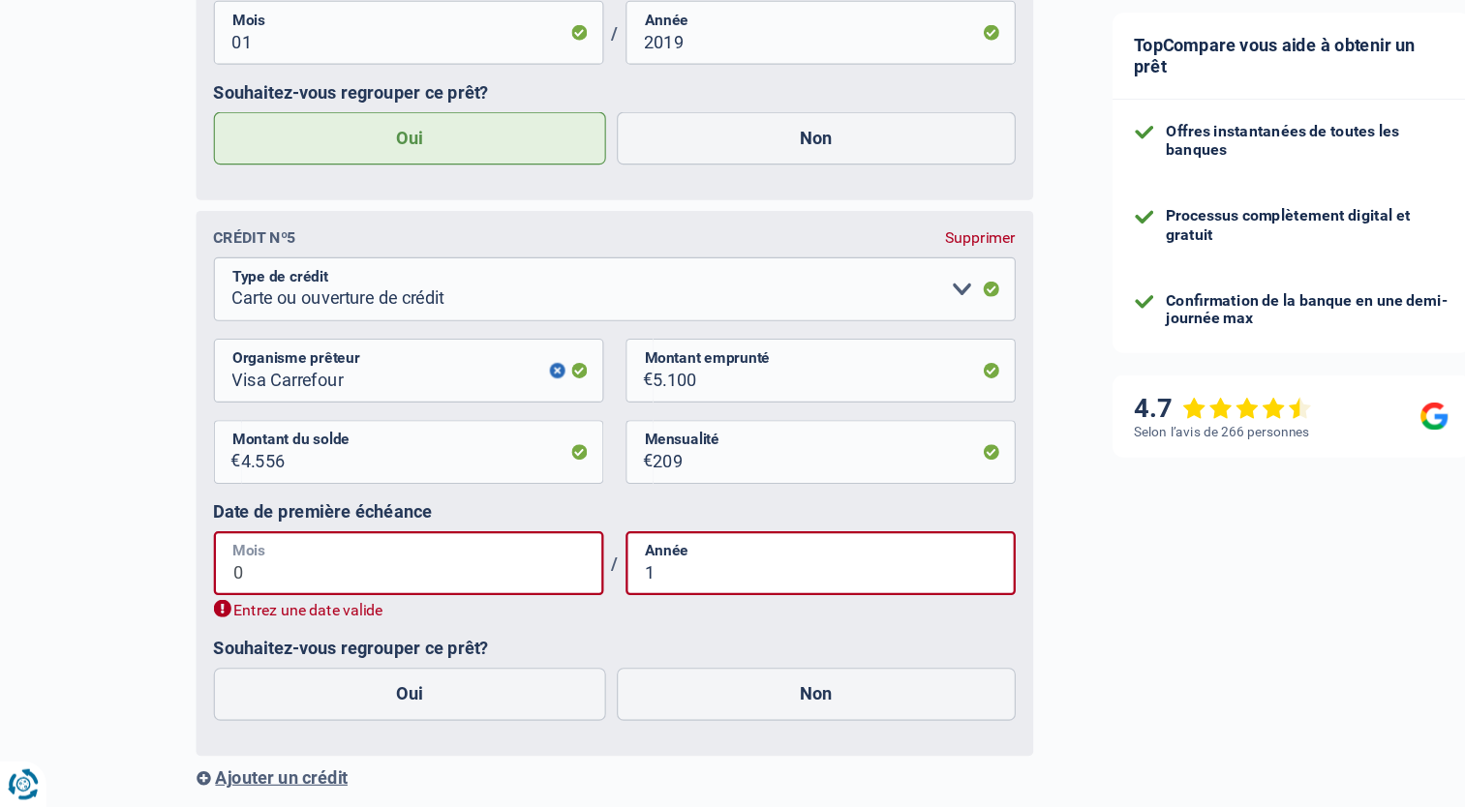
type input "01"
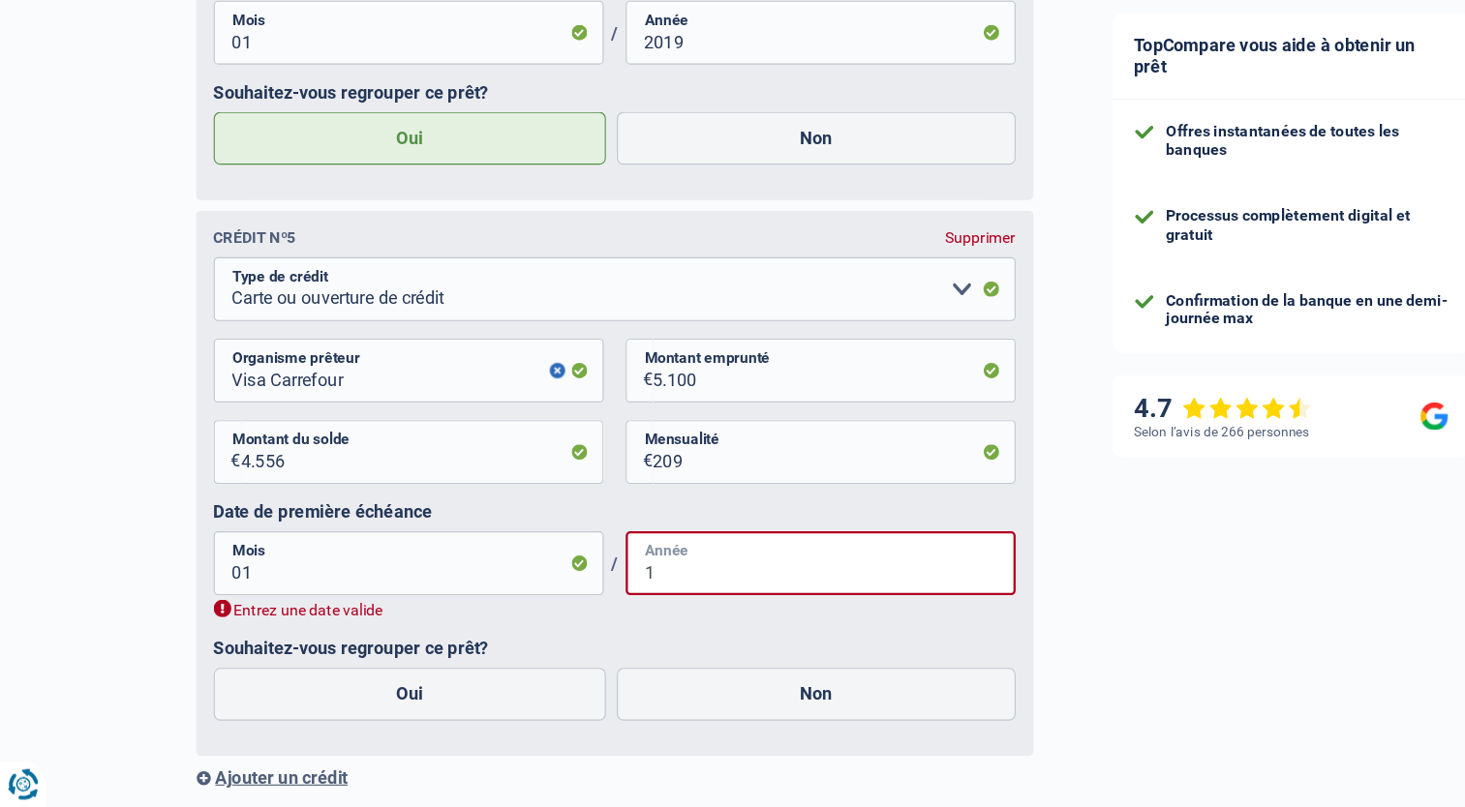
click at [601, 603] on input "1" at bounding box center [721, 592] width 343 height 56
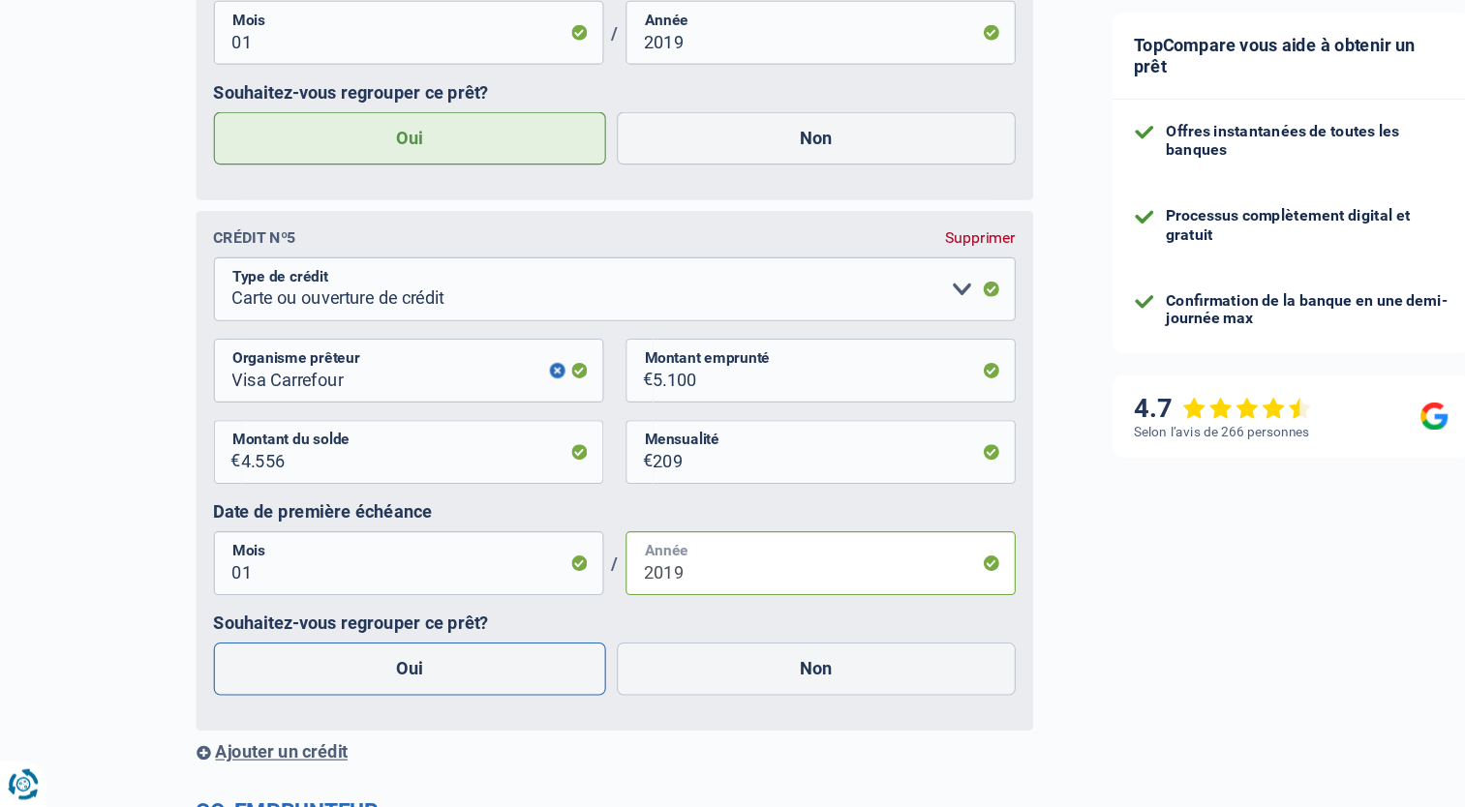
type input "2019"
click at [439, 687] on label "Oui" at bounding box center [361, 685] width 346 height 46
click at [439, 687] on input "Oui" at bounding box center [361, 685] width 346 height 46
radio input "true"
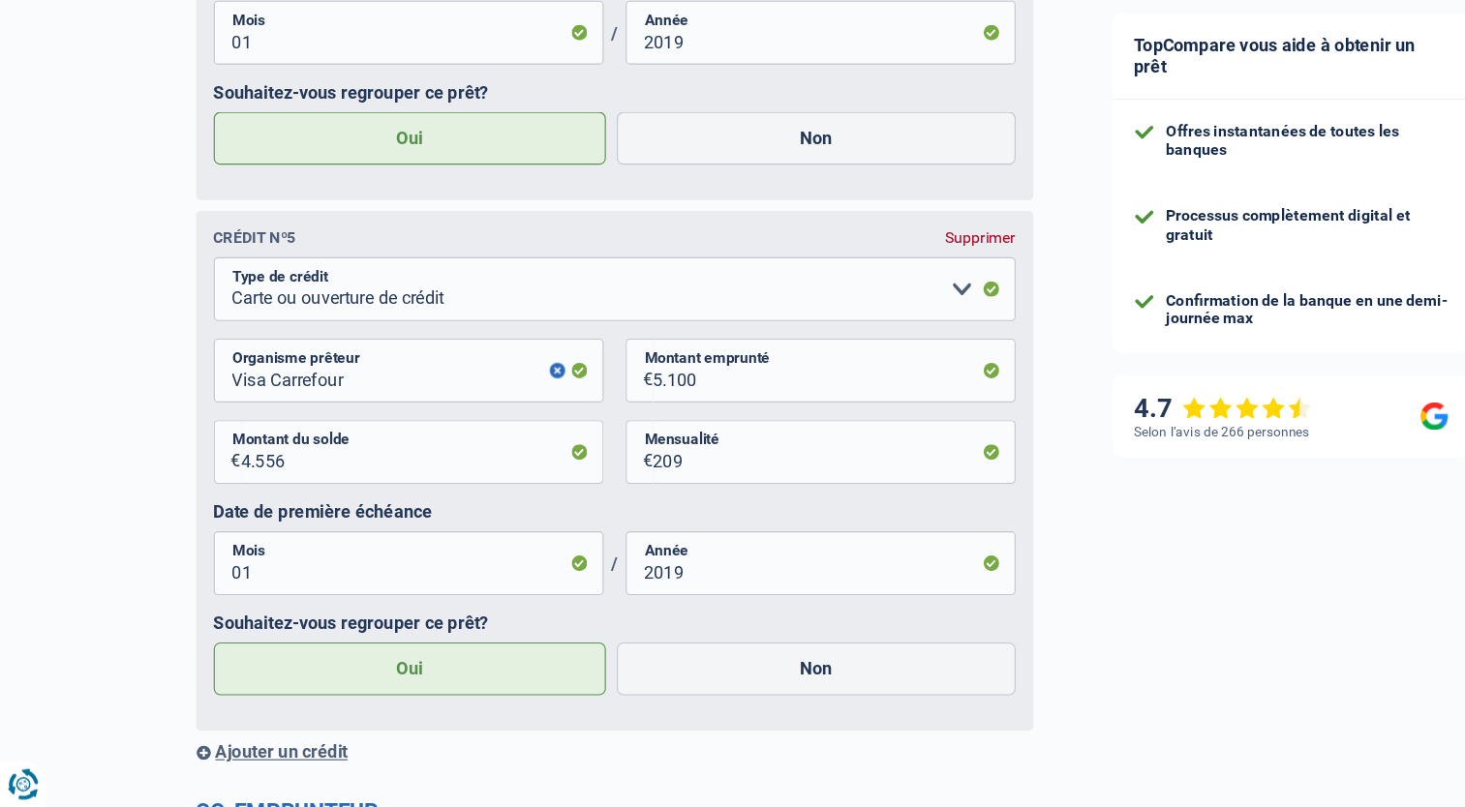
scroll to position [3595, 0]
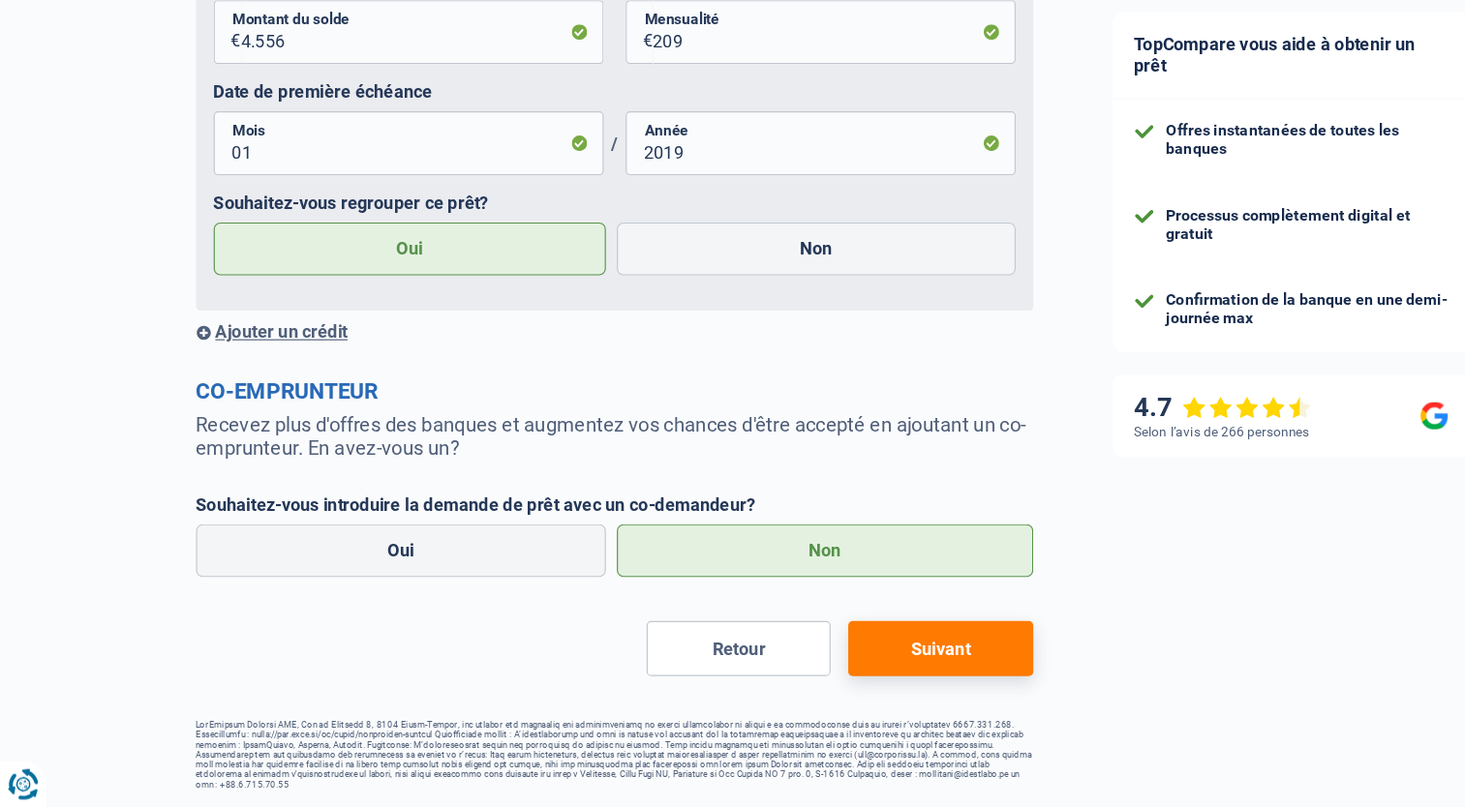
click at [782, 667] on button "Suivant" at bounding box center [826, 668] width 162 height 48
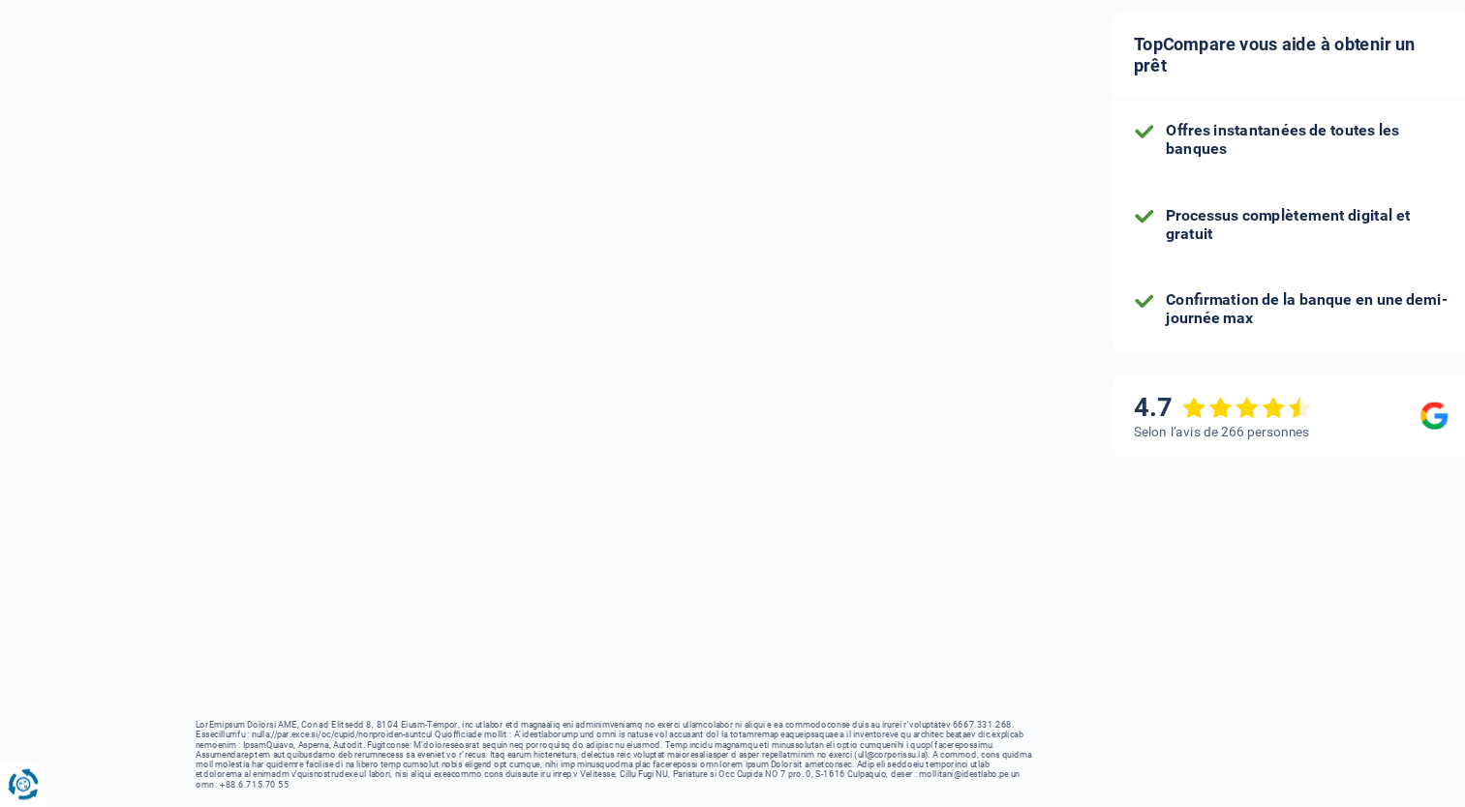
scroll to position [176, 0]
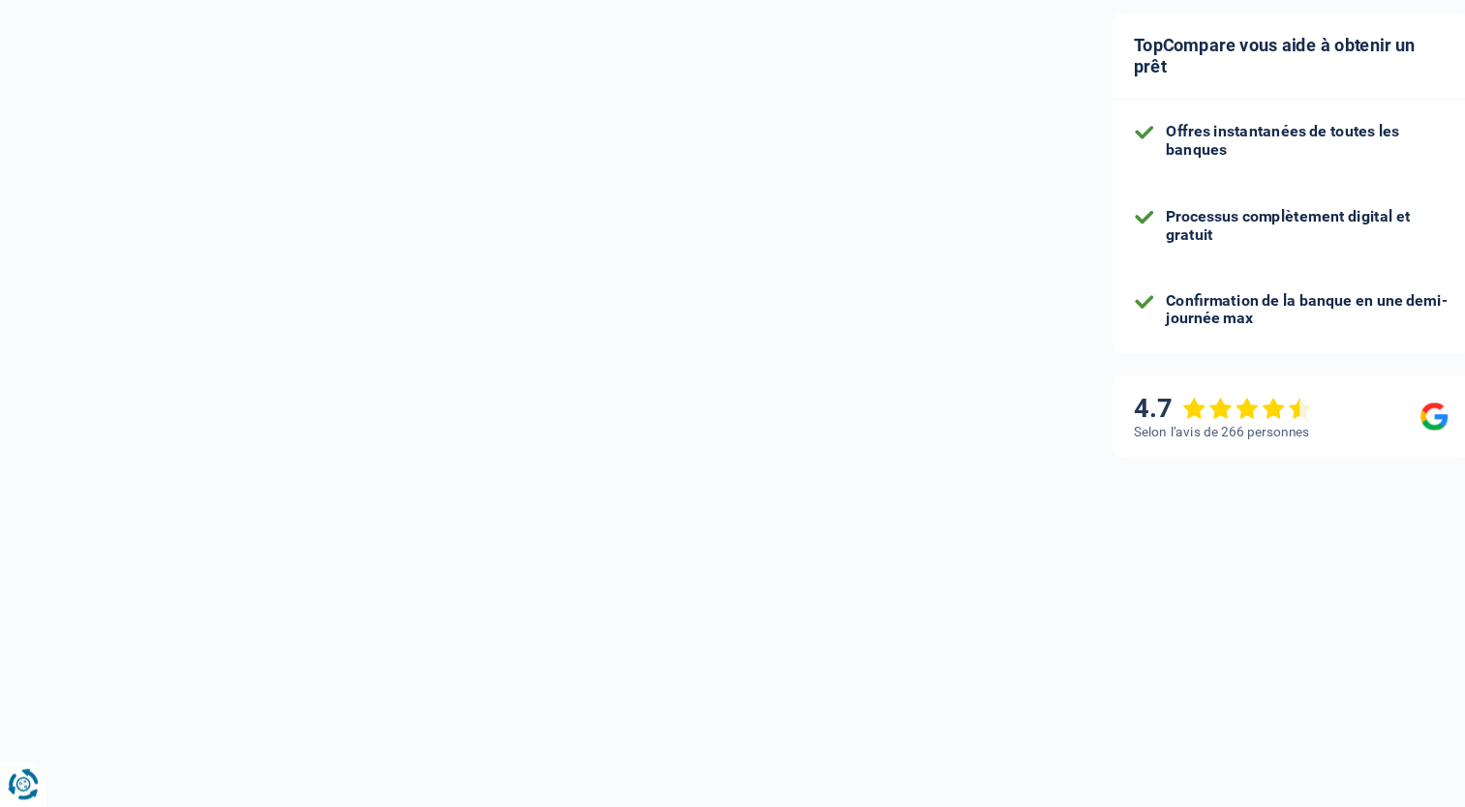
select select "refinancing"
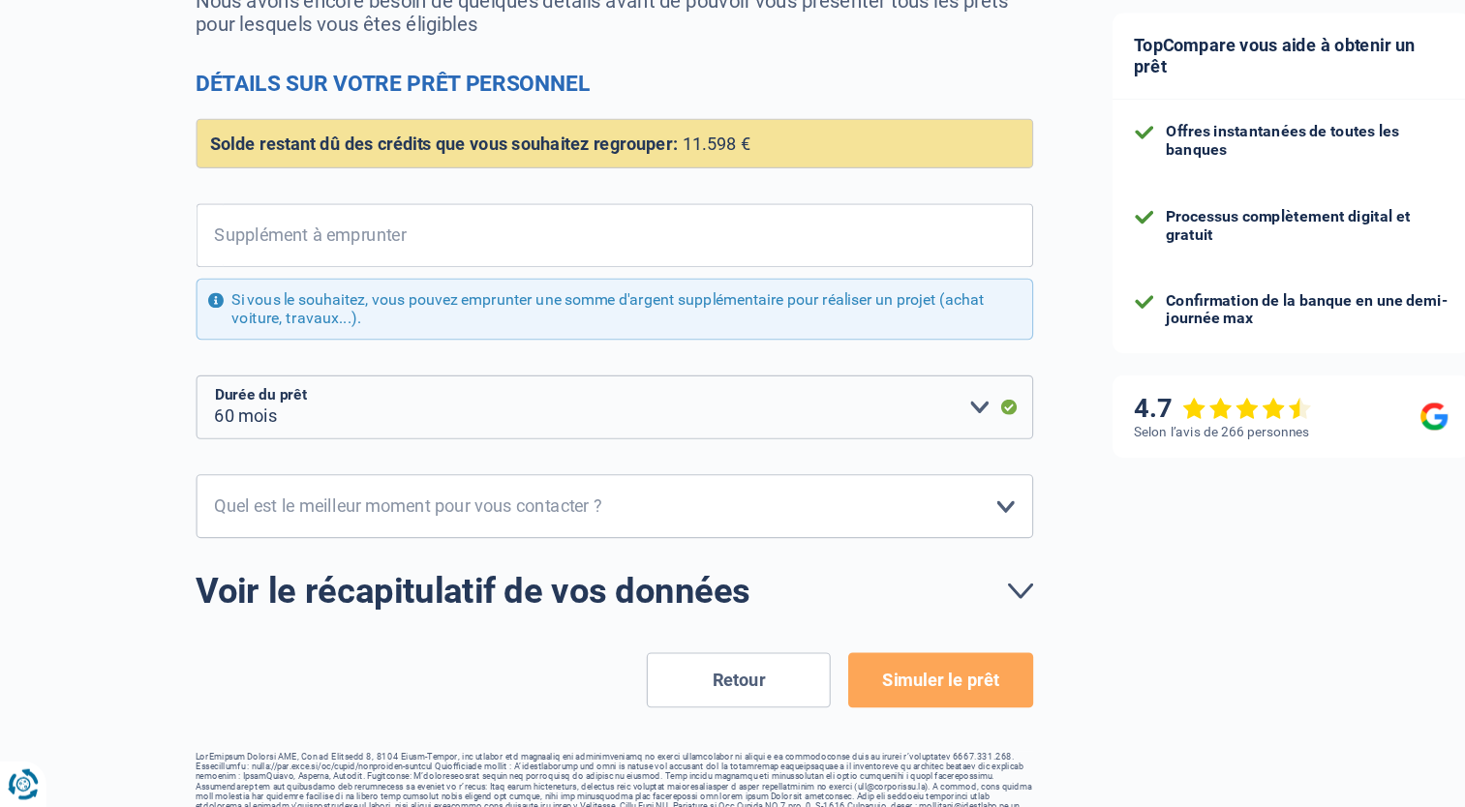
scroll to position [0, 0]
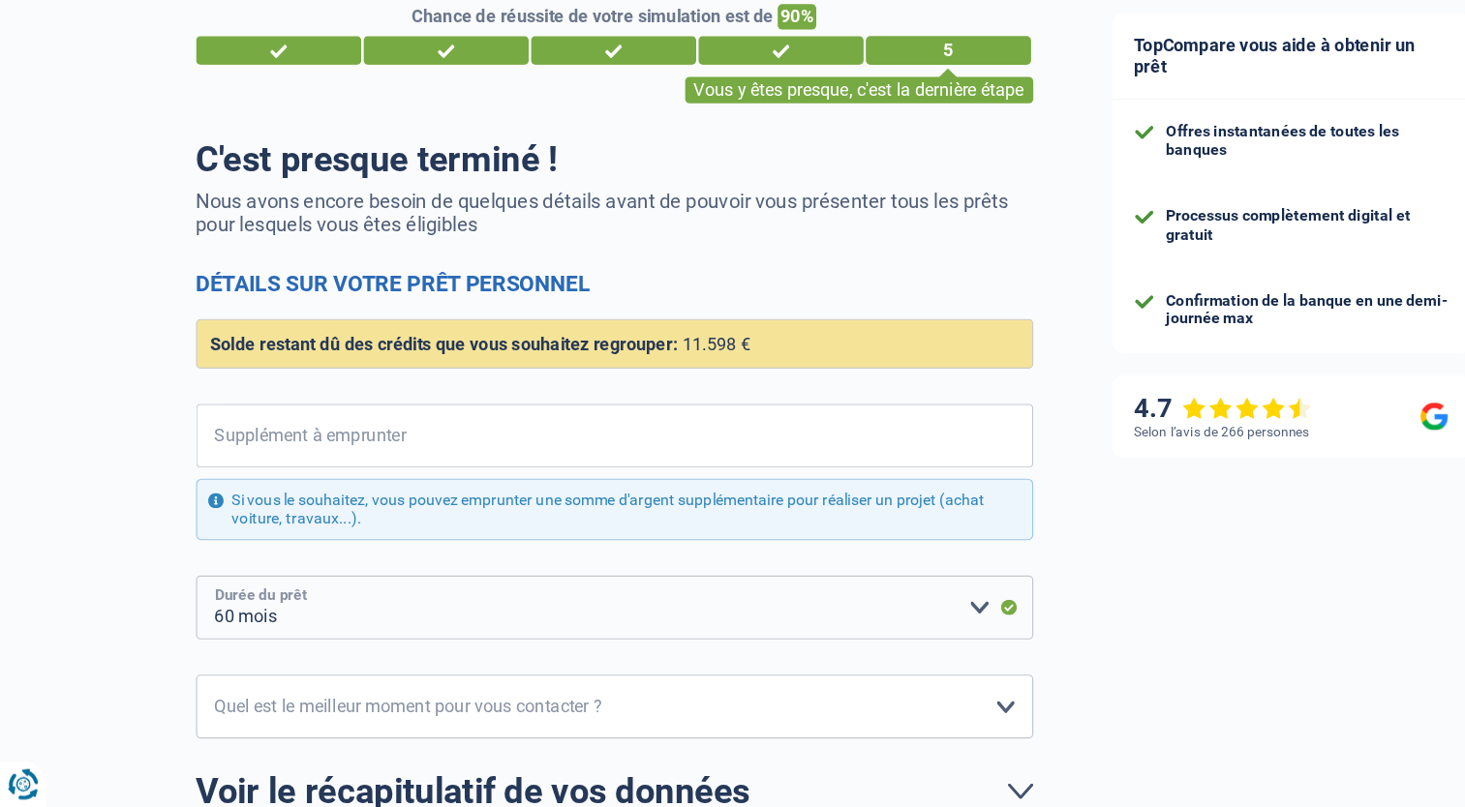
click at [860, 627] on select "12 mois 18 mois 24 mois 30 mois 36 mois 42 mois 48 mois 60 mois Veuillez sélect…" at bounding box center [540, 631] width 736 height 56
select select "48"
click at [172, 603] on select "12 mois 18 mois 24 mois 30 mois 36 mois 42 mois 48 mois 60 mois Veuillez sélect…" at bounding box center [540, 631] width 736 height 56
click at [414, 478] on input "Supplément à emprunter" at bounding box center [551, 480] width 711 height 56
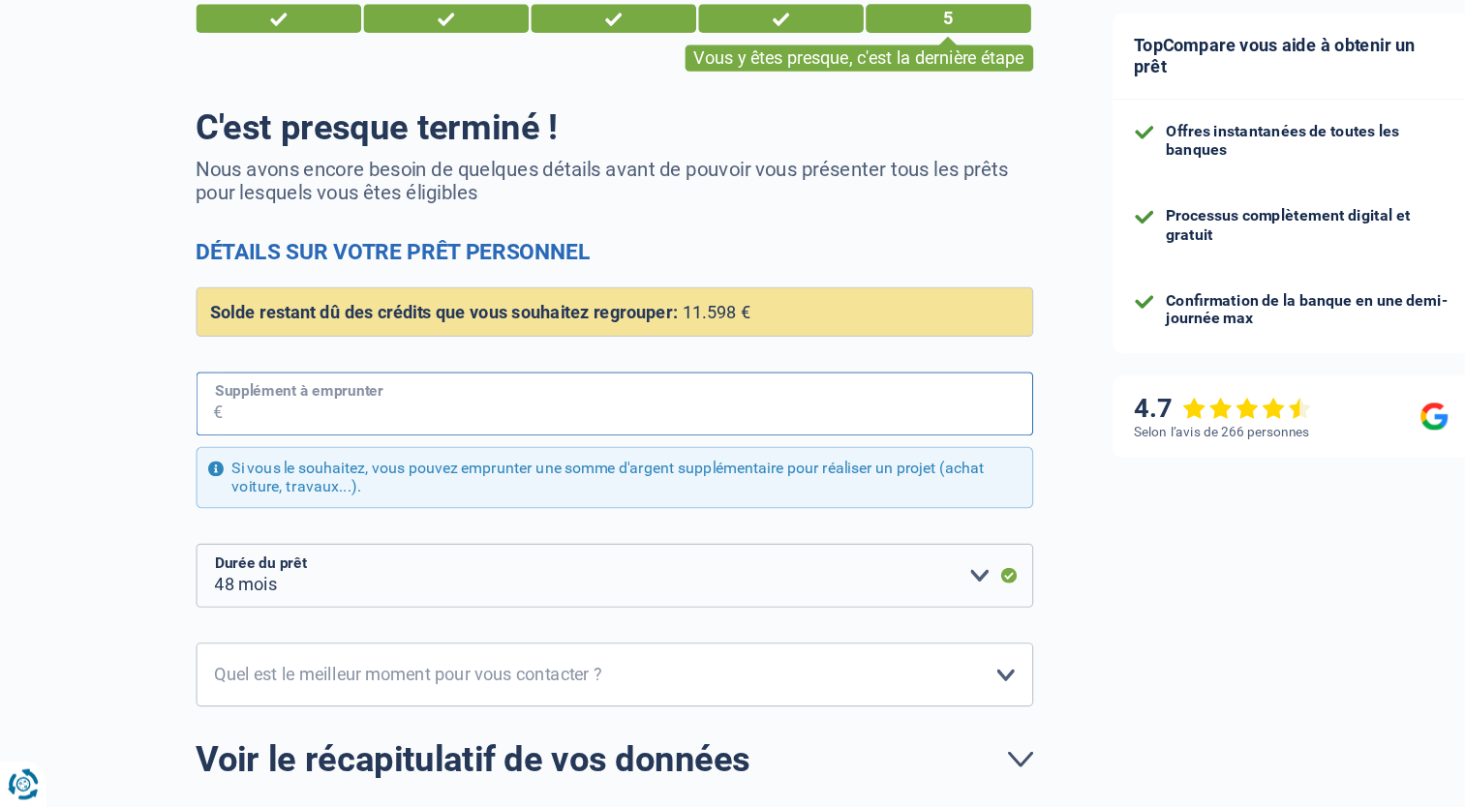
scroll to position [94, 0]
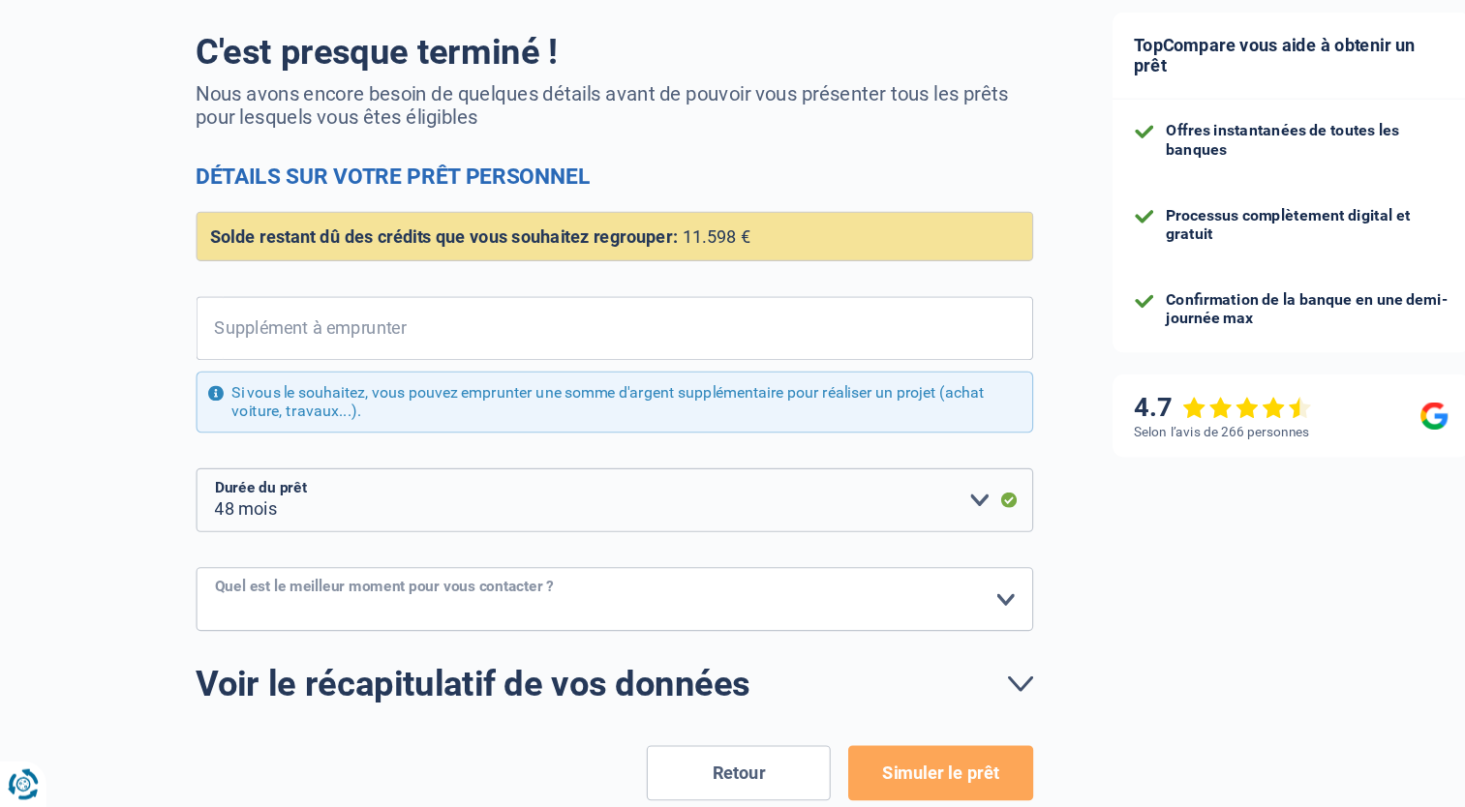
click at [884, 616] on select "10h-12h 12h-14h 14h-16h 16h-18h Veuillez sélectionner une option" at bounding box center [540, 624] width 736 height 56
select select "10-12"
click at [172, 596] on select "10h-12h 12h-14h 14h-16h 16h-18h Veuillez sélectionner une option" at bounding box center [540, 624] width 736 height 56
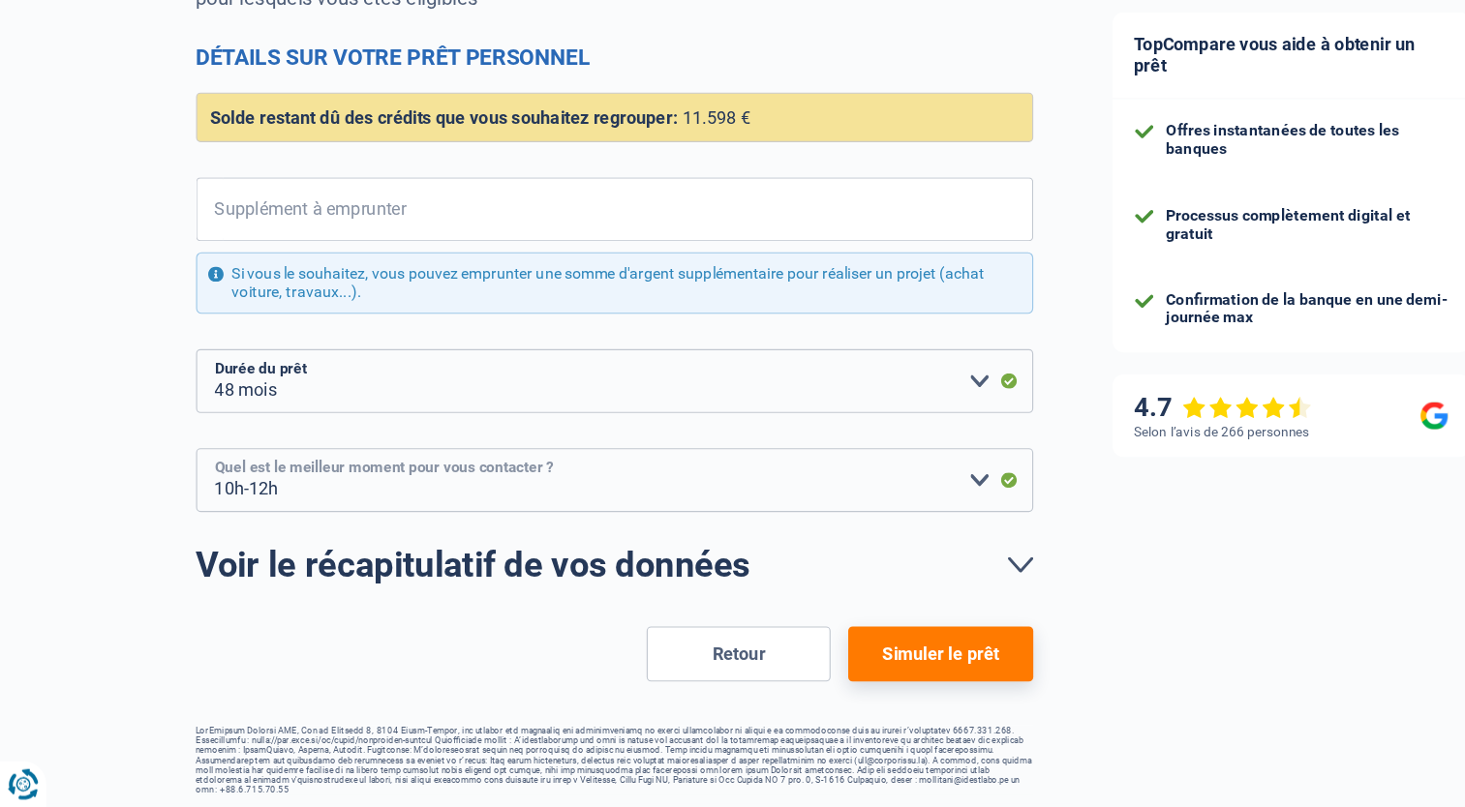
scroll to position [202, 0]
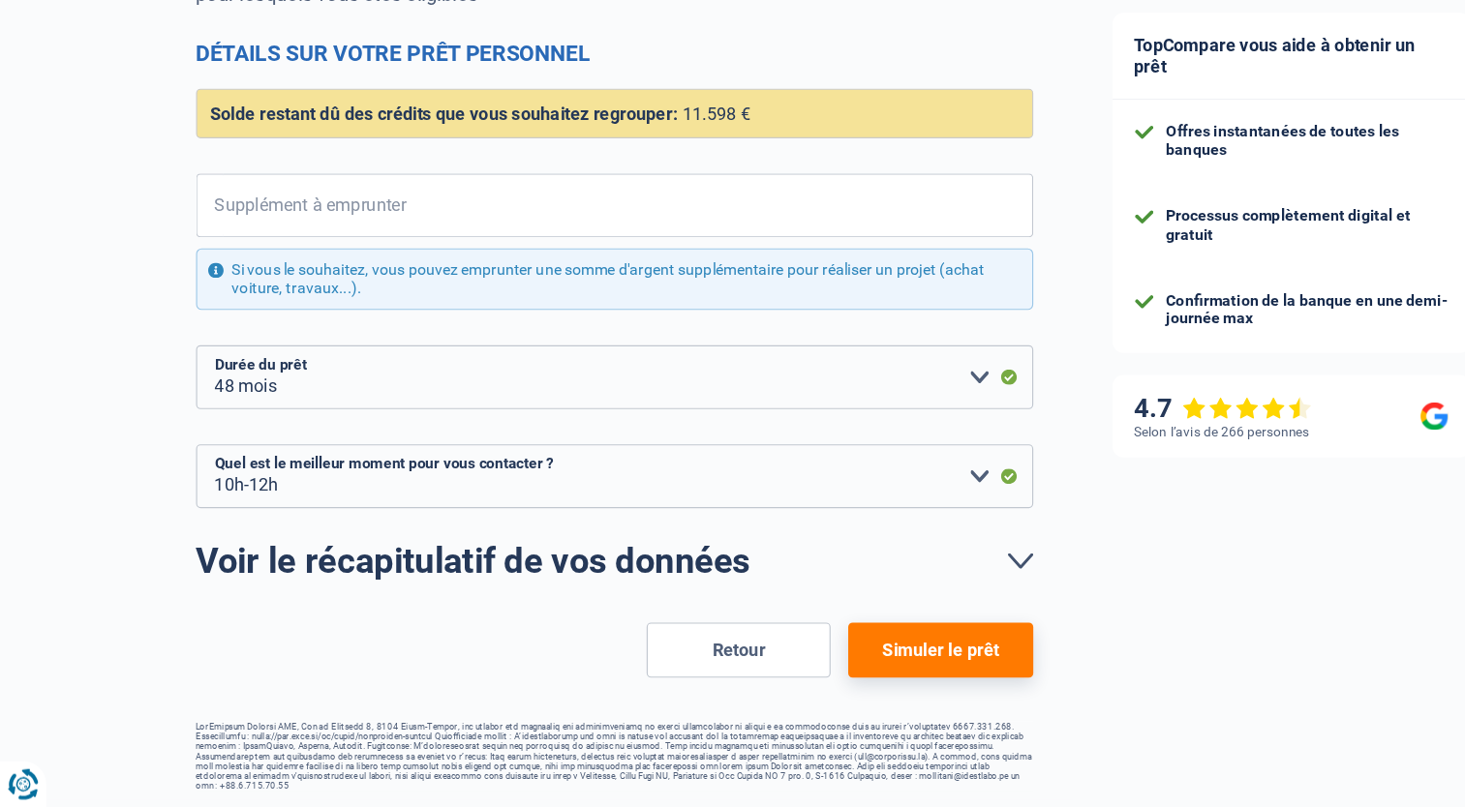
click at [821, 662] on button "Simuler le prêt" at bounding box center [826, 669] width 162 height 48
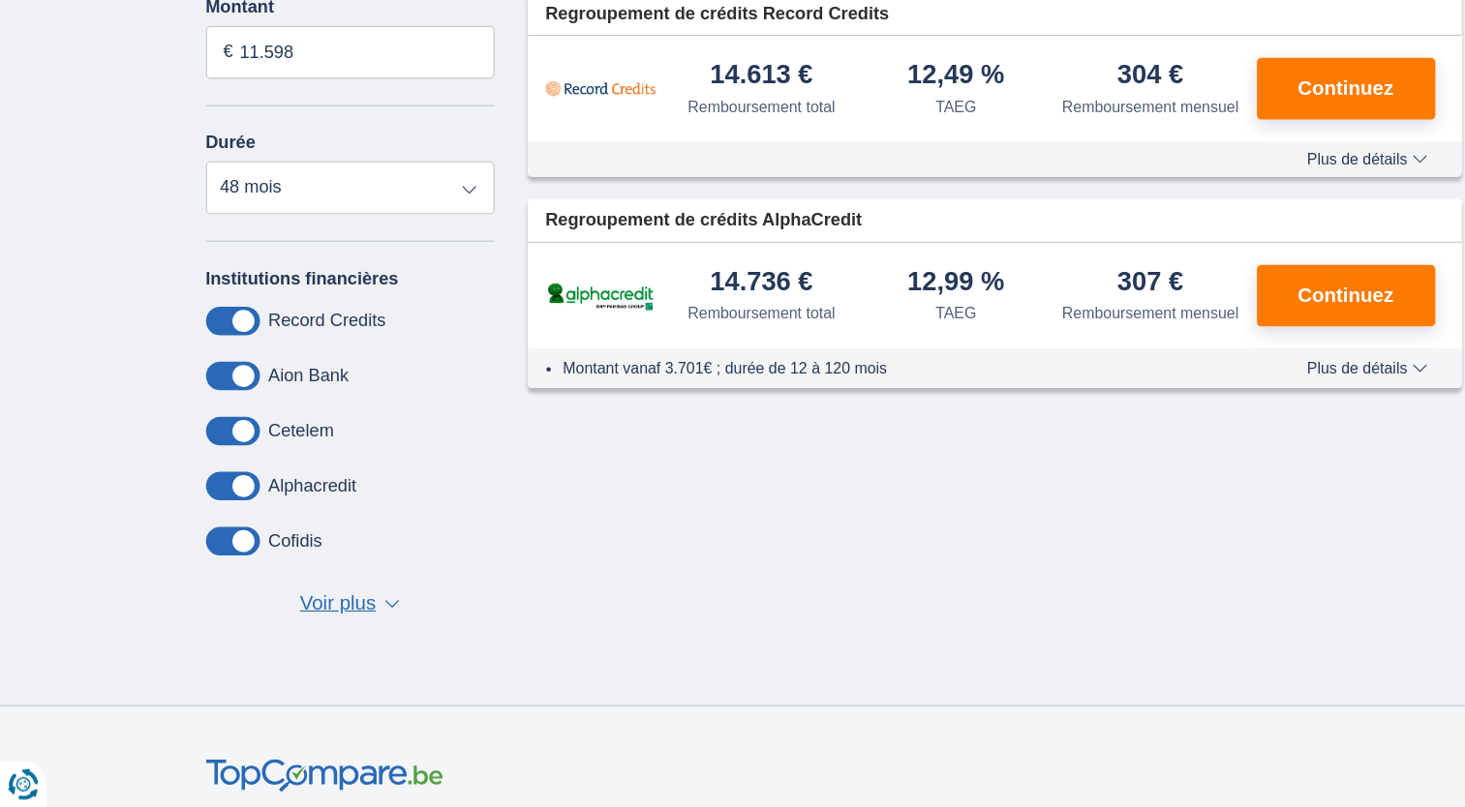
scroll to position [81, 0]
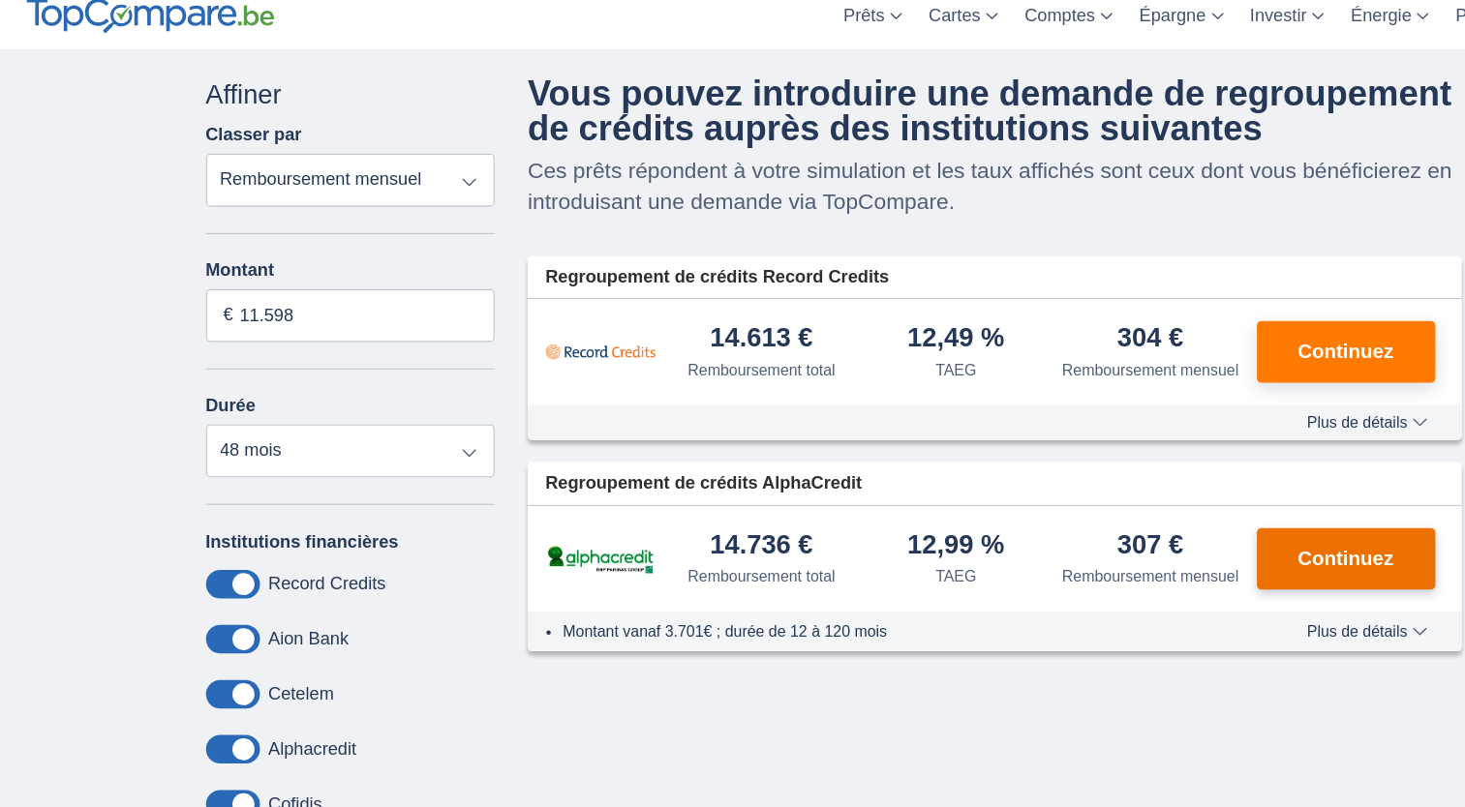
click at [1199, 499] on button "Continuez" at bounding box center [1182, 492] width 157 height 54
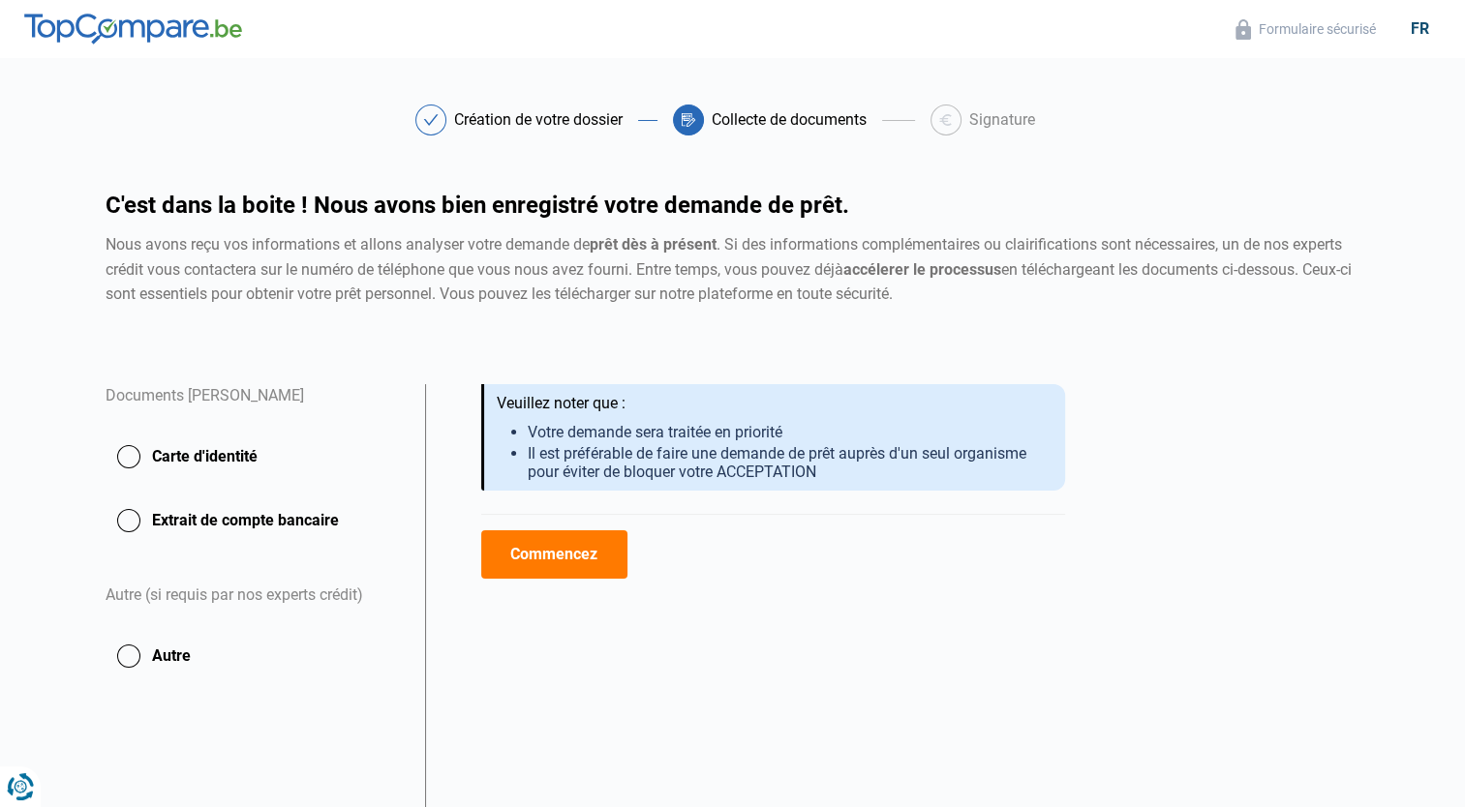
click at [549, 540] on button "Commencez" at bounding box center [554, 554] width 146 height 48
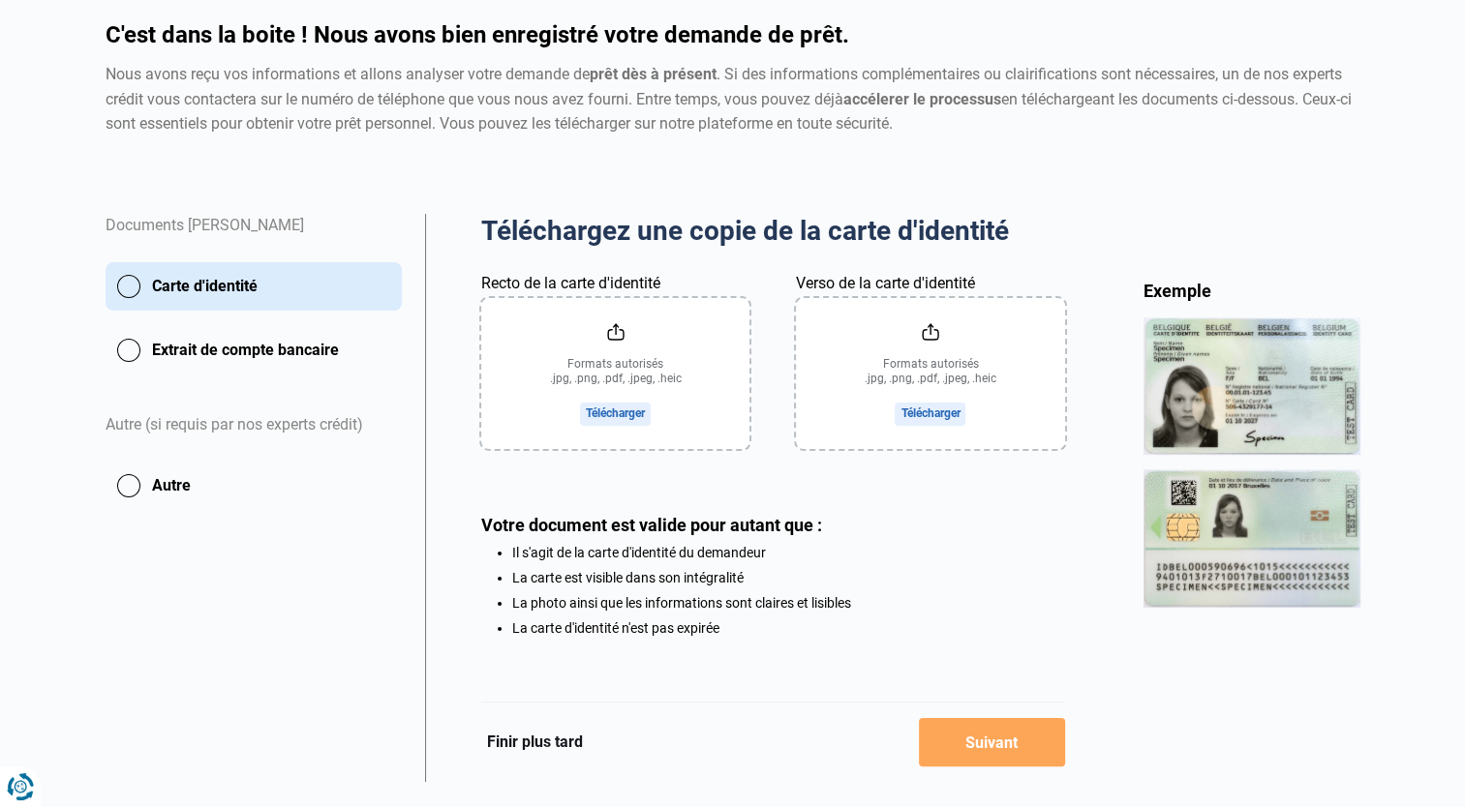
scroll to position [169, 0]
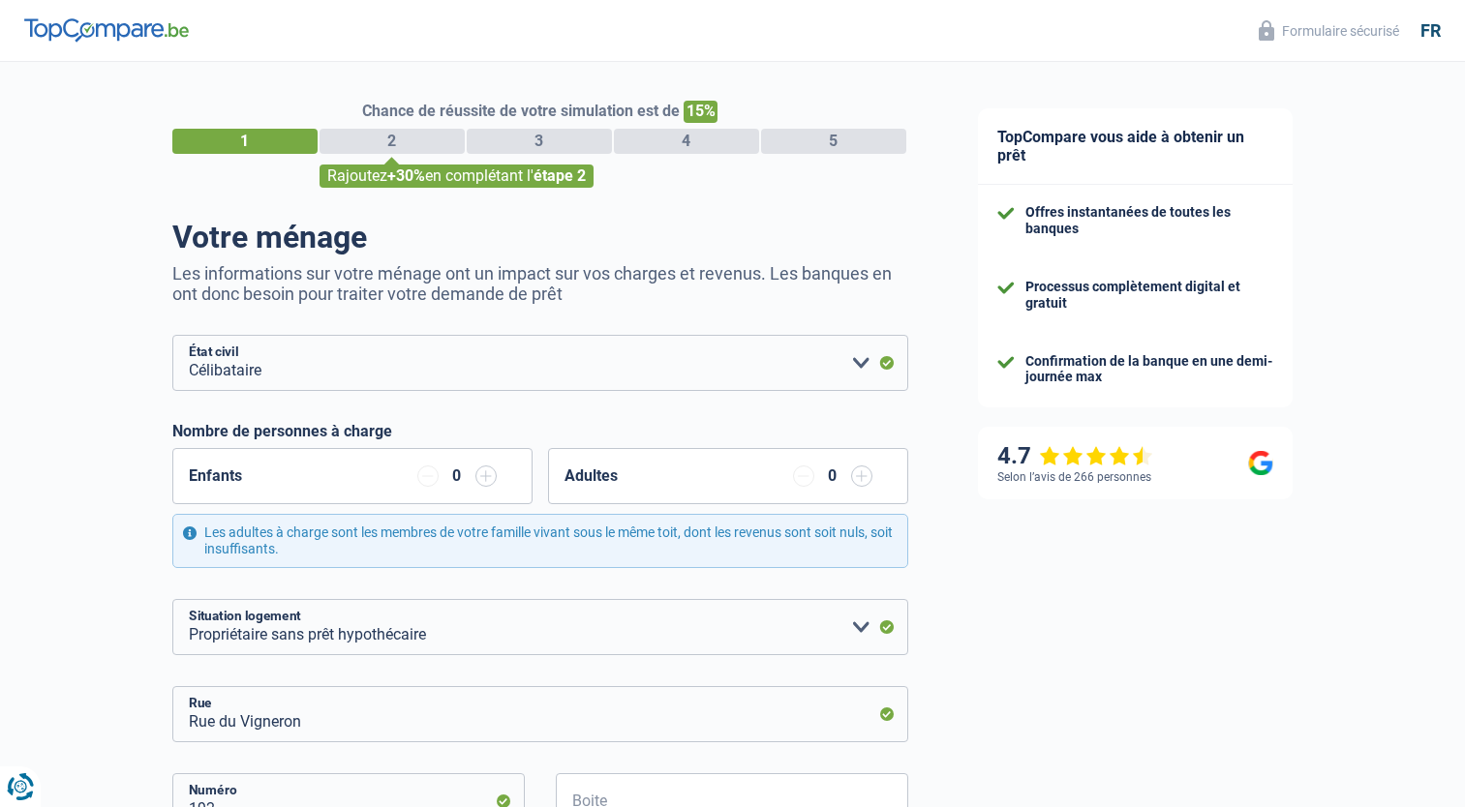
select select "single"
select select "ownerWithoutMortgage"
select select "BE"
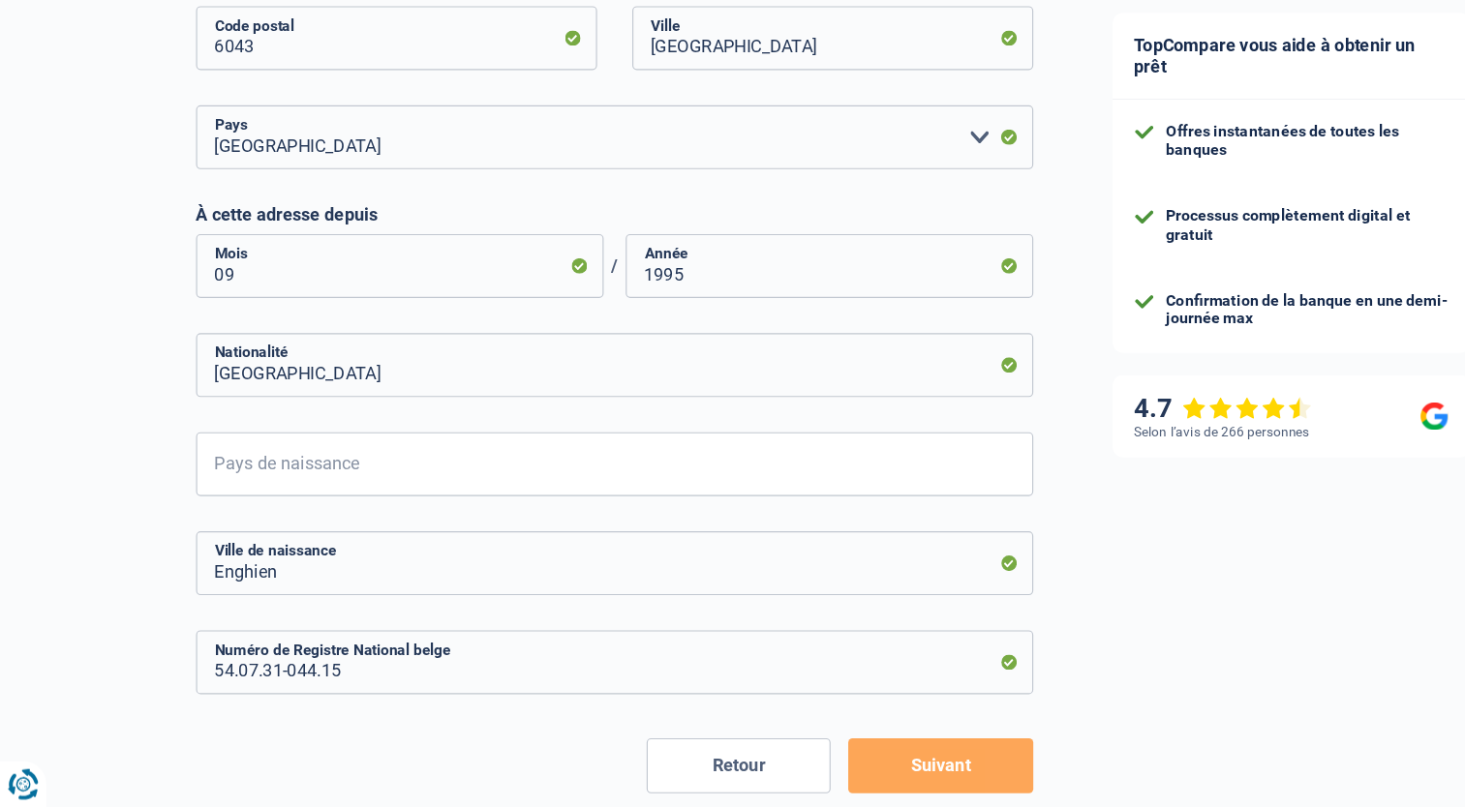
scroll to position [861, 0]
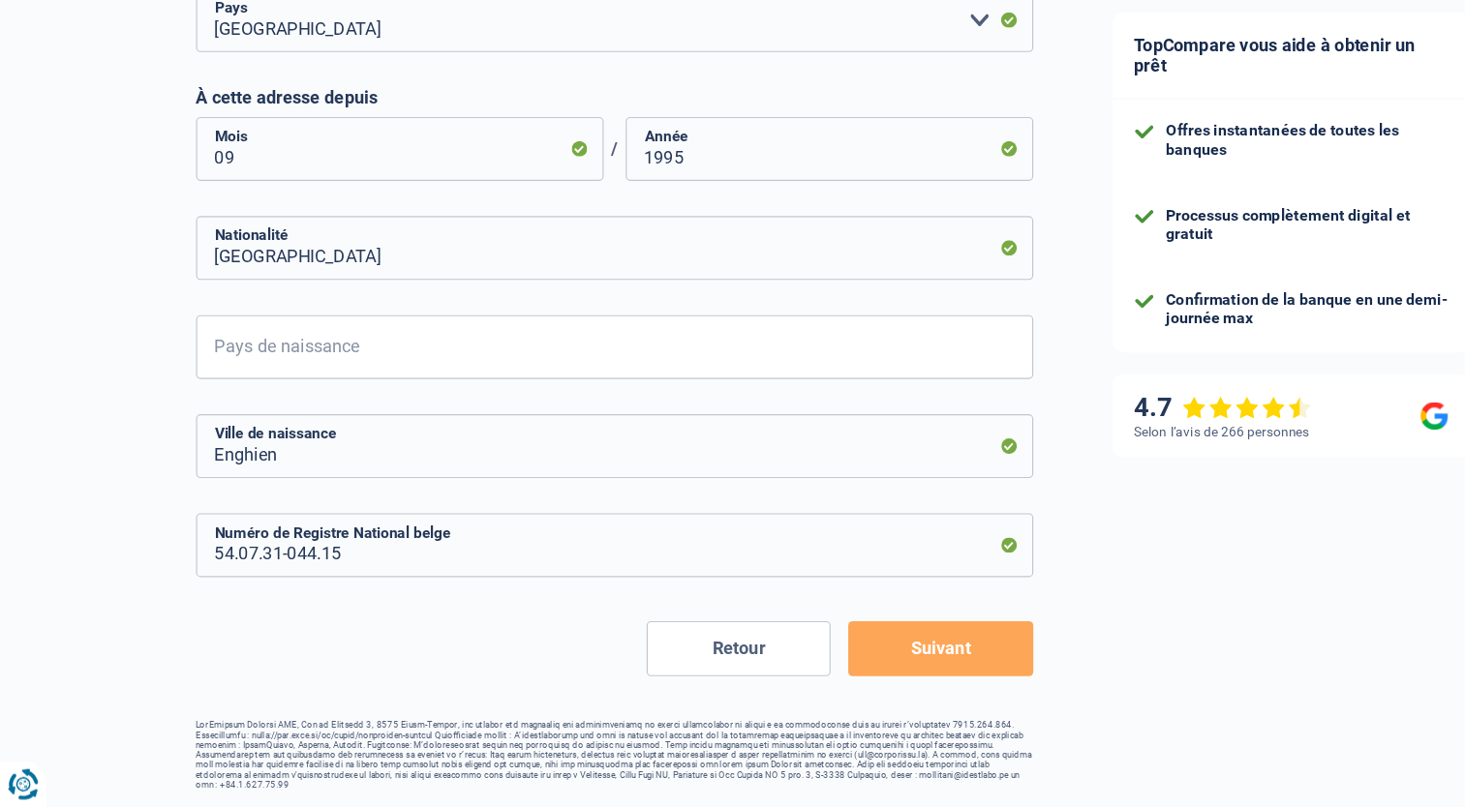
click at [853, 674] on button "Suivant" at bounding box center [826, 668] width 162 height 48
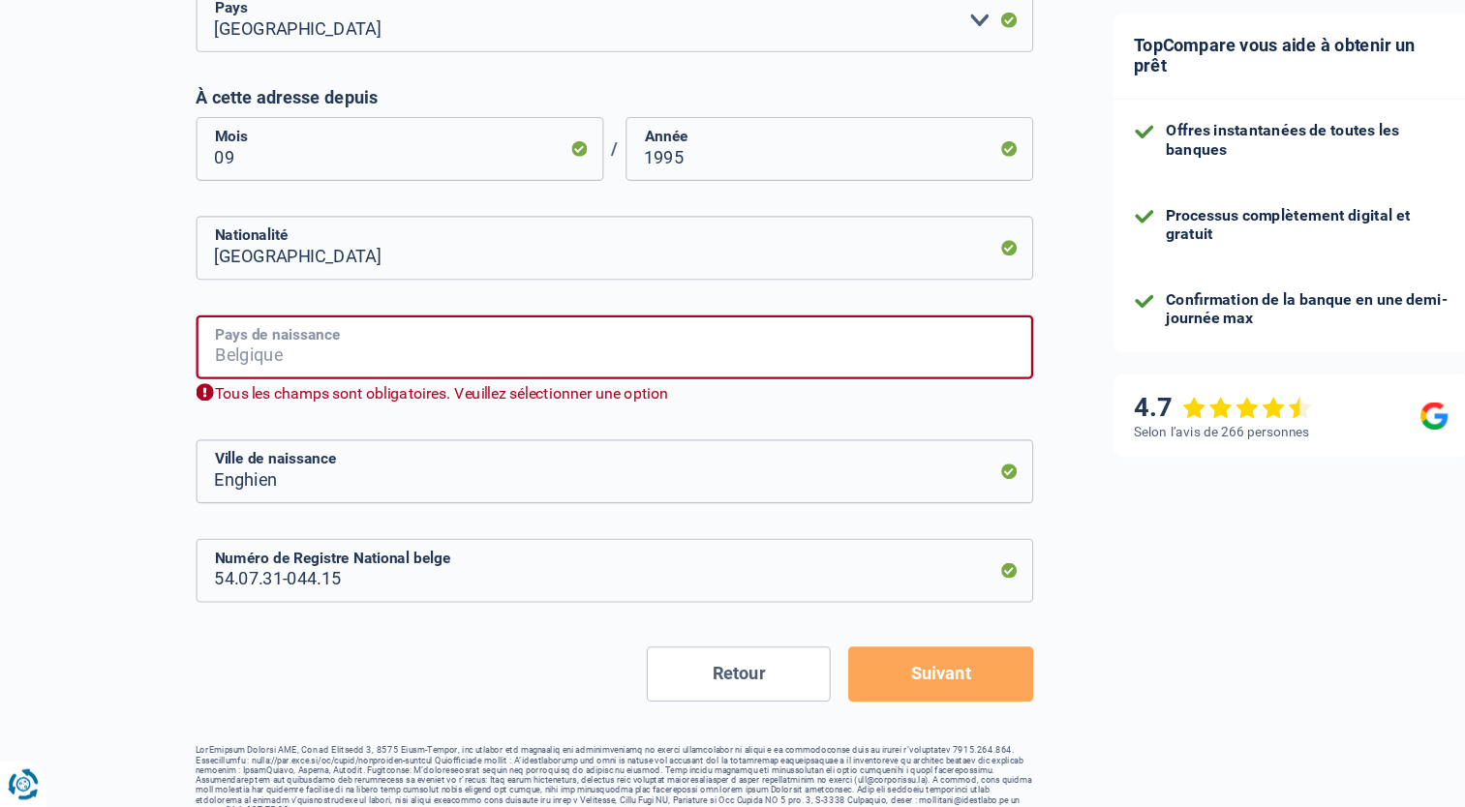
click at [196, 396] on input "Pays de naissance" at bounding box center [540, 403] width 736 height 56
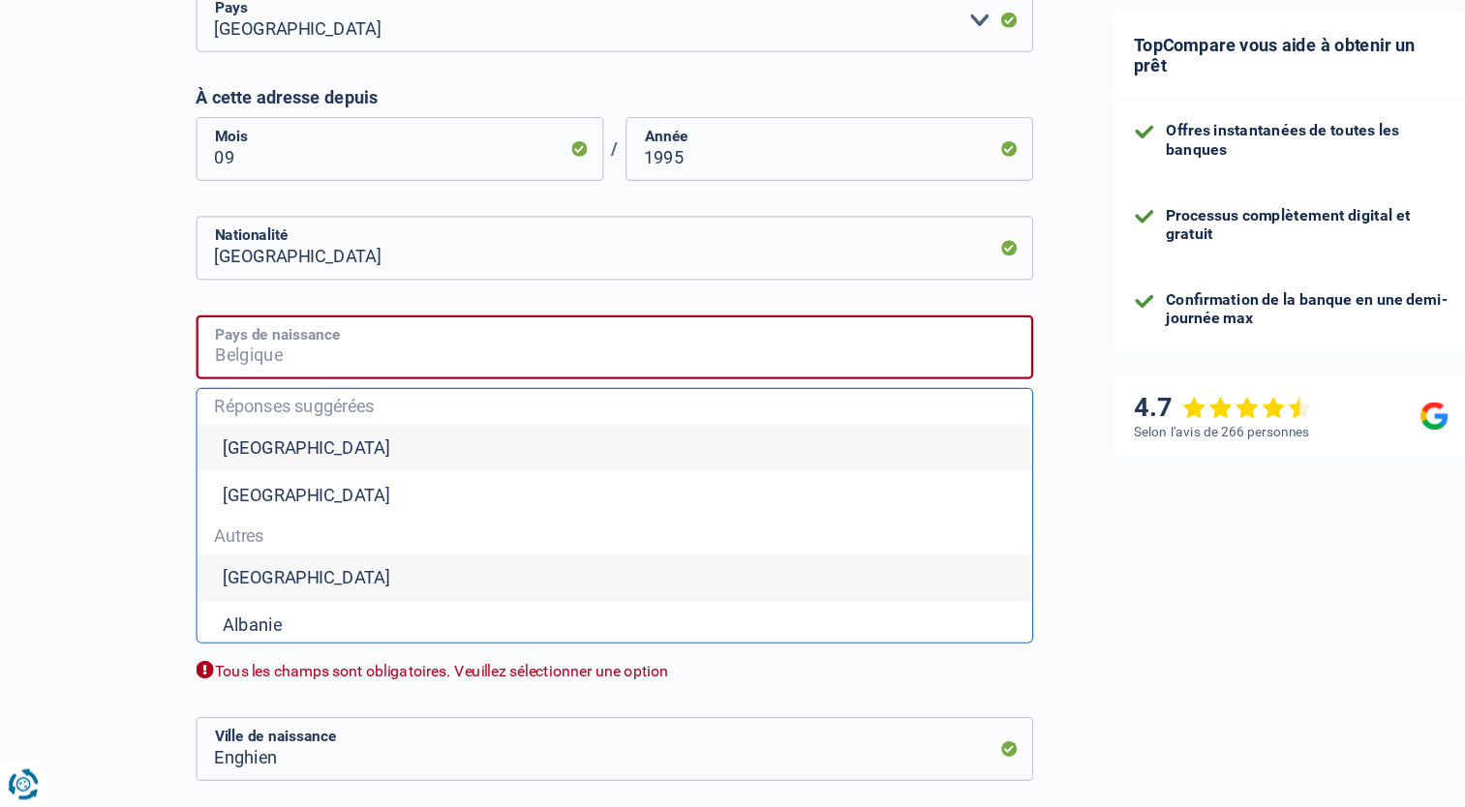
type input "Belgique"
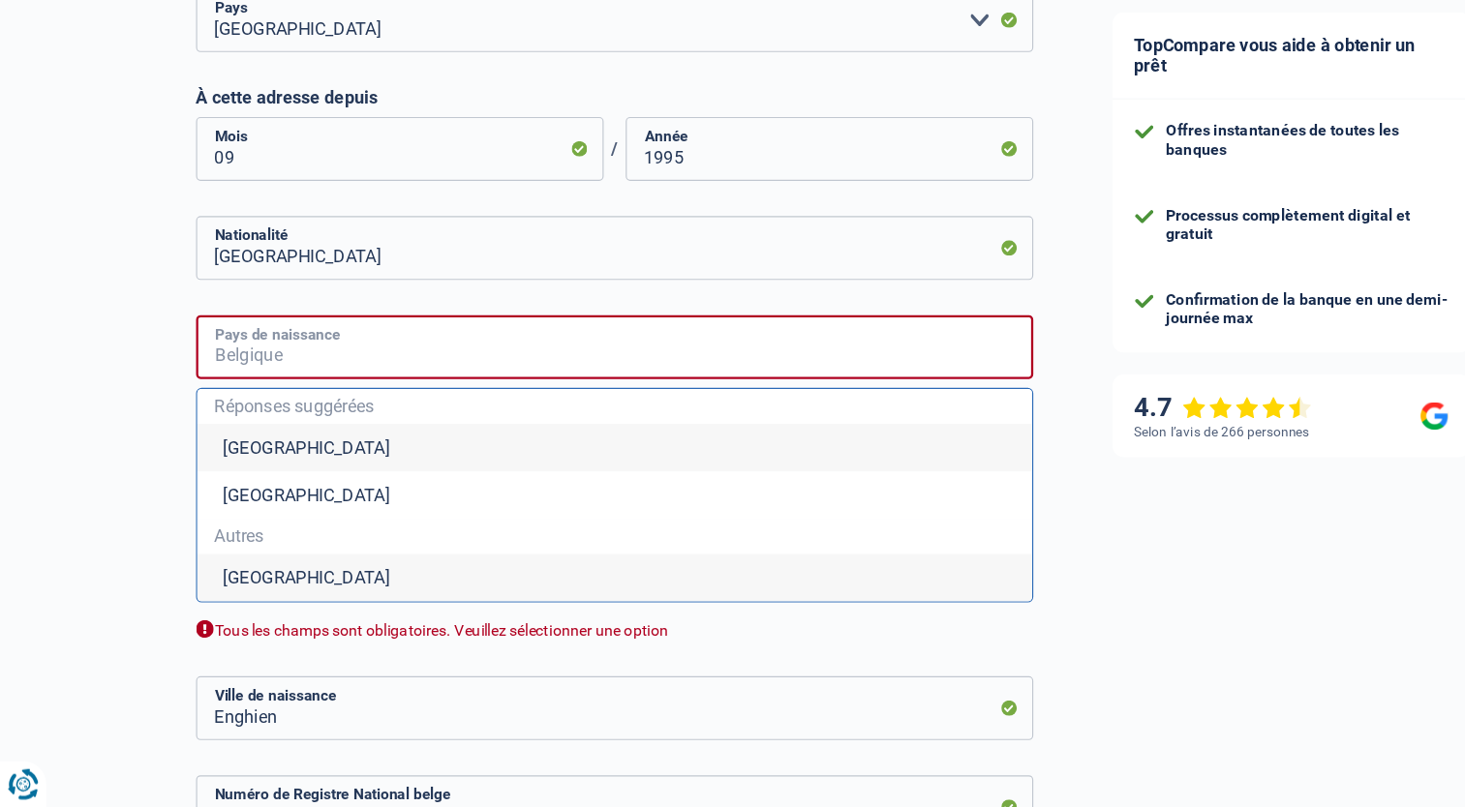
type input "Belgique"
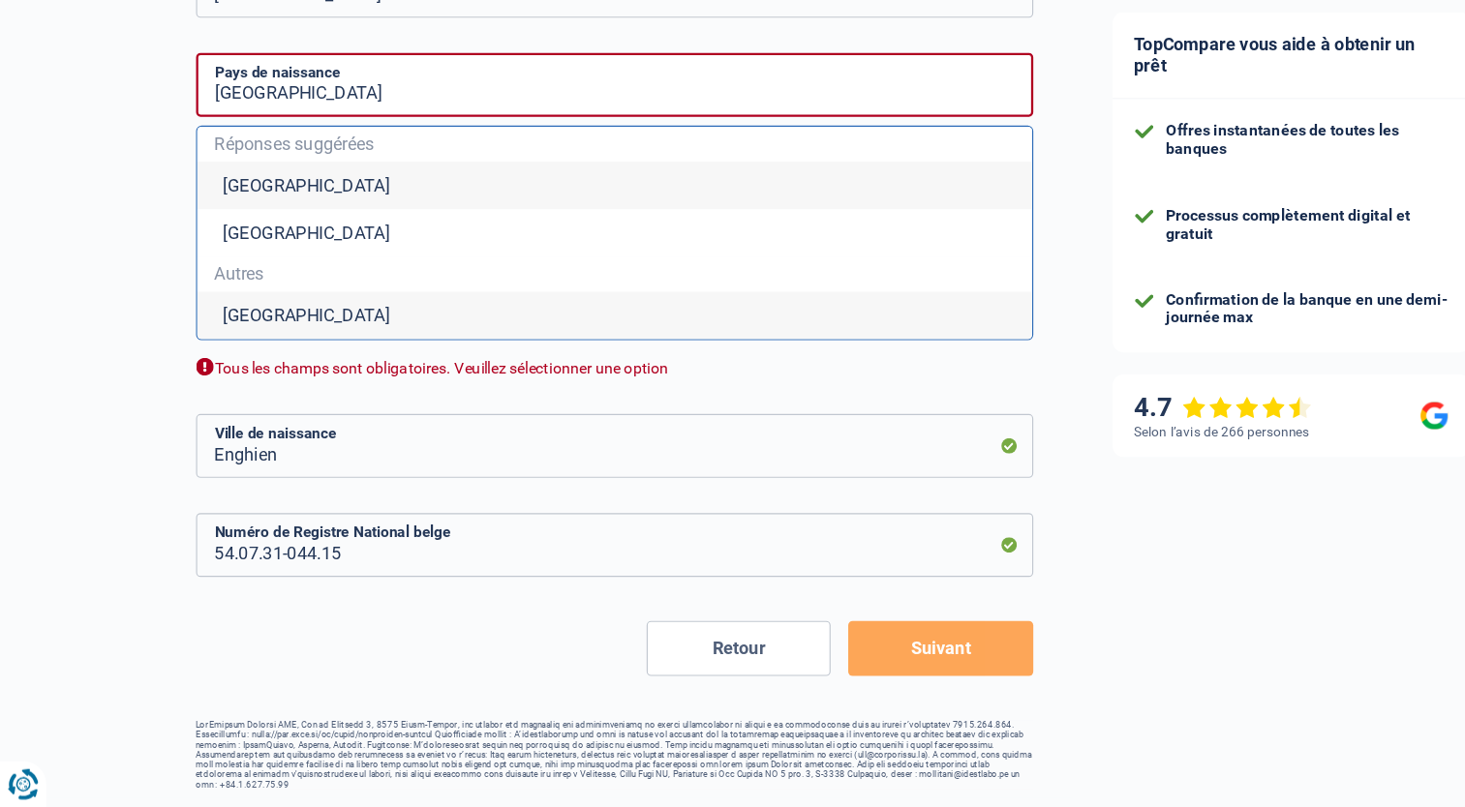
click at [244, 262] on li "Belgique" at bounding box center [540, 261] width 734 height 42
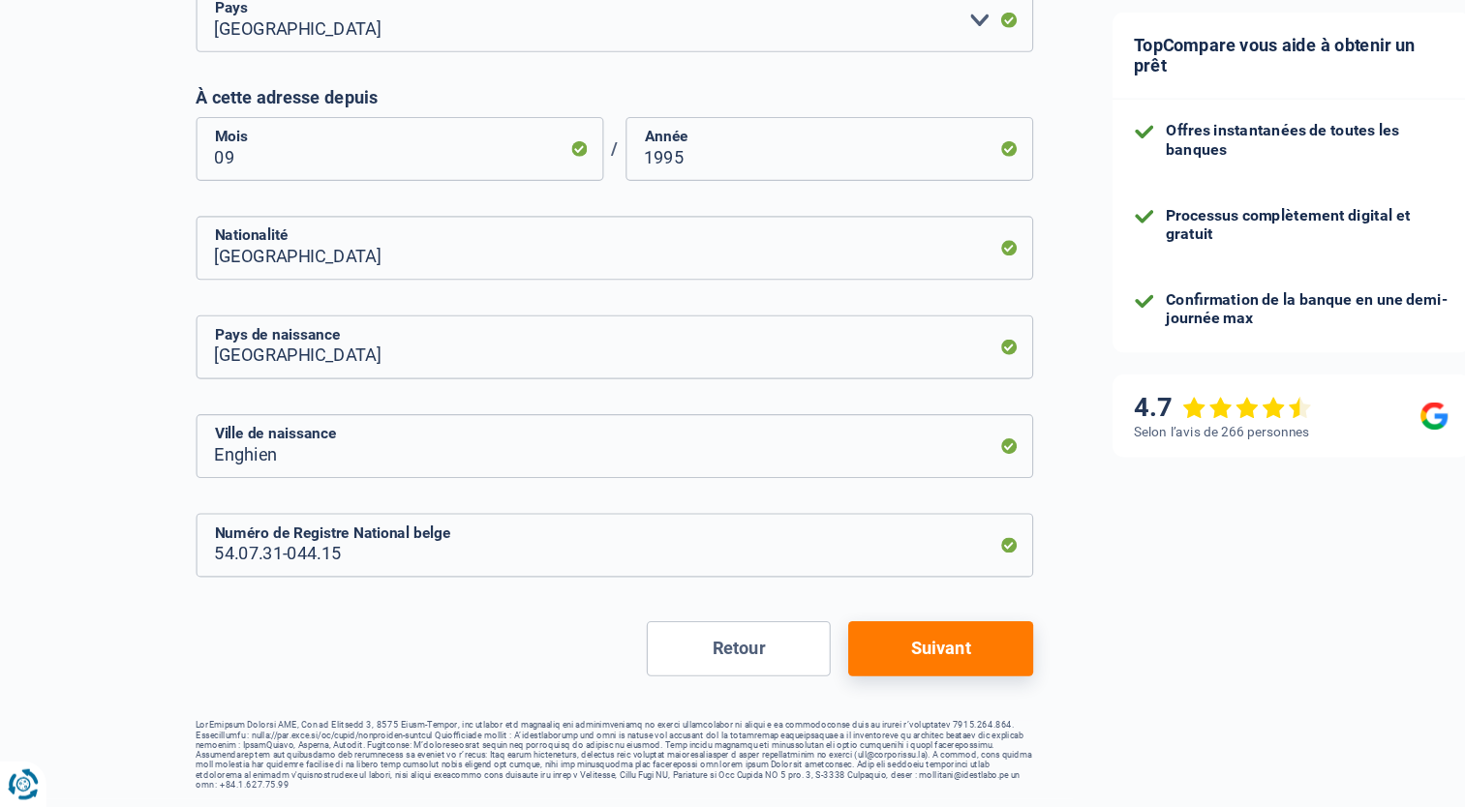
scroll to position [861, 0]
click at [855, 671] on button "Suivant" at bounding box center [826, 668] width 162 height 48
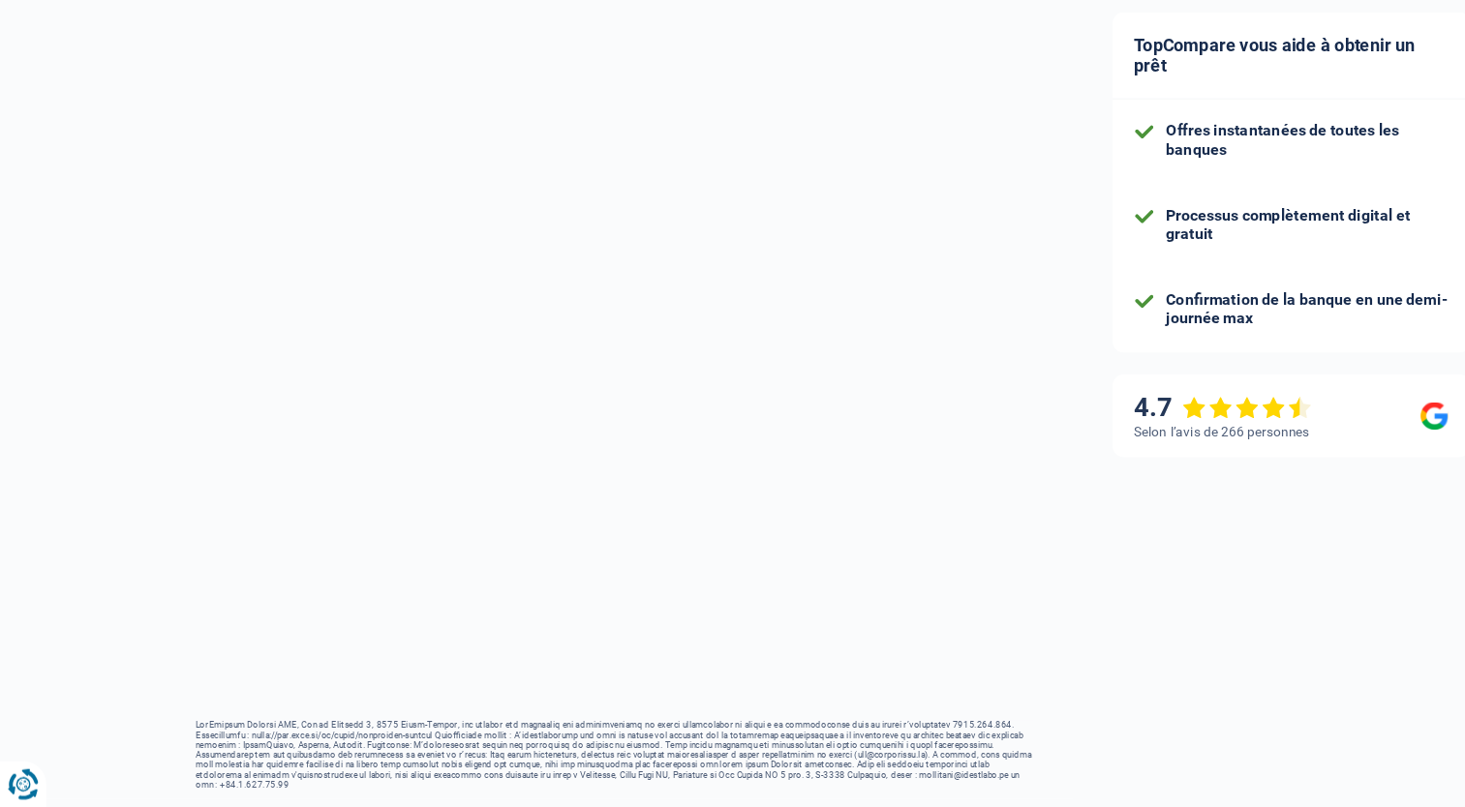
select select "pension"
select select "other"
select select "cardOrCredit"
select select "personalLoan"
select select "other"
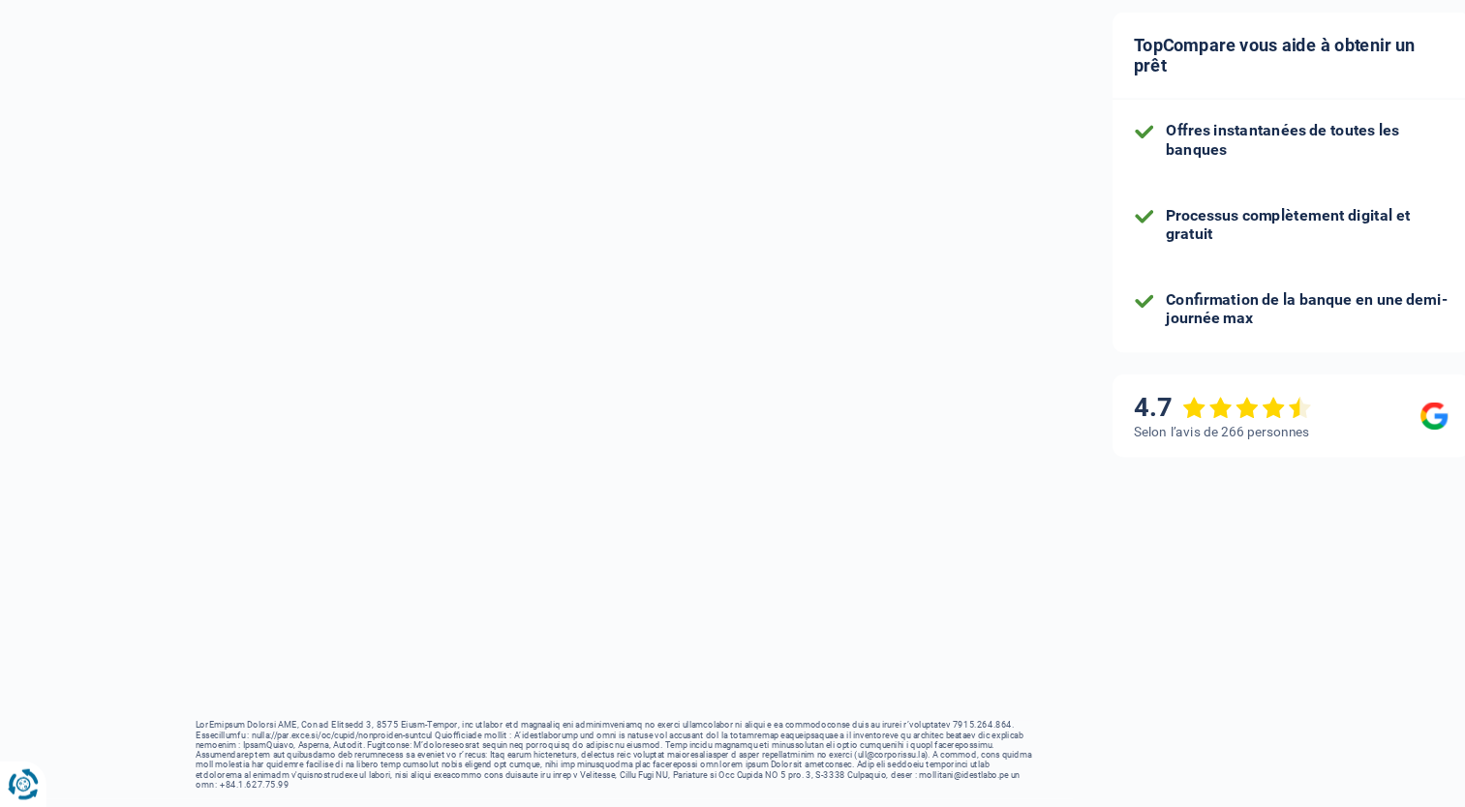
select select "120"
select select "personalLoan"
select select "other"
select select "120"
select select "cardOrCredit"
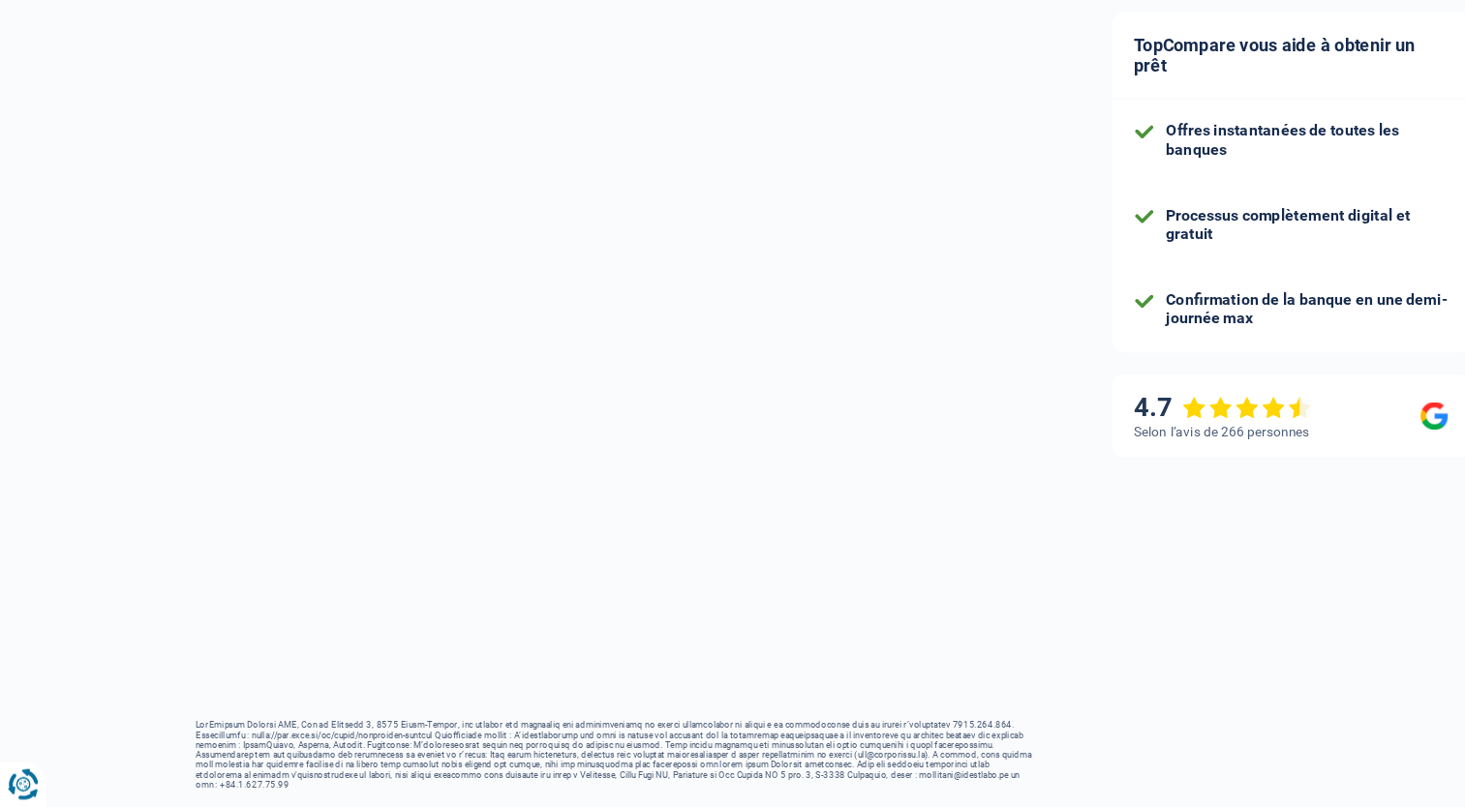
select select "cardOrCredit"
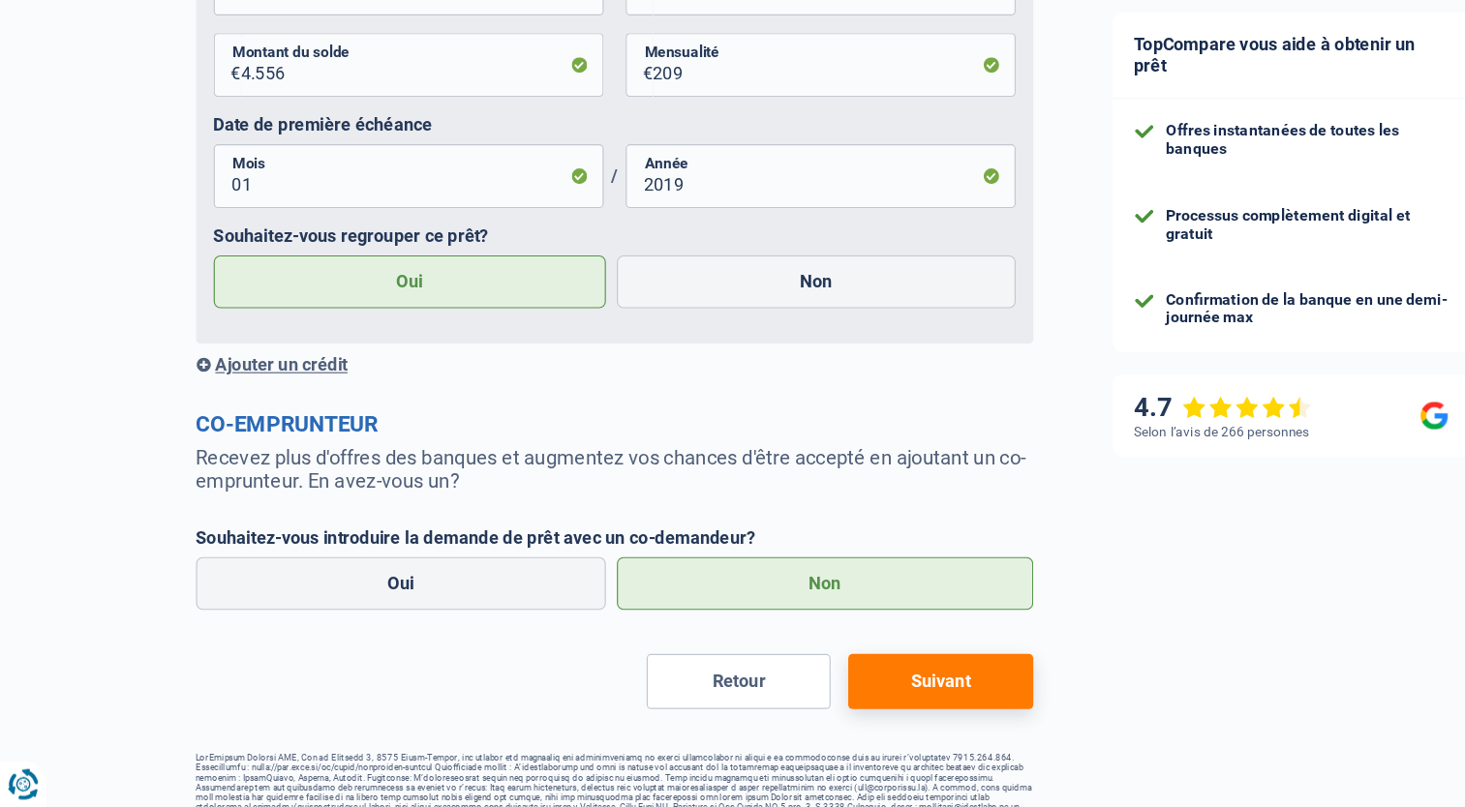
scroll to position [3301, 0]
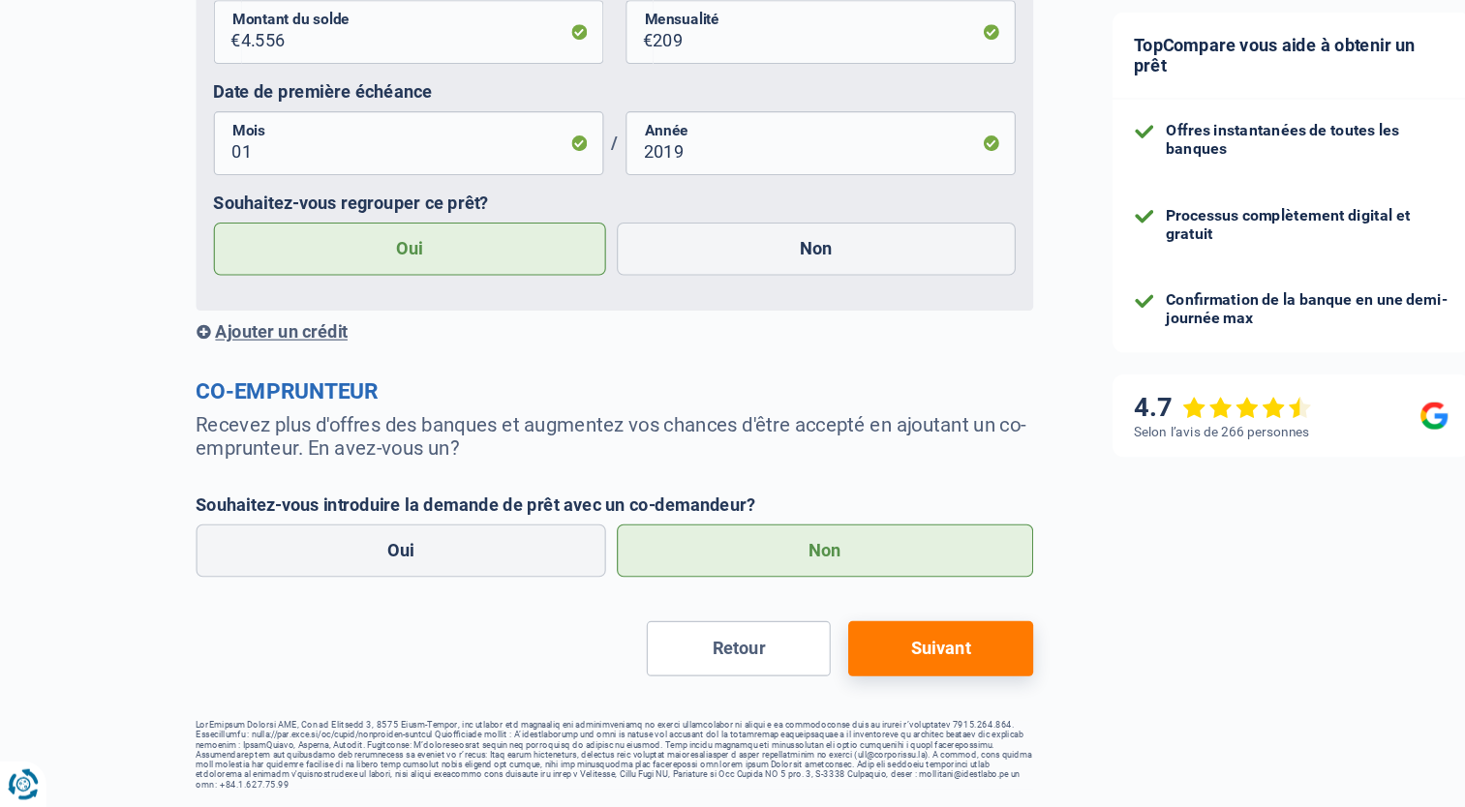
click at [832, 665] on button "Suivant" at bounding box center [826, 668] width 162 height 48
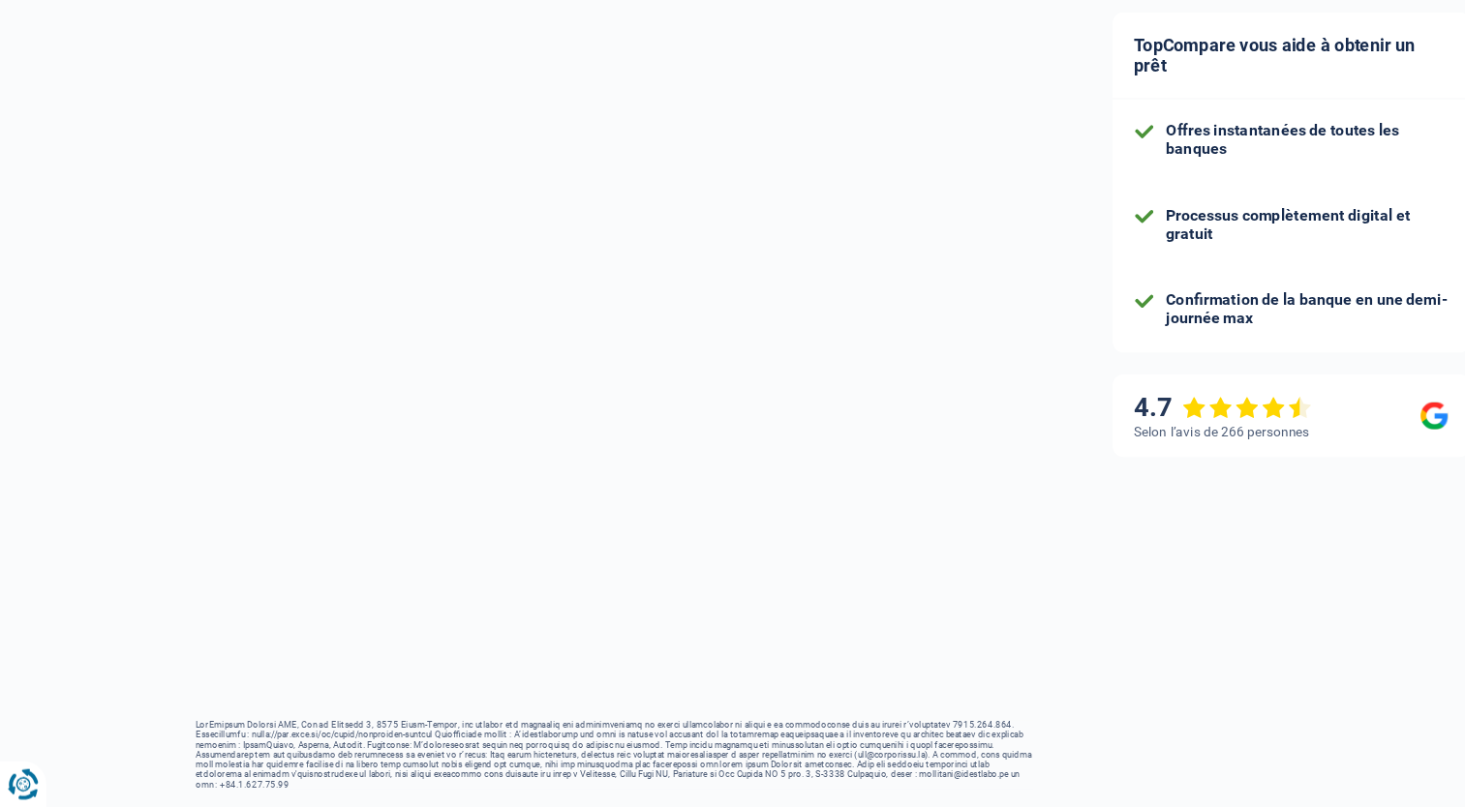
select select "refinancing"
select select "60"
select select "10-12"
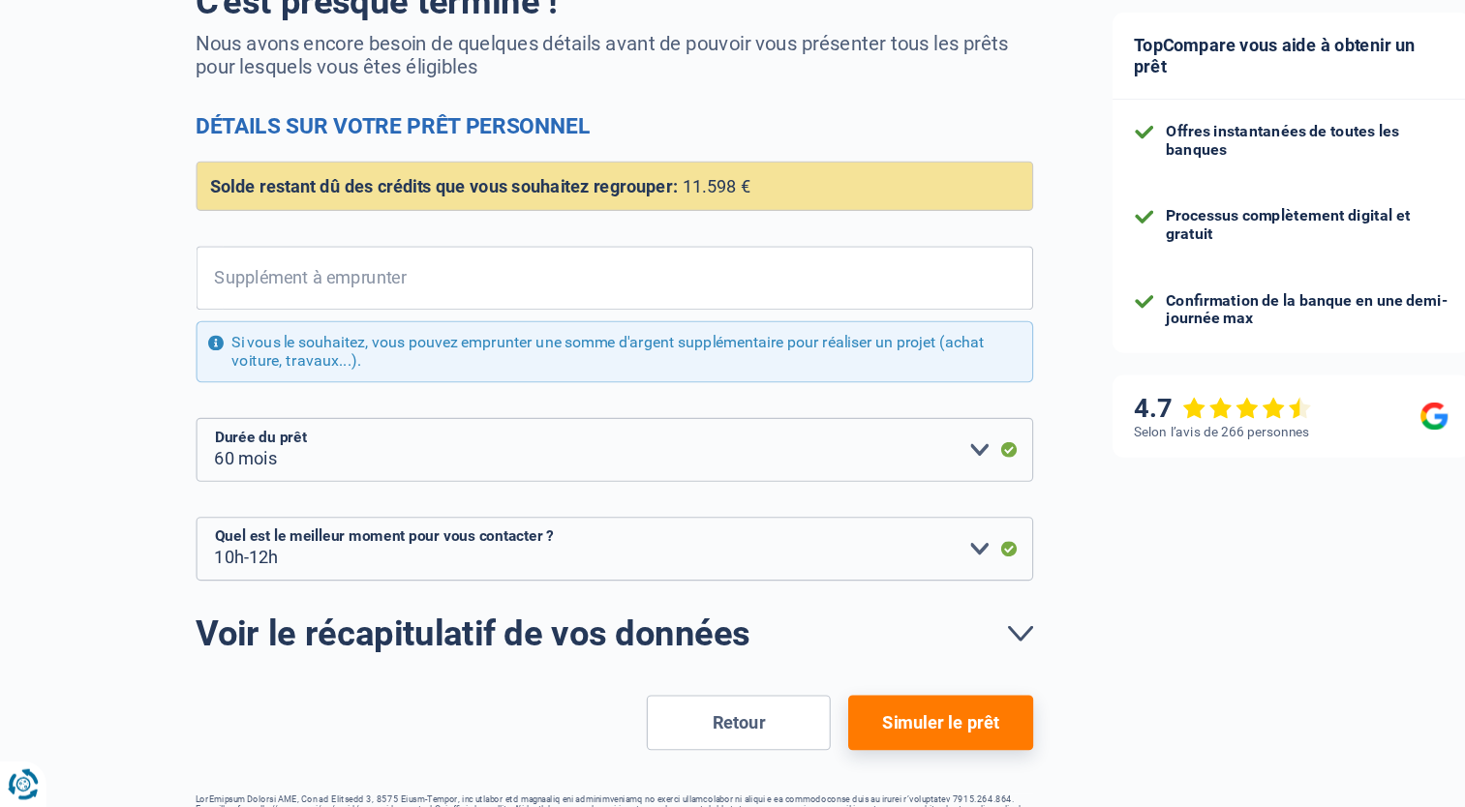
scroll to position [157, 0]
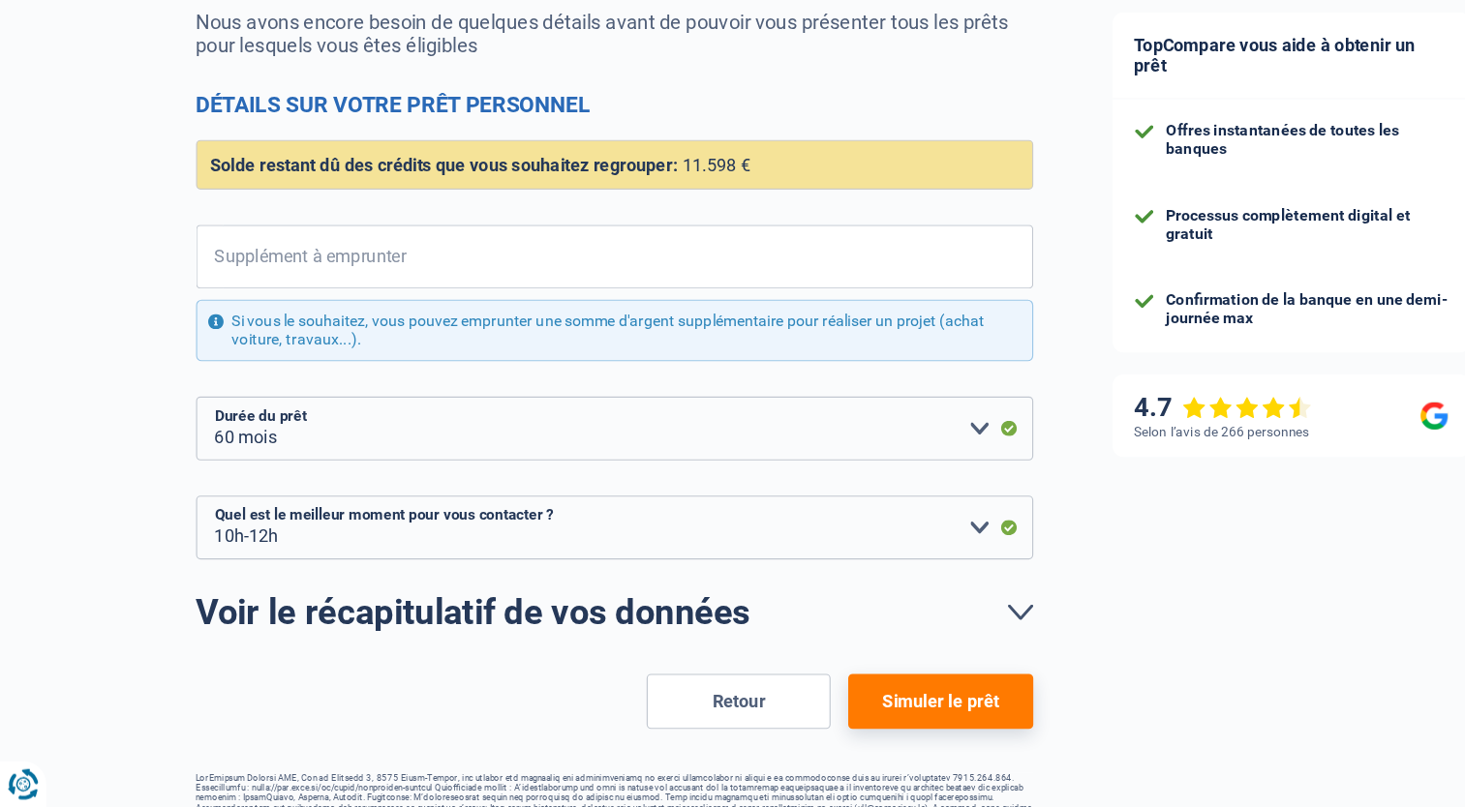
drag, startPoint x: 851, startPoint y: 719, endPoint x: 937, endPoint y: 693, distance: 90.0
click at [852, 720] on button "Simuler le prêt" at bounding box center [826, 714] width 162 height 48
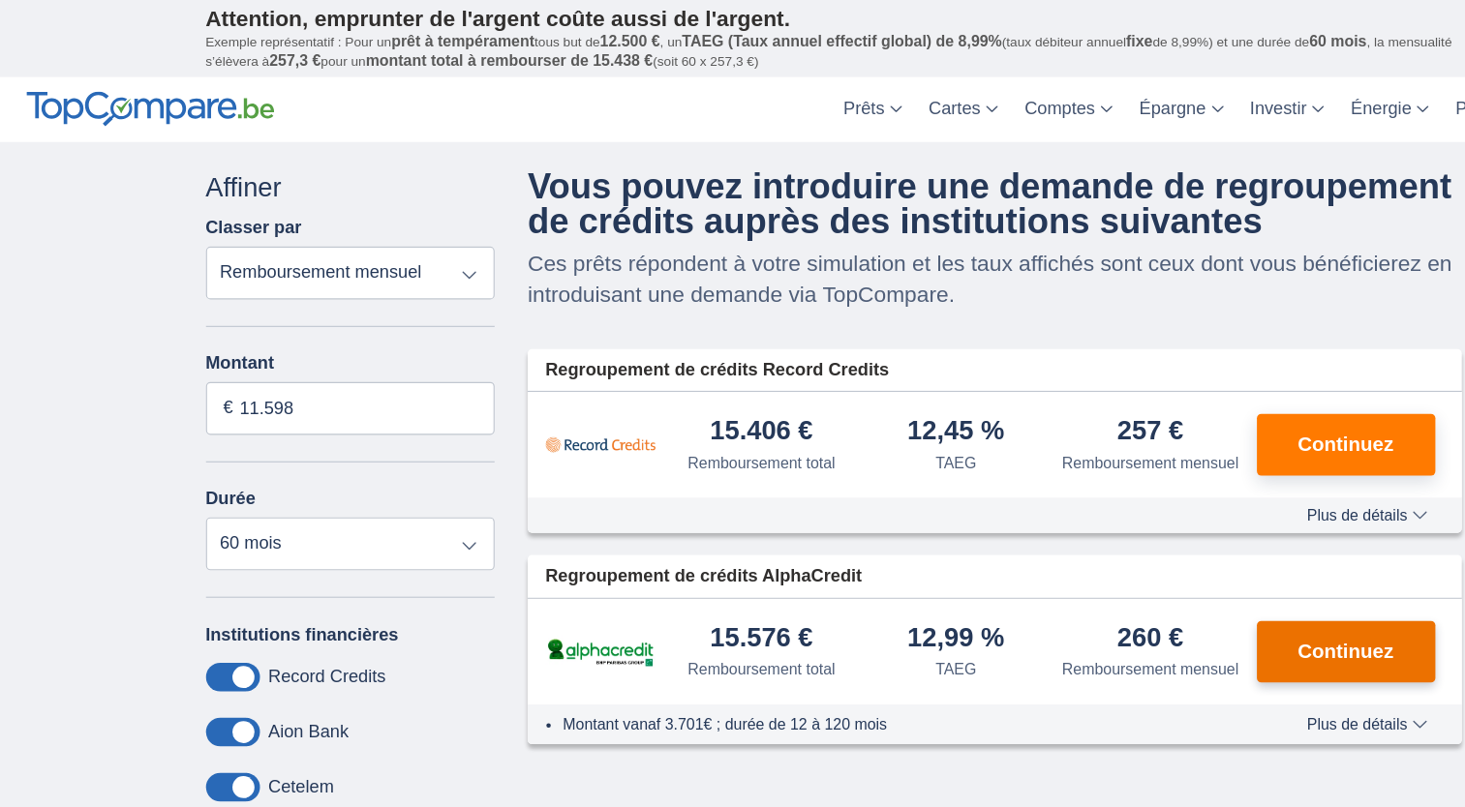
click at [1190, 578] on span "Continuez" at bounding box center [1182, 572] width 84 height 17
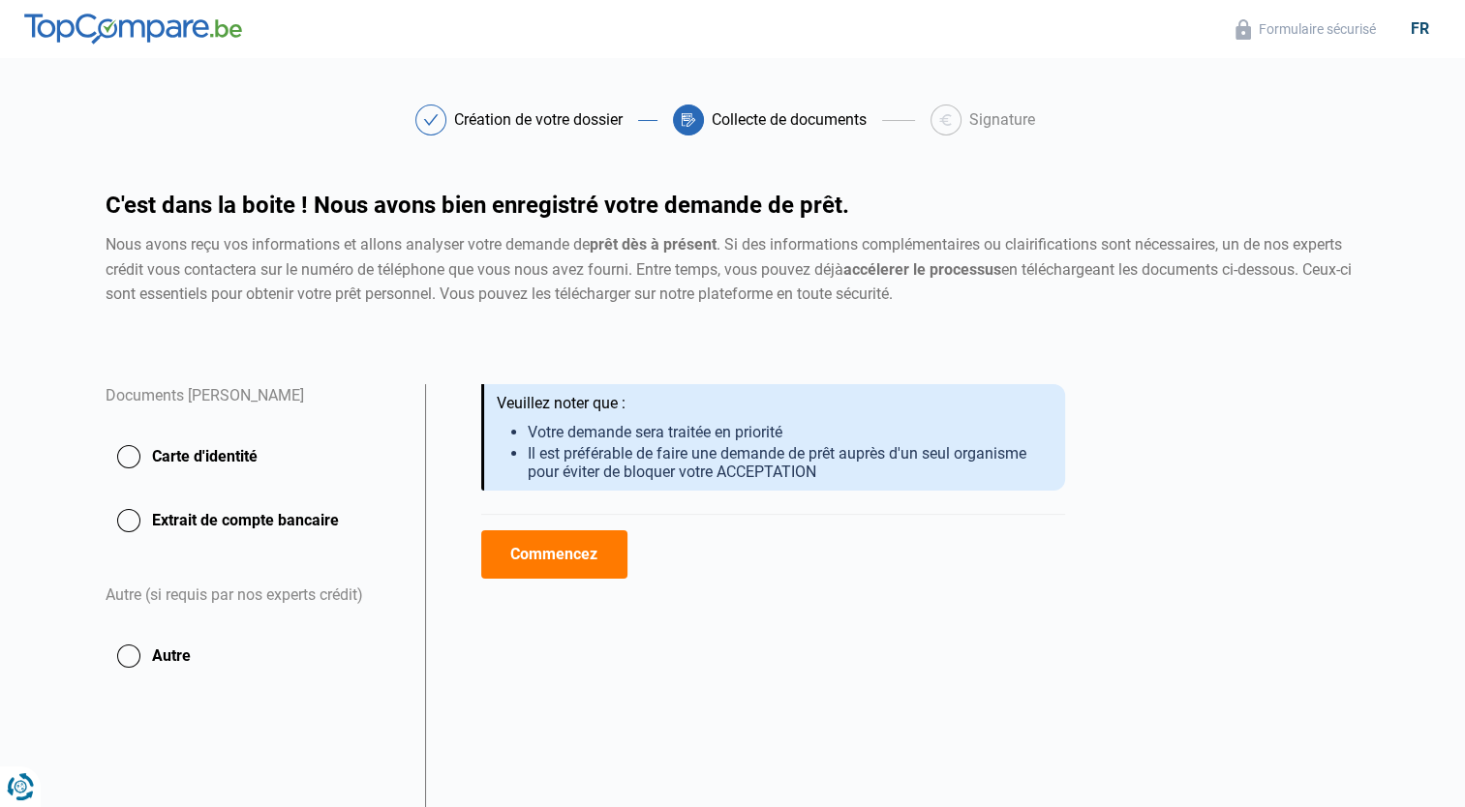
click at [499, 545] on button "Commencez" at bounding box center [554, 554] width 146 height 48
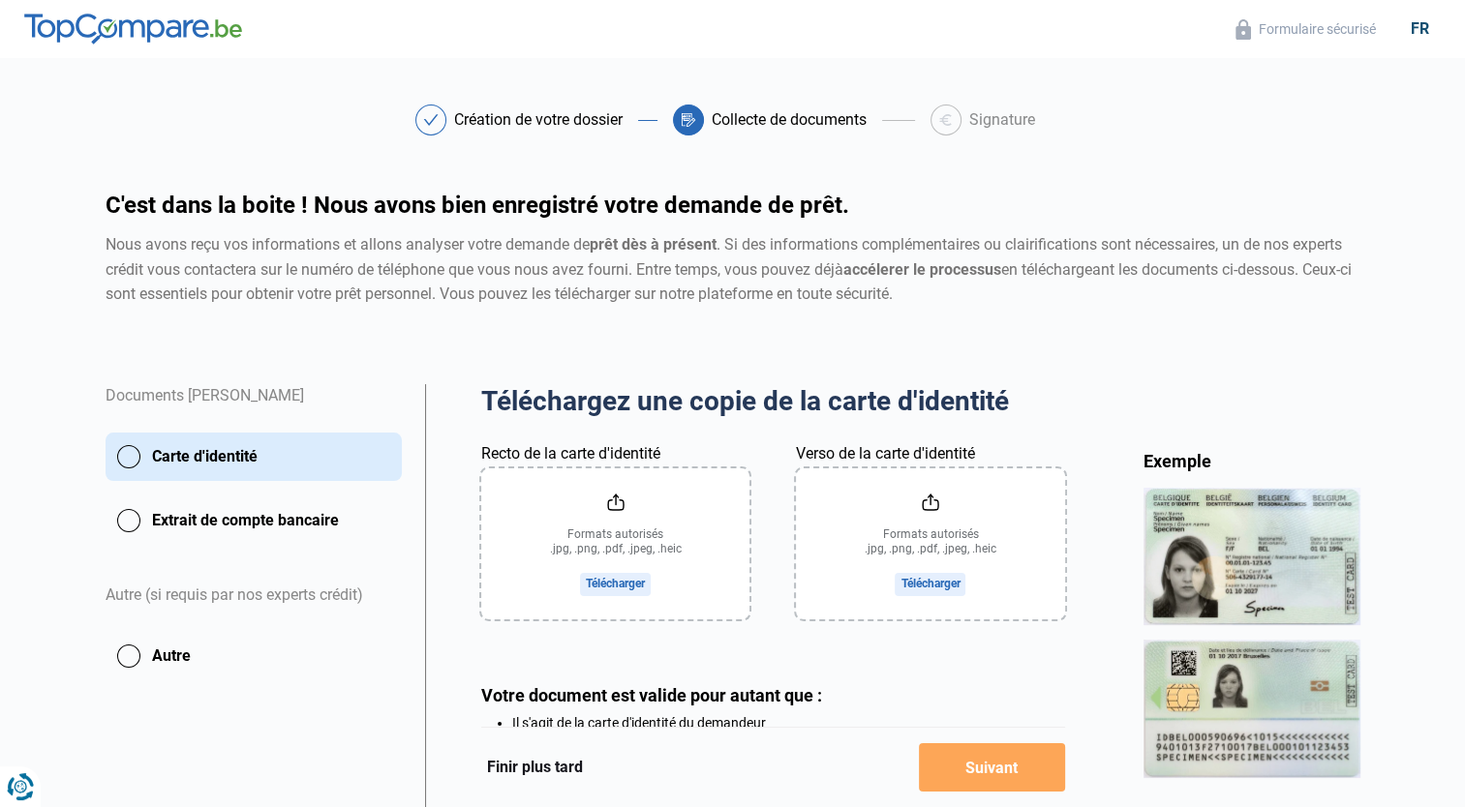
click at [599, 579] on input "Recto de la carte d'identité" at bounding box center [615, 544] width 268 height 151
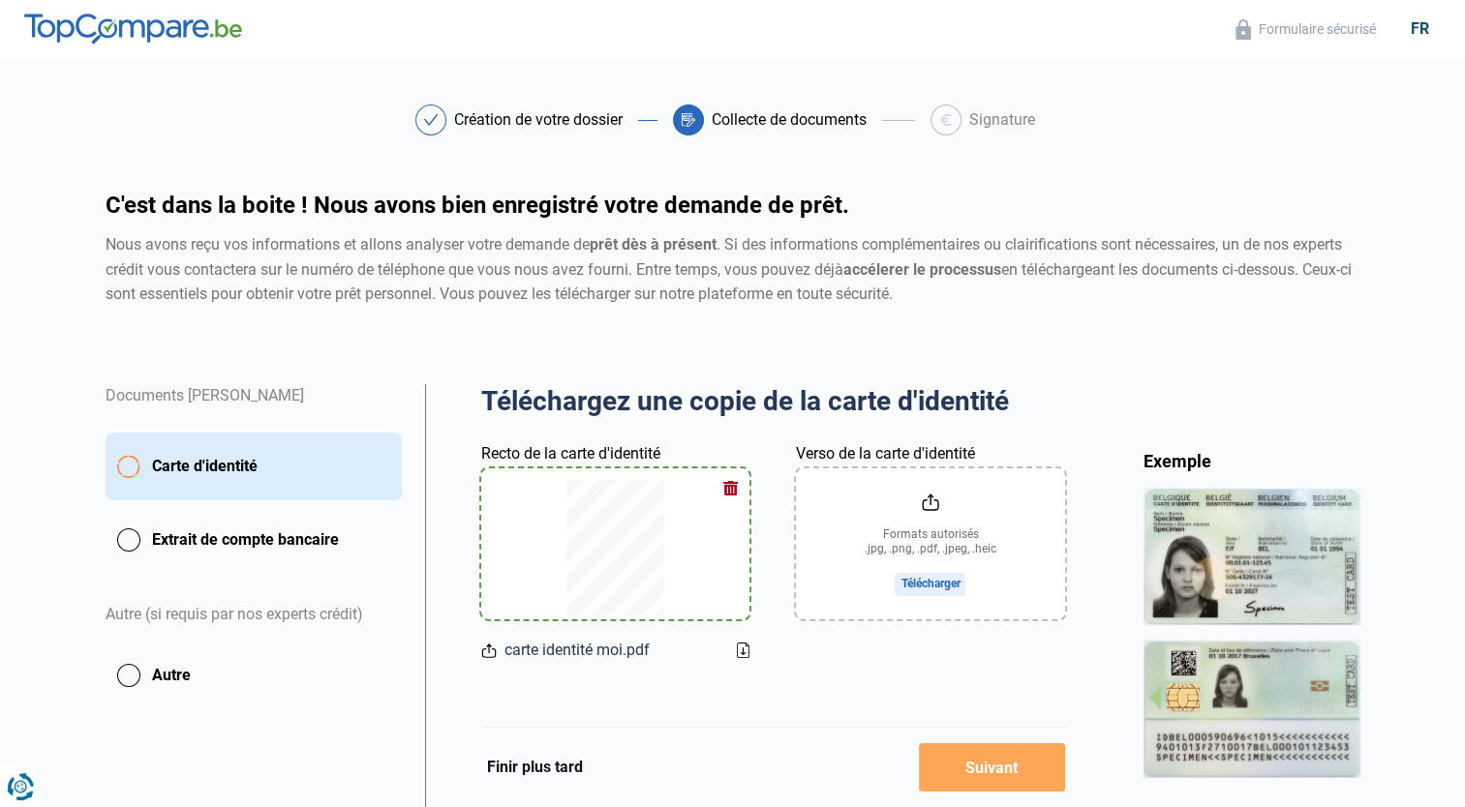
click at [710, 534] on div at bounding box center [615, 544] width 222 height 151
click at [738, 486] on button "button" at bounding box center [729, 487] width 29 height 29
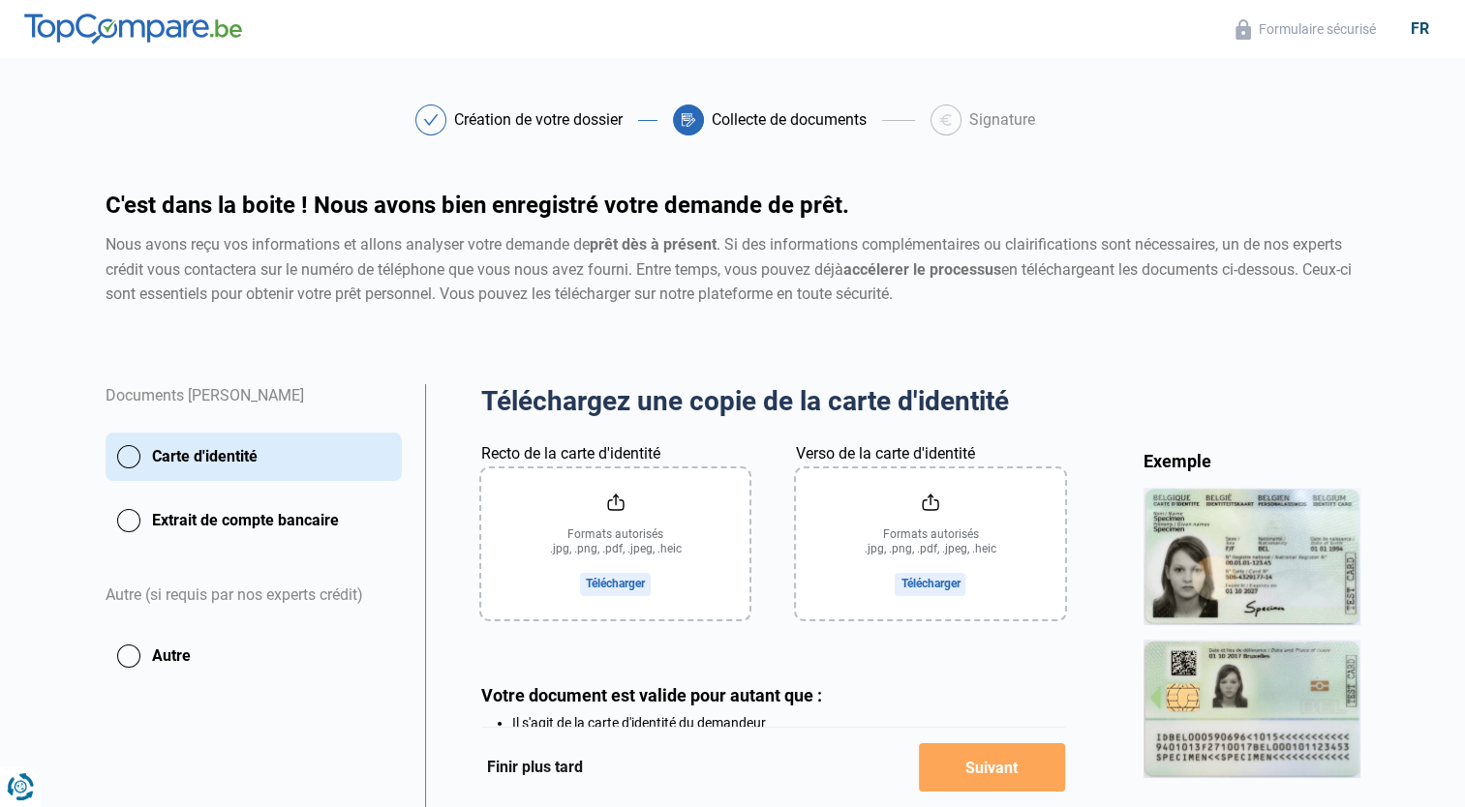
click at [596, 567] on input "Recto de la carte d'identité" at bounding box center [615, 544] width 268 height 151
click at [596, 579] on input "Recto de la carte d'identité" at bounding box center [615, 544] width 268 height 151
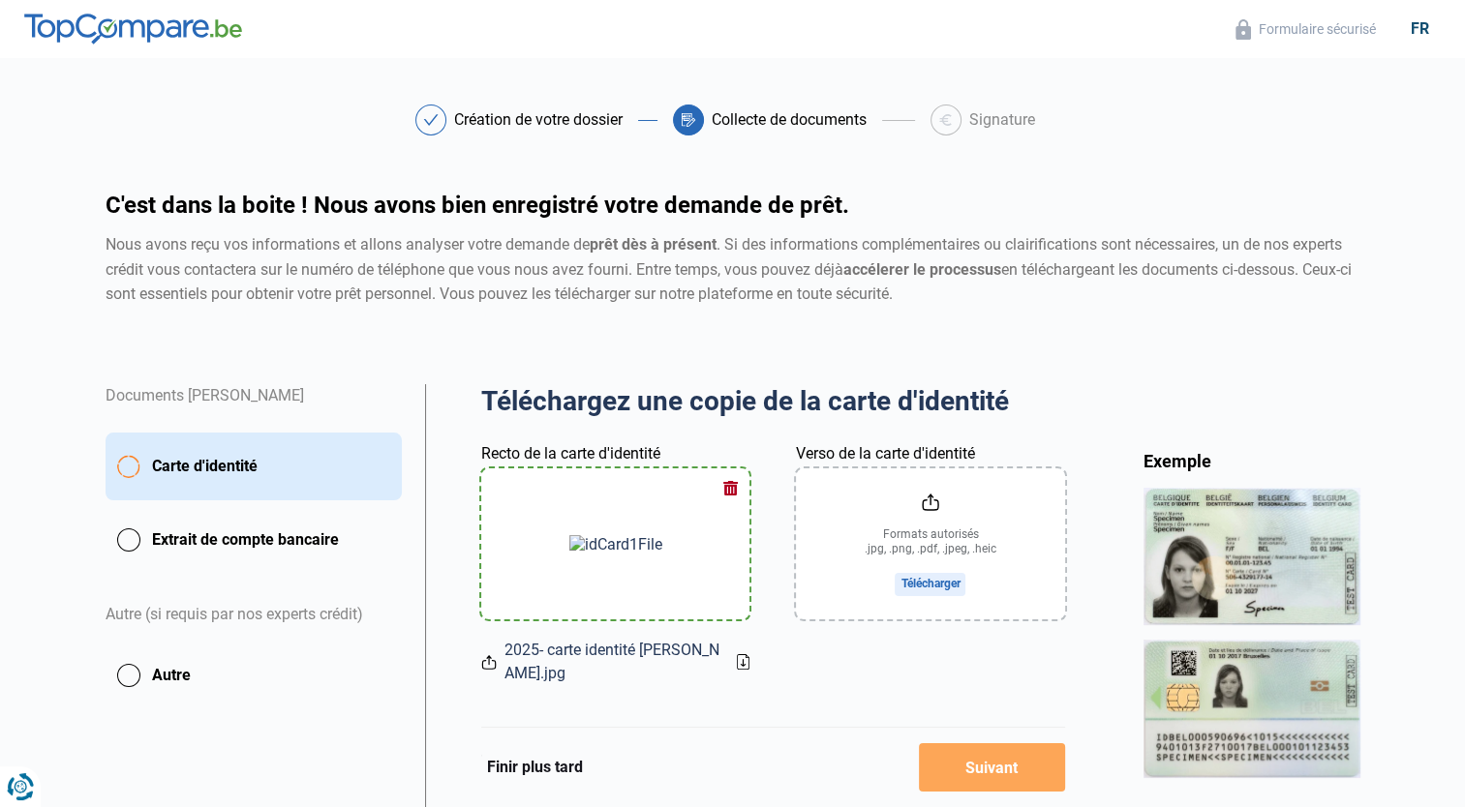
click at [897, 579] on input "Verso de la carte d'identité" at bounding box center [930, 544] width 268 height 151
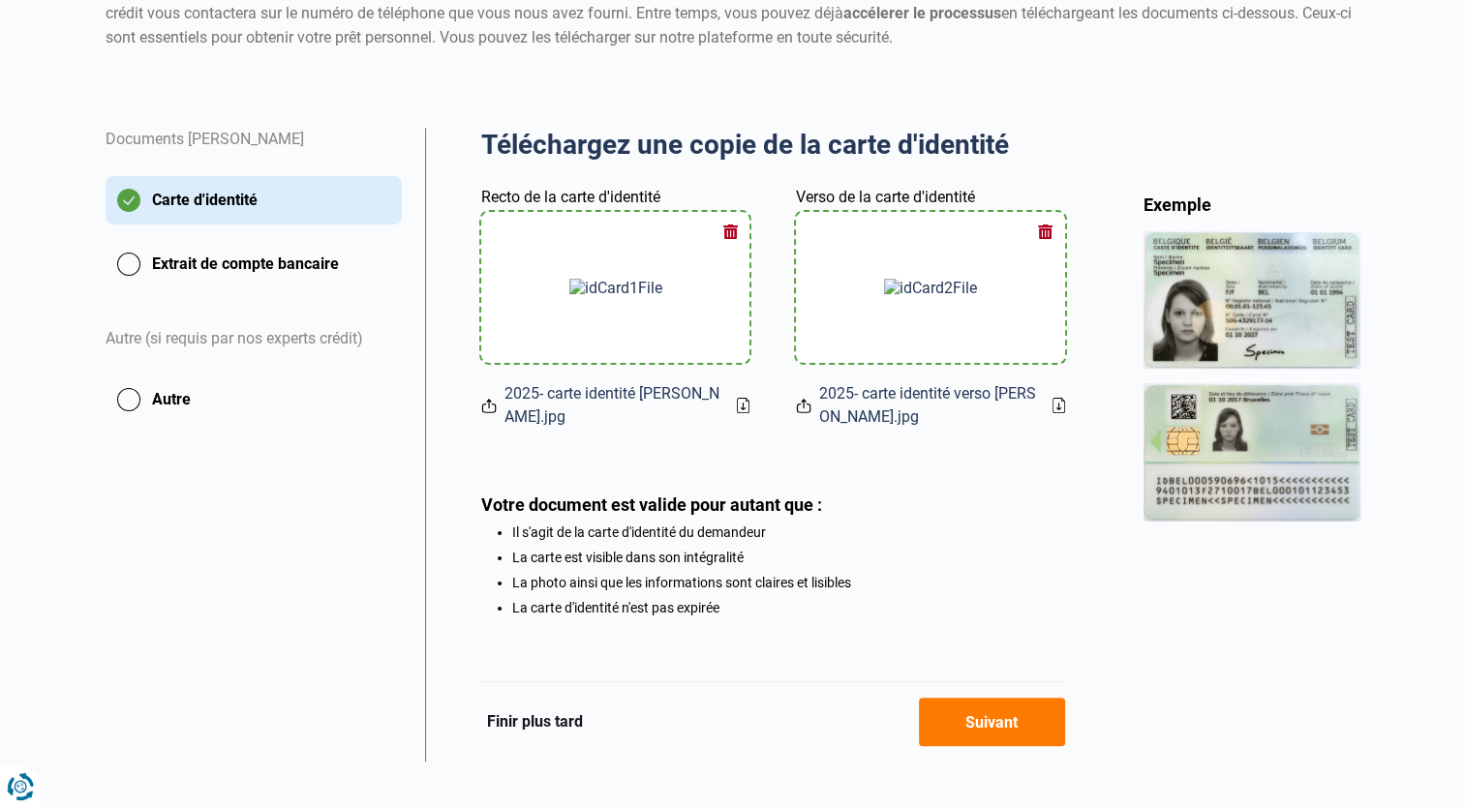
scroll to position [279, 0]
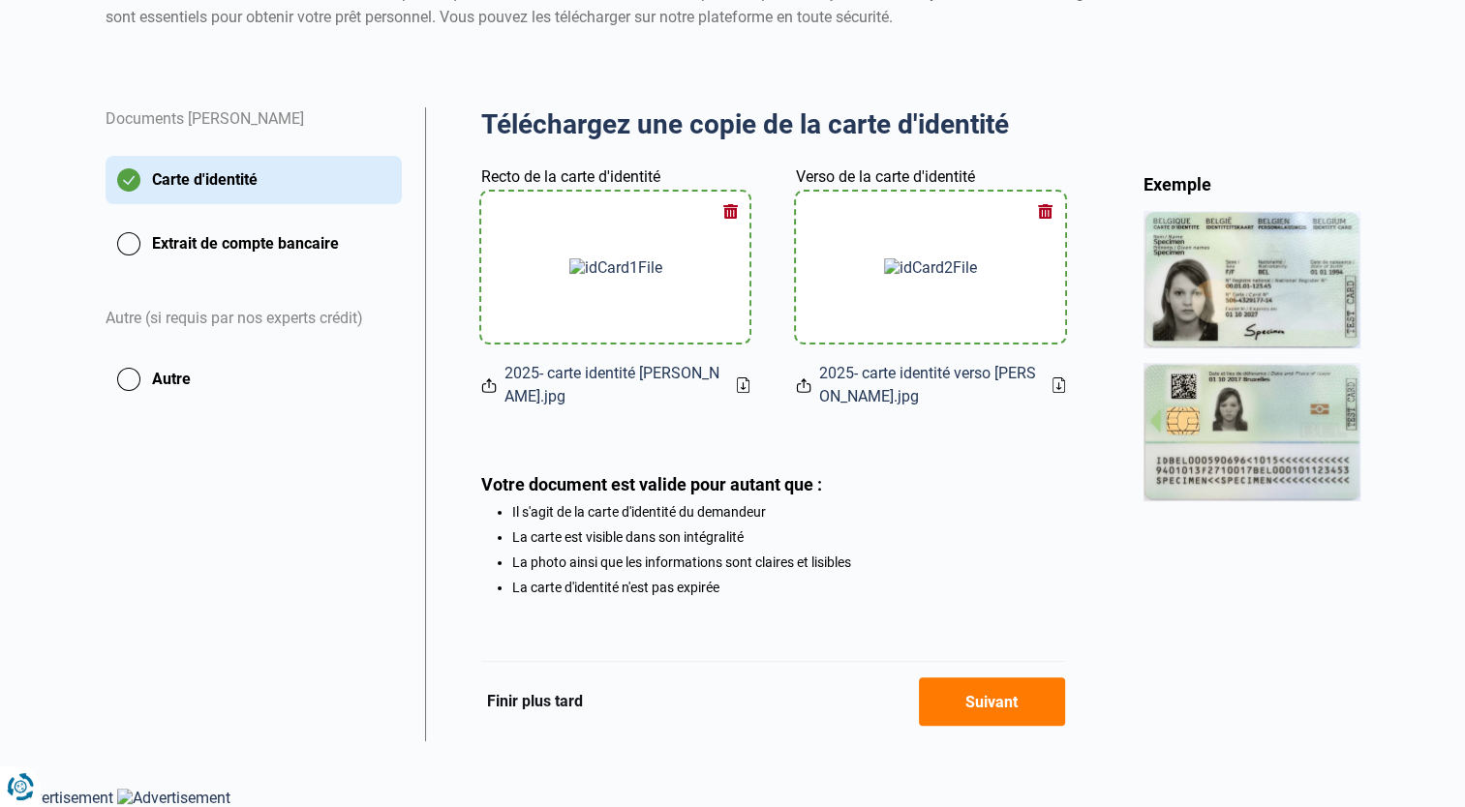
click at [957, 710] on button "Suivant" at bounding box center [992, 702] width 146 height 48
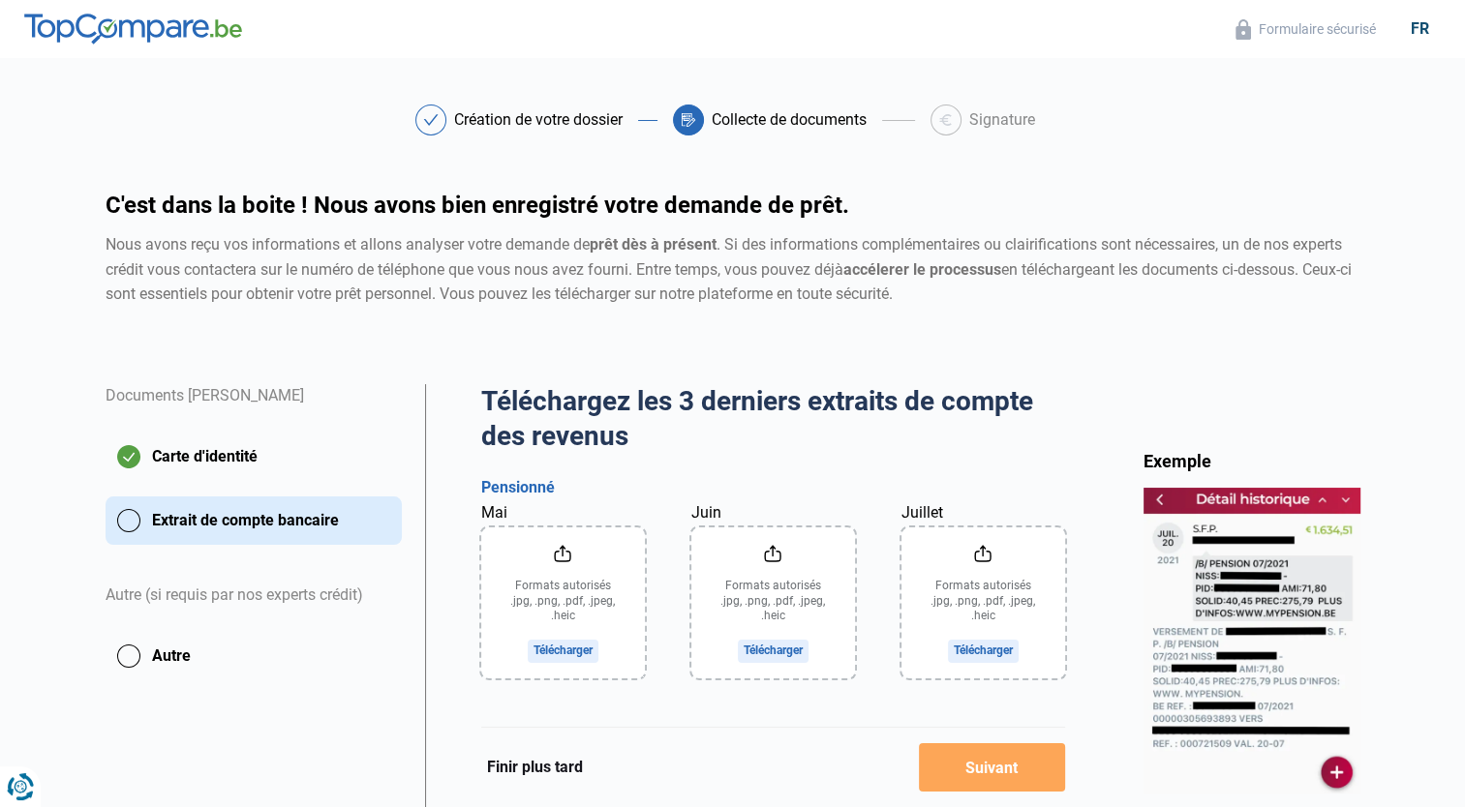
click at [552, 655] on input "Mai" at bounding box center [563, 603] width 164 height 151
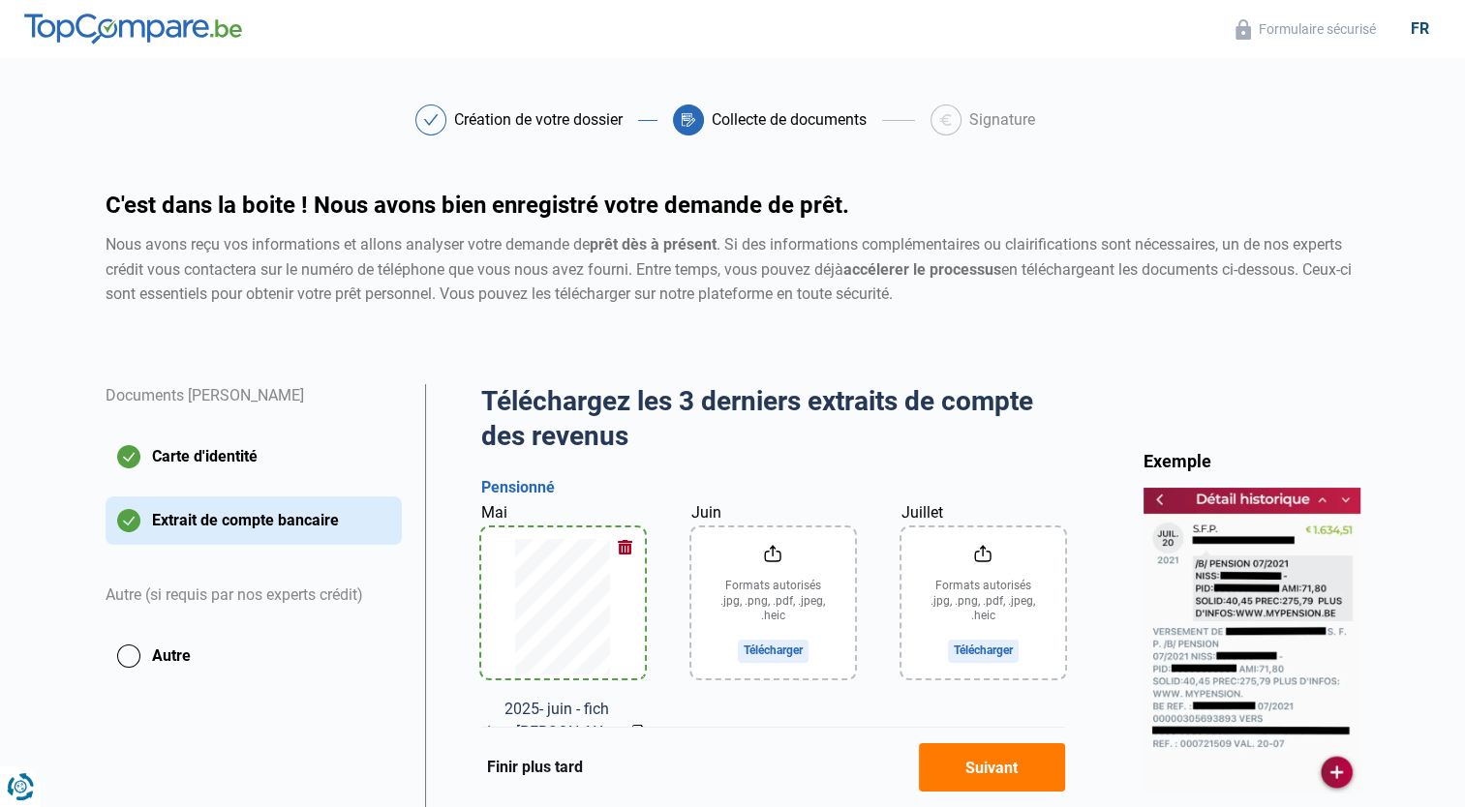
click at [546, 709] on span "2025- juin - fiche [PERSON_NAME].pdf" at bounding box center [560, 733] width 112 height 70
click at [632, 725] on icon at bounding box center [638, 732] width 13 height 15
click at [806, 637] on input "Juin" at bounding box center [773, 603] width 164 height 151
click at [833, 713] on div "2025- juillet fiche [PERSON_NAME].pdf" at bounding box center [773, 733] width 164 height 70
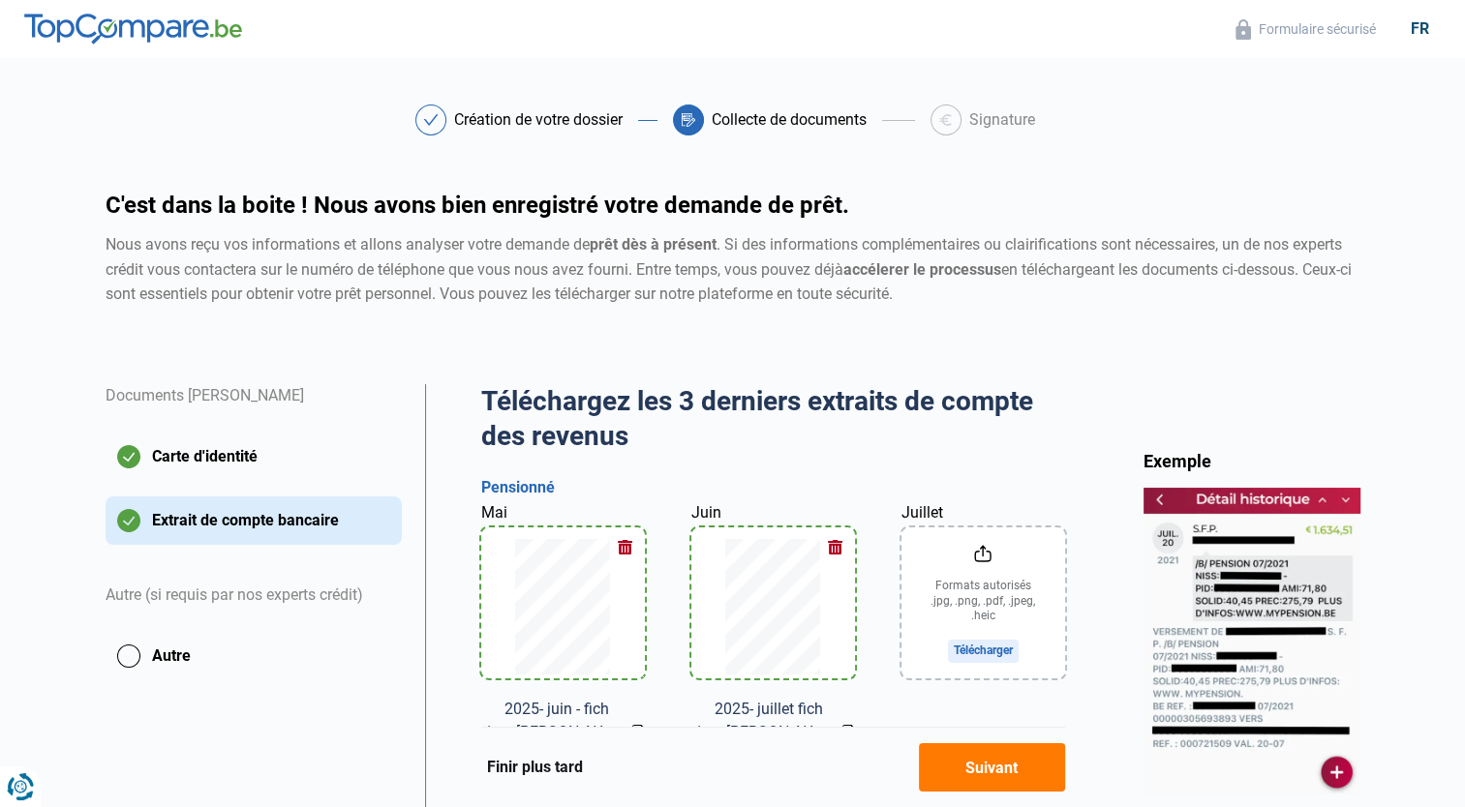
drag, startPoint x: 833, startPoint y: 713, endPoint x: 775, endPoint y: 703, distance: 59.0
click at [775, 703] on span "2025- juillet fiche [PERSON_NAME].pdf" at bounding box center [770, 733] width 112 height 70
drag, startPoint x: 775, startPoint y: 703, endPoint x: 740, endPoint y: 707, distance: 36.0
click at [740, 707] on span "2025- juillet fiche [PERSON_NAME].pdf" at bounding box center [770, 733] width 112 height 70
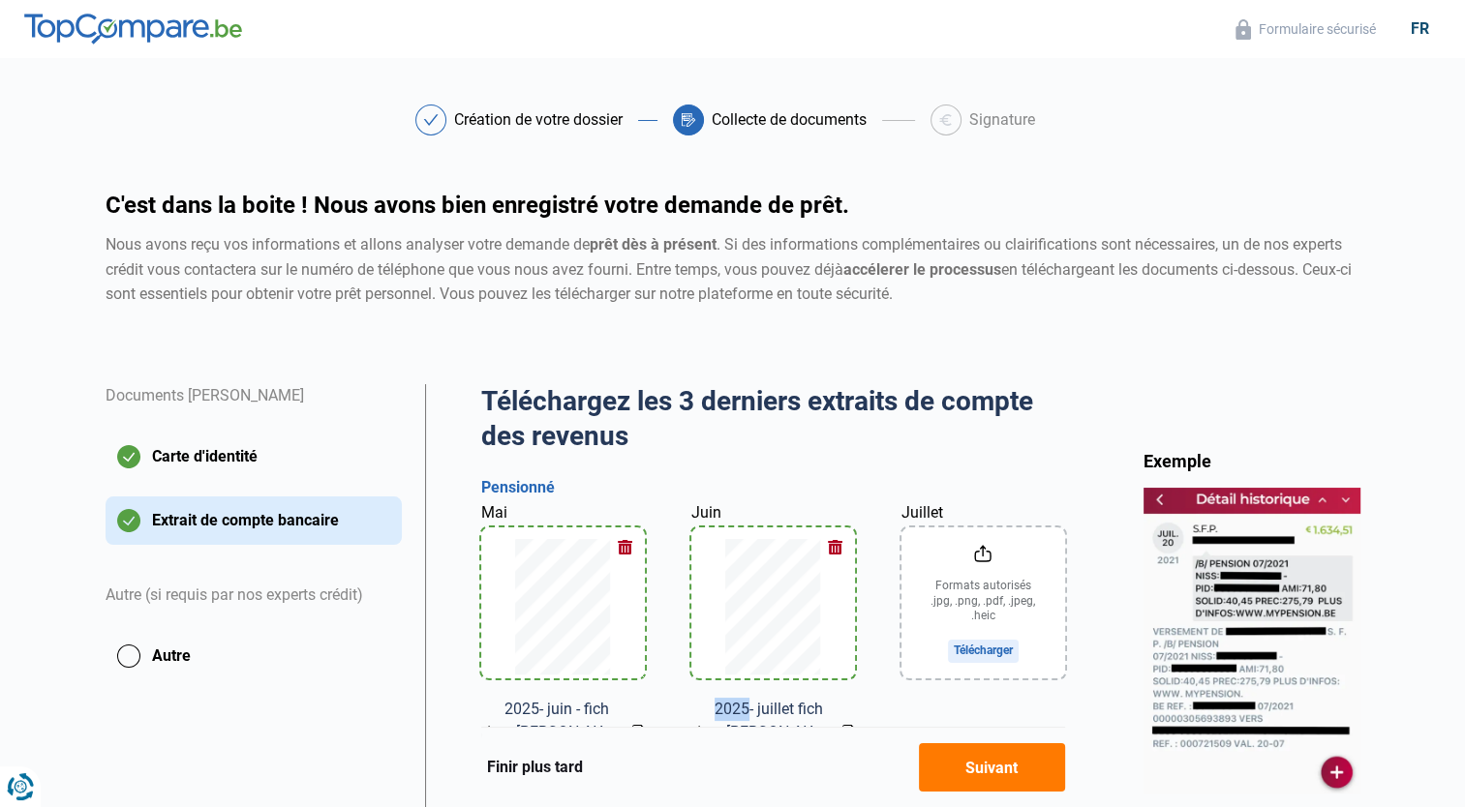
click at [740, 707] on span "2025- juillet fiche [PERSON_NAME].pdf" at bounding box center [770, 733] width 112 height 70
drag, startPoint x: 740, startPoint y: 707, endPoint x: 848, endPoint y: 722, distance: 109.5
click at [848, 722] on div "2025- juillet fiche [PERSON_NAME].pdf" at bounding box center [773, 733] width 164 height 70
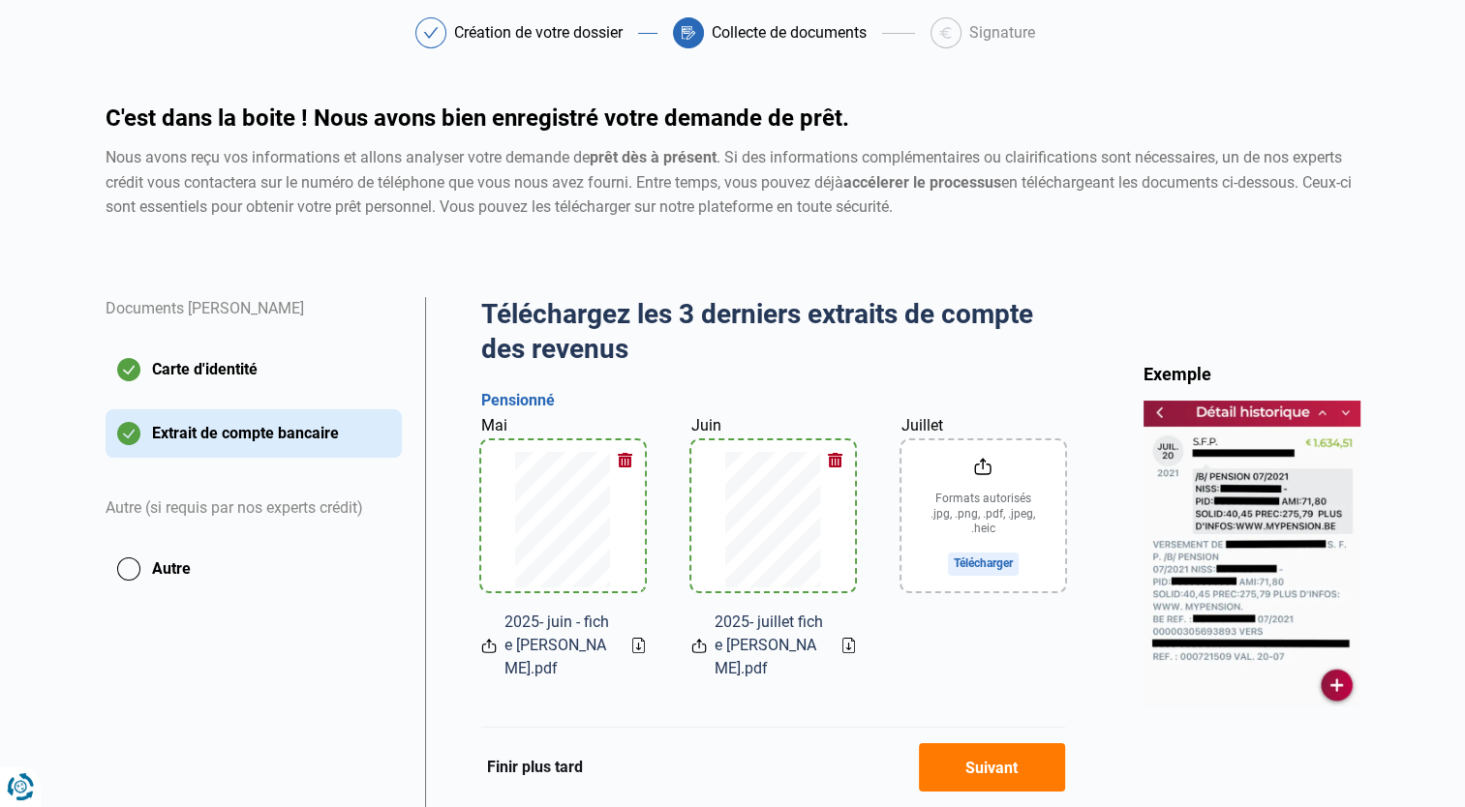
scroll to position [93, 0]
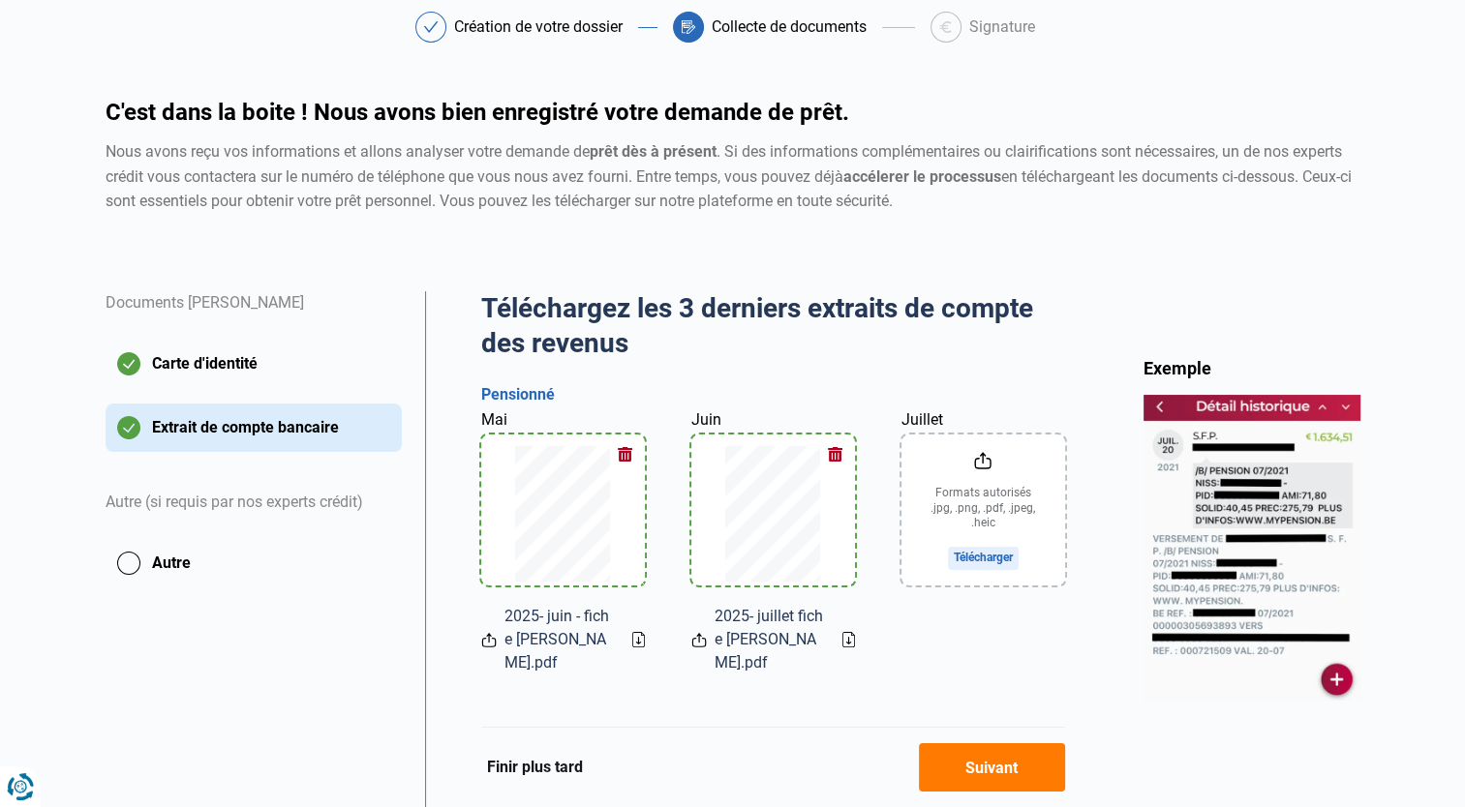
click at [844, 637] on div "2025- juillet fiche [PERSON_NAME].pdf" at bounding box center [773, 640] width 164 height 70
click at [844, 637] on icon at bounding box center [848, 639] width 13 height 15
click at [960, 552] on input "Juillet" at bounding box center [983, 510] width 164 height 151
click at [984, 554] on input "Juillet" at bounding box center [983, 510] width 164 height 151
click at [988, 642] on span "2025-08 fiche [PERSON_NAME].pdf" at bounding box center [980, 640] width 112 height 70
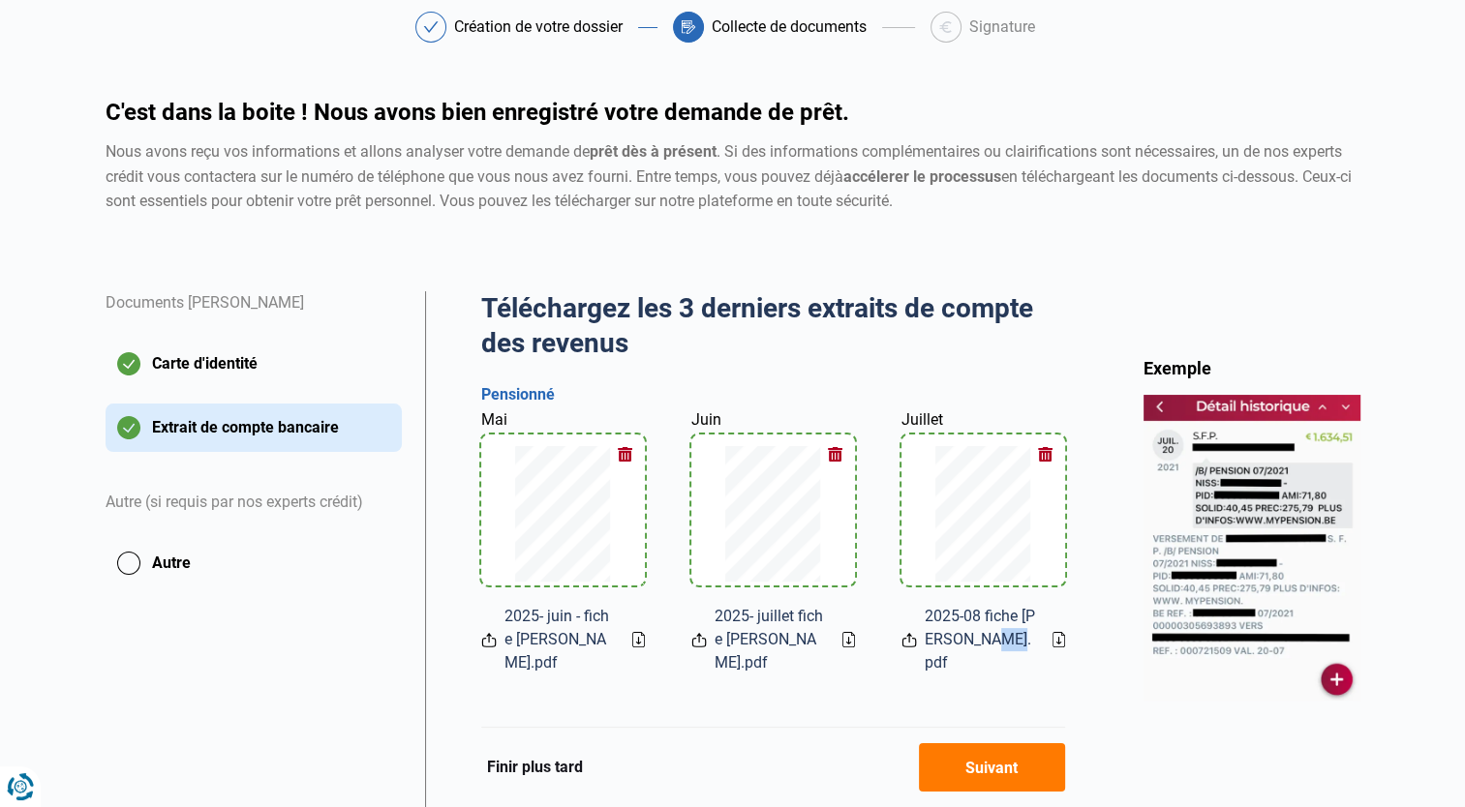
click at [988, 642] on span "2025-08 fiche [PERSON_NAME].pdf" at bounding box center [980, 640] width 112 height 70
drag, startPoint x: 988, startPoint y: 642, endPoint x: 1075, endPoint y: 638, distance: 87.2
click at [1075, 638] on div "Téléchargez les 3 derniers extraits de compte des revenus Aperçu des documents …" at bounding box center [773, 649] width 696 height 717
drag, startPoint x: 1075, startPoint y: 638, endPoint x: 1056, endPoint y: 629, distance: 21.2
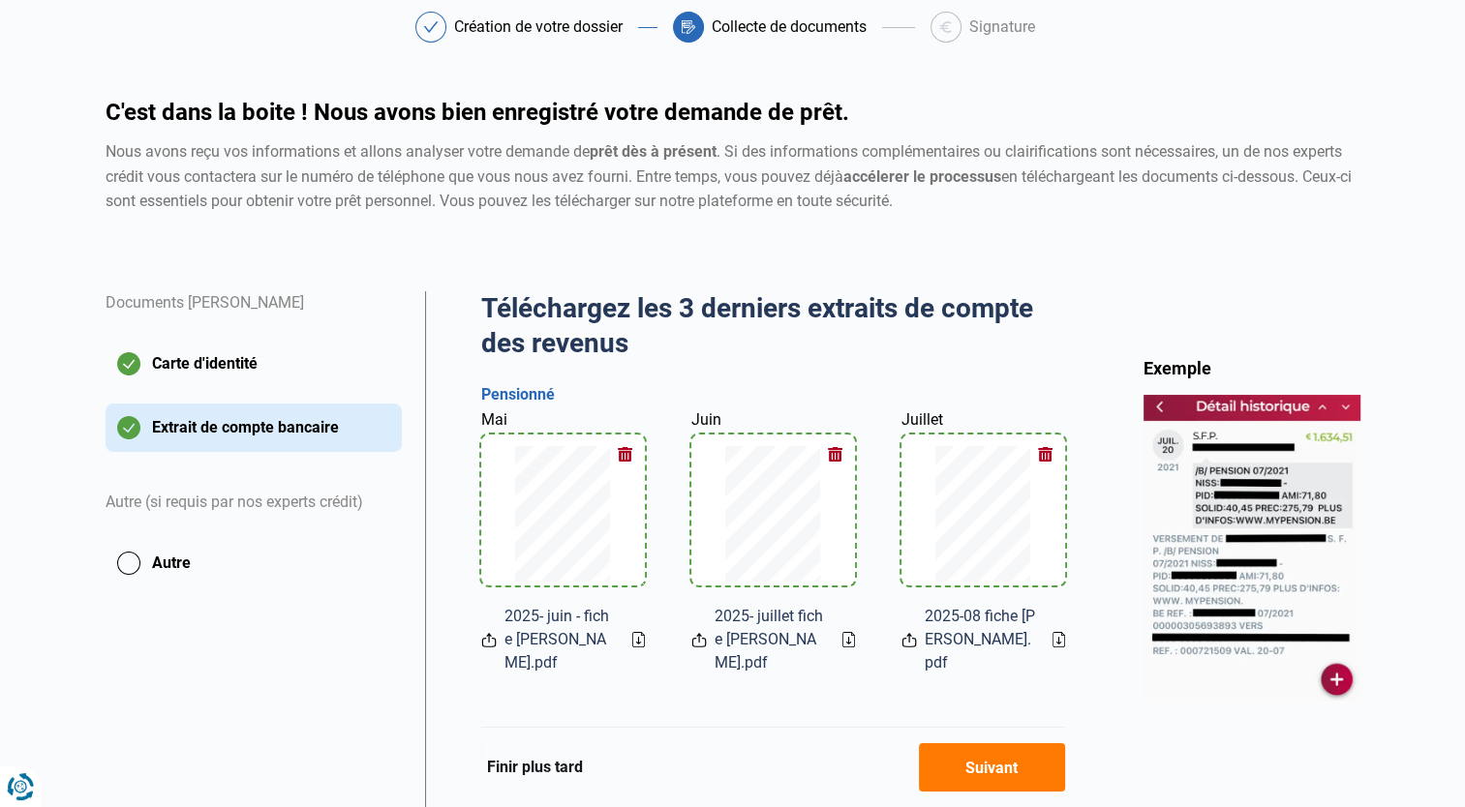
click at [1056, 632] on icon at bounding box center [1058, 639] width 13 height 15
click at [1011, 765] on button "Suivant" at bounding box center [992, 767] width 146 height 48
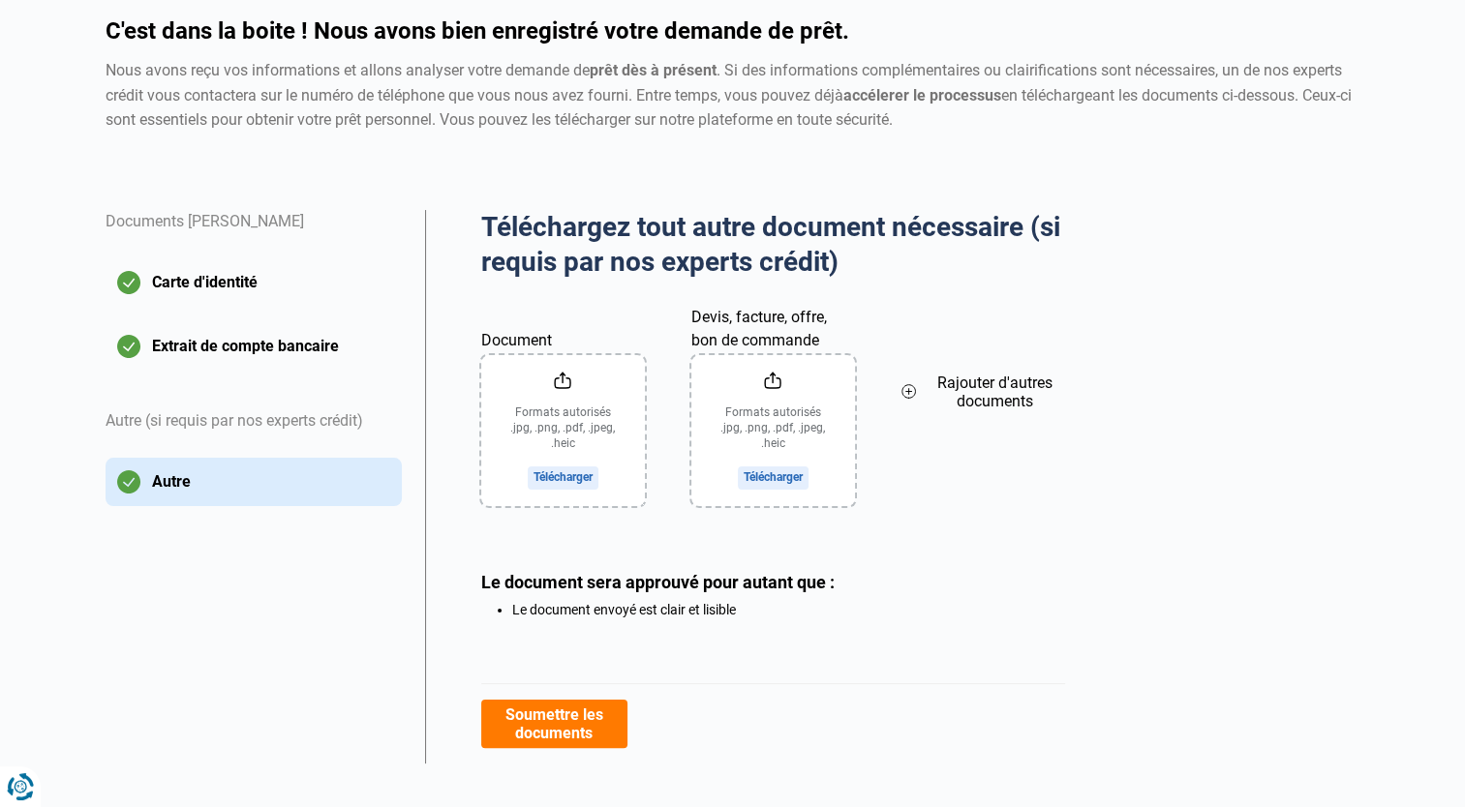
scroll to position [196, 0]
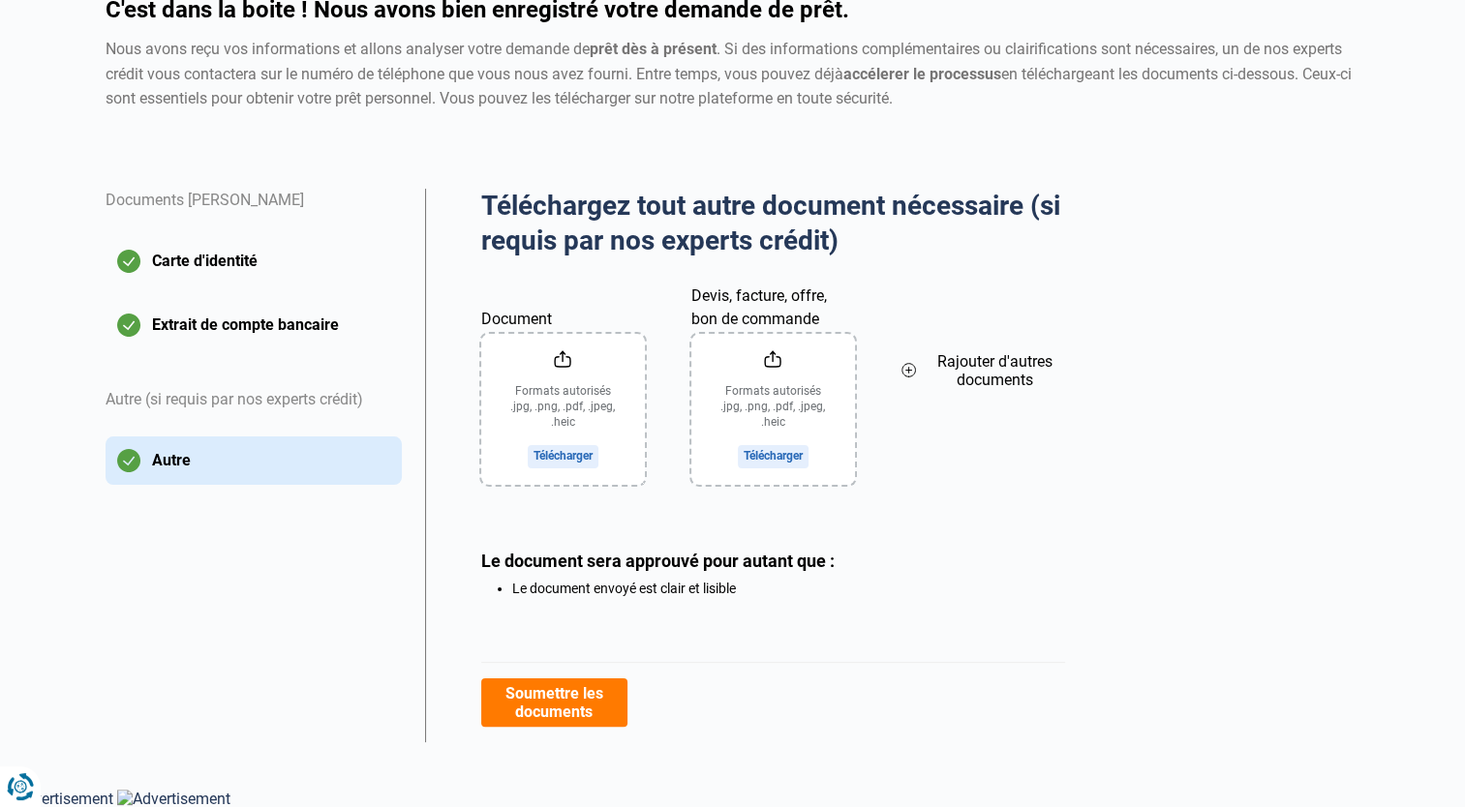
click at [581, 714] on button "Soumettre les documents" at bounding box center [554, 703] width 146 height 48
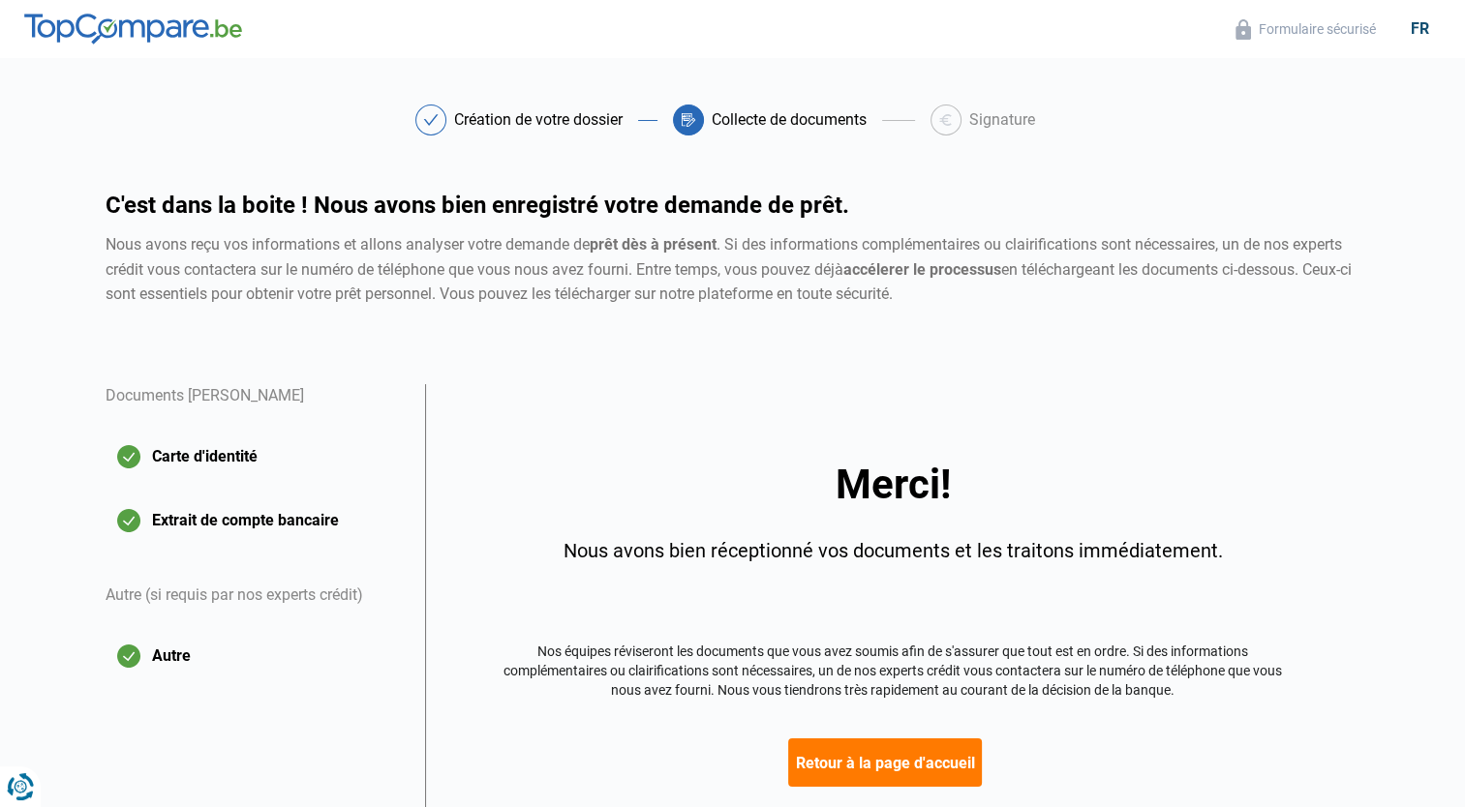
click at [421, 122] on div at bounding box center [430, 120] width 31 height 31
click at [530, 106] on div "Création de votre dossier" at bounding box center [526, 120] width 223 height 31
click at [979, 112] on div "Signature" at bounding box center [1002, 119] width 66 height 15
